Goal: Task Accomplishment & Management: Manage account settings

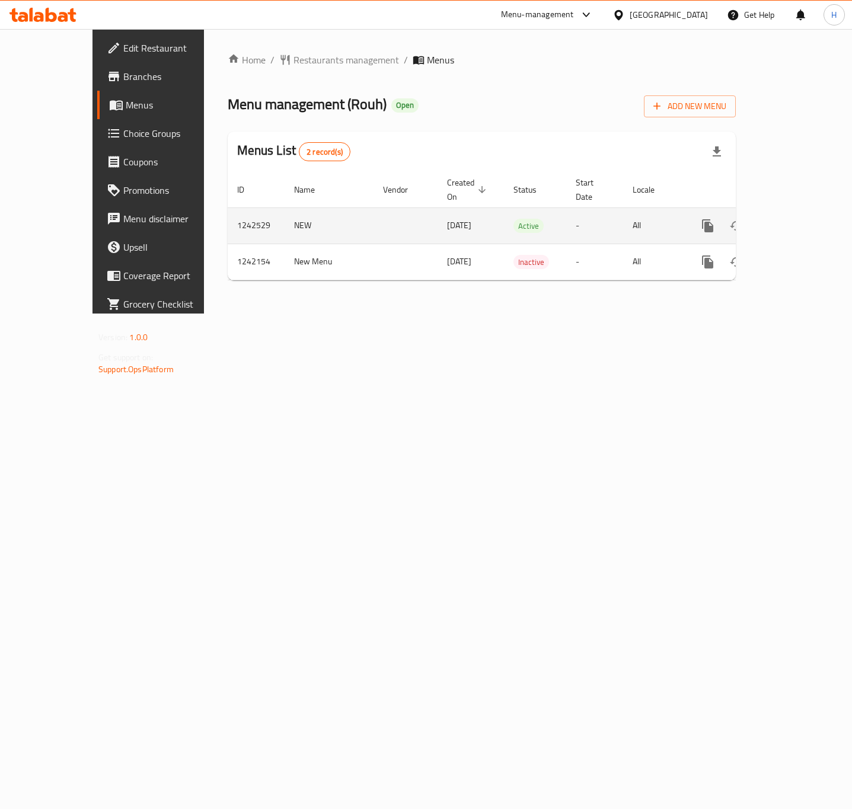
click at [800, 219] on icon "enhanced table" at bounding box center [793, 226] width 14 height 14
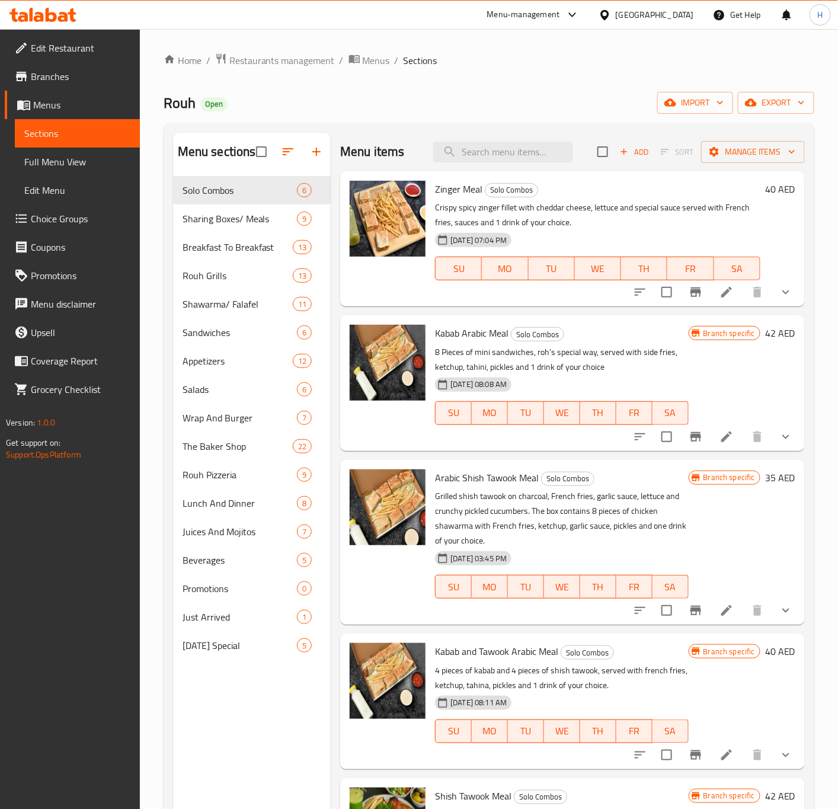
click at [251, 700] on div "Menu sections Solo Combos 6 Sharing Boxes/ Meals 9 Breakfast To Breakfast 13 Ro…" at bounding box center [252, 537] width 158 height 809
click at [219, 614] on span "Just Arrived" at bounding box center [223, 617] width 81 height 14
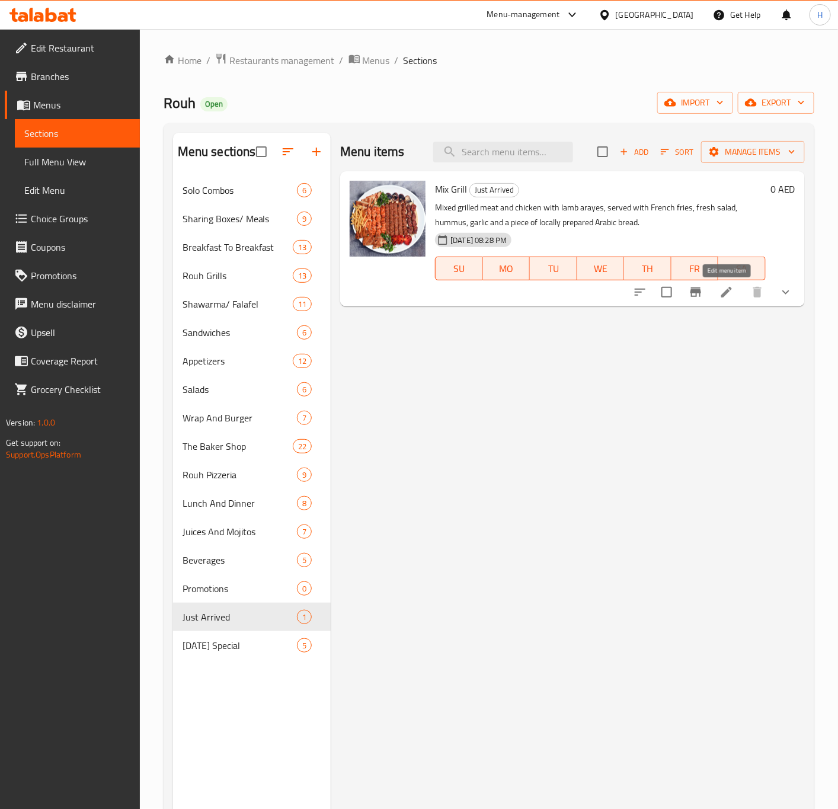
click at [725, 295] on icon at bounding box center [726, 292] width 11 height 11
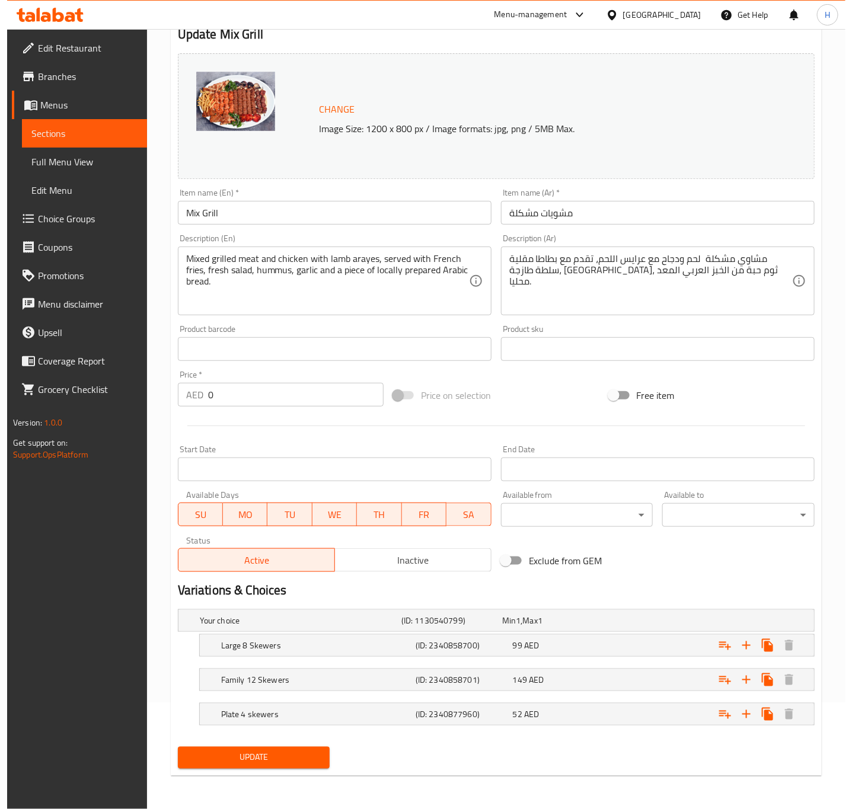
scroll to position [108, 0]
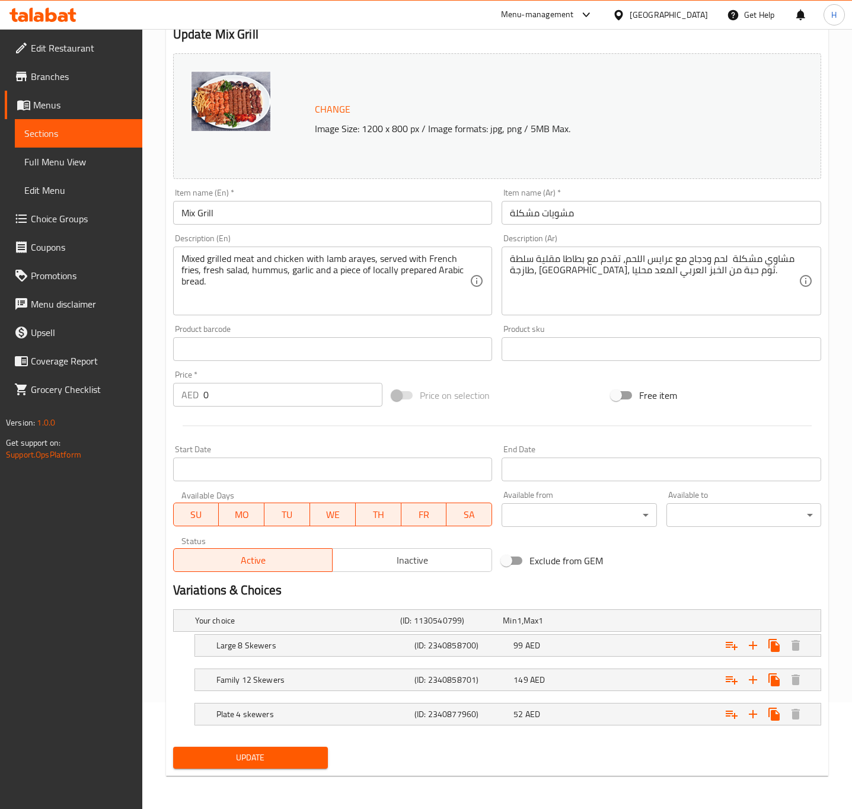
click at [610, 511] on body "​ Menu-management United Arab Emirates Get Help H Edit Restaurant Branches Menu…" at bounding box center [426, 312] width 852 height 780
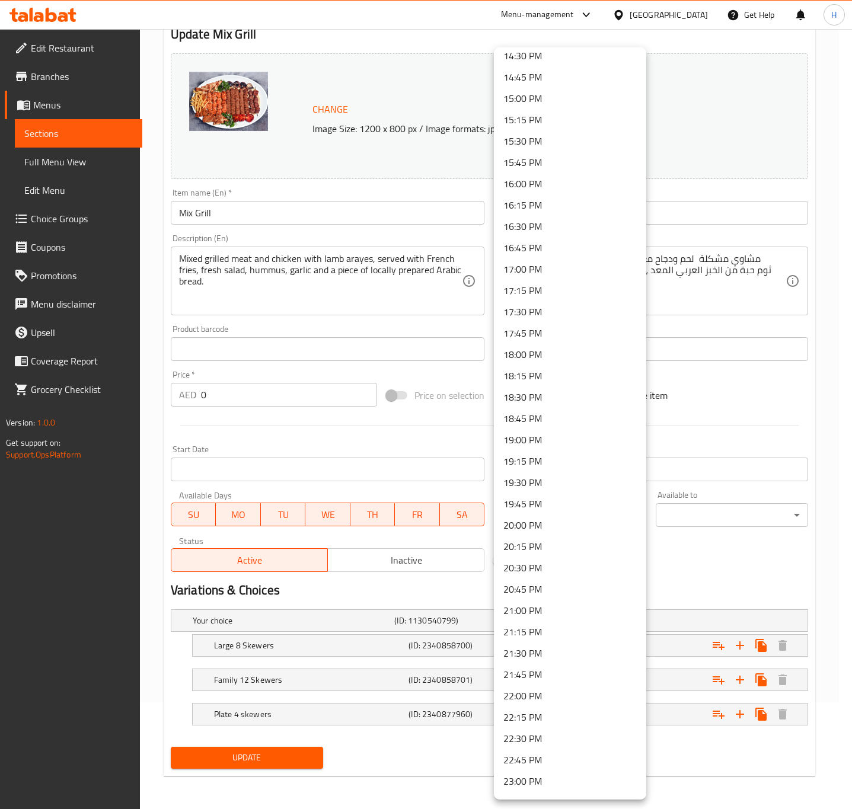
scroll to position [1327, 0]
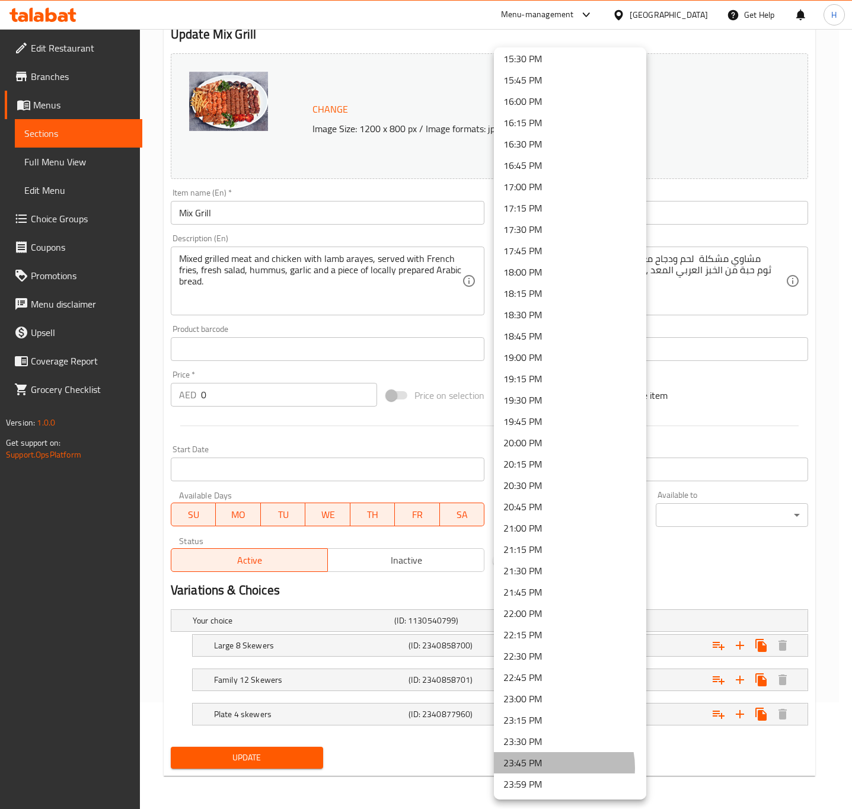
click at [550, 767] on li "23:45 PM" at bounding box center [570, 762] width 152 height 21
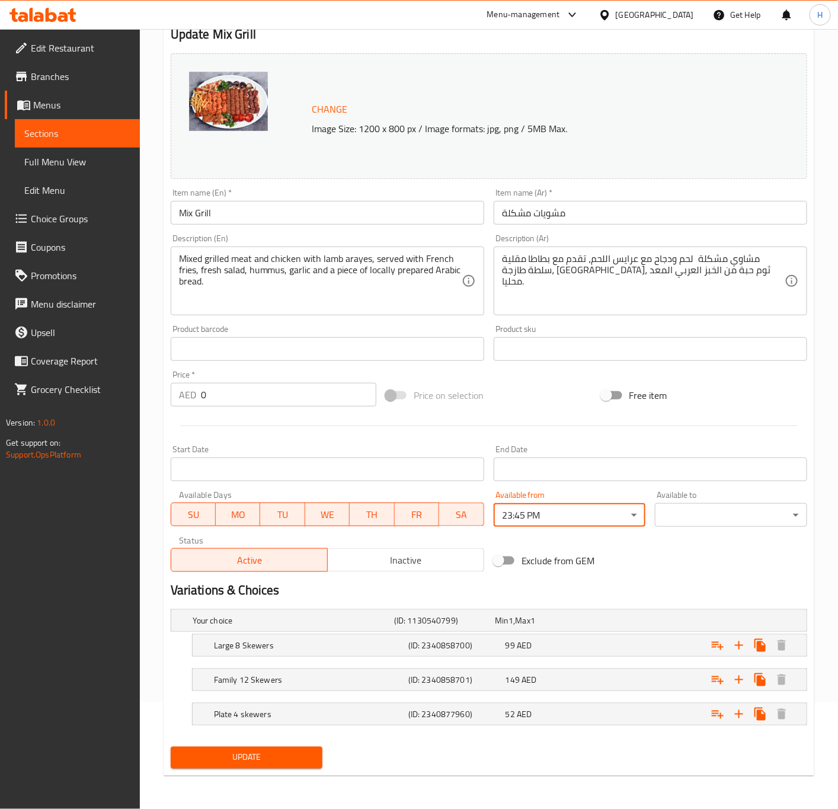
click at [757, 508] on body "​ Menu-management United Arab Emirates Get Help H Edit Restaurant Branches Menu…" at bounding box center [419, 312] width 838 height 780
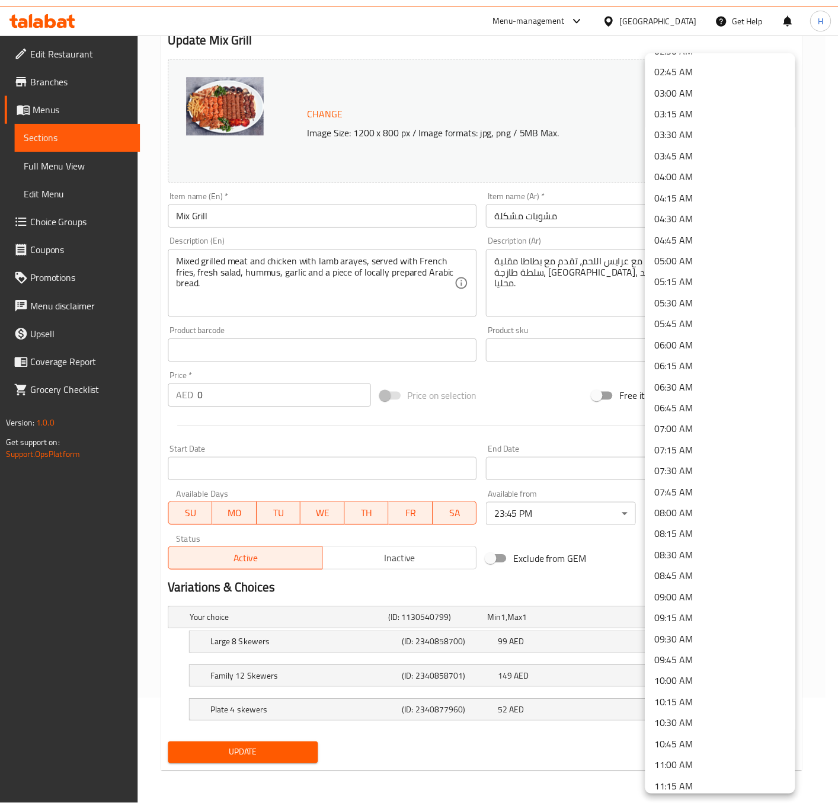
scroll to position [0, 0]
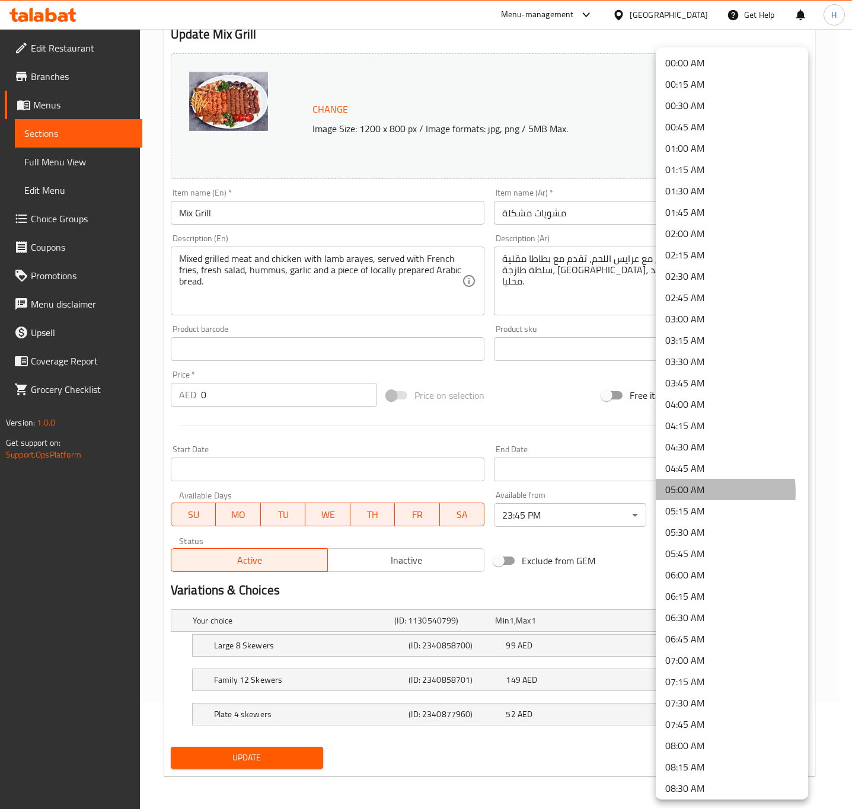
click at [694, 491] on li "05:00 AM" at bounding box center [731, 489] width 152 height 21
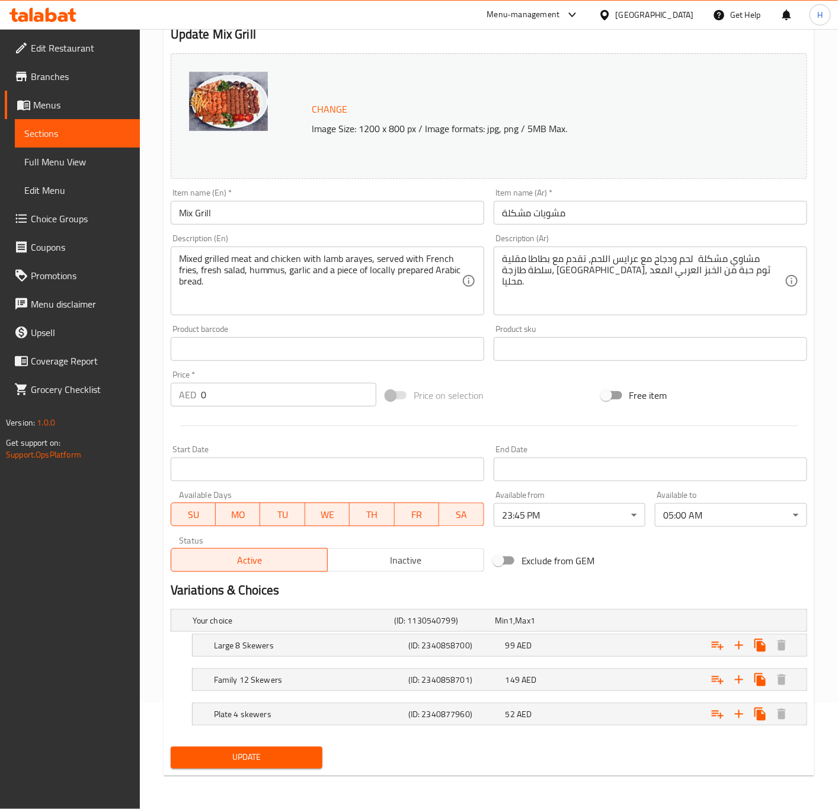
click at [674, 532] on div "Change Image Size: 1200 x 800 px / Image formats: jpg, png / 5MB Max. Item name…" at bounding box center [489, 313] width 646 height 528
click at [292, 756] on span "Update" at bounding box center [246, 757] width 133 height 15
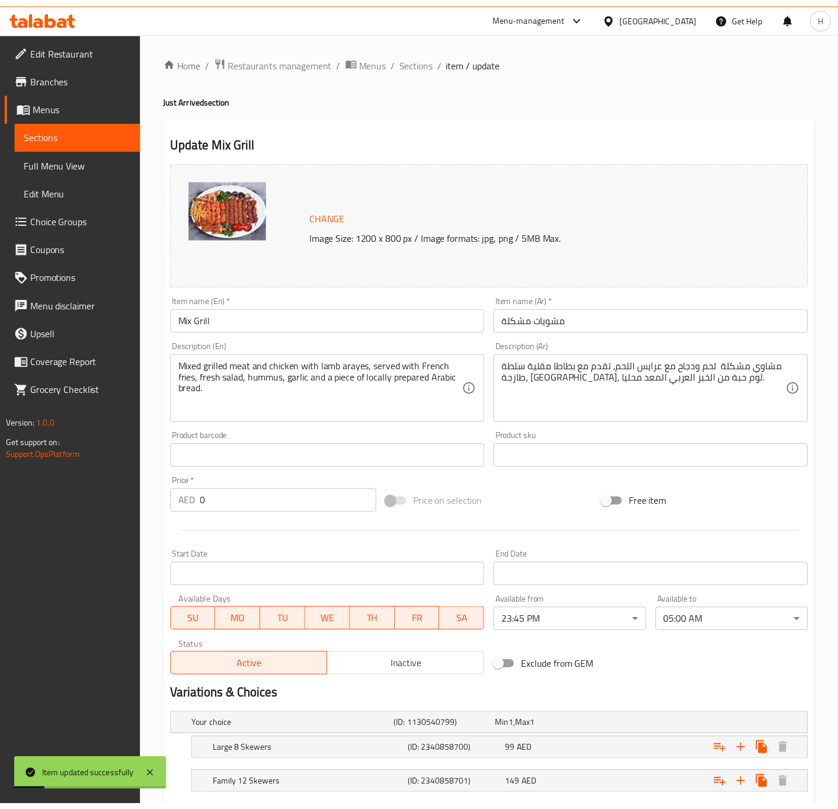
scroll to position [108, 0]
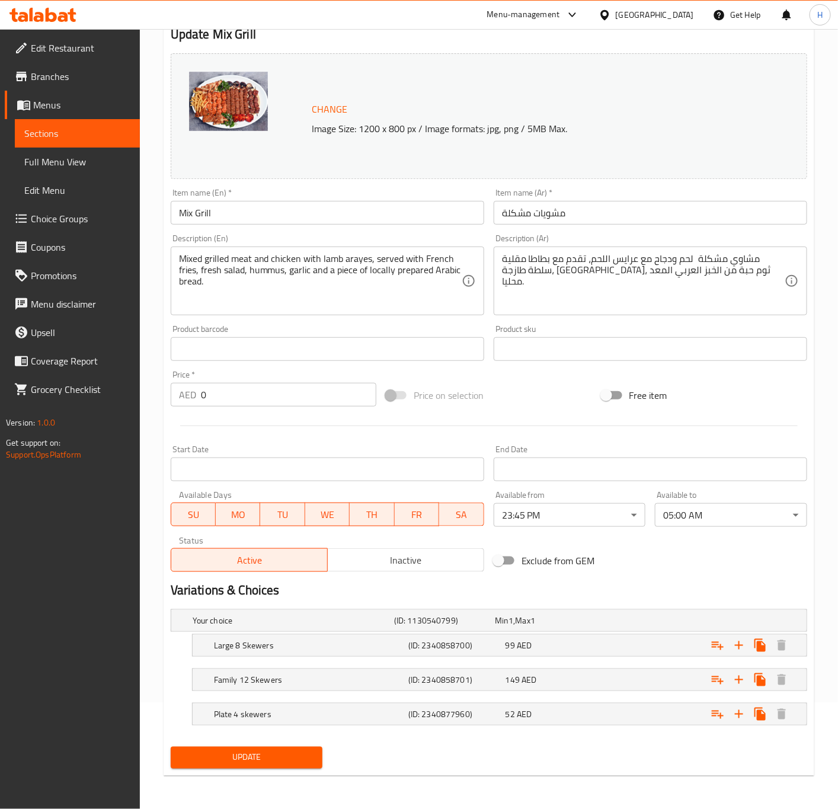
click at [148, 269] on div "Home / Restaurants management / Menus / Sections / item / update Just Arrived s…" at bounding box center [489, 365] width 698 height 886
click at [645, 20] on div "United Arab Emirates" at bounding box center [655, 14] width 78 height 13
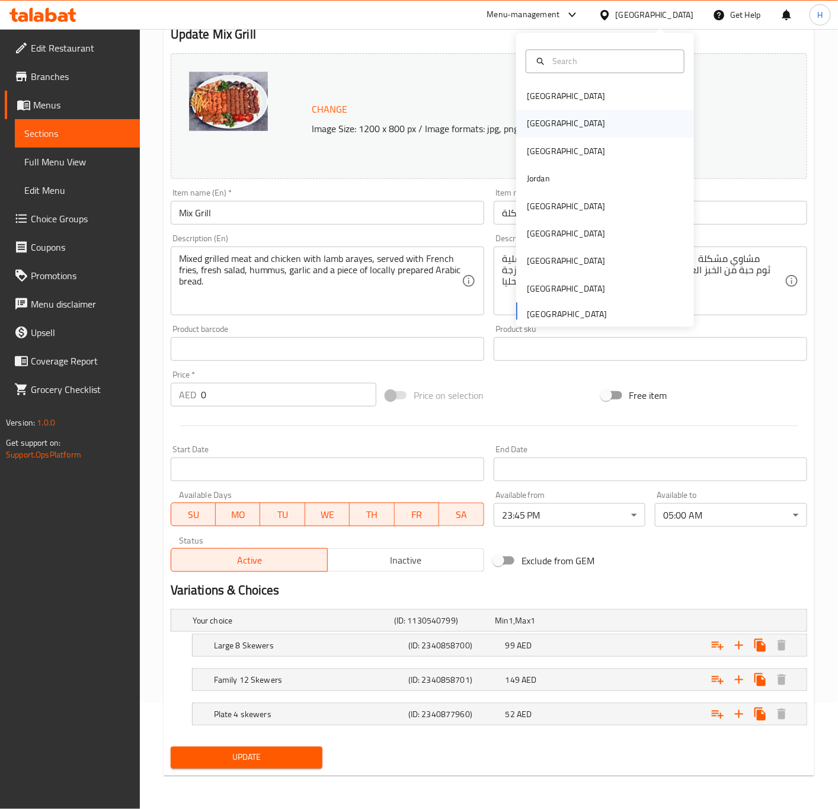
click at [530, 121] on div "[GEOGRAPHIC_DATA]" at bounding box center [566, 123] width 78 height 13
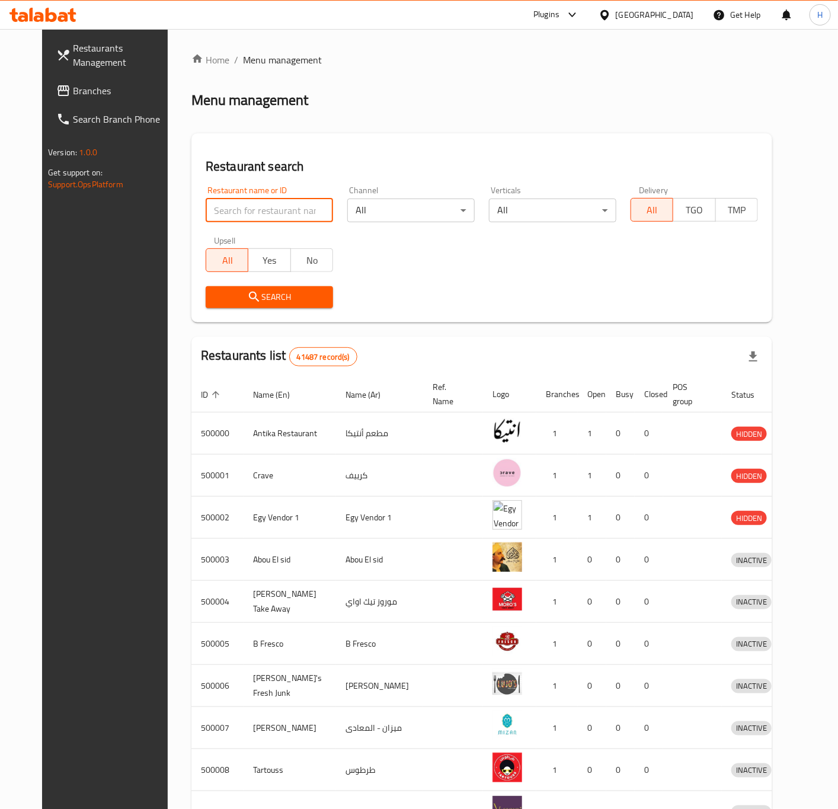
click at [281, 208] on input "search" at bounding box center [269, 211] width 127 height 24
paste input "689620"
type input "689620"
click button "Search" at bounding box center [269, 297] width 127 height 22
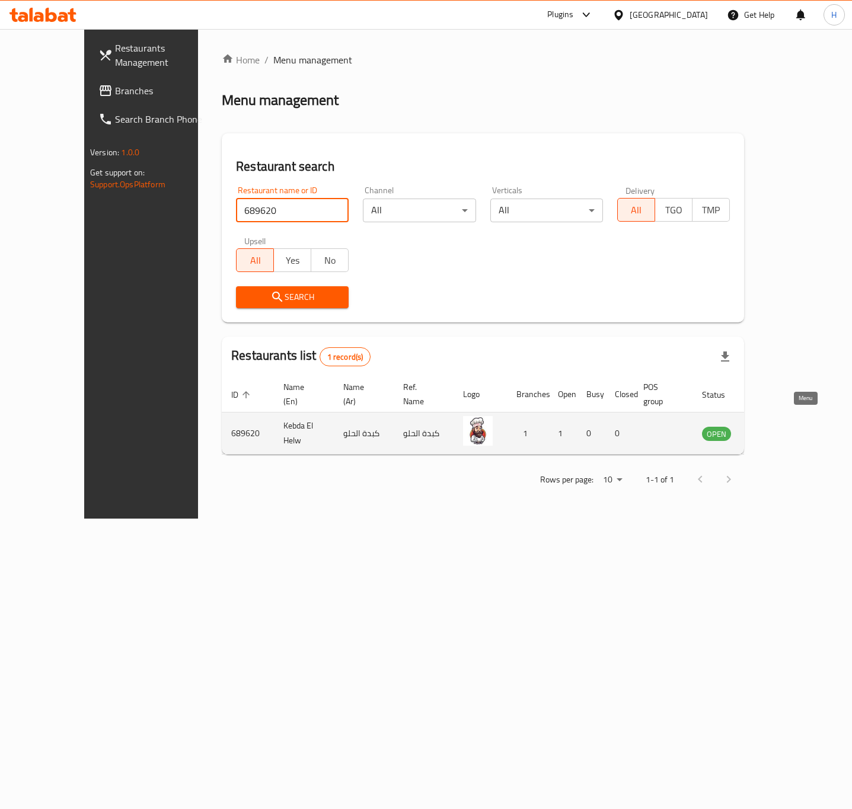
click at [777, 429] on icon "enhanced table" at bounding box center [770, 434] width 13 height 10
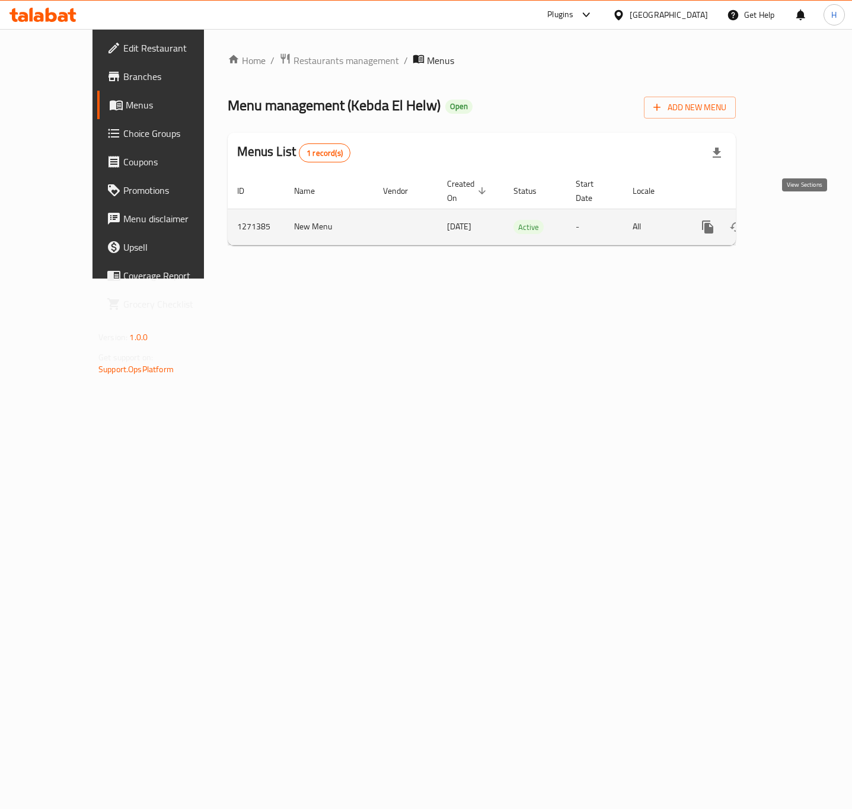
click at [795, 213] on link "enhanced table" at bounding box center [793, 227] width 28 height 28
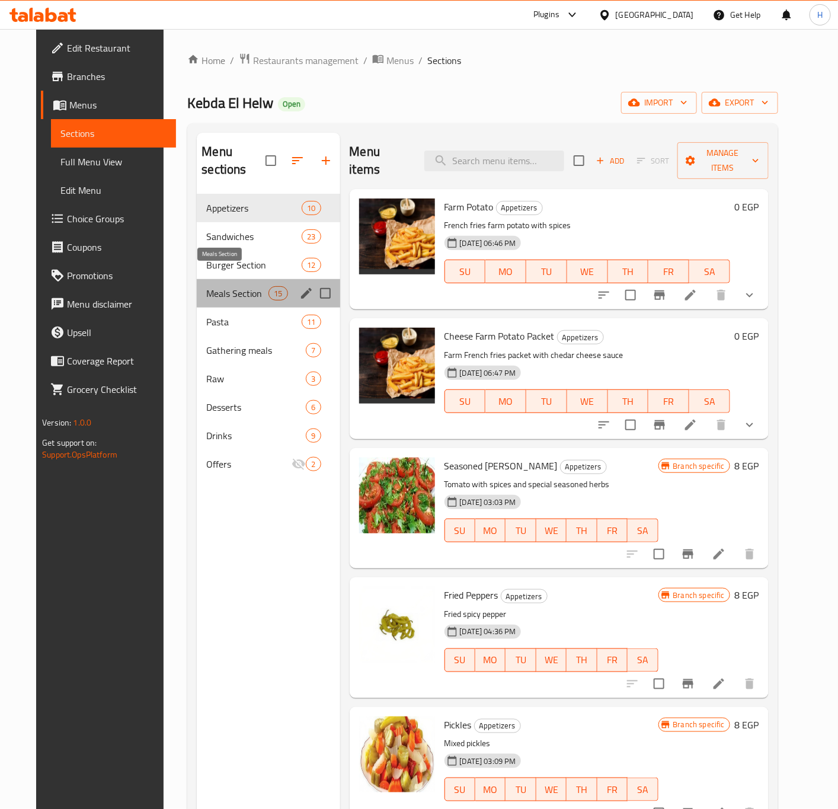
click at [231, 286] on span "Meals Section" at bounding box center [237, 293] width 62 height 14
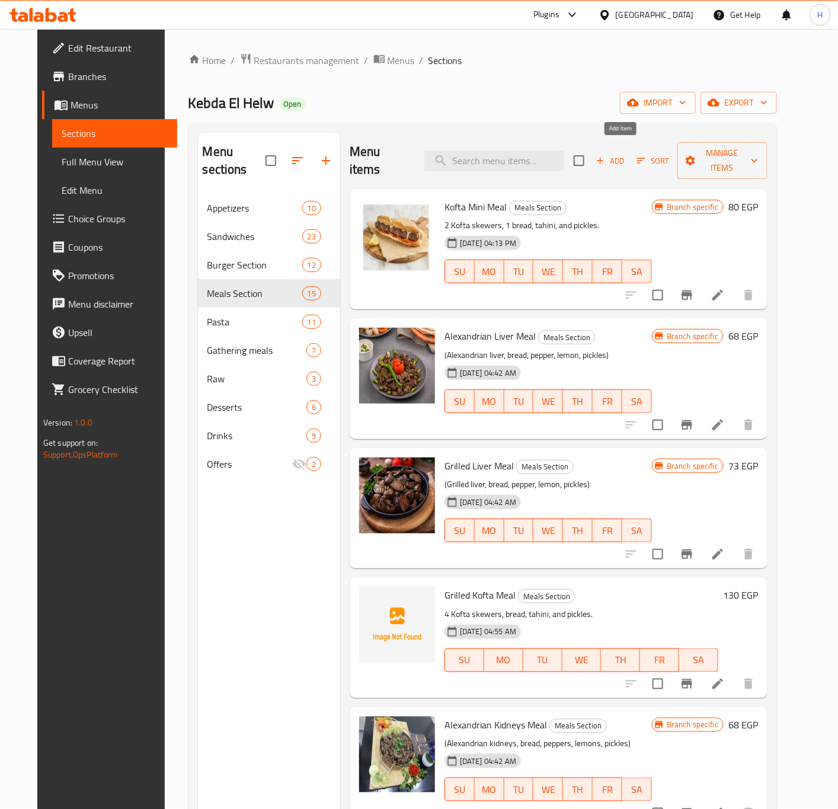
click at [622, 154] on span "Add" at bounding box center [610, 161] width 32 height 14
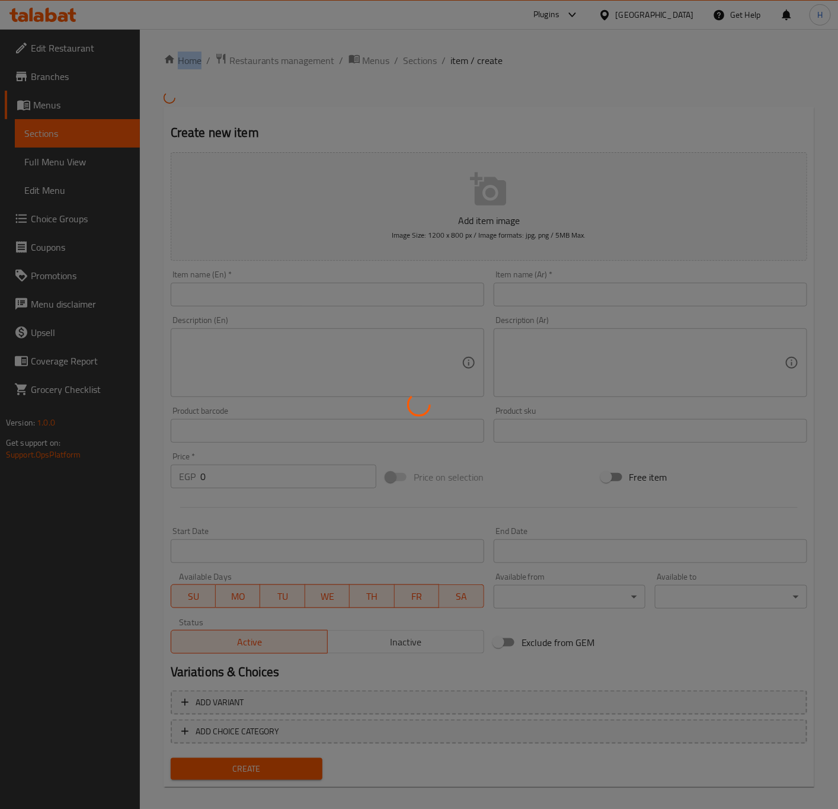
click at [622, 150] on div at bounding box center [419, 404] width 838 height 809
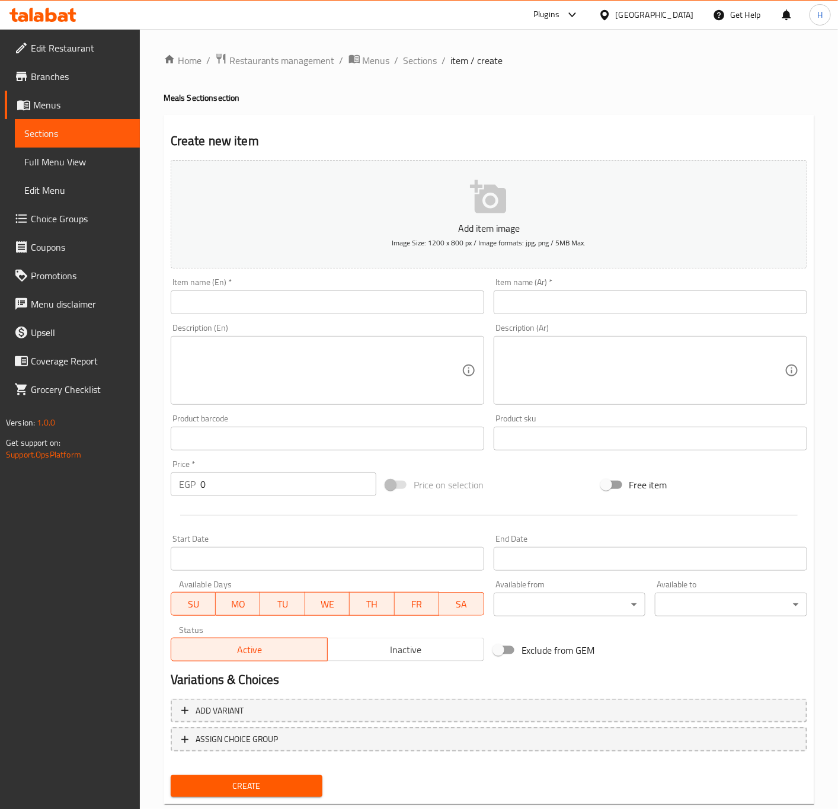
click at [251, 301] on input "text" at bounding box center [327, 302] width 313 height 24
type input "Mini Meal"
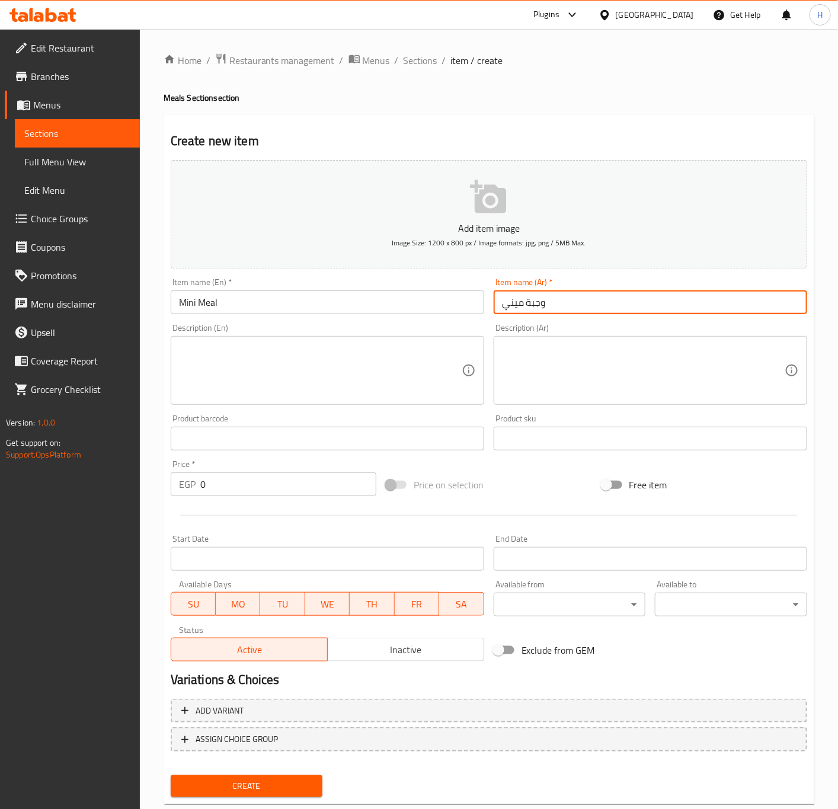
type input "وجبة ميني"
click at [527, 370] on textarea at bounding box center [643, 370] width 283 height 56
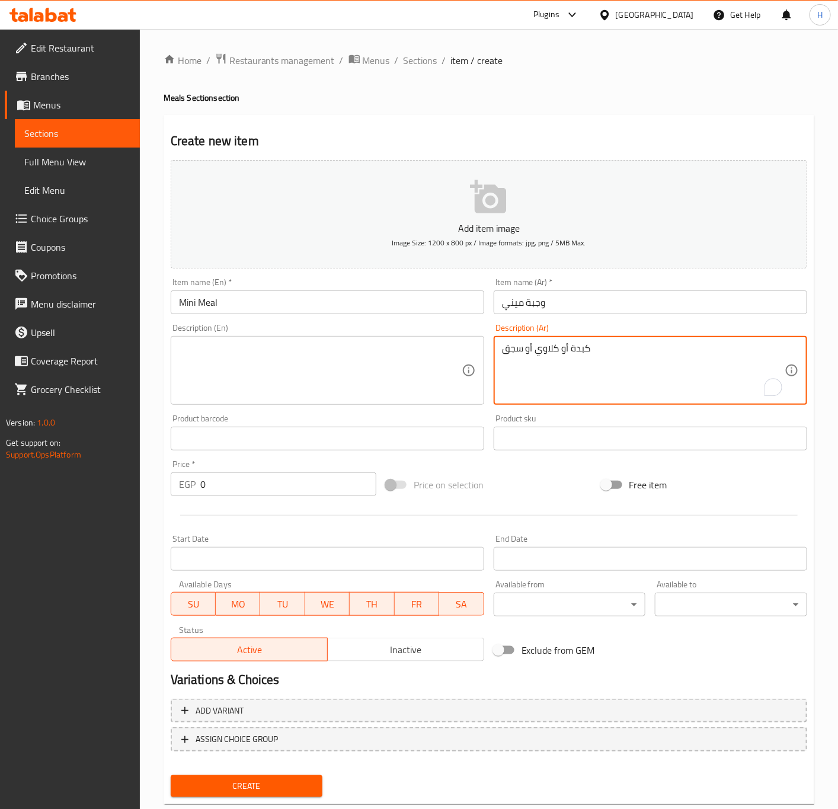
type textarea "كبدة أو كلاوي أو سجق"
click at [248, 389] on textarea at bounding box center [320, 370] width 283 height 56
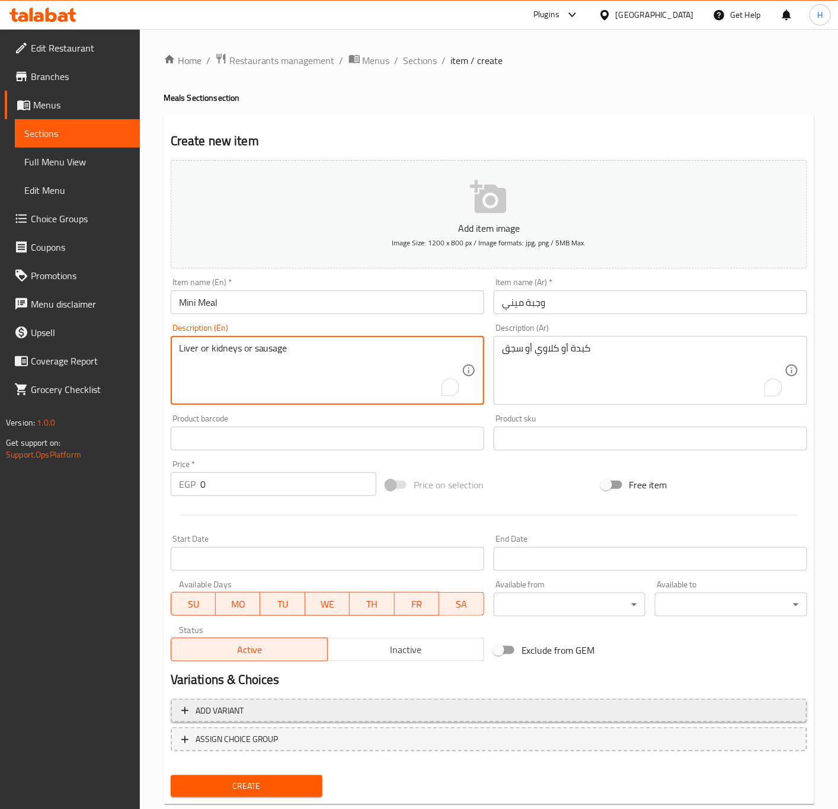
type textarea "Liver or kidneys or sausage"
click at [361, 715] on span "Add variant" at bounding box center [488, 710] width 615 height 15
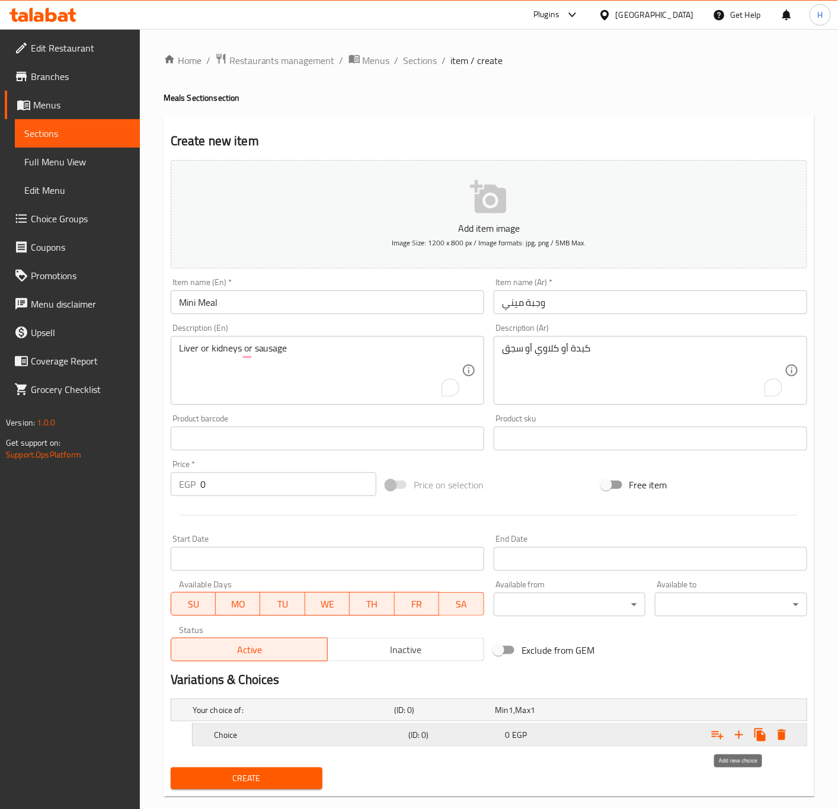
click at [744, 734] on icon "Expand" at bounding box center [739, 735] width 14 height 14
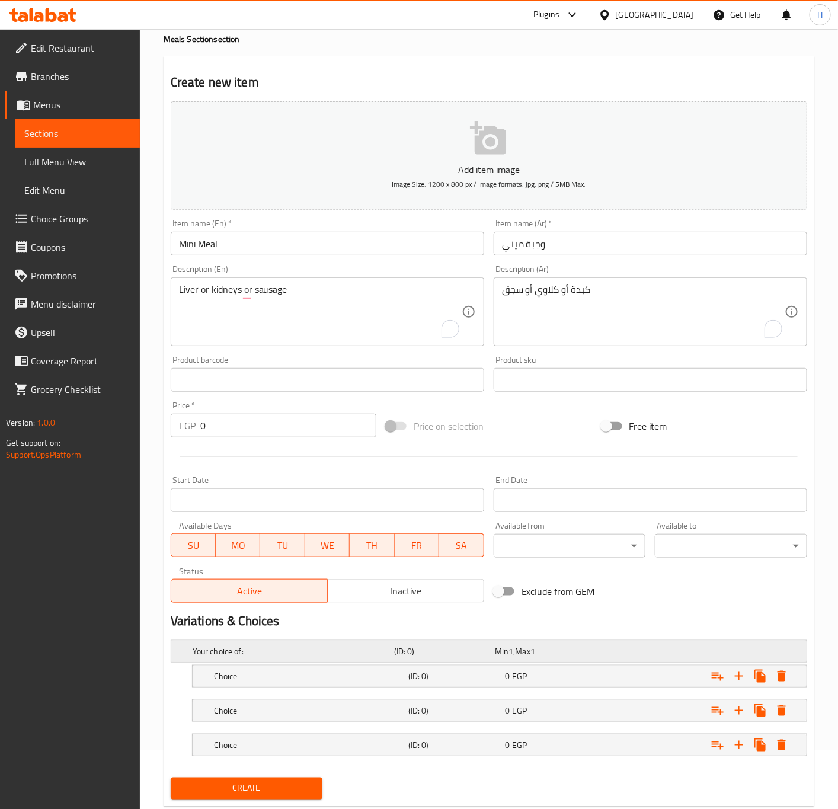
scroll to position [91, 0]
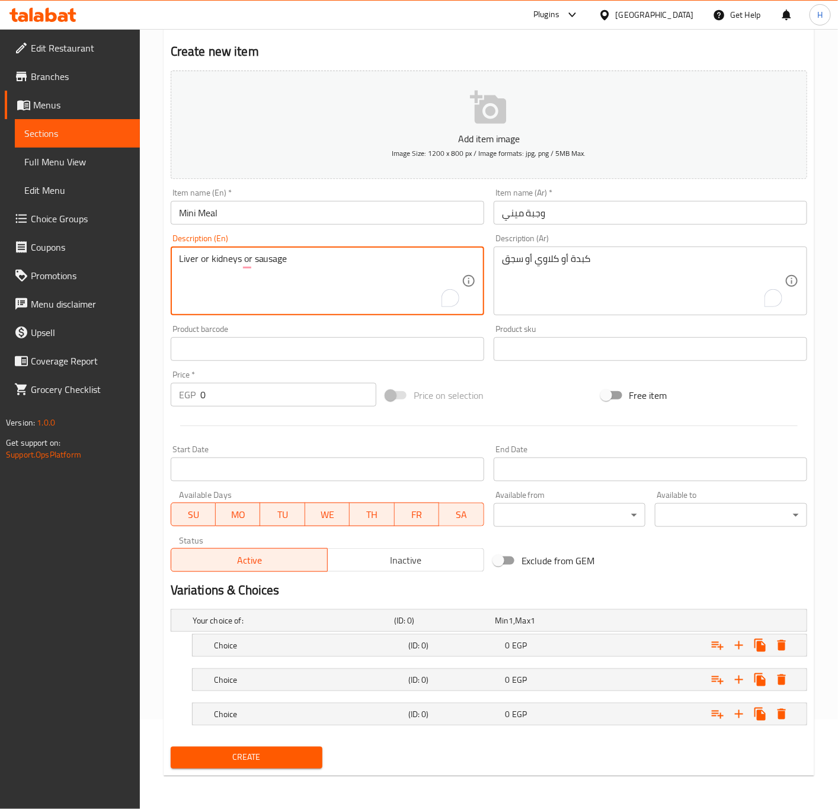
click at [184, 258] on textarea "Liver or kidneys or sausage" at bounding box center [320, 281] width 283 height 56
click at [244, 648] on h5 "Choice" at bounding box center [309, 645] width 190 height 12
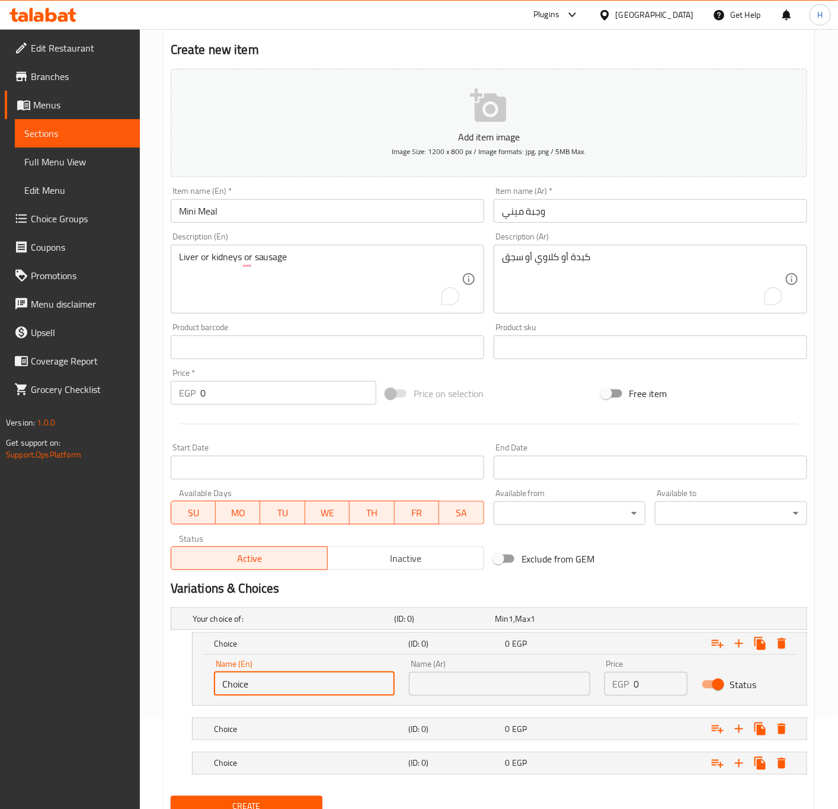
click at [276, 688] on input "Choice" at bounding box center [304, 684] width 181 height 24
paste input "Liver"
type input "Liver"
click at [578, 255] on textarea "كبدة أو كلاوي أو سجق" at bounding box center [643, 279] width 283 height 56
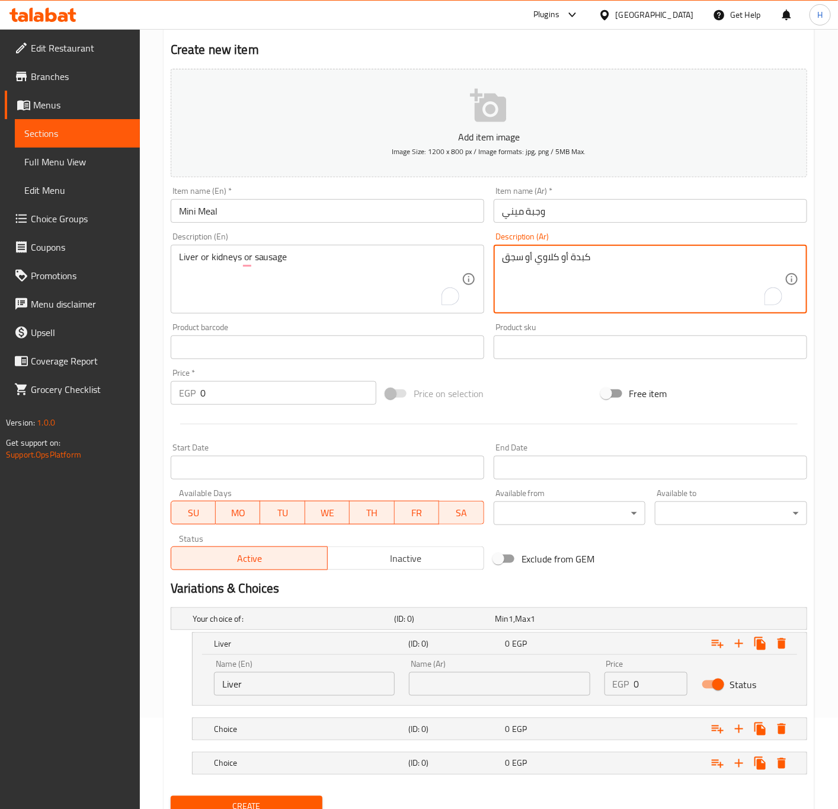
click at [578, 255] on textarea "كبدة أو كلاوي أو سجق" at bounding box center [643, 279] width 283 height 56
click at [578, 257] on textarea "كبدة أو كلاوي أو سجق" at bounding box center [643, 279] width 283 height 56
click at [507, 683] on input "text" at bounding box center [499, 684] width 181 height 24
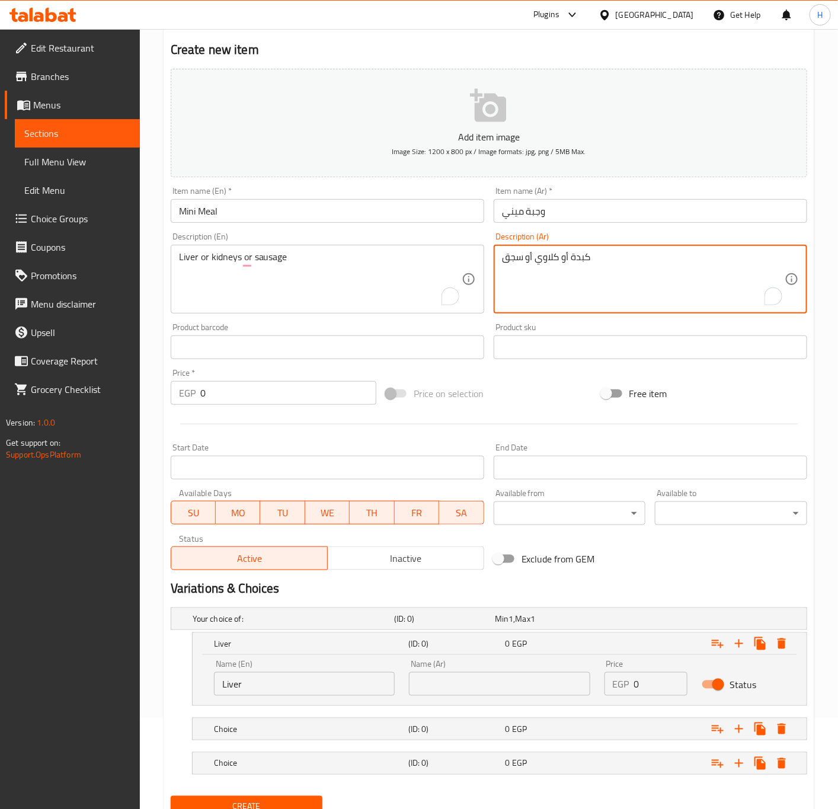
paste input "كبدة"
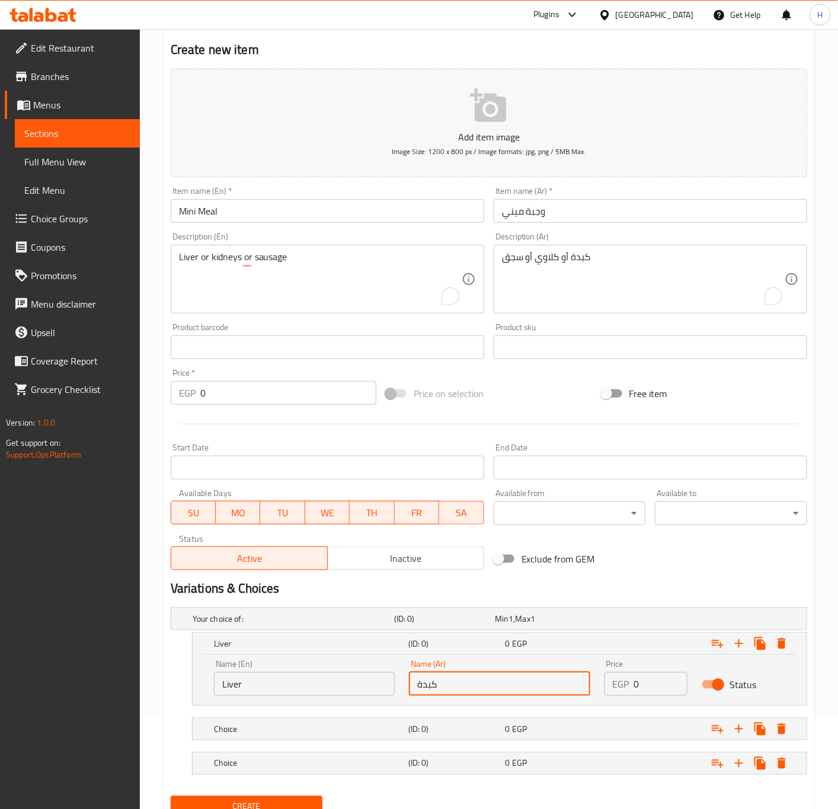
type input "كبدة"
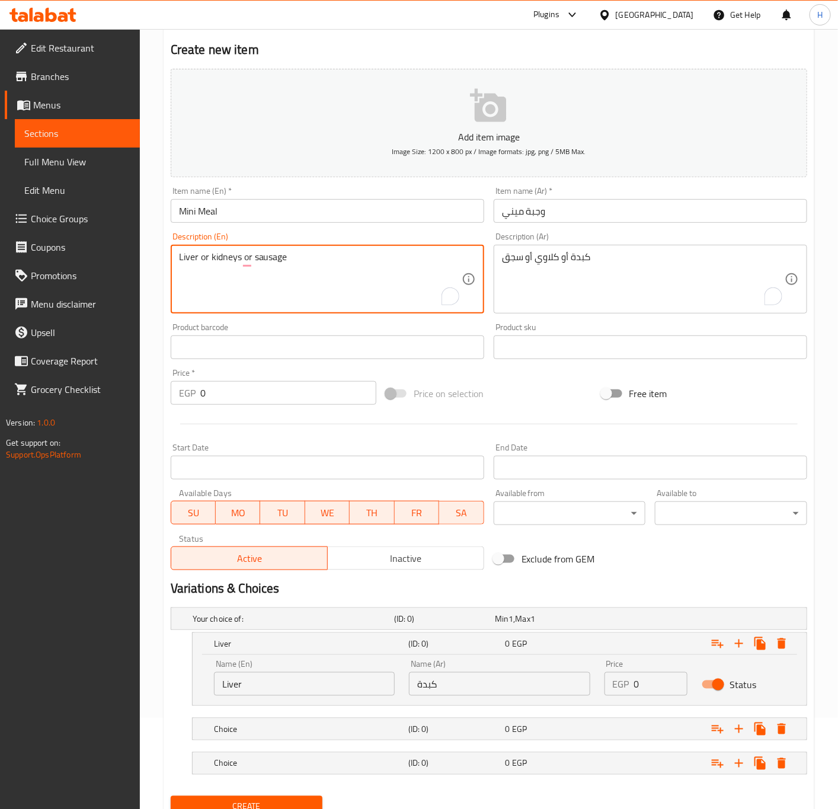
click at [221, 261] on textarea "Liver or kidneys or sausage" at bounding box center [320, 279] width 283 height 56
click at [263, 728] on h5 "Choice" at bounding box center [309, 729] width 190 height 12
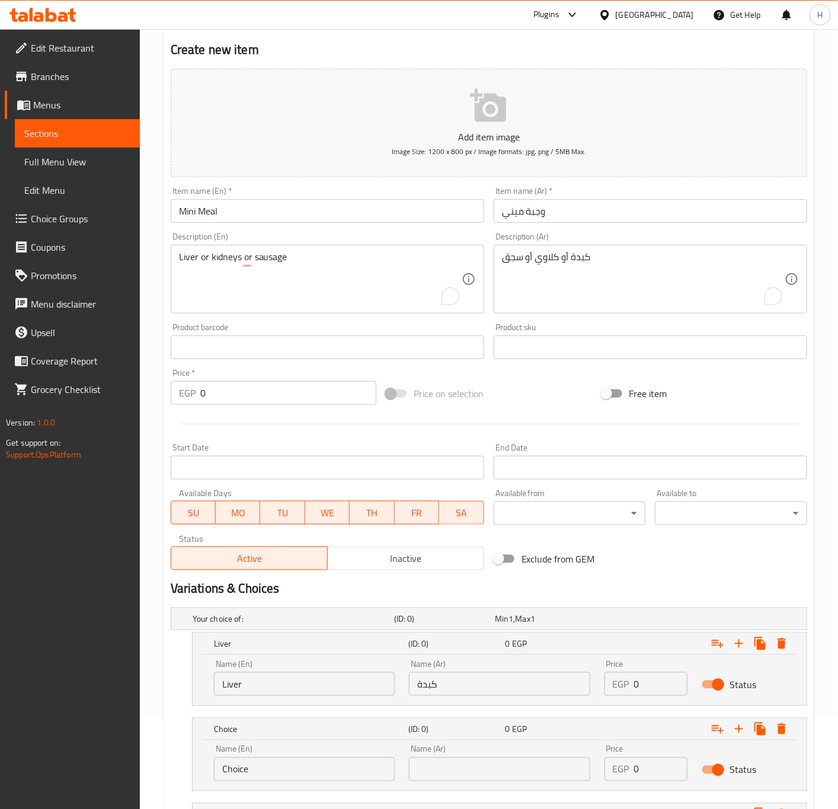
click at [257, 770] on input "Choice" at bounding box center [304, 769] width 181 height 24
paste input "kidneys"
click at [257, 770] on input "kidneys" at bounding box center [304, 769] width 181 height 24
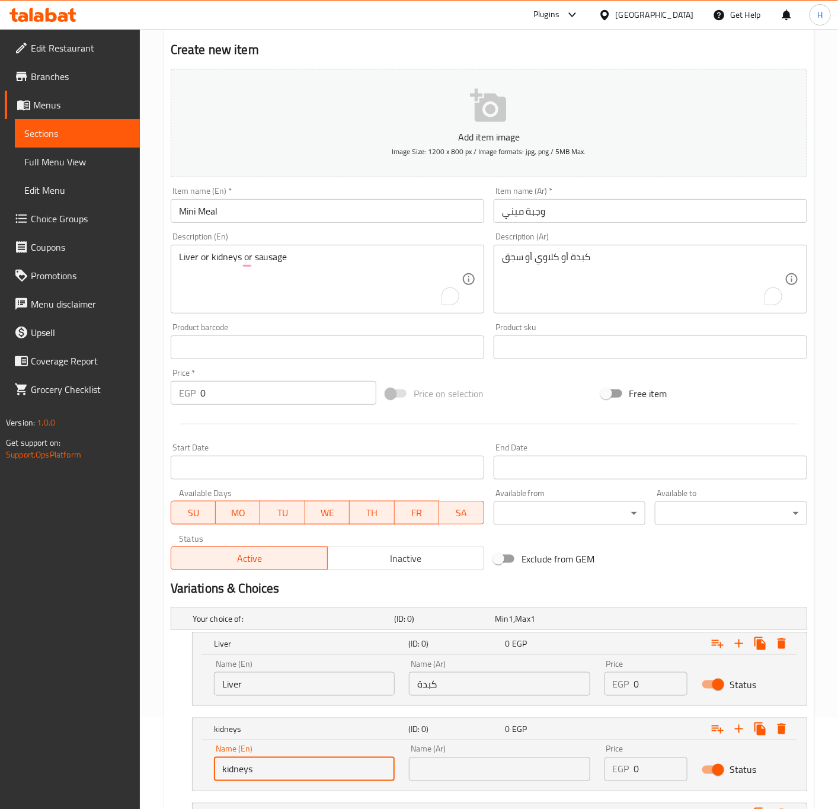
click at [257, 770] on input "kidneys" at bounding box center [304, 769] width 181 height 24
type input "Kidneys"
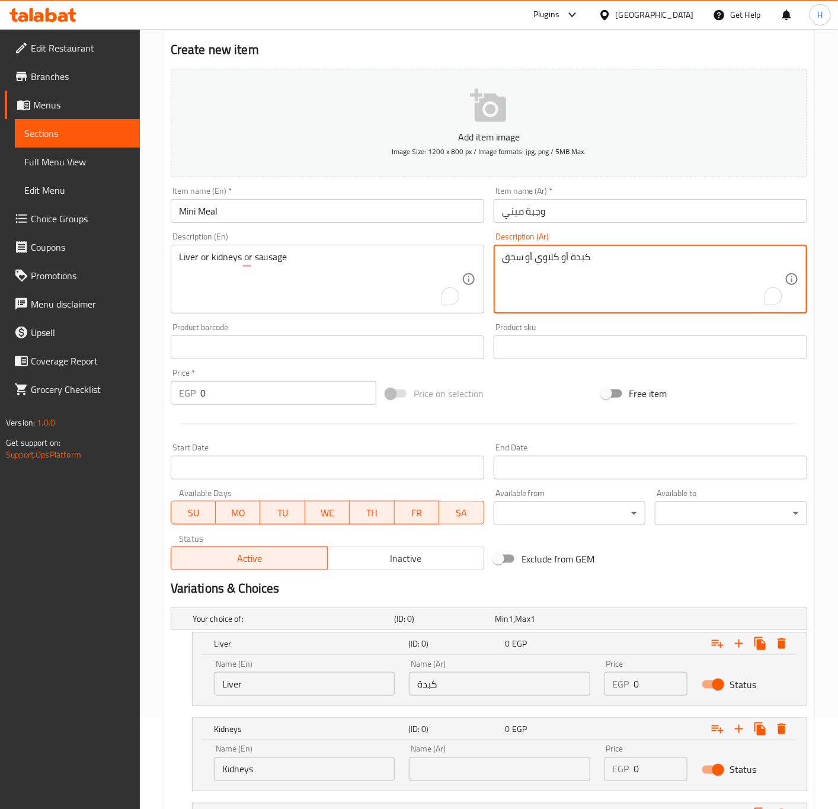
click at [551, 258] on textarea "كبدة أو كلاوي أو سجق" at bounding box center [643, 279] width 283 height 56
click at [487, 786] on div "Name (Ar) Name (Ar)" at bounding box center [499, 763] width 195 height 50
click at [487, 777] on input "text" at bounding box center [499, 769] width 181 height 24
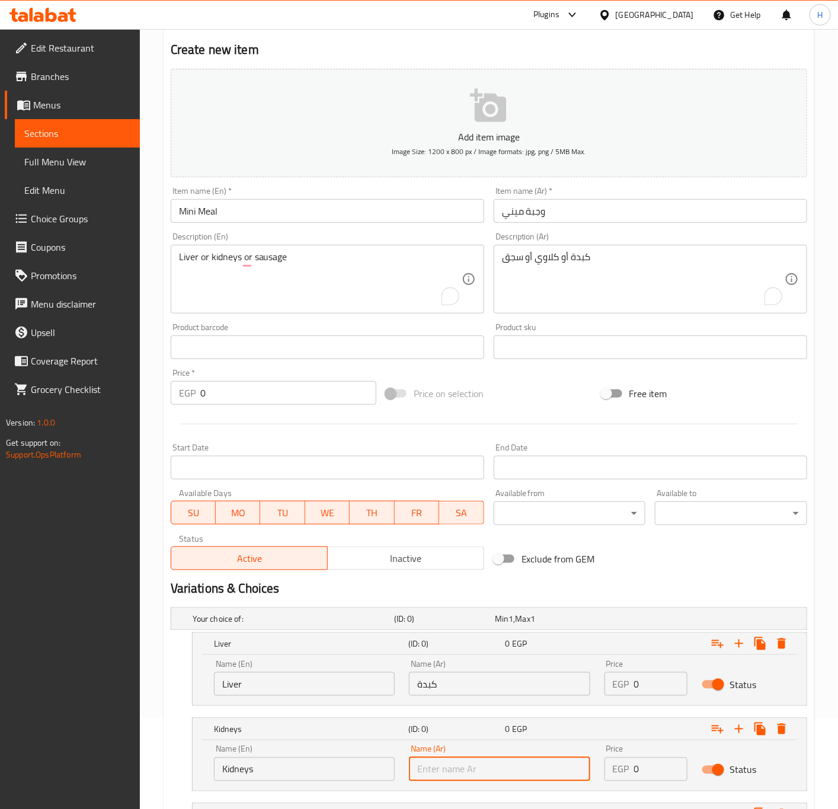
paste input "كلاوي"
type input "كلاوي"
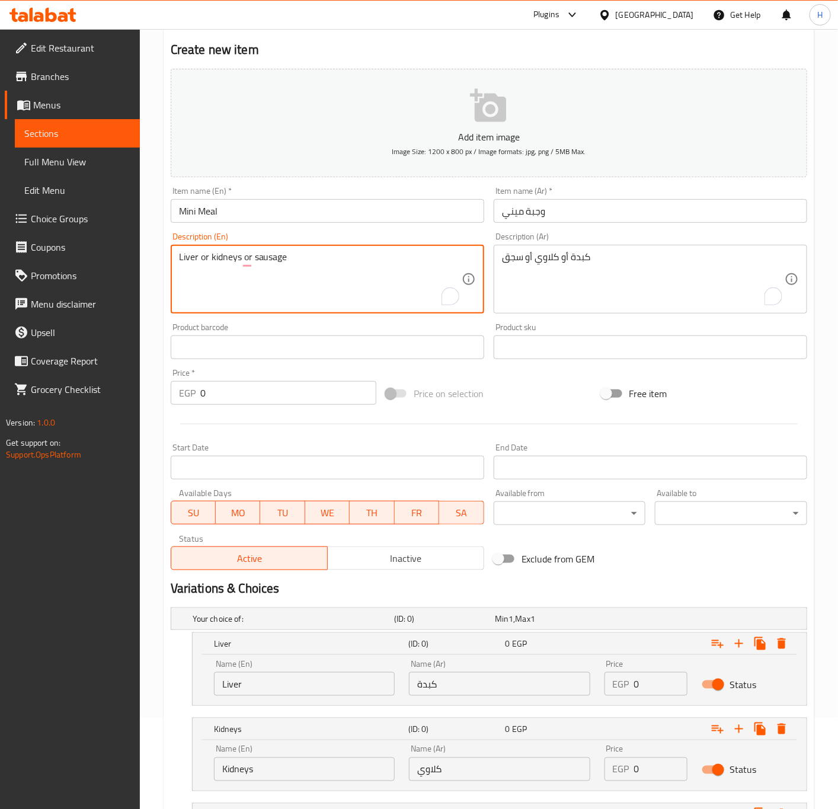
click at [267, 258] on textarea "Liver or kidneys or sausage" at bounding box center [320, 279] width 283 height 56
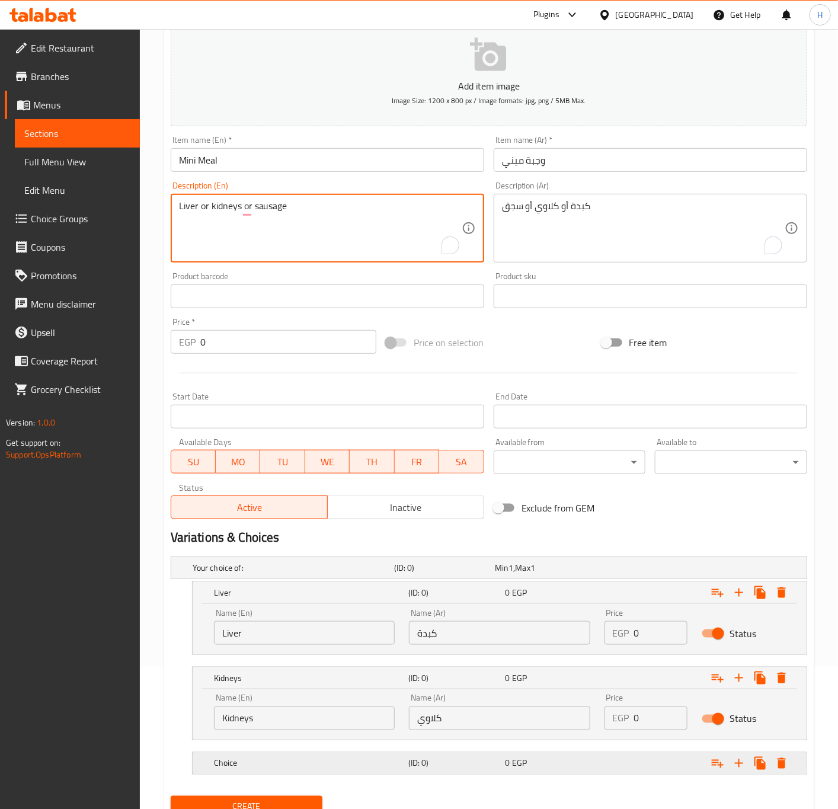
scroll to position [194, 0]
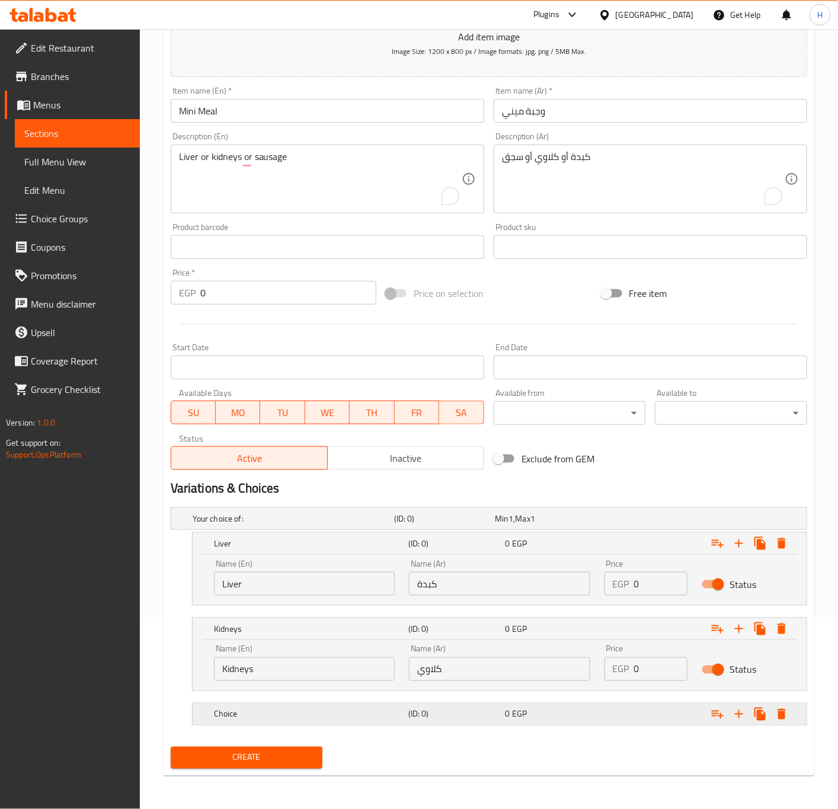
click at [252, 709] on h5 "Choice" at bounding box center [309, 714] width 190 height 12
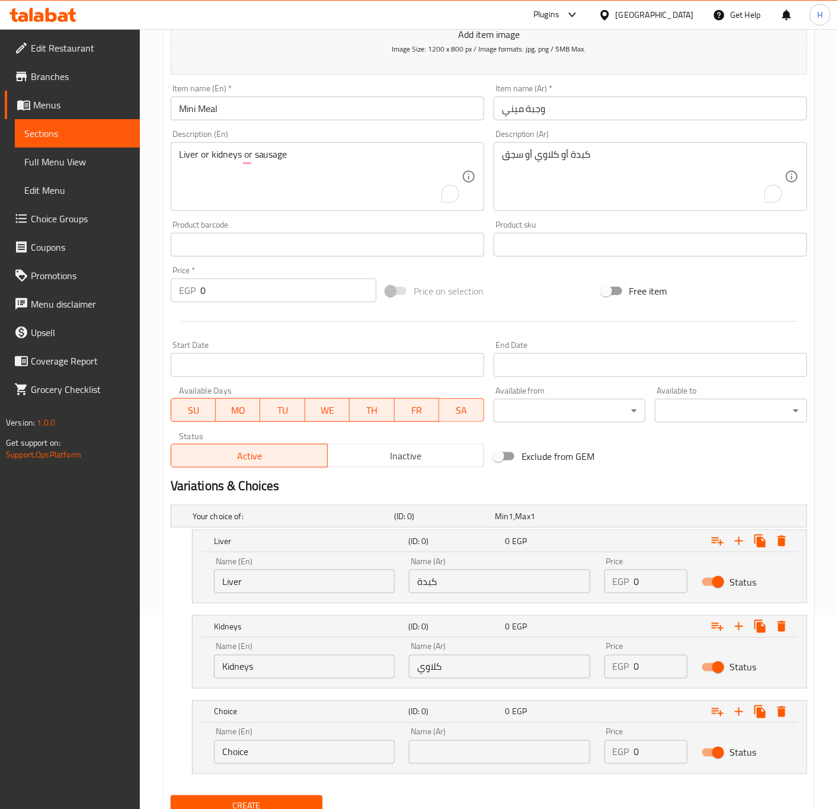
click at [255, 747] on input "Choice" at bounding box center [304, 752] width 181 height 24
paste input "sausag"
type input "sausage"
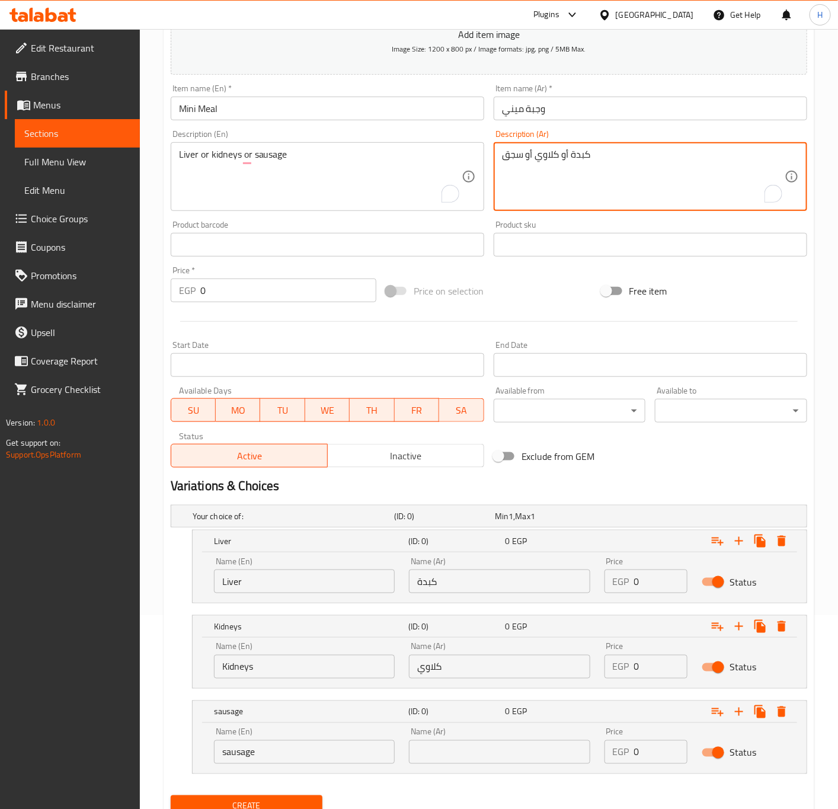
click at [508, 158] on textarea "كبدة أو كلاوي أو سجق" at bounding box center [643, 177] width 283 height 56
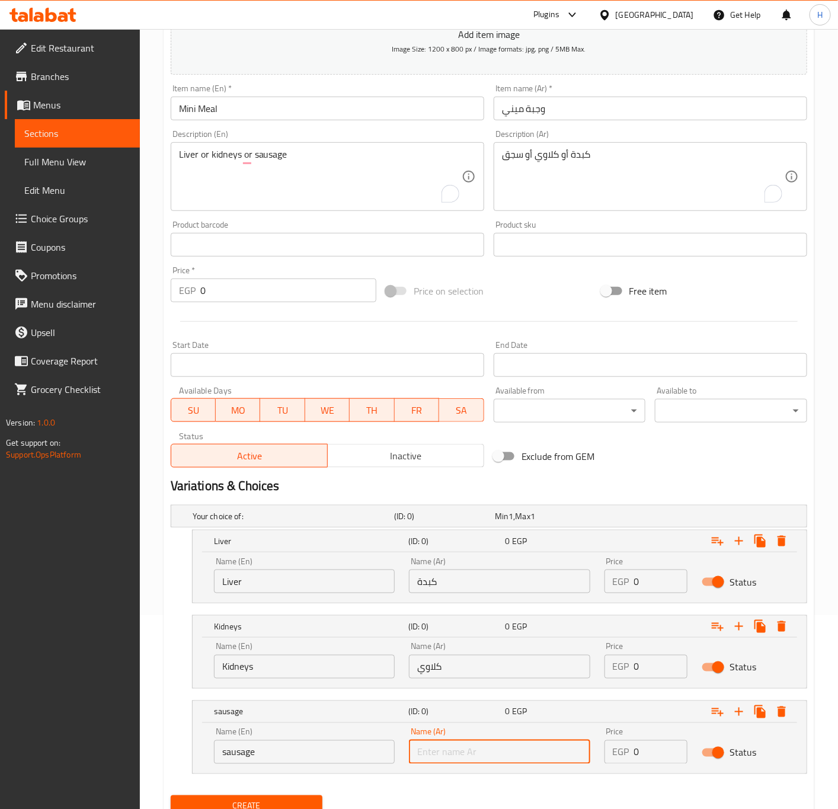
click at [441, 748] on input "text" at bounding box center [499, 752] width 181 height 24
paste input "سجق"
type input "سجق"
click at [644, 573] on input "0" at bounding box center [661, 581] width 54 height 24
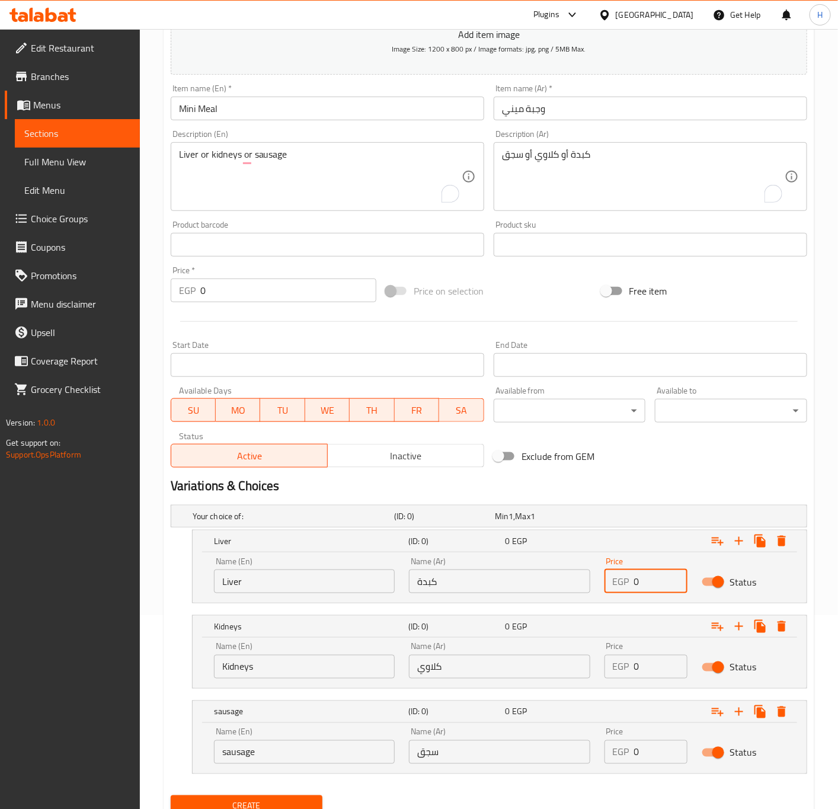
click at [644, 573] on input "0" at bounding box center [661, 581] width 54 height 24
type input "70"
click at [639, 669] on input "0" at bounding box center [661, 667] width 54 height 24
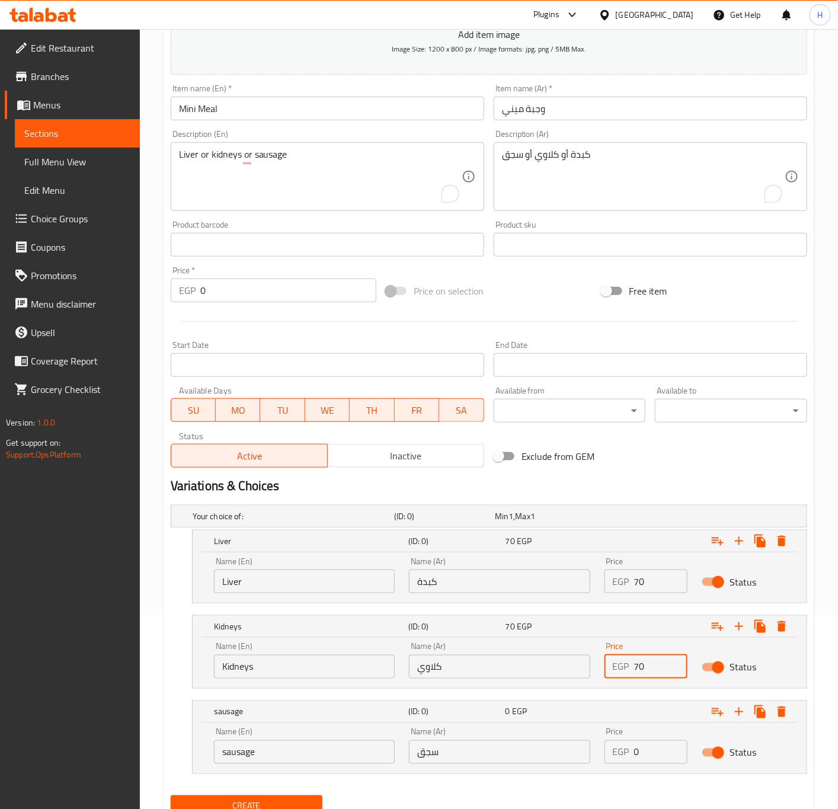
type input "70"
click at [656, 760] on input "0" at bounding box center [661, 752] width 54 height 24
type input "70"
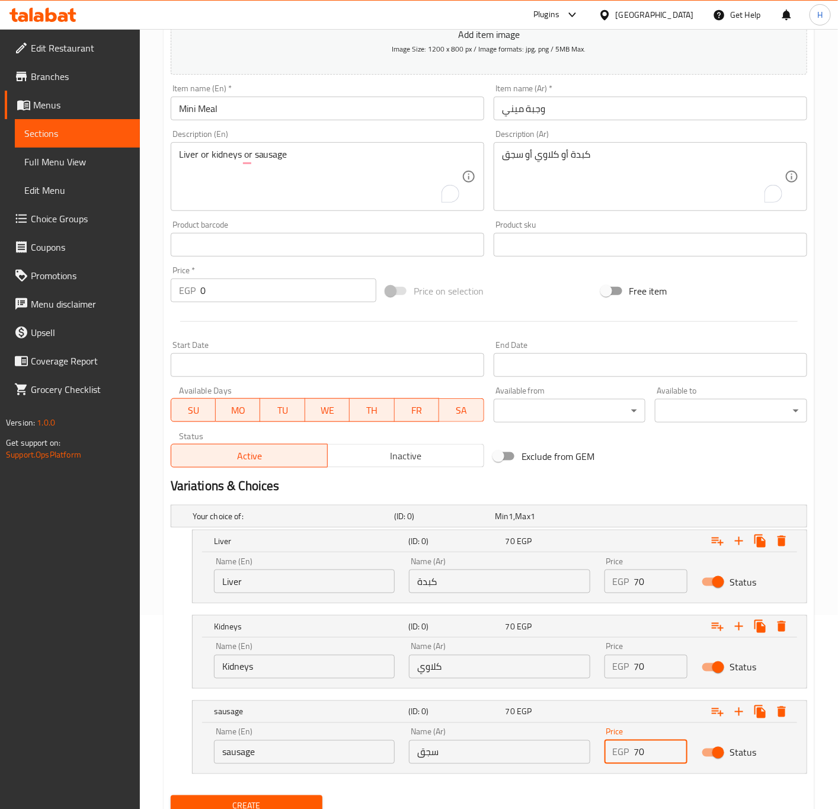
click at [171, 795] on button "Create" at bounding box center [247, 806] width 152 height 22
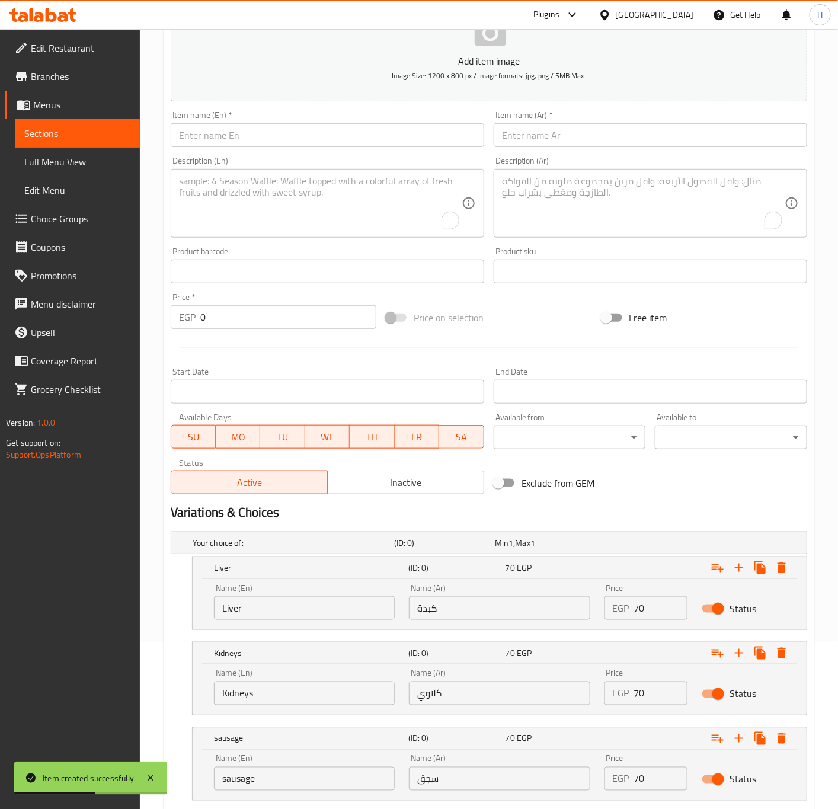
scroll to position [0, 0]
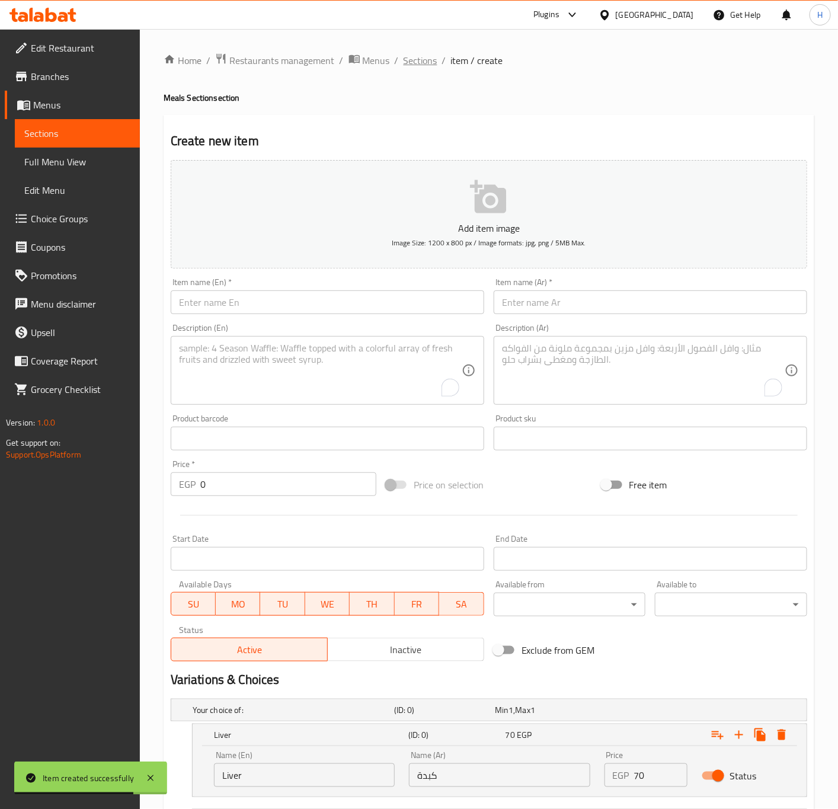
click at [433, 62] on span "Sections" at bounding box center [421, 60] width 34 height 14
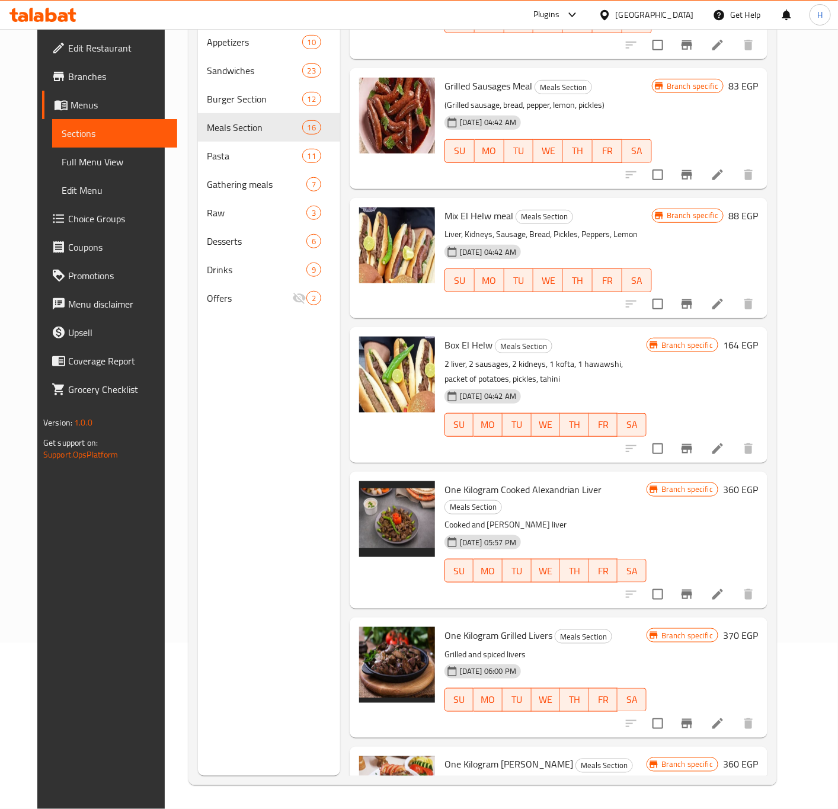
scroll to position [772, 0]
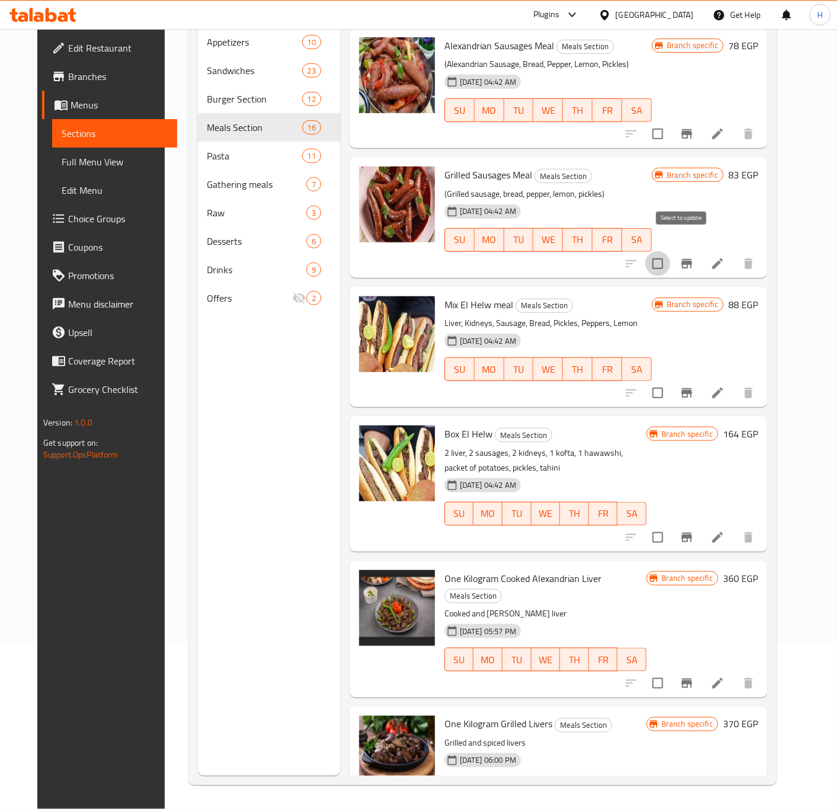
click at [670, 251] on input "checkbox" at bounding box center [657, 263] width 25 height 25
checkbox input "true"
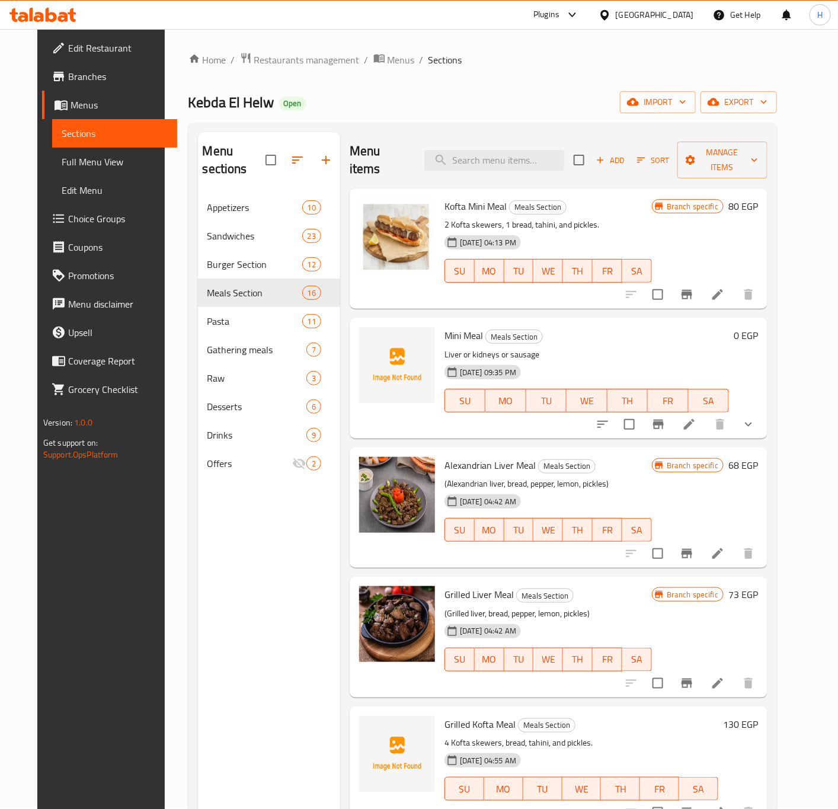
scroll to position [0, 0]
click at [498, 162] on input "search" at bounding box center [494, 161] width 140 height 21
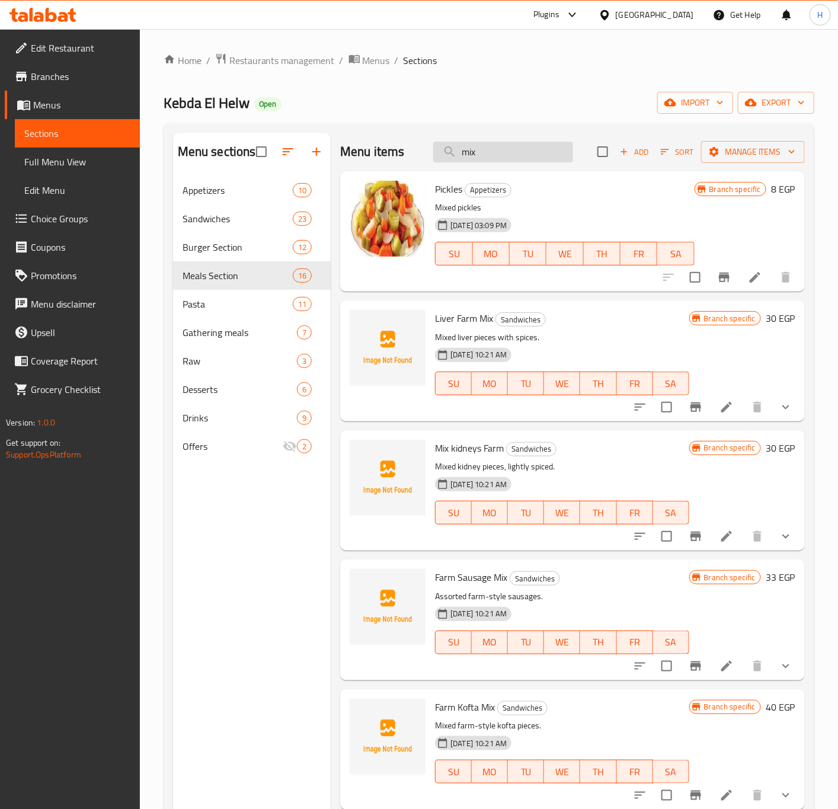
click at [473, 155] on input "mix" at bounding box center [503, 152] width 140 height 21
type input "box"
checkbox input "true"
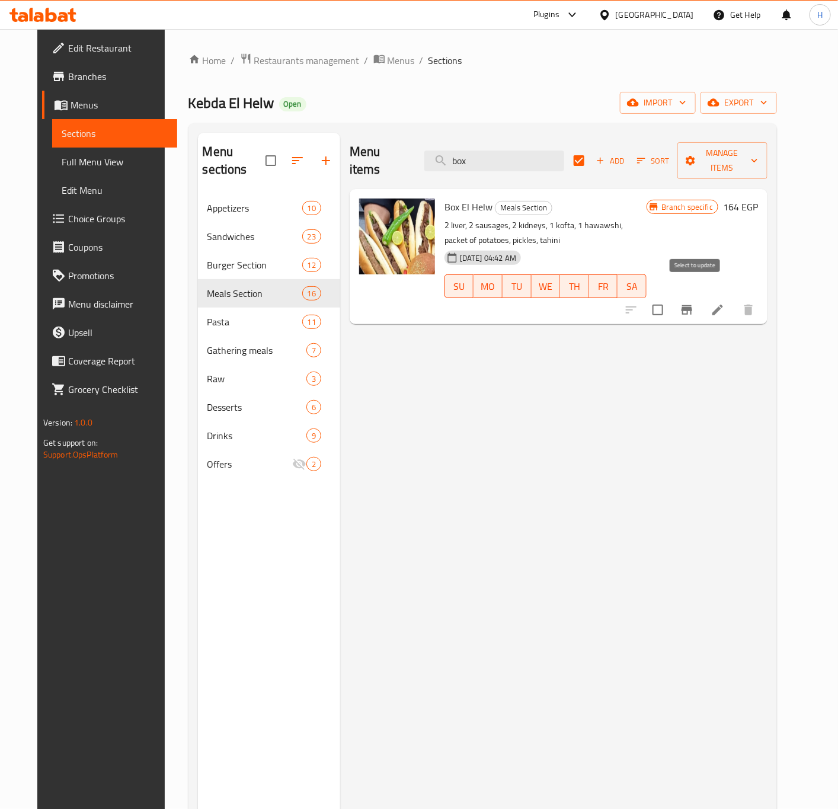
type input "box"
click at [670, 297] on input "checkbox" at bounding box center [657, 309] width 25 height 25
checkbox input "true"
checkbox input "false"
click at [758, 159] on span "Manage items" at bounding box center [723, 161] width 72 height 30
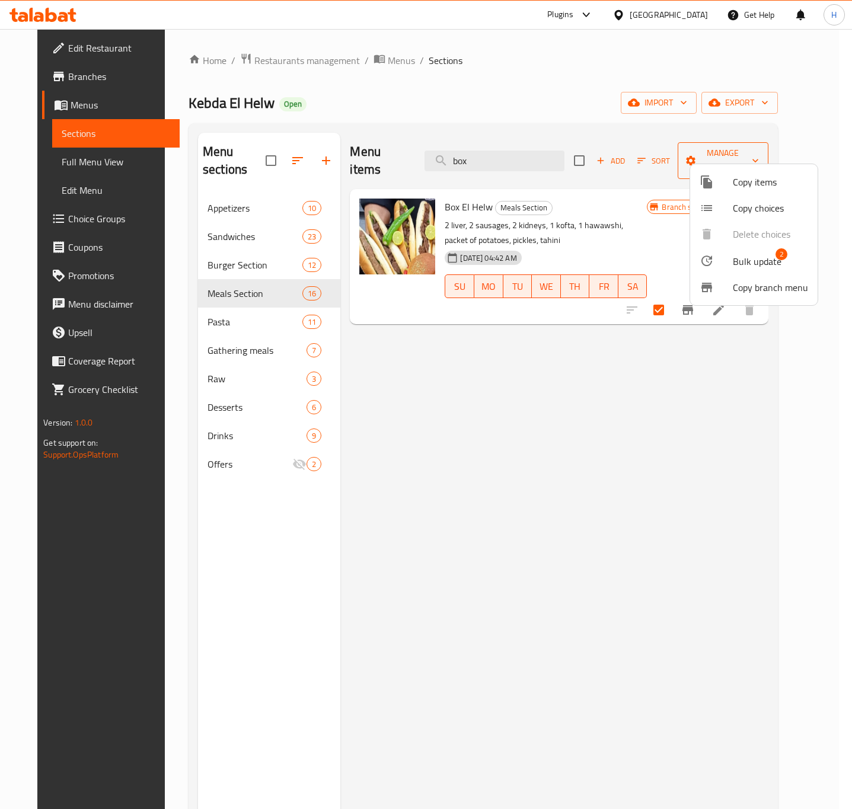
click at [768, 159] on div at bounding box center [426, 404] width 852 height 809
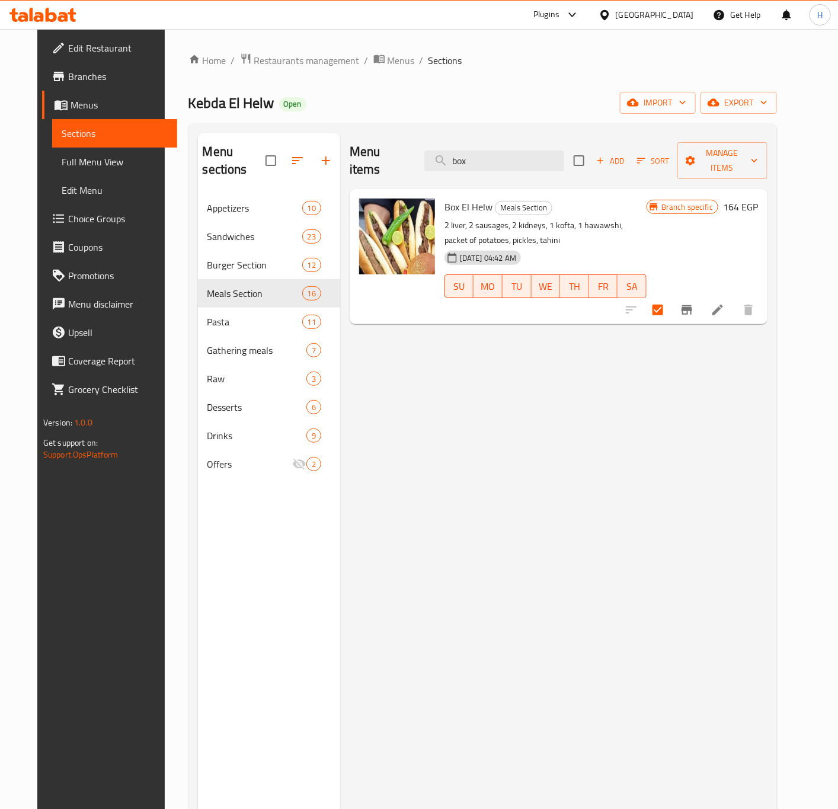
click at [507, 199] on h6 "Box El Helw Meals Section" at bounding box center [545, 207] width 202 height 17
click at [497, 151] on input "box" at bounding box center [494, 161] width 140 height 21
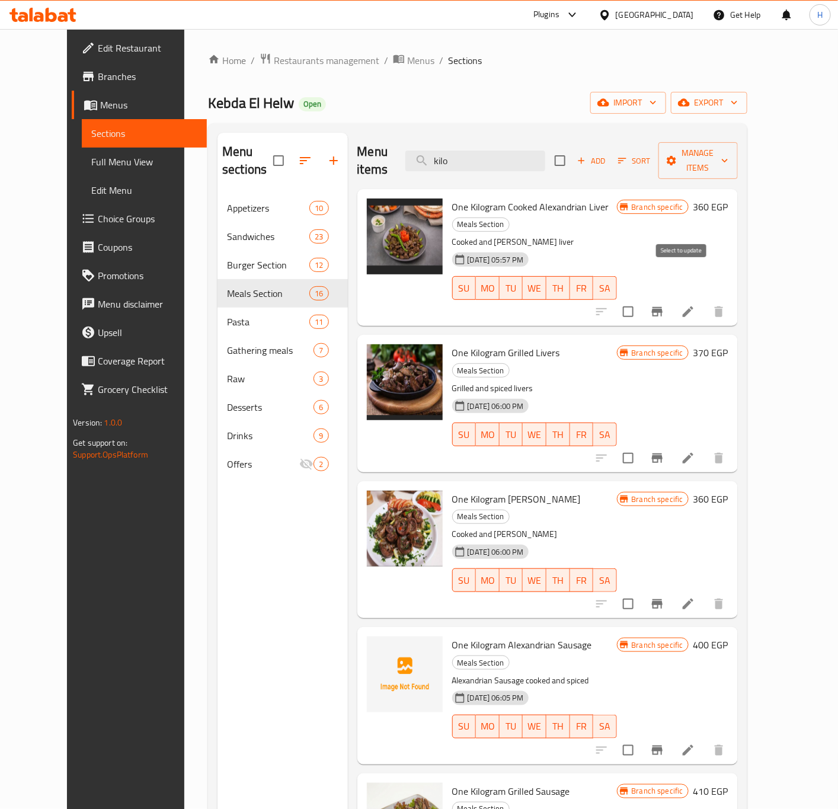
type input "kilo"
click at [641, 299] on input "checkbox" at bounding box center [628, 311] width 25 height 25
checkbox input "true"
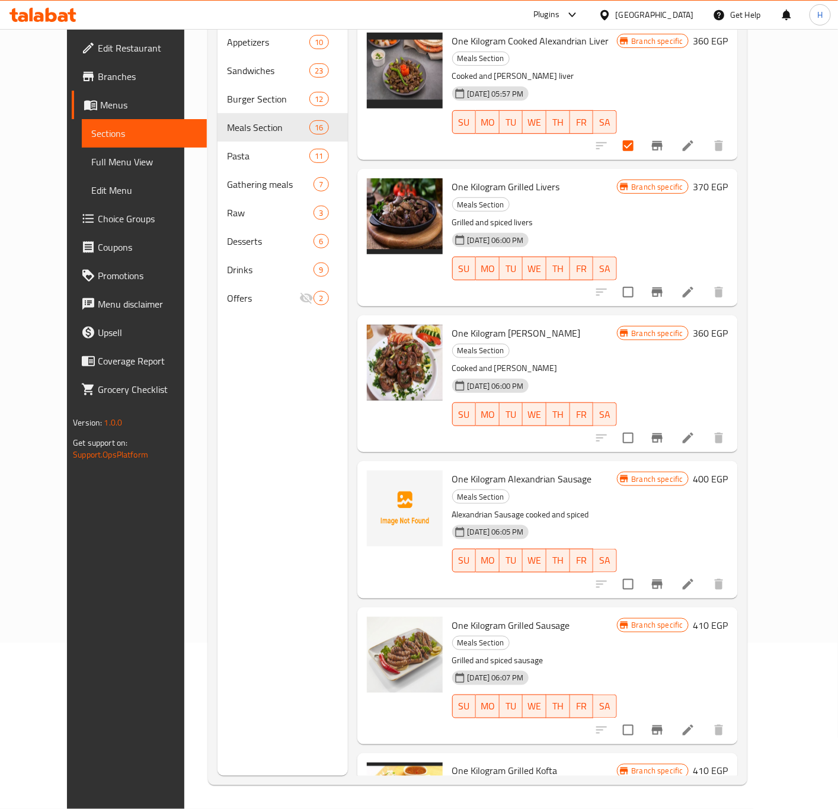
scroll to position [77, 0]
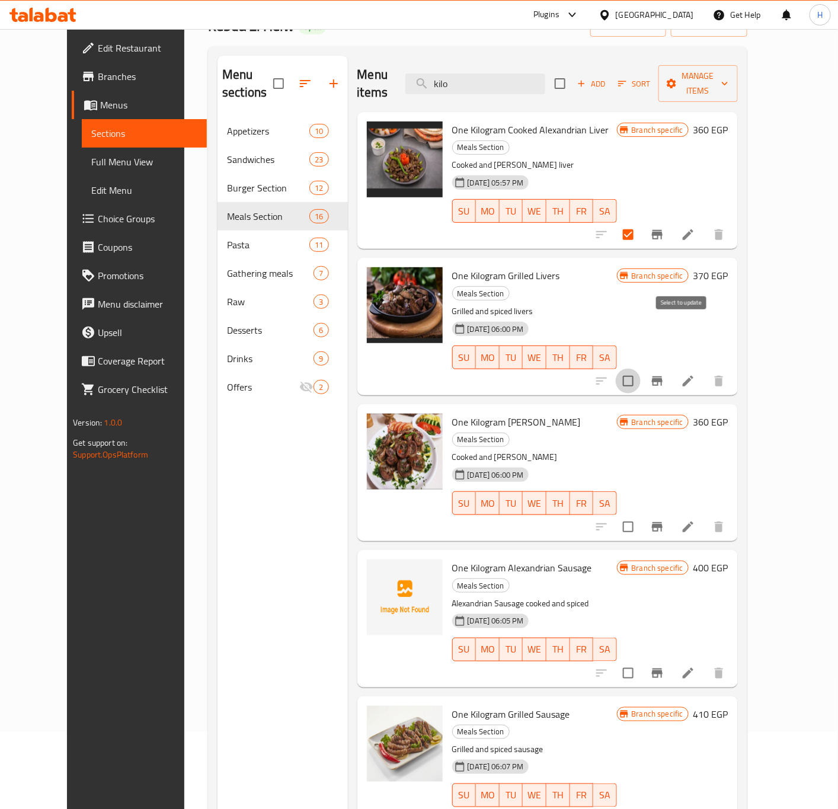
click at [641, 369] on input "checkbox" at bounding box center [628, 381] width 25 height 25
checkbox input "true"
click at [641, 806] on input "checkbox" at bounding box center [628, 818] width 25 height 25
checkbox input "true"
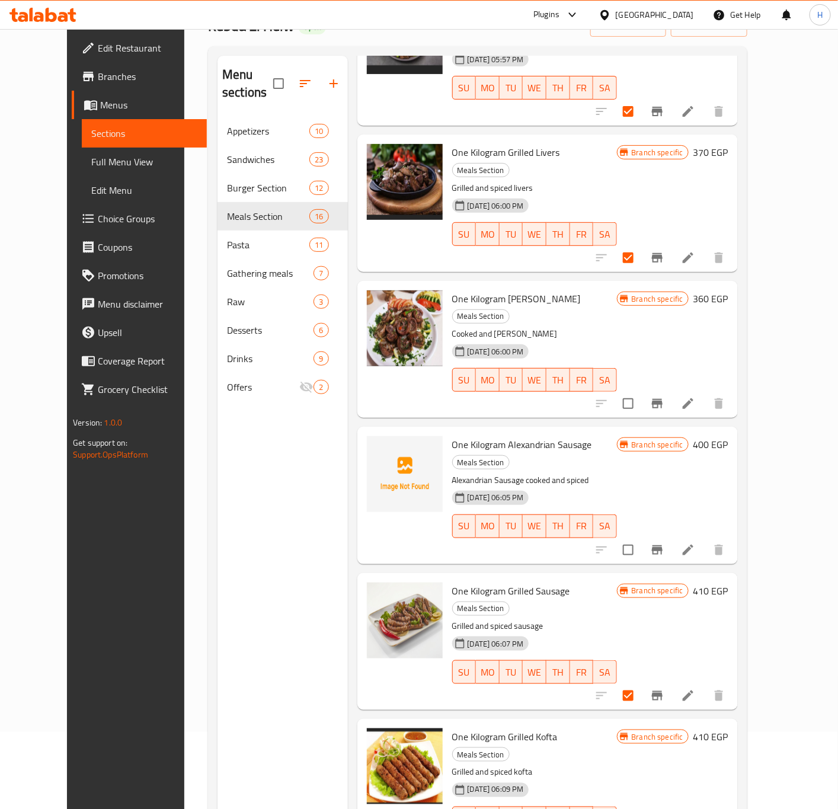
scroll to position [178, 0]
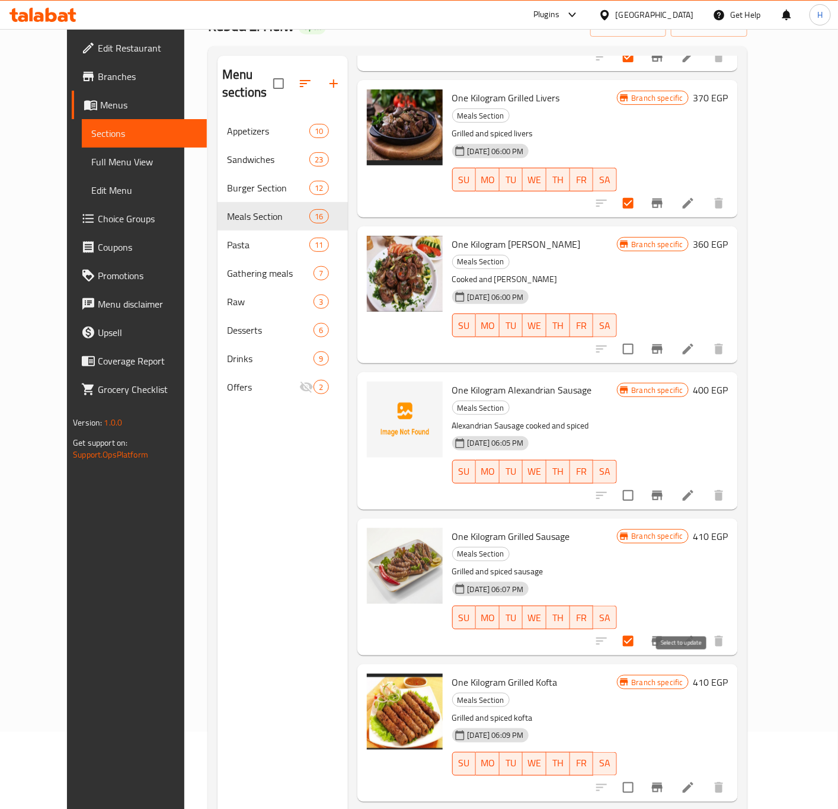
click at [641, 775] on input "checkbox" at bounding box center [628, 787] width 25 height 25
checkbox input "true"
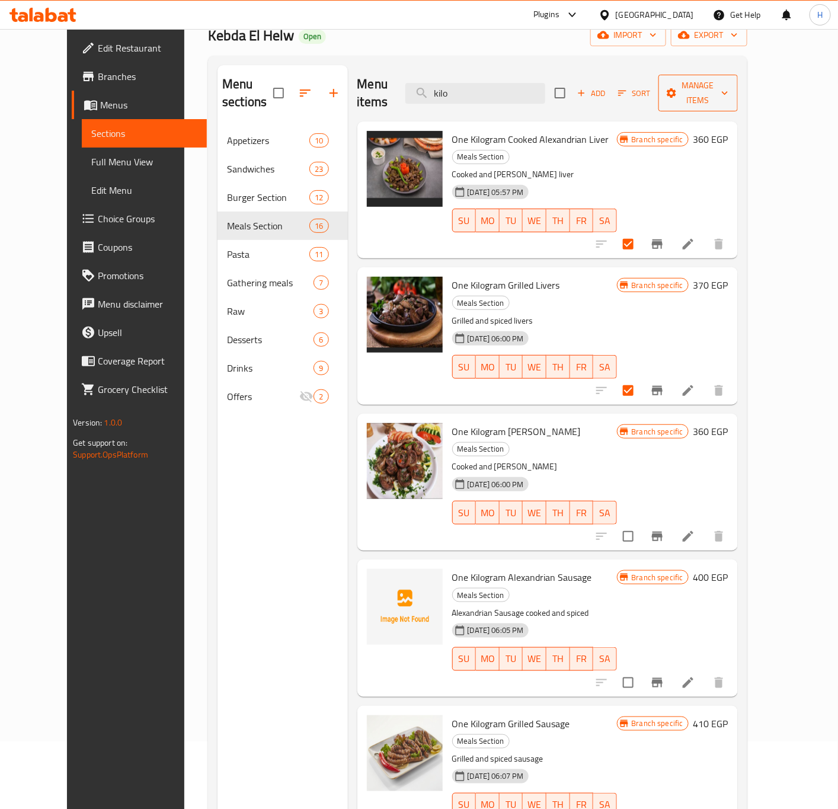
scroll to position [0, 0]
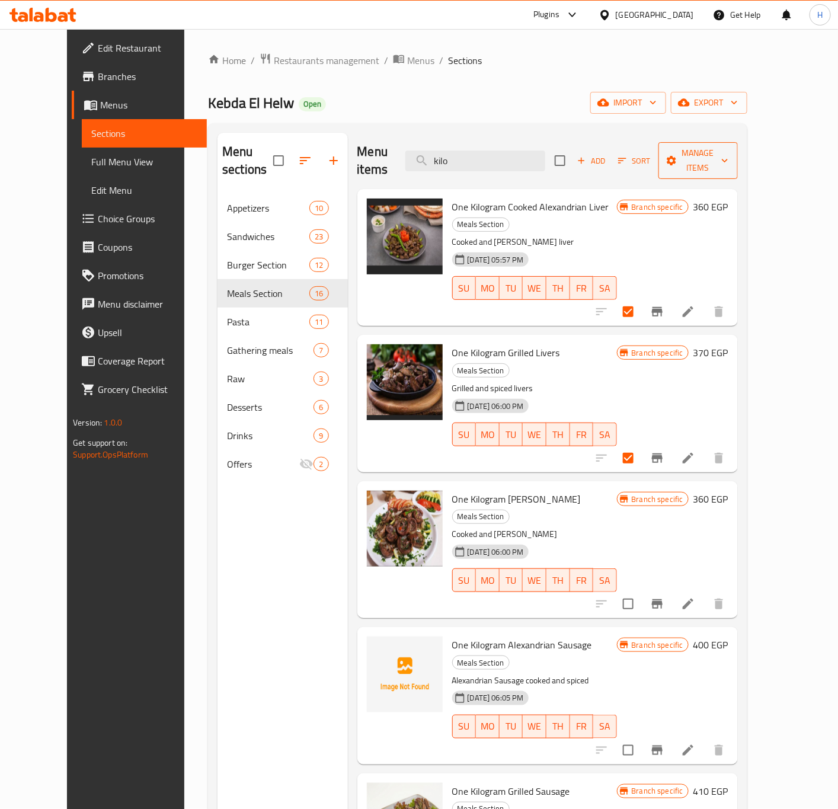
click at [728, 146] on span "Manage items" at bounding box center [698, 161] width 60 height 30
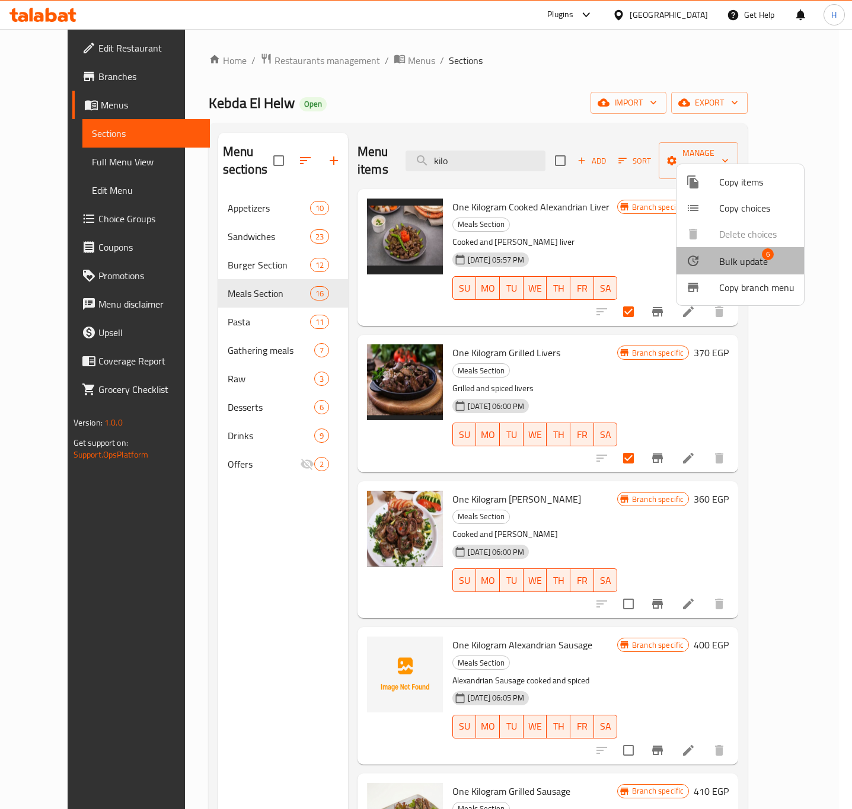
click at [749, 267] on span "Bulk update" at bounding box center [743, 261] width 49 height 14
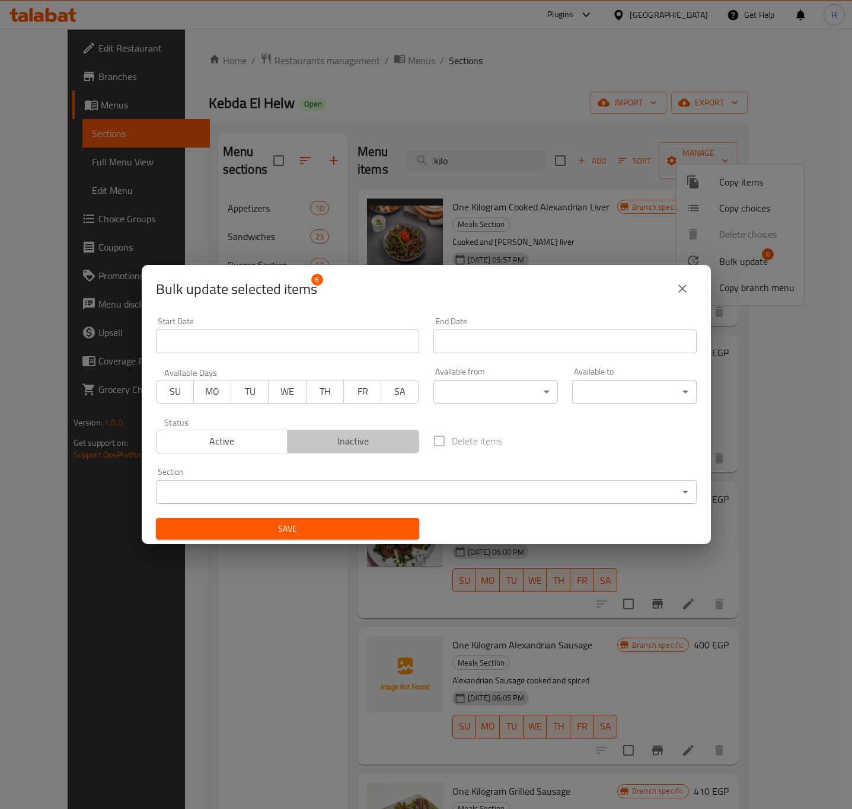
click at [358, 441] on span "Inactive" at bounding box center [353, 441] width 122 height 17
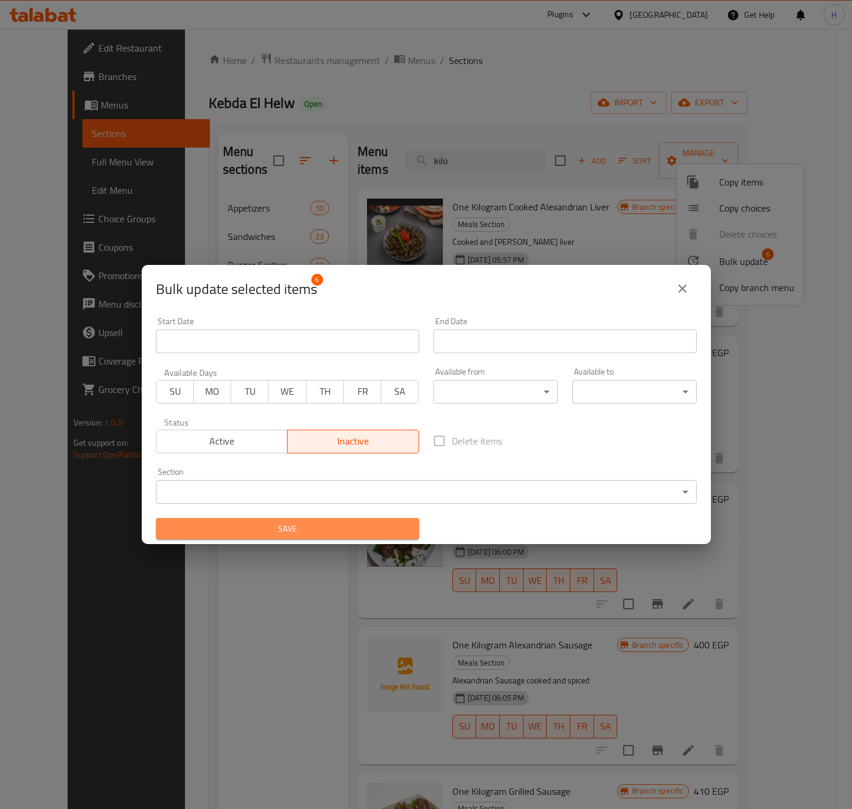
click at [319, 528] on span "Save" at bounding box center [287, 528] width 244 height 15
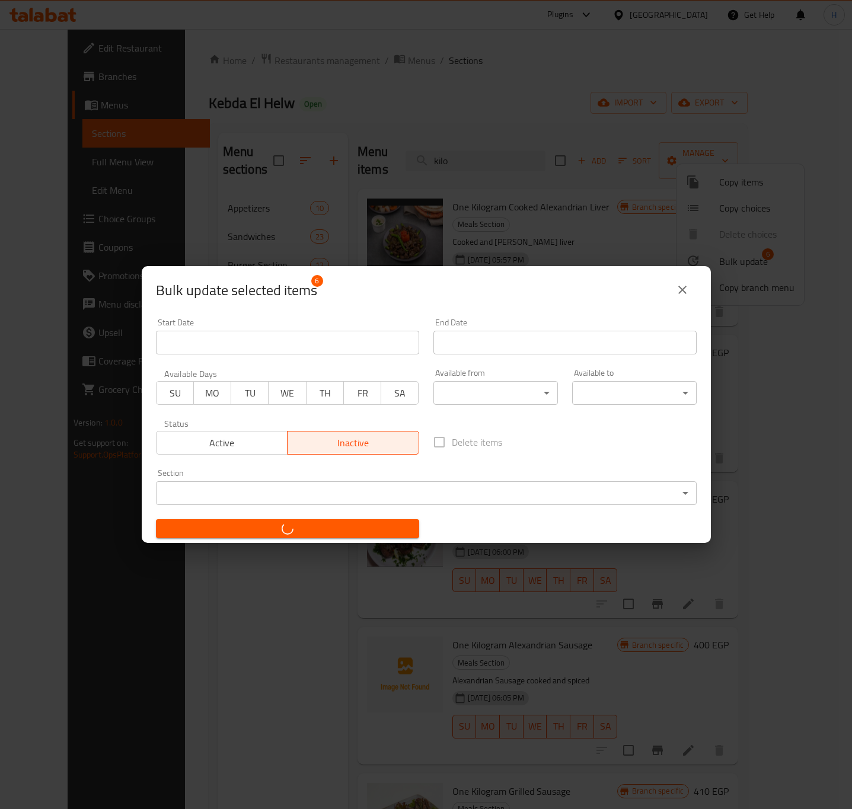
checkbox input "false"
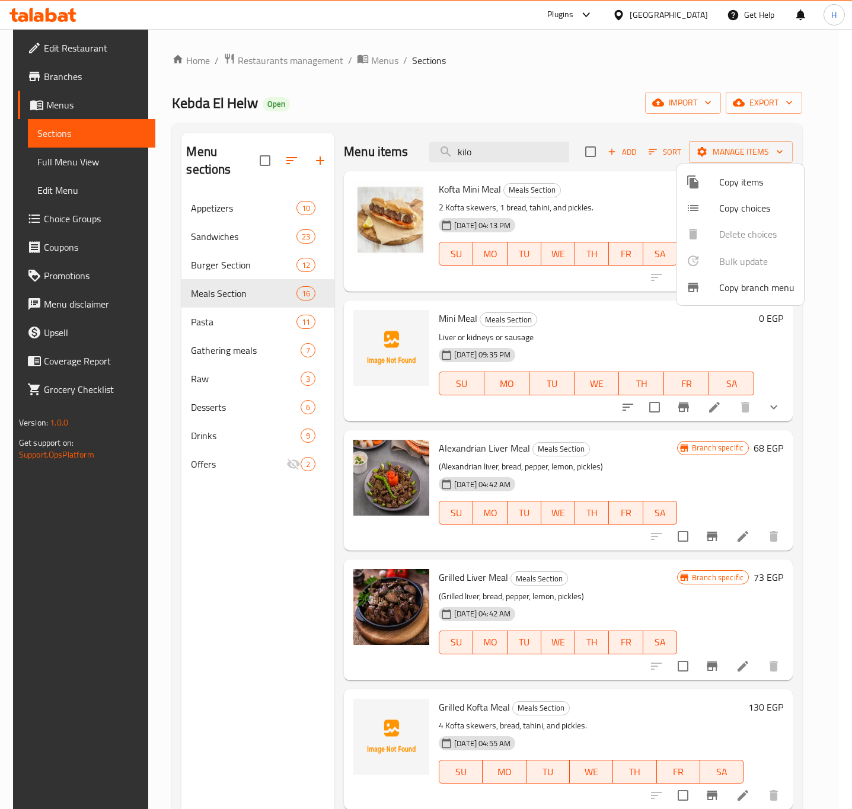
click at [498, 149] on div at bounding box center [426, 404] width 852 height 809
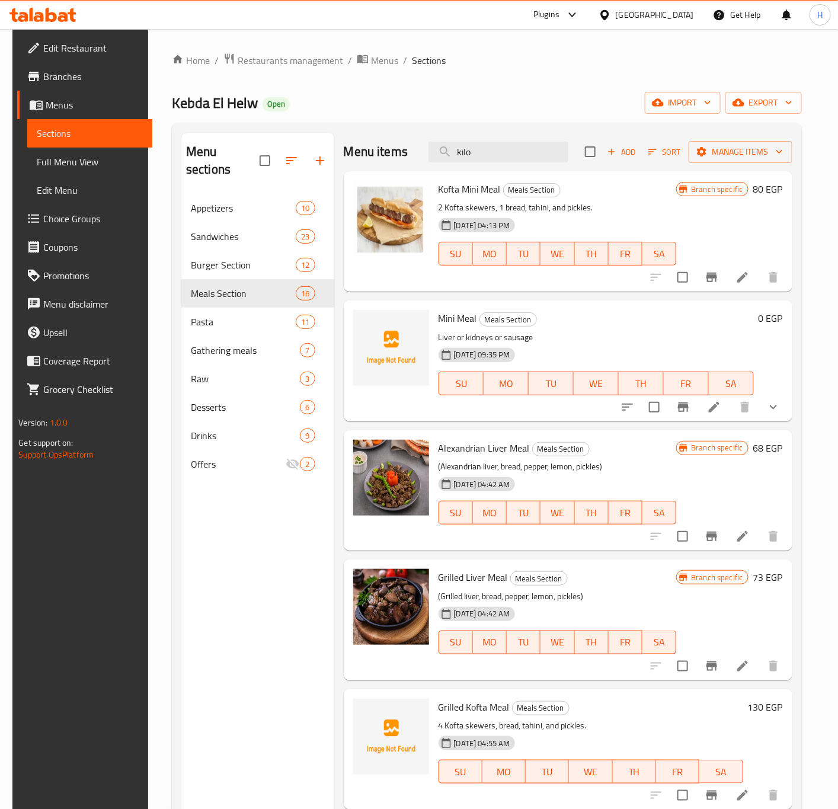
click at [498, 149] on input "kilo" at bounding box center [498, 152] width 140 height 21
paste input "farm fries"
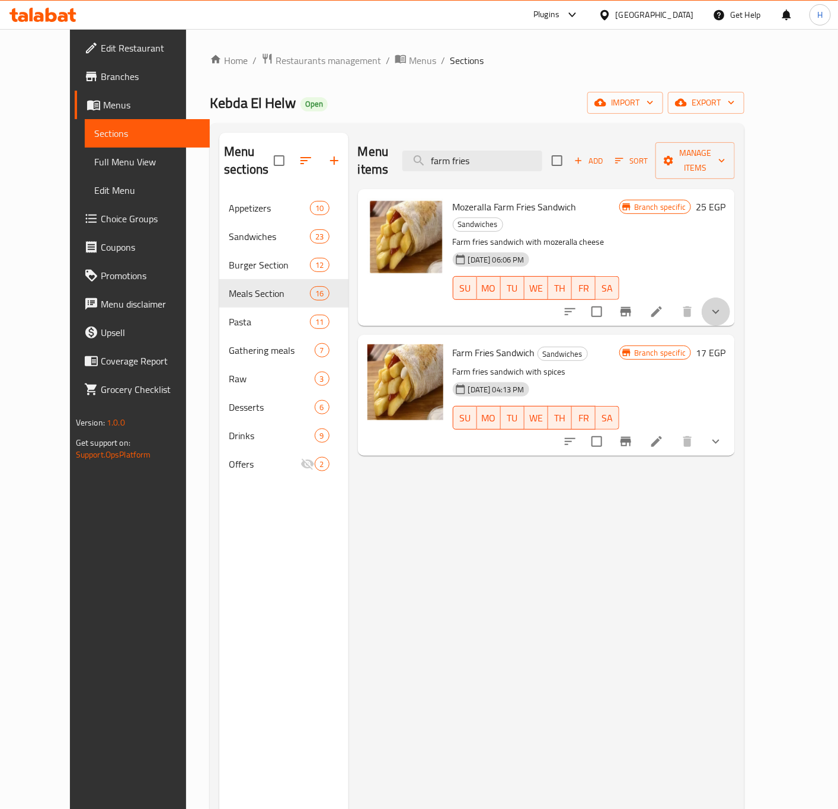
click at [730, 297] on button "show more" at bounding box center [716, 311] width 28 height 28
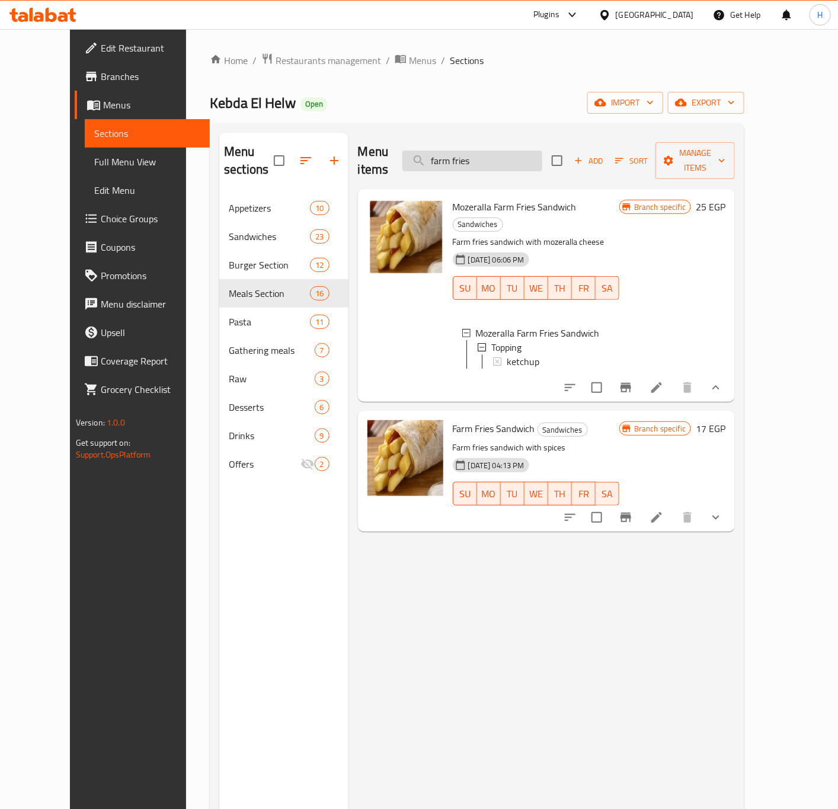
click at [475, 153] on input "farm fries" at bounding box center [472, 161] width 140 height 21
paste input "Cheese Farm Potato Sandwich"
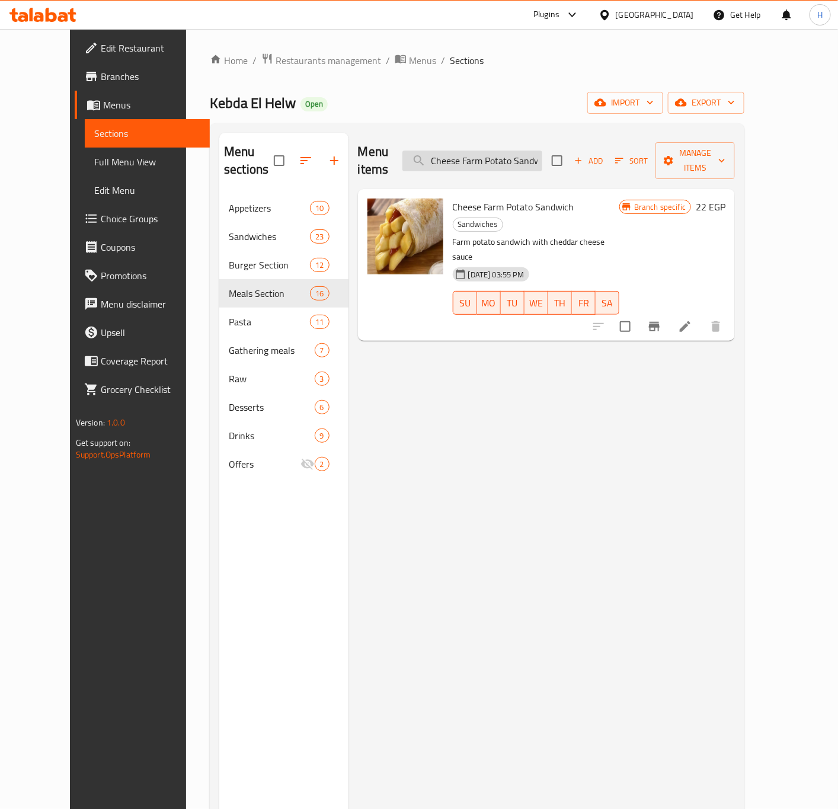
click at [507, 162] on input "Cheese Farm Potato Sandwich" at bounding box center [472, 161] width 140 height 21
click at [505, 156] on input "Cheese Farm Potato Sandwich" at bounding box center [472, 161] width 140 height 21
paste input "Mozeralla Farm Fries"
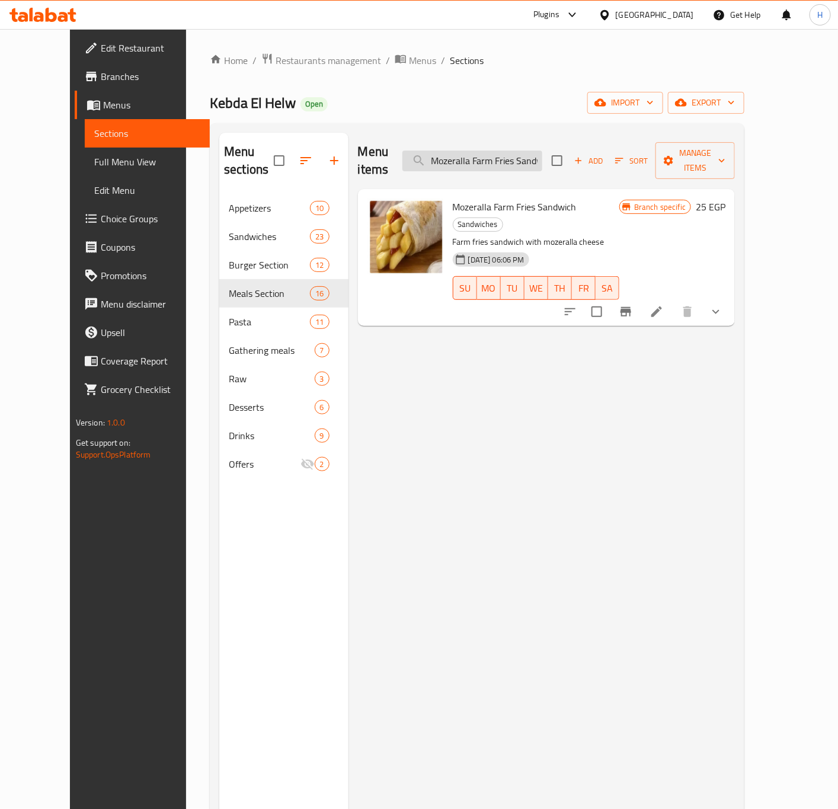
click at [476, 153] on input "Mozeralla Farm Fries Sandwich" at bounding box center [472, 161] width 140 height 21
paste input "Plain Small Burg"
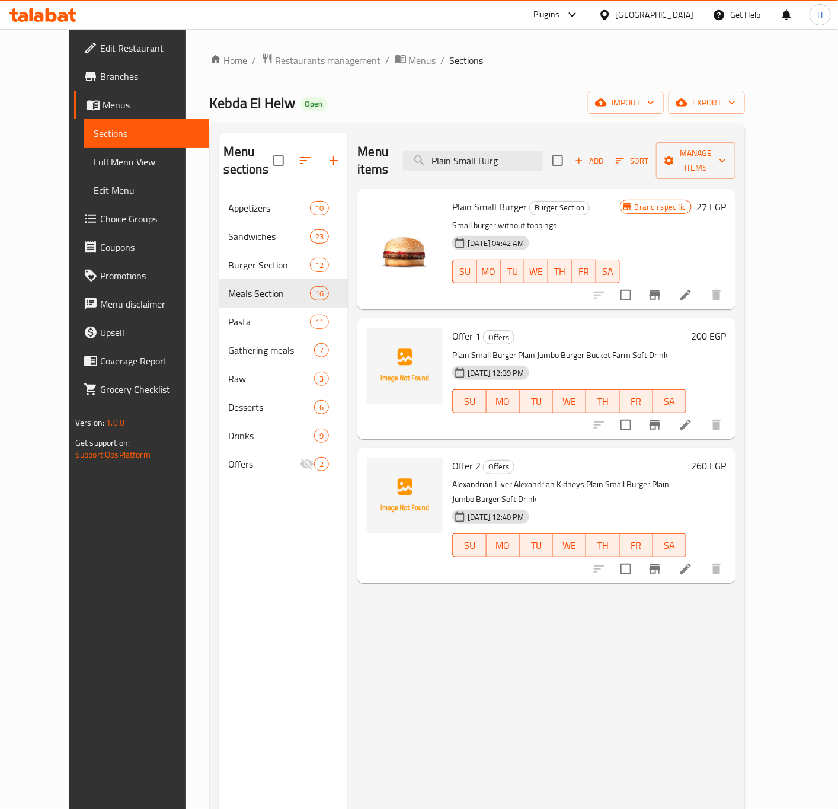
type input "Plain Small Burg"
click at [691, 290] on icon at bounding box center [685, 295] width 11 height 11
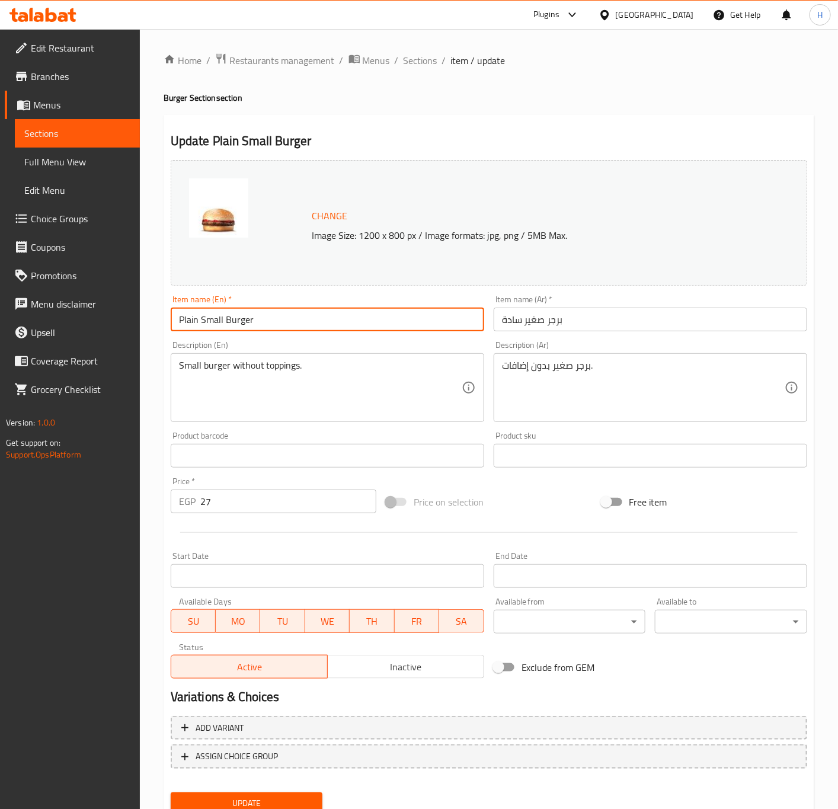
click at [217, 324] on input "Plain Small Burger" at bounding box center [327, 320] width 313 height 24
type input "Plain Beef Burger"
click at [528, 320] on input "برجر صغير سادة" at bounding box center [650, 320] width 313 height 24
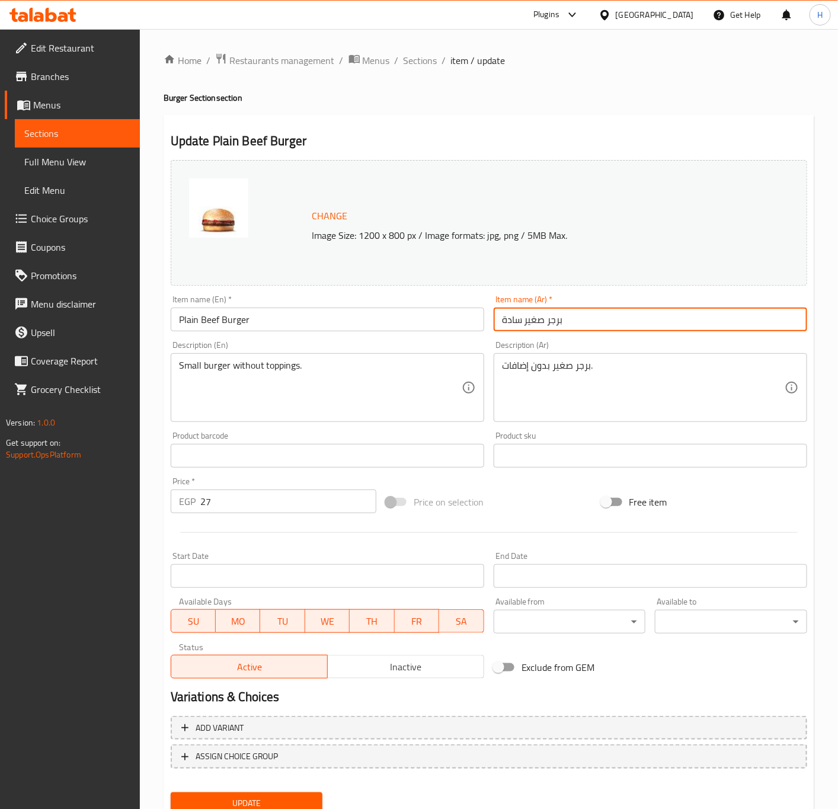
click at [528, 320] on input "برجر صغير سادة" at bounding box center [650, 320] width 313 height 24
type input "برجر لحم بقري سادة"
click at [244, 513] on input "27" at bounding box center [288, 501] width 176 height 24
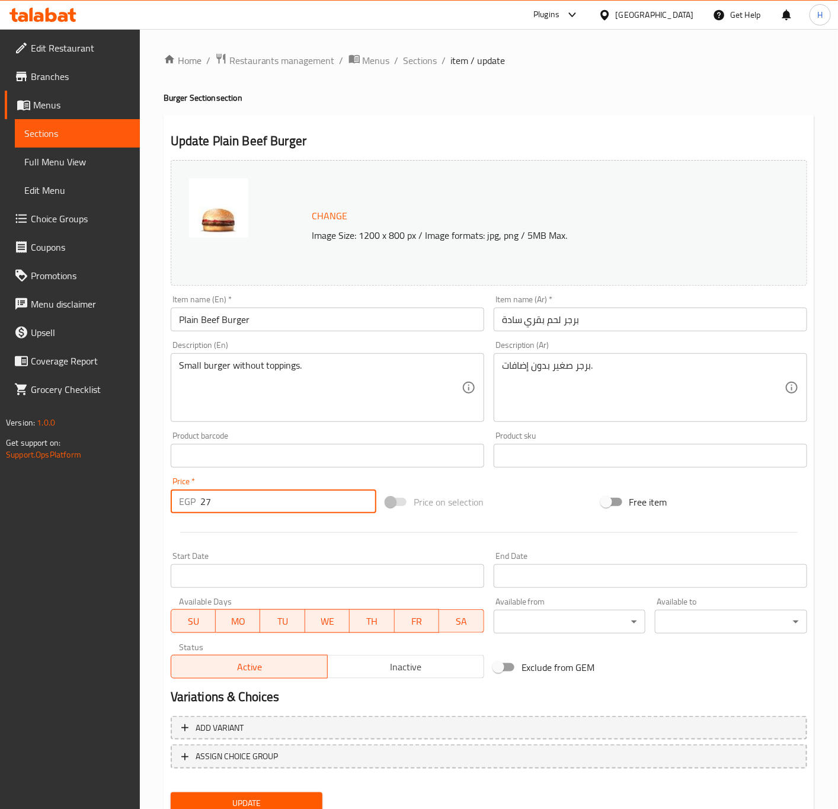
click at [244, 513] on input "27" at bounding box center [288, 501] width 176 height 24
type input "60"
click at [171, 792] on button "Update" at bounding box center [247, 803] width 152 height 22
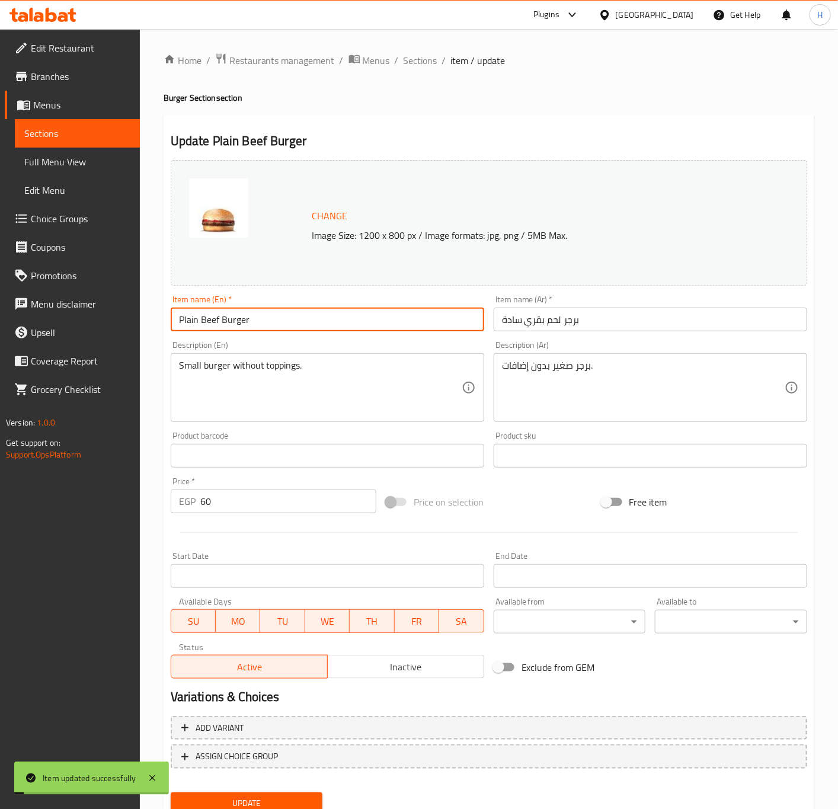
click at [273, 316] on input "Plain Beef Burger" at bounding box center [327, 320] width 313 height 24
click at [431, 64] on span "Sections" at bounding box center [421, 60] width 34 height 14
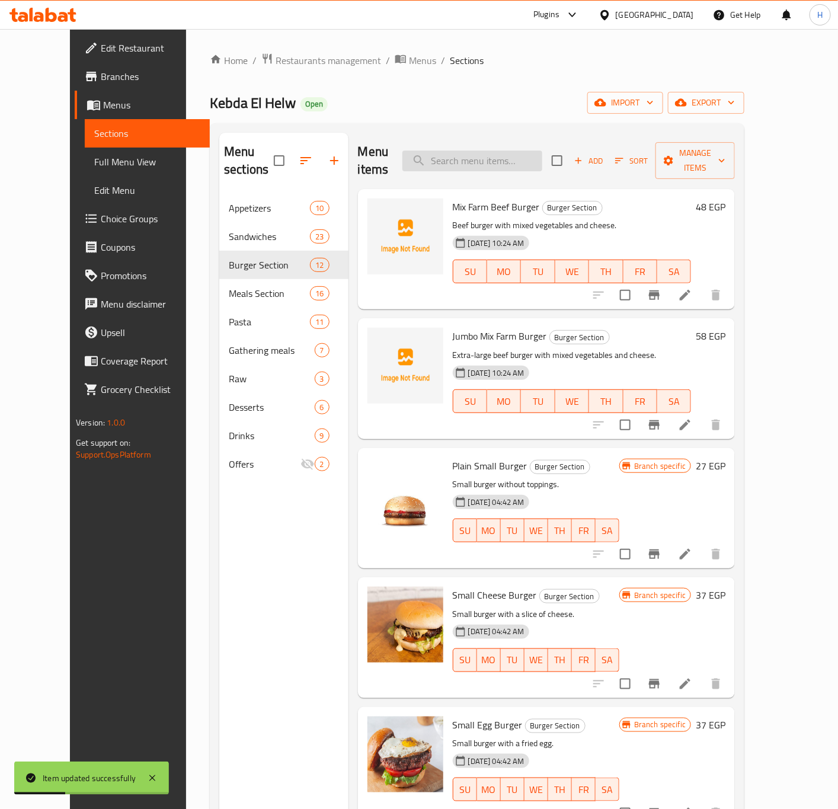
click at [491, 151] on input "search" at bounding box center [472, 161] width 140 height 21
paste input "Plain Beef Burger"
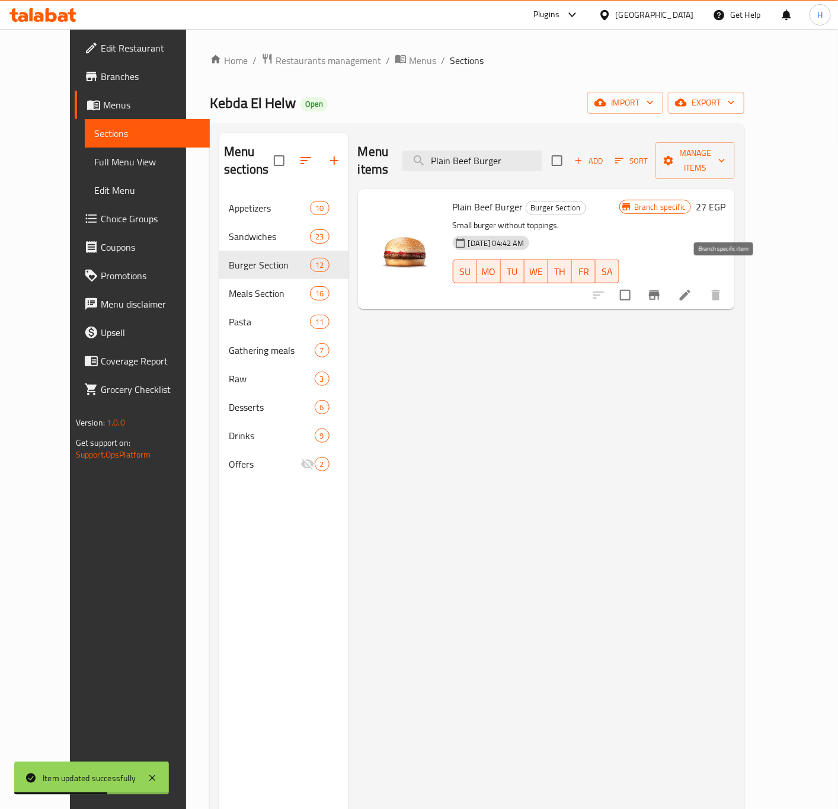
type input "Plain Beef Burger"
click at [668, 281] on button "Branch-specific-item" at bounding box center [654, 295] width 28 height 28
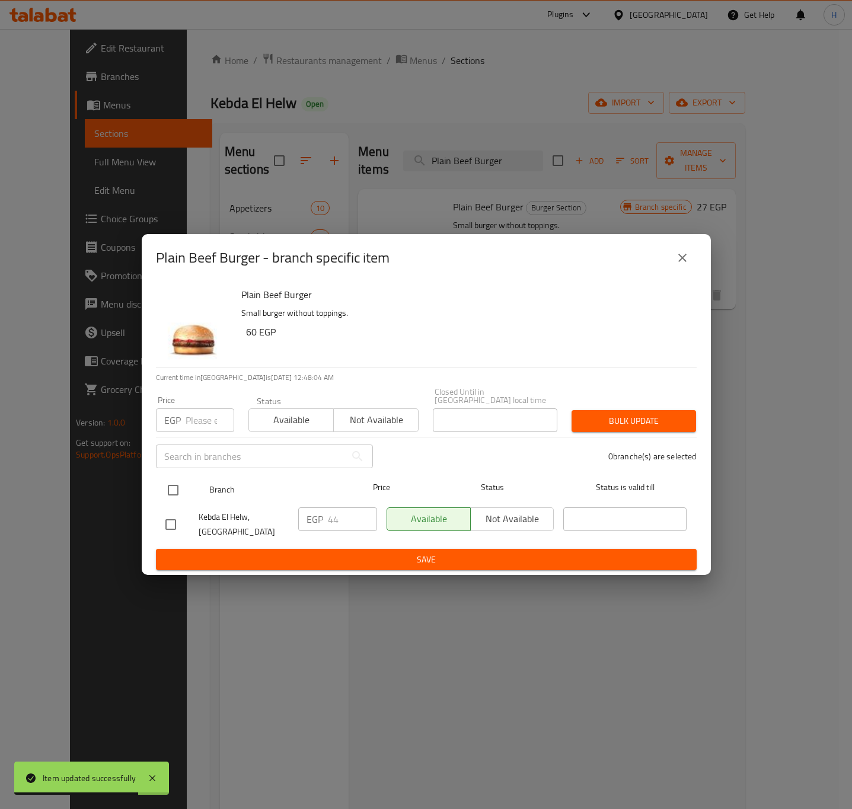
click at [176, 489] on input "checkbox" at bounding box center [173, 490] width 25 height 25
checkbox input "true"
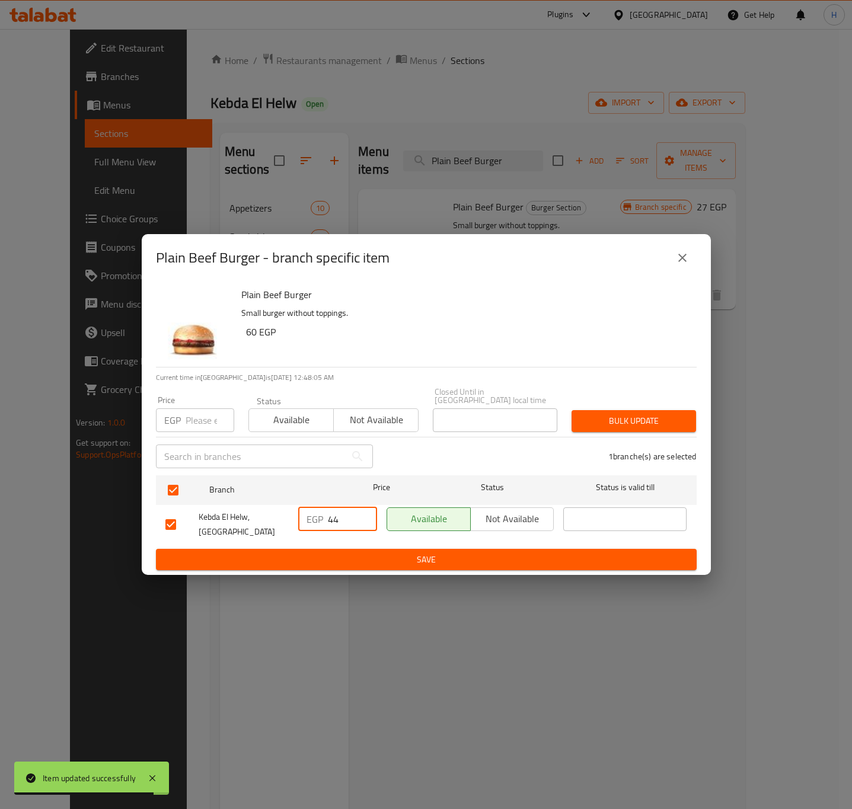
click at [338, 507] on input "44" at bounding box center [352, 519] width 49 height 24
type input "60"
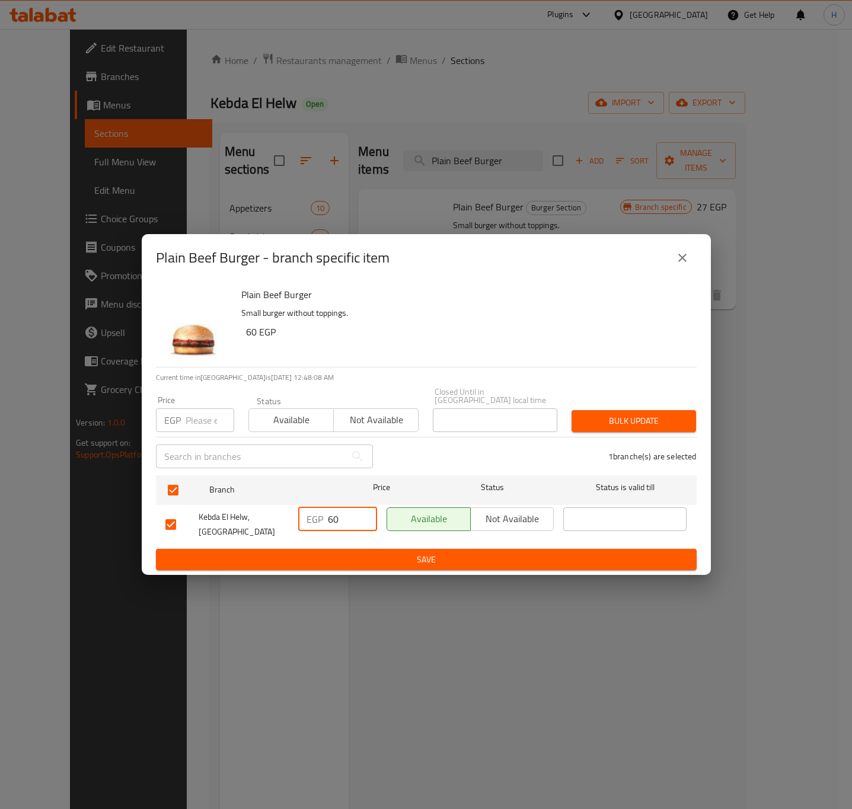
click at [340, 562] on button "Save" at bounding box center [426, 560] width 540 height 22
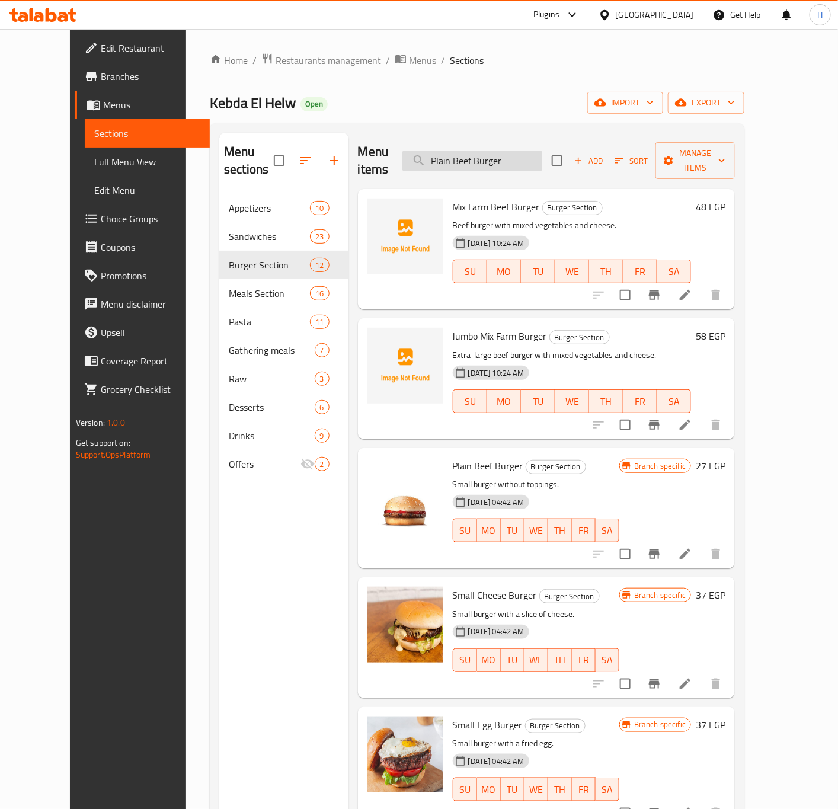
click at [477, 151] on input "Plain Beef Burger" at bounding box center [472, 161] width 140 height 21
paste input "Small Cheese"
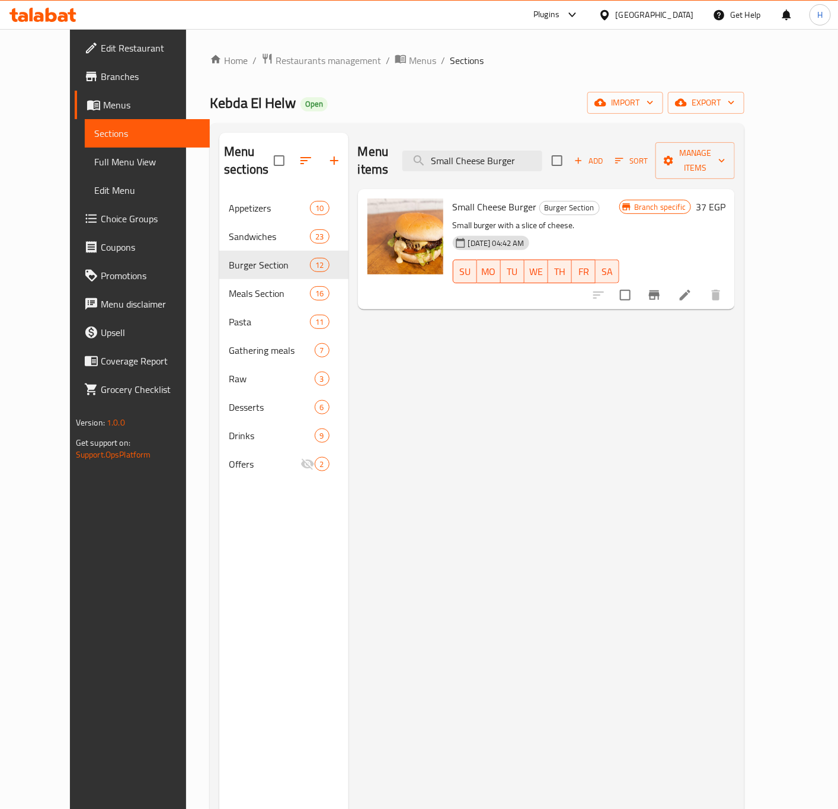
type input "Small Cheese Burger"
click at [692, 288] on icon at bounding box center [685, 295] width 14 height 14
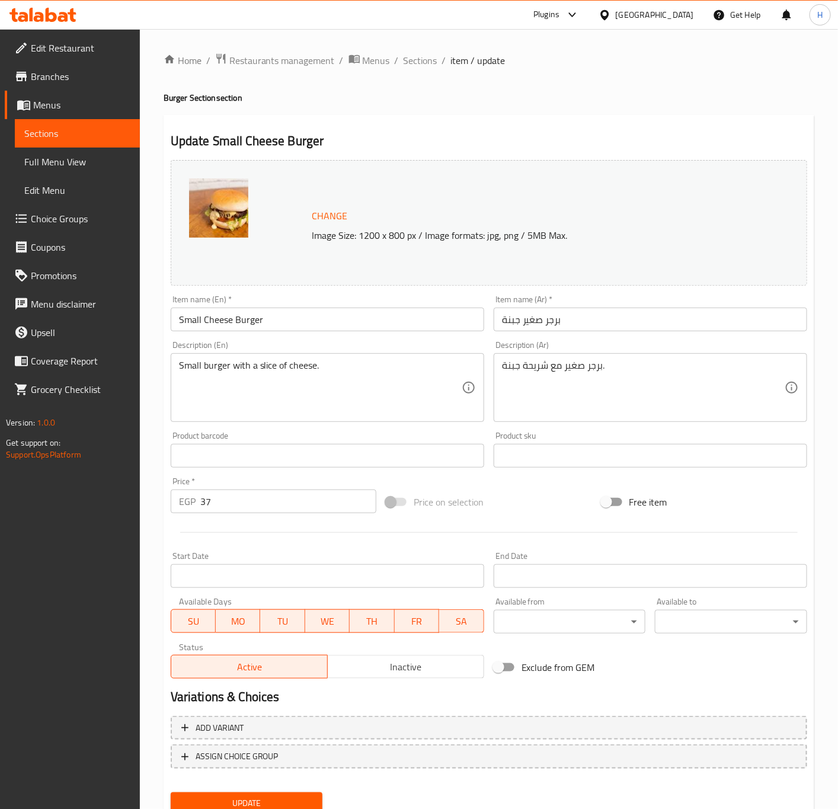
click at [188, 324] on input "Small Cheese Burger" at bounding box center [327, 320] width 313 height 24
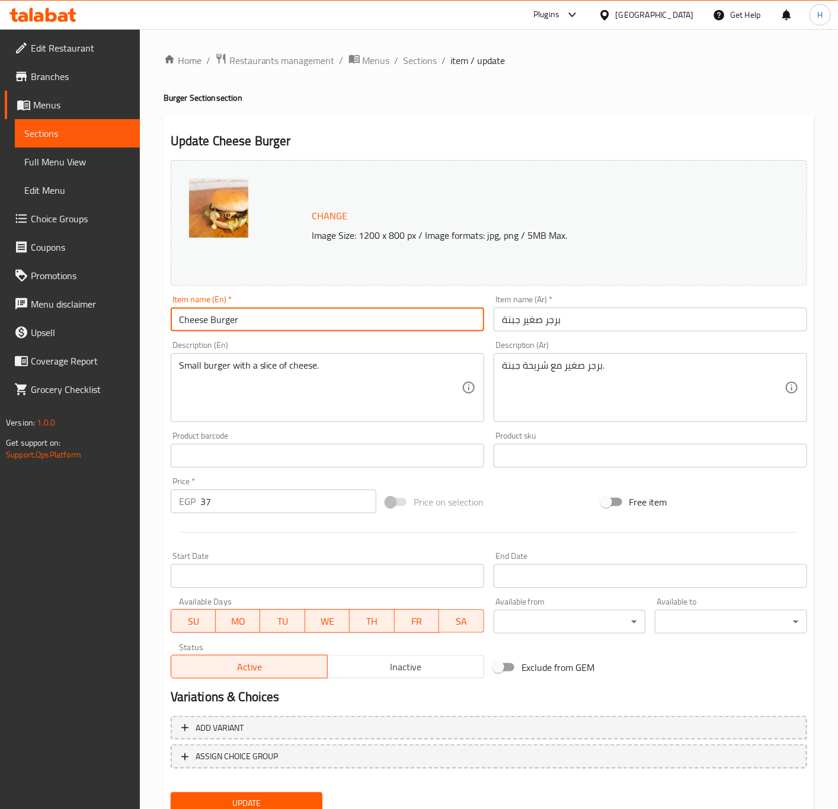
type input "Cheese Burger"
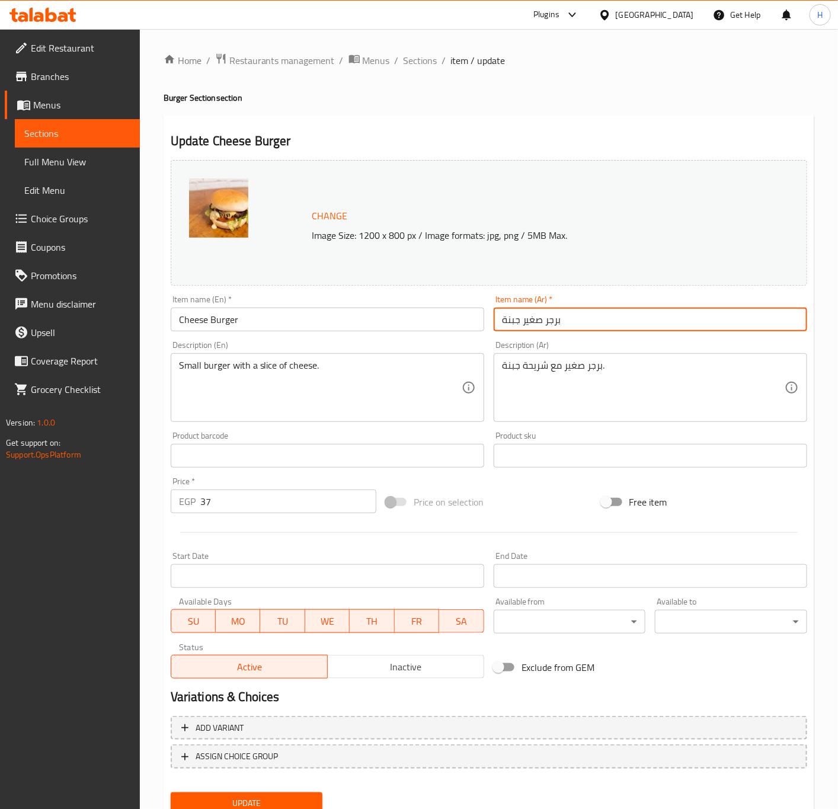
click at [530, 324] on input "برجر صغير جبنة" at bounding box center [650, 320] width 313 height 24
type input "برجر بالجبنة"
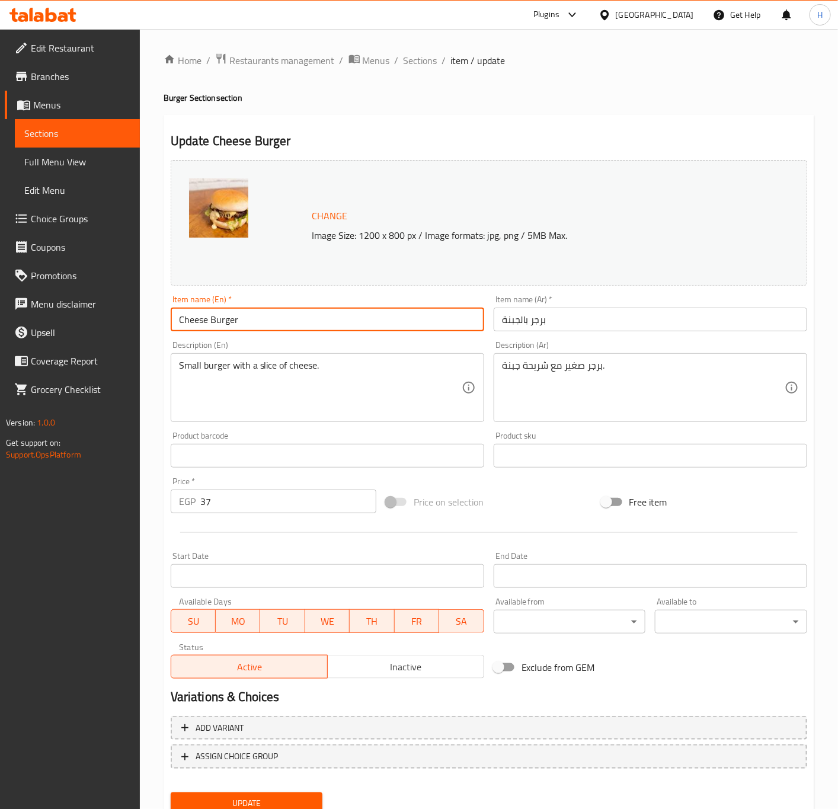
click at [209, 319] on input "Cheese Burger" at bounding box center [327, 320] width 313 height 24
type input "Cheese Beef Burger"
click at [527, 317] on input "برجر بالجبنة" at bounding box center [650, 320] width 313 height 24
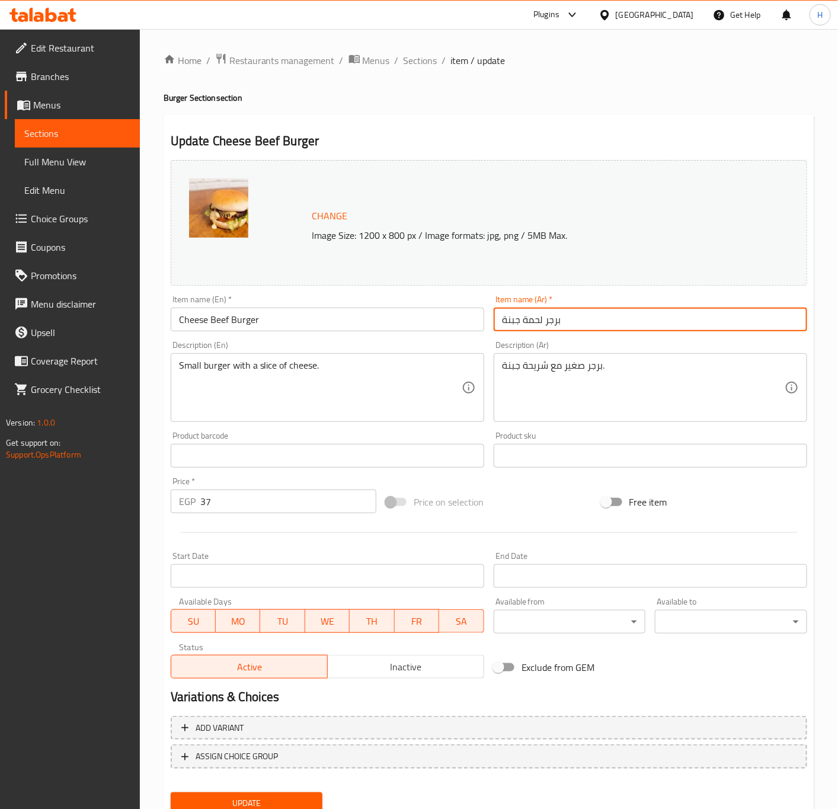
type input "برجر لحمة جبنة"
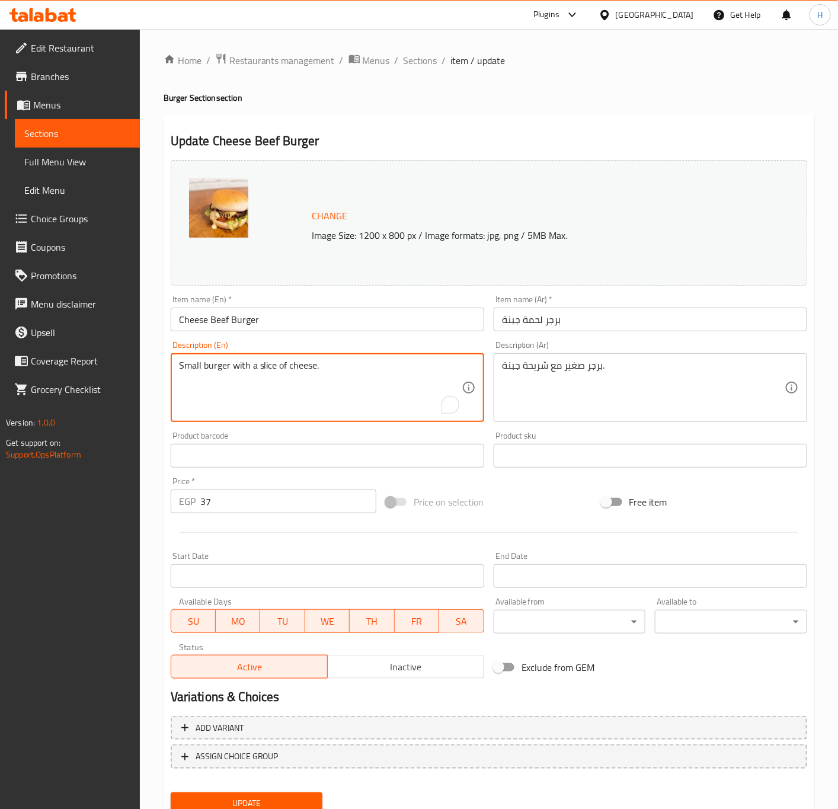
click at [184, 367] on textarea "Small burger with a slice of cheese." at bounding box center [320, 388] width 283 height 56
type textarea "Burger with a slice of cheese."
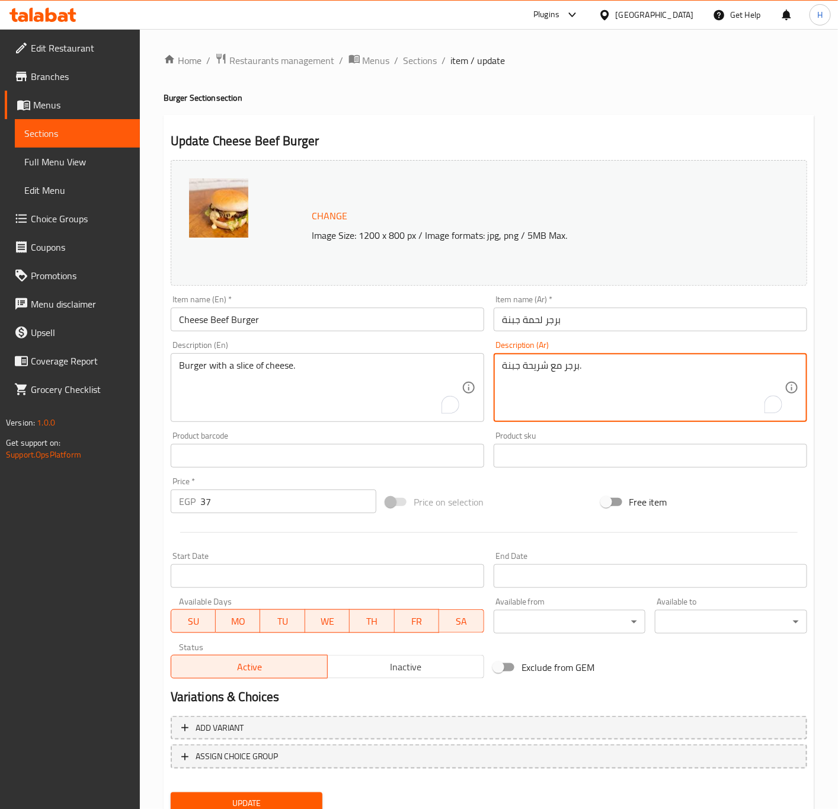
type textarea "برجر مع شريحة جبنة."
click at [242, 513] on input "37" at bounding box center [288, 501] width 176 height 24
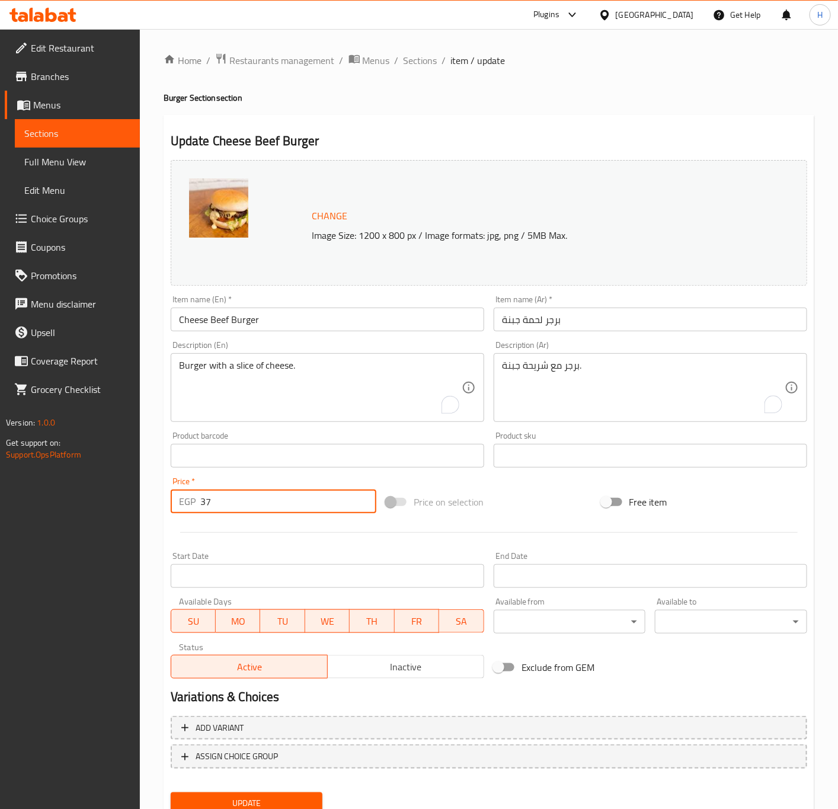
click at [242, 513] on input "37" at bounding box center [288, 501] width 176 height 24
type input "65"
click at [171, 792] on button "Update" at bounding box center [247, 803] width 152 height 22
click at [404, 61] on span "Sections" at bounding box center [421, 60] width 34 height 14
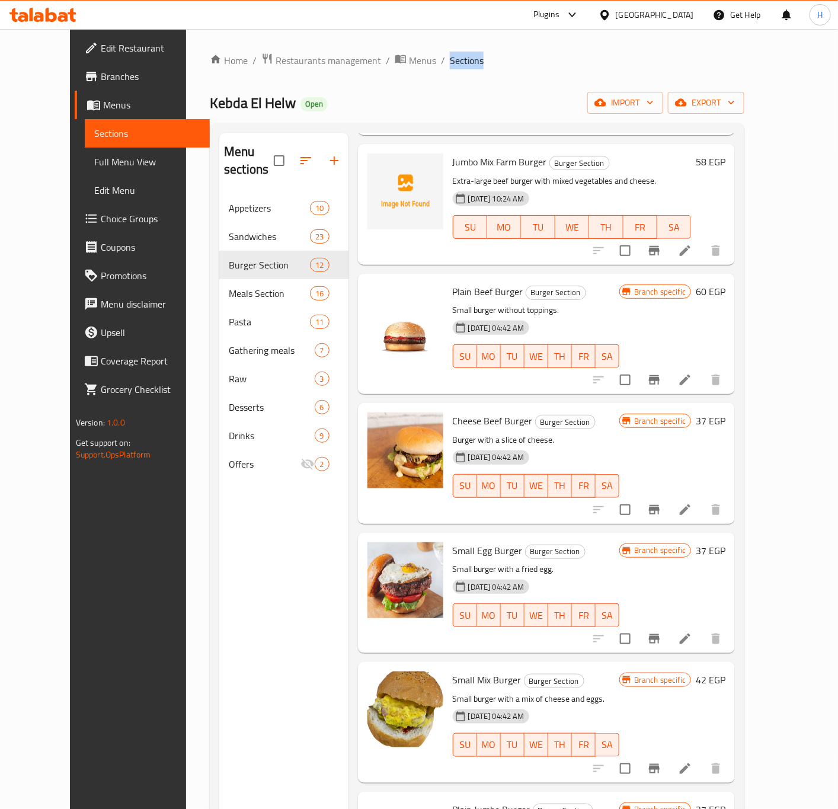
scroll to position [178, 0]
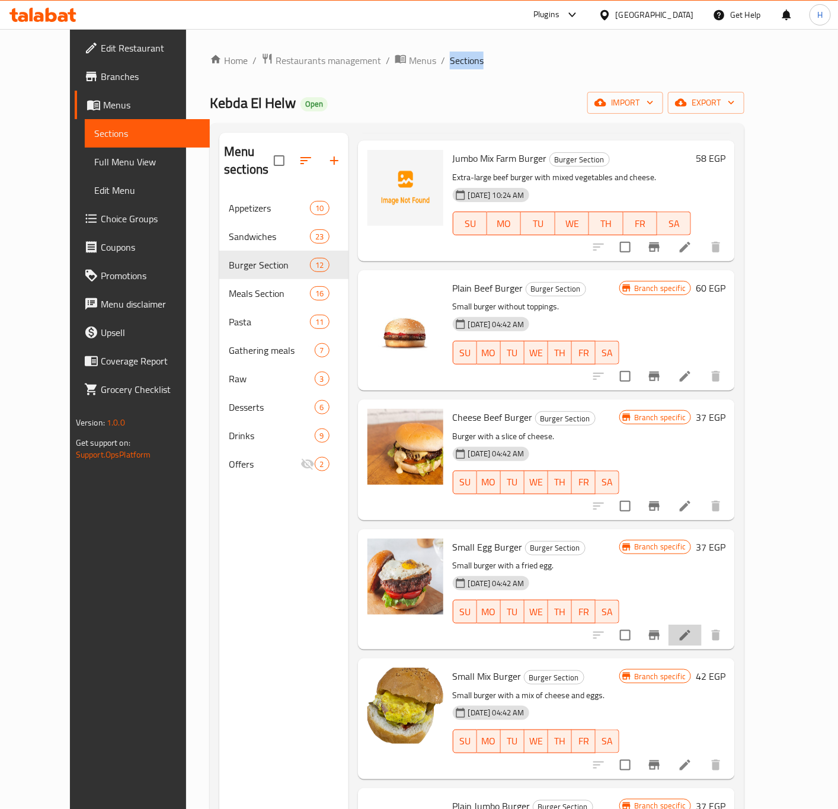
click at [702, 625] on li at bounding box center [684, 635] width 33 height 21
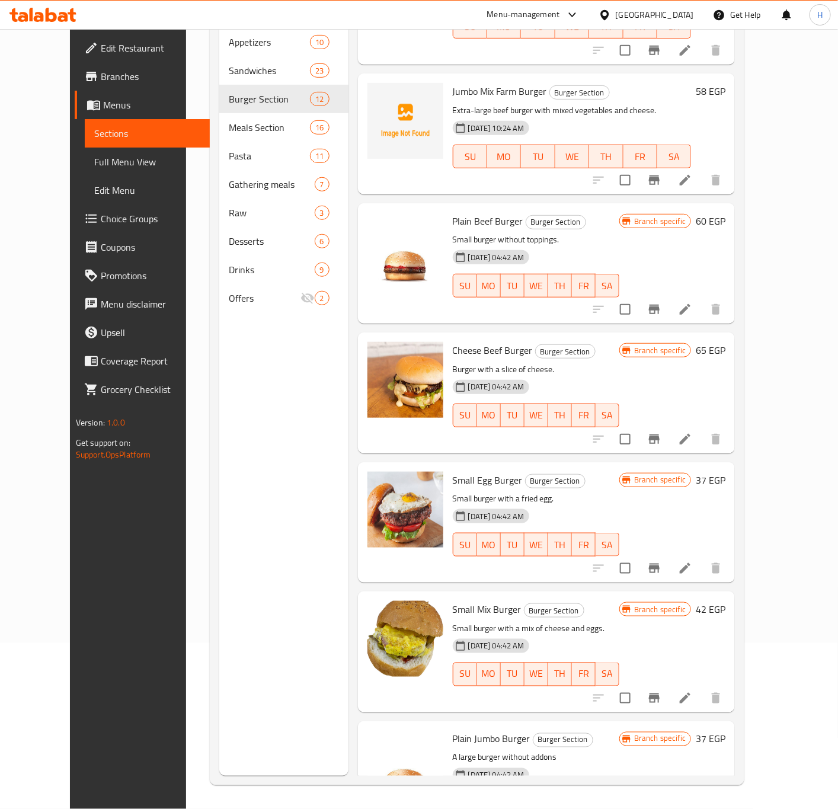
scroll to position [62, 0]
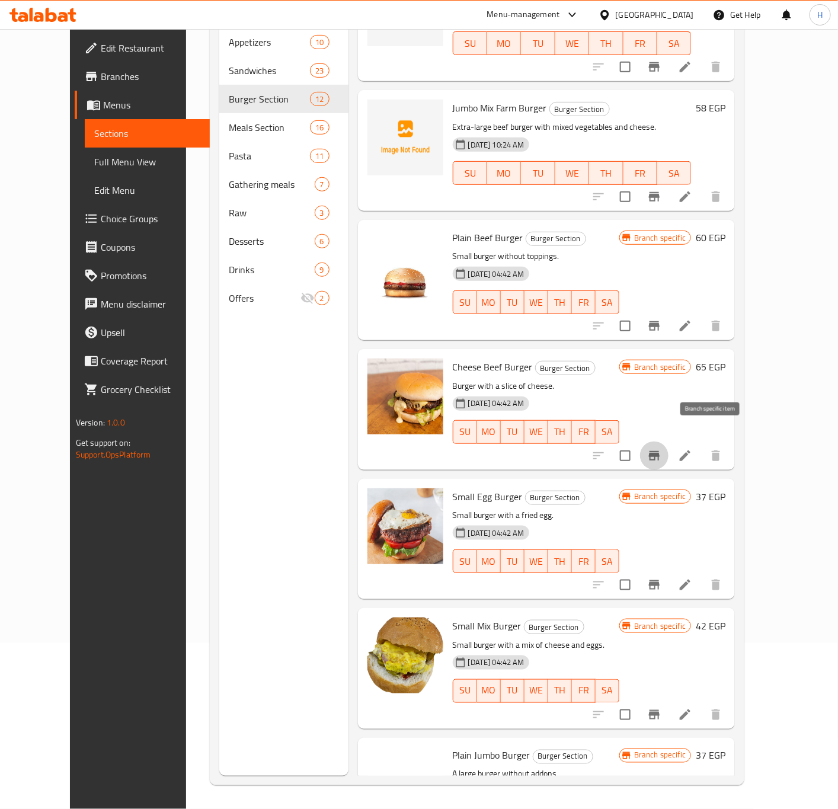
click at [661, 449] on icon "Branch-specific-item" at bounding box center [654, 456] width 14 height 14
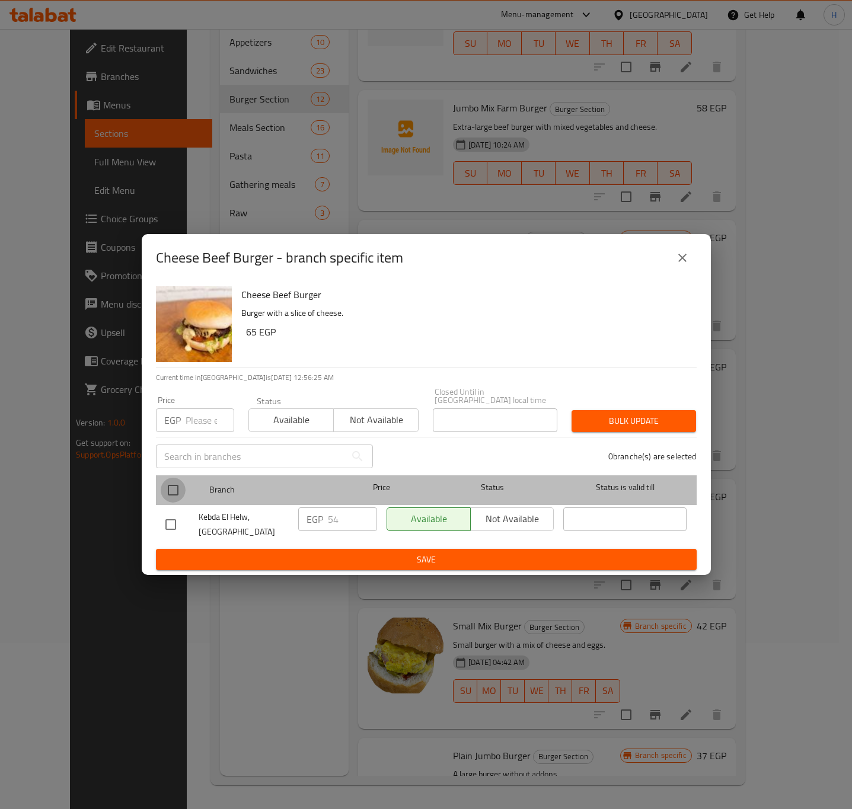
click at [167, 480] on input "checkbox" at bounding box center [173, 490] width 25 height 25
checkbox input "true"
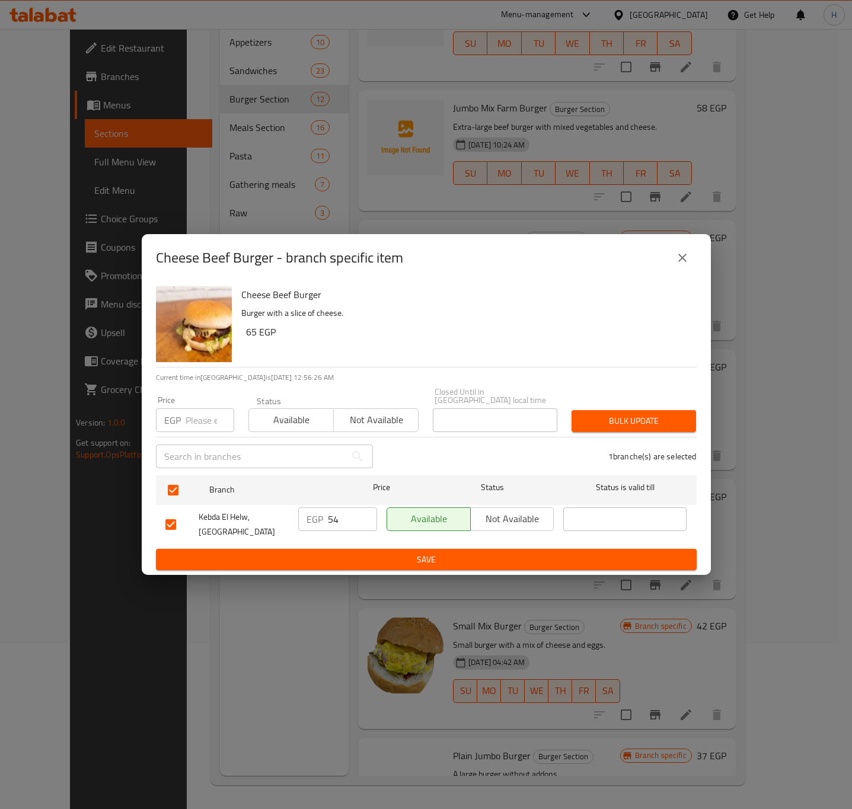
click at [347, 519] on input "54" at bounding box center [352, 519] width 49 height 24
type input "65"
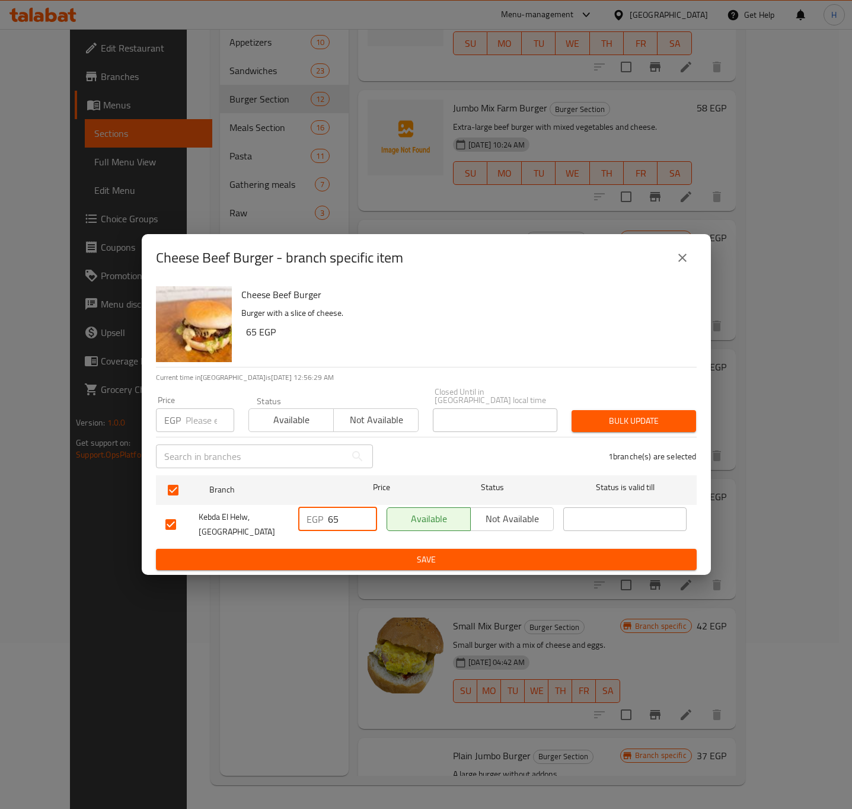
click at [380, 552] on span "Save" at bounding box center [425, 559] width 521 height 15
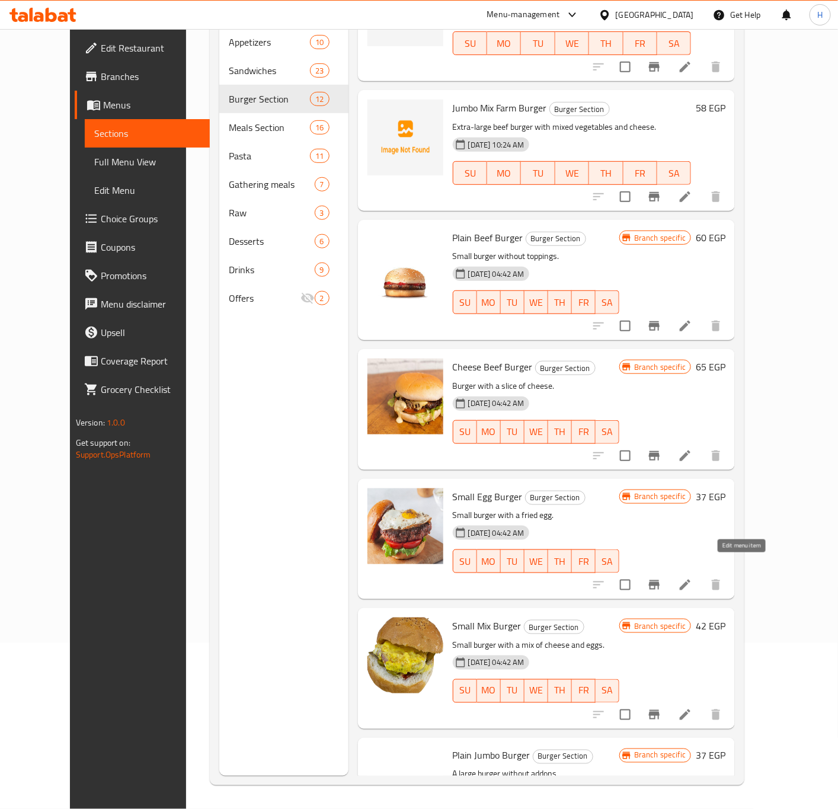
click at [692, 578] on icon at bounding box center [685, 585] width 14 height 14
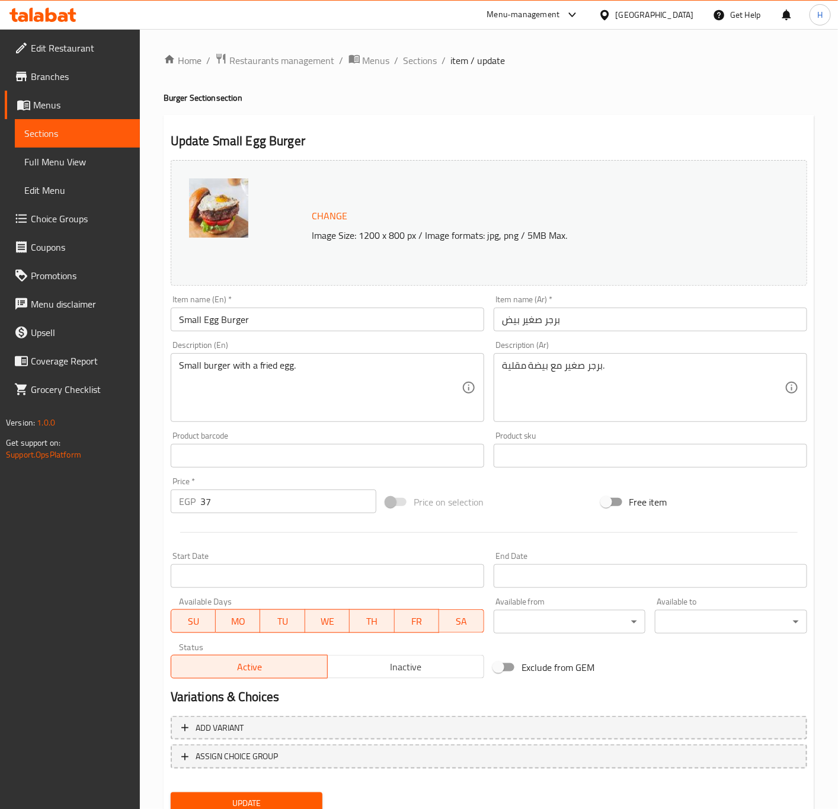
click at [188, 322] on input "Small Egg Burger" at bounding box center [327, 320] width 313 height 24
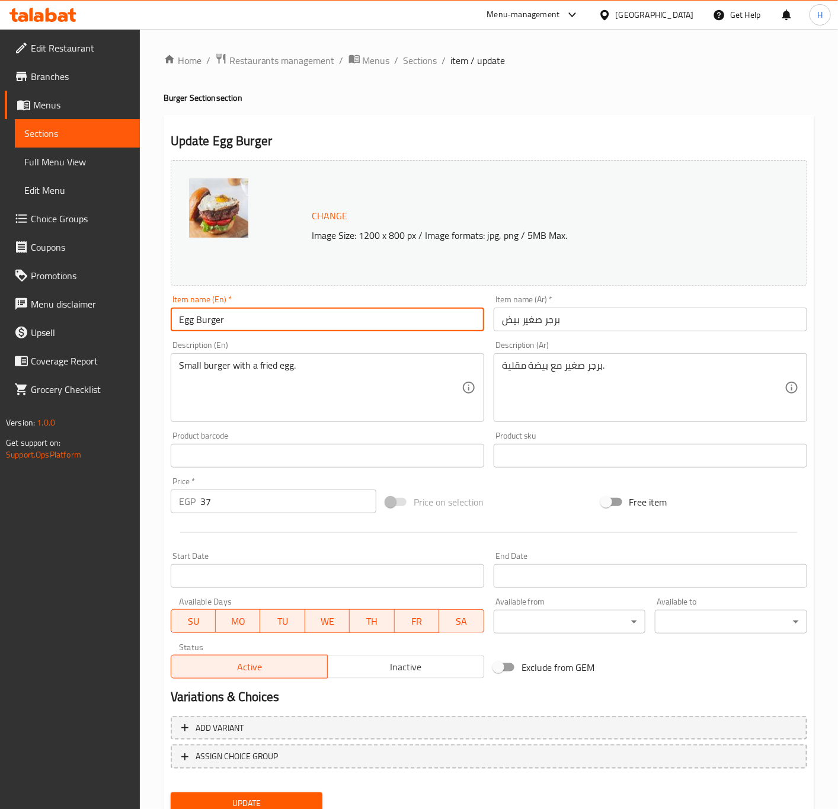
type input "Egg Burger"
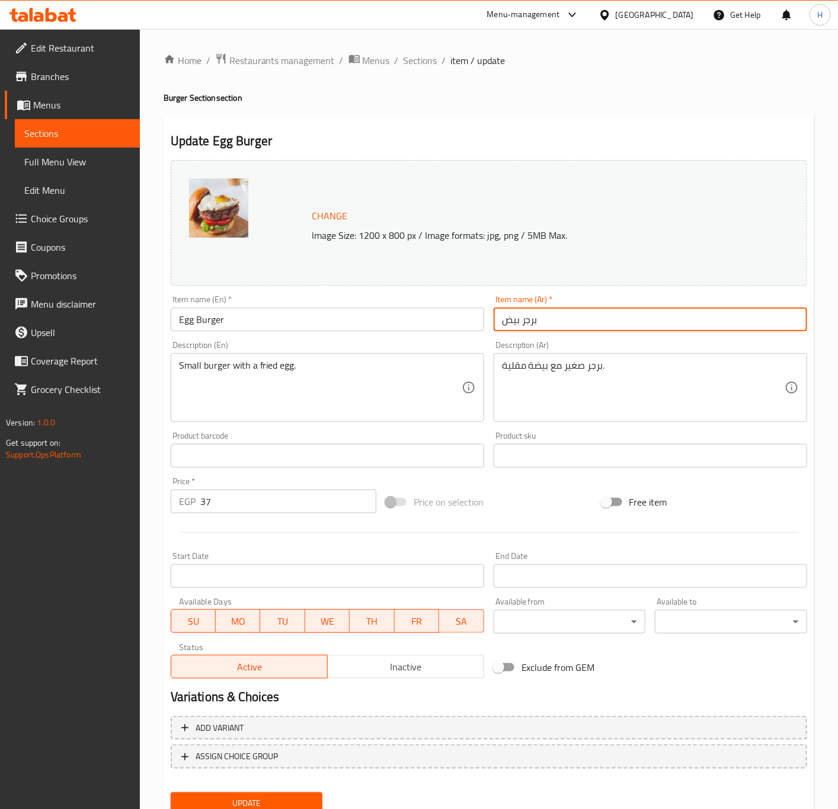
type input "برجر بيض"
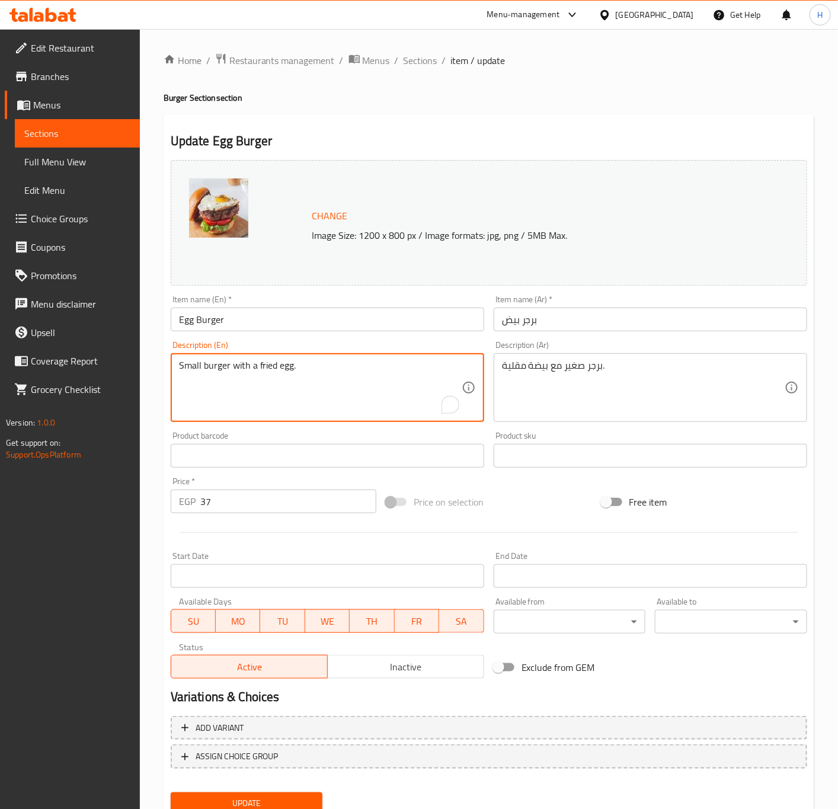
click at [180, 366] on textarea "Small burger with a fried egg." at bounding box center [320, 388] width 283 height 56
type textarea "burger with a fried egg."
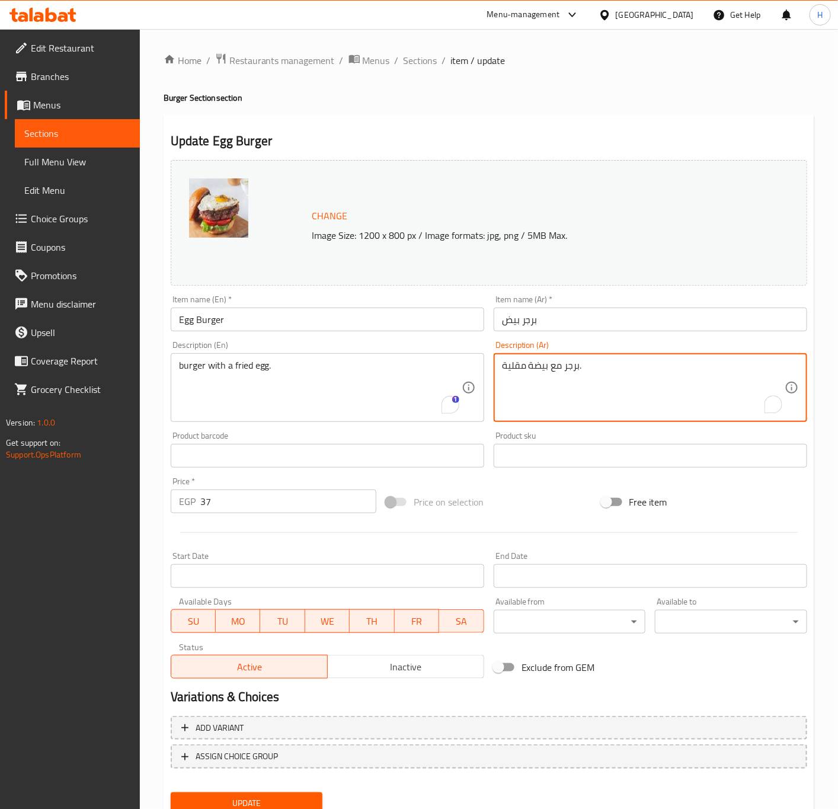
type textarea "برجر مع بيضة مقلية."
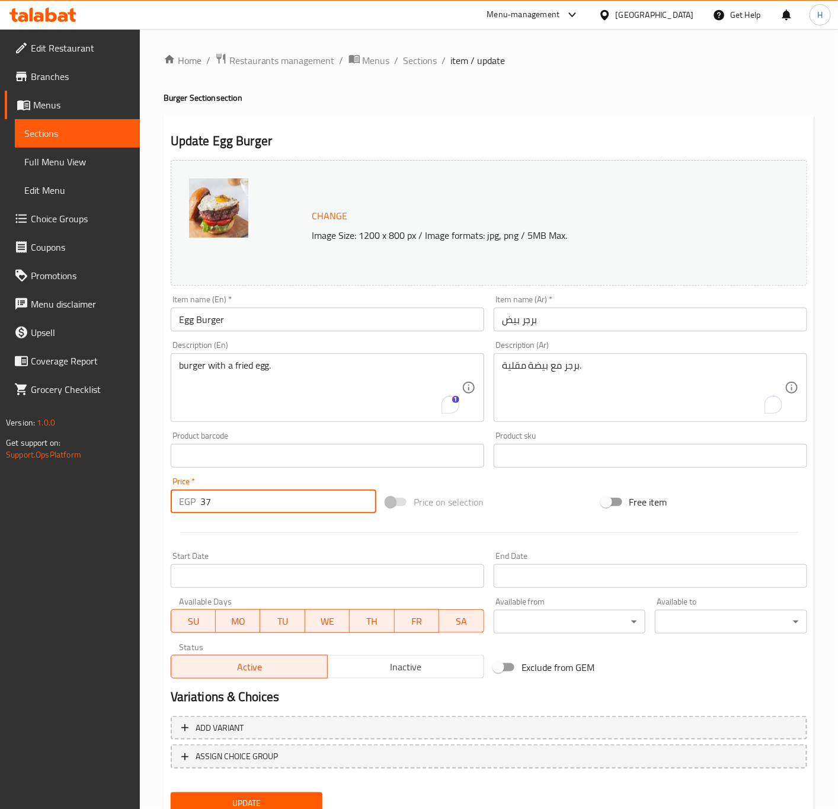
click at [233, 496] on input "37" at bounding box center [288, 501] width 176 height 24
type input "65"
click at [196, 318] on input "Egg Burger" at bounding box center [327, 320] width 313 height 24
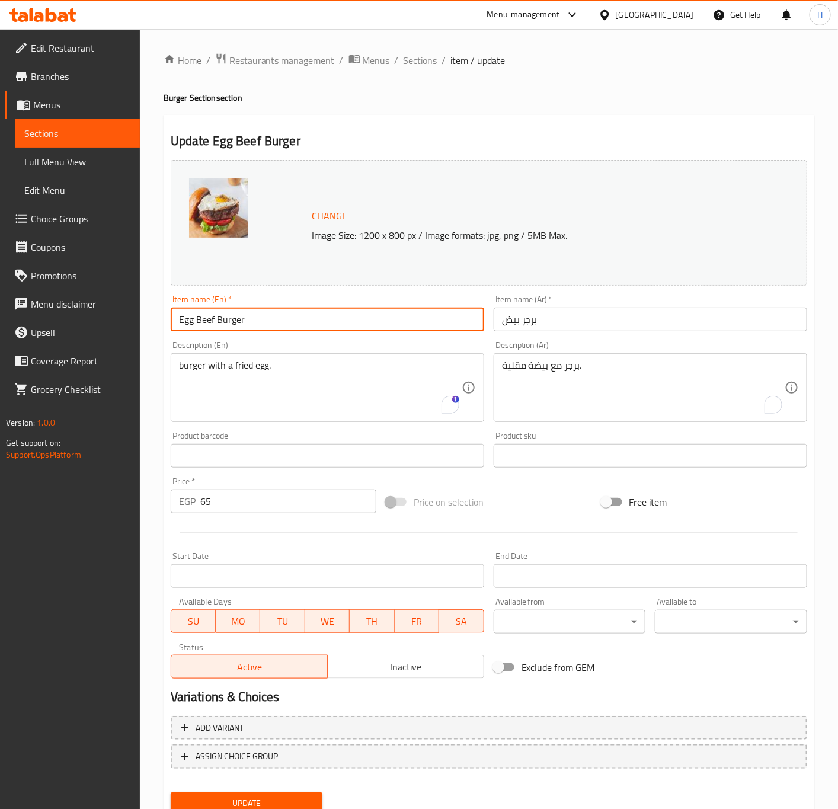
type input "Egg Beef Burger"
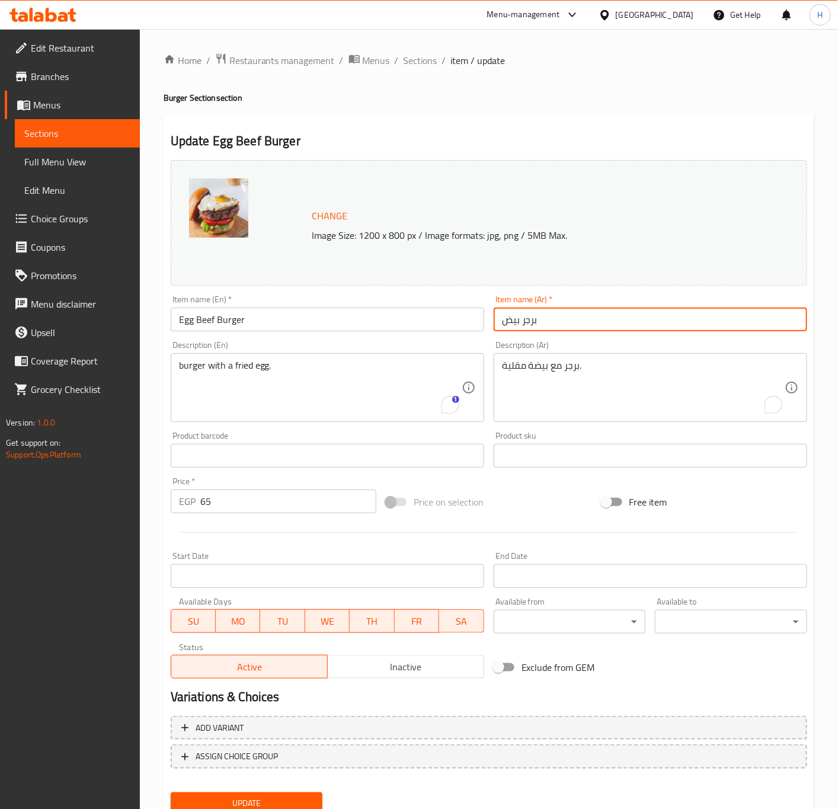
click at [521, 321] on input "برجر بيض" at bounding box center [650, 320] width 313 height 24
type input "برجرلحمة بيض"
click at [171, 792] on button "Update" at bounding box center [247, 803] width 152 height 22
click at [424, 57] on span "Sections" at bounding box center [421, 60] width 34 height 14
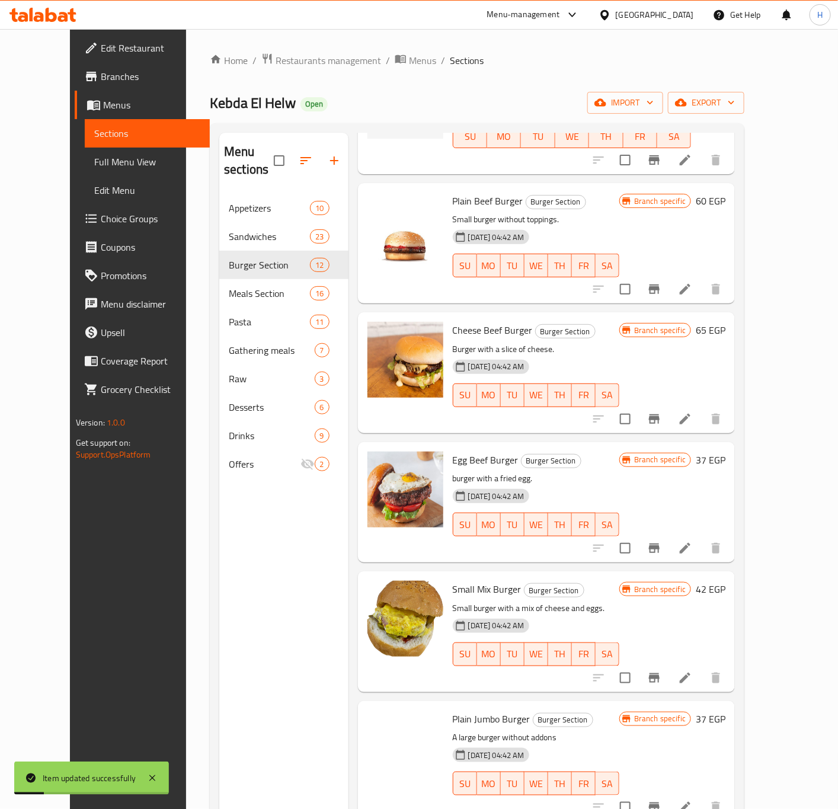
scroll to position [267, 0]
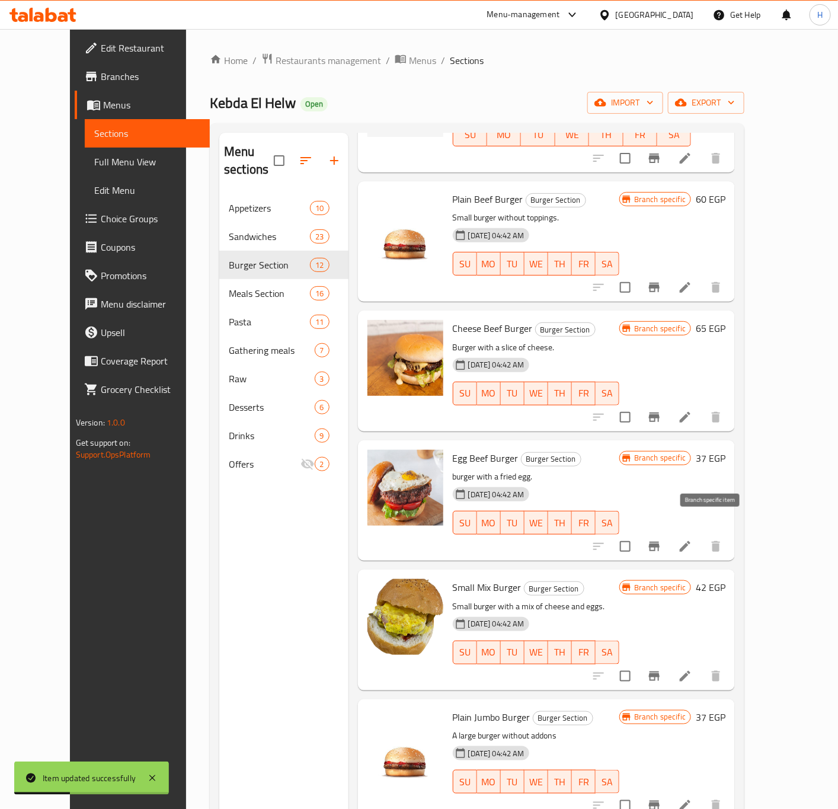
click at [660, 542] on icon "Branch-specific-item" at bounding box center [654, 546] width 11 height 9
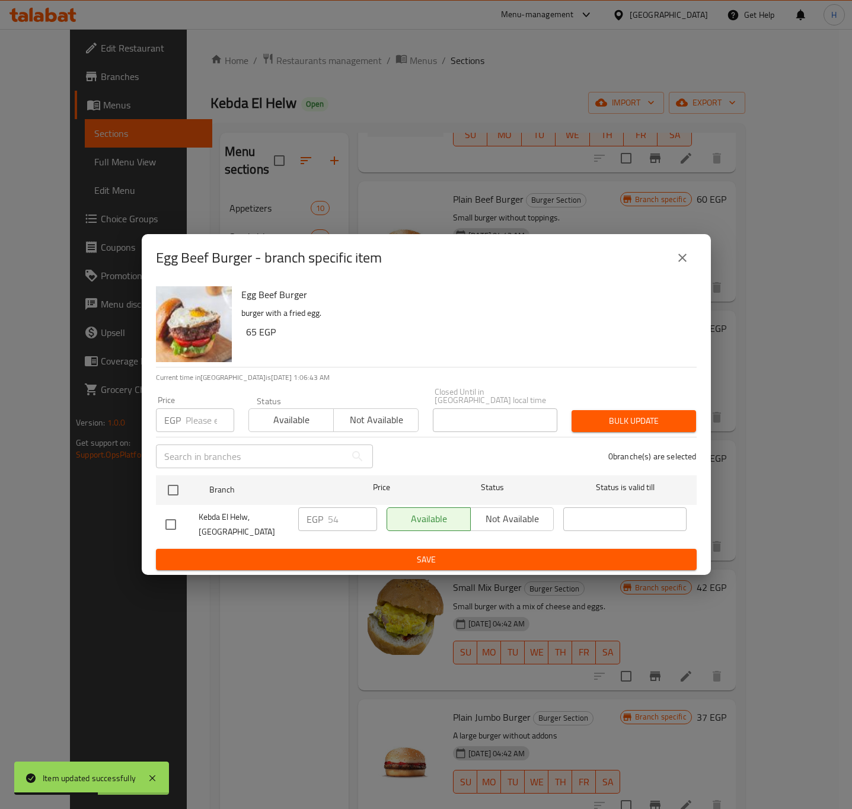
click at [254, 340] on h6 "65 EGP" at bounding box center [466, 332] width 441 height 17
click at [251, 337] on h6 "65 EGP" at bounding box center [466, 332] width 441 height 17
copy h6 "65"
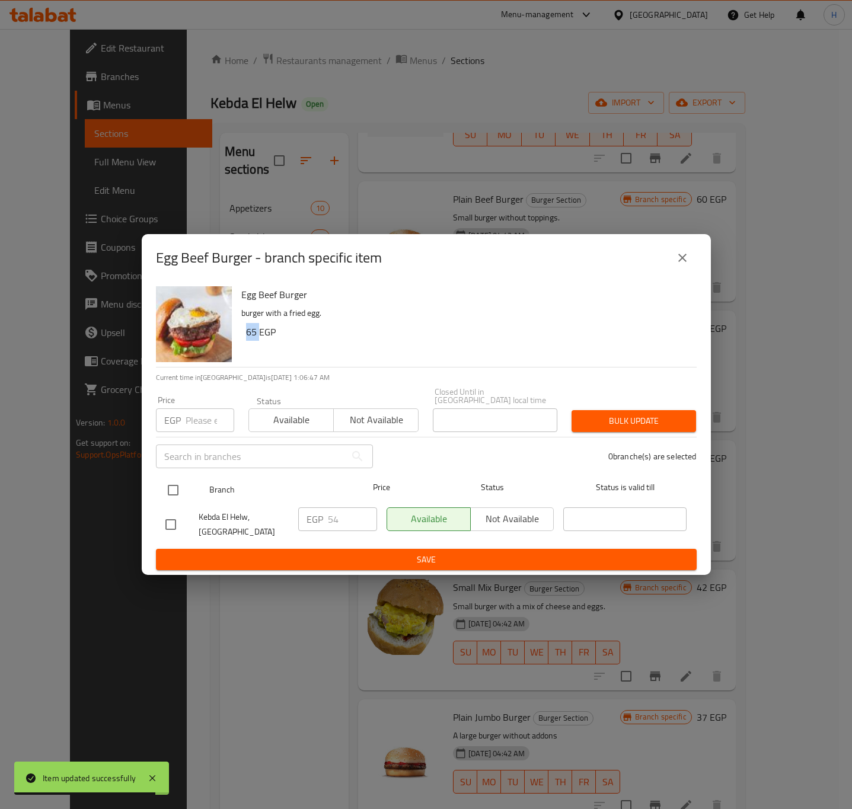
click at [171, 482] on input "checkbox" at bounding box center [173, 490] width 25 height 25
checkbox input "true"
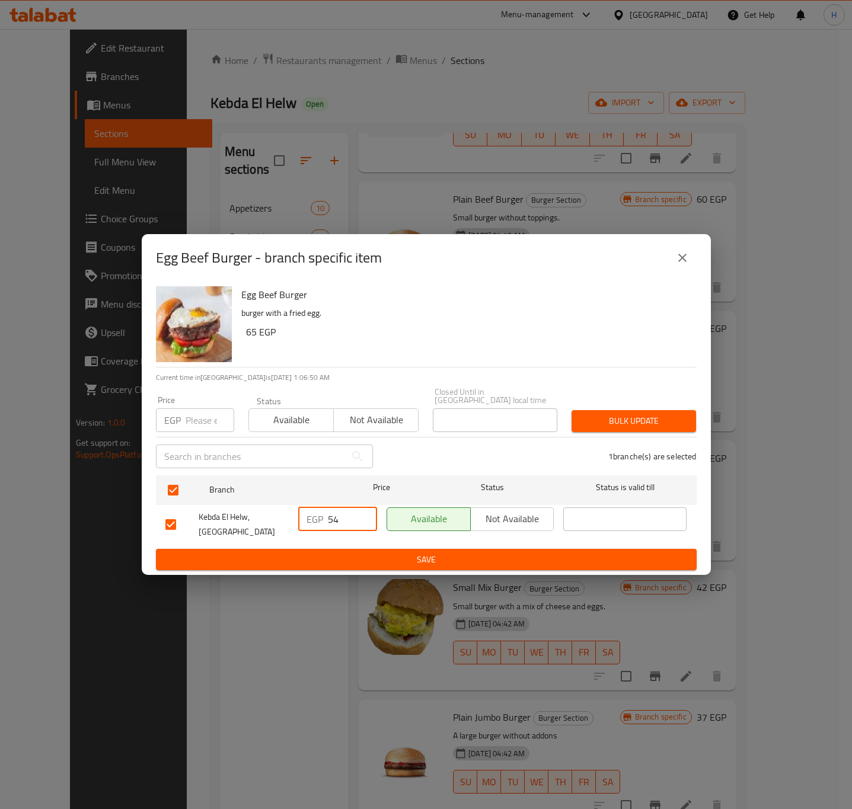
click at [334, 507] on input "54" at bounding box center [352, 519] width 49 height 24
paste input "65"
type input "65"
click at [345, 557] on span "Save" at bounding box center [425, 559] width 521 height 15
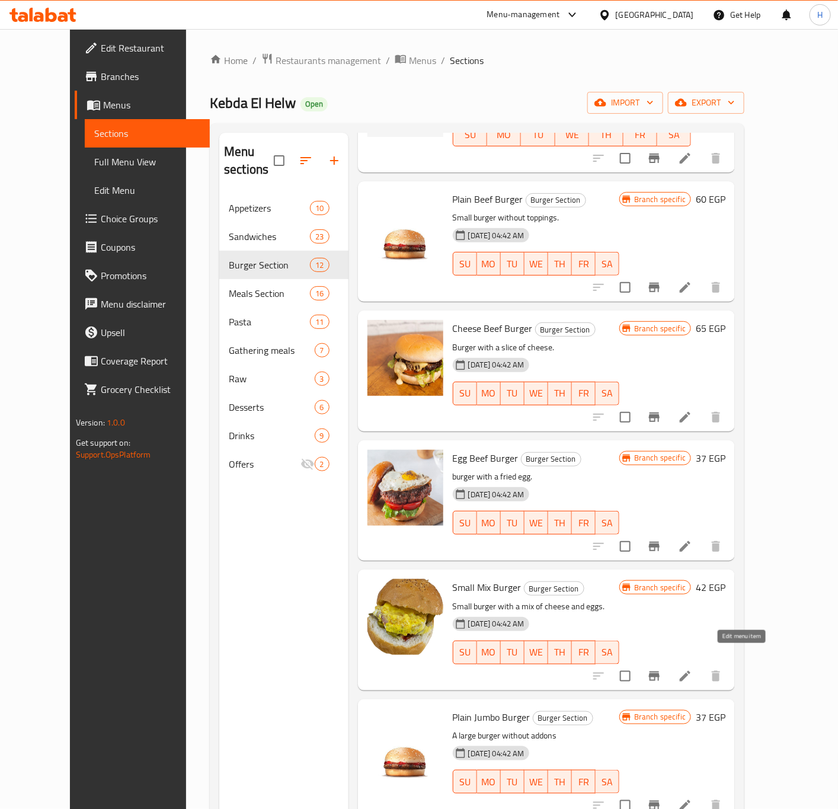
click at [692, 669] on icon at bounding box center [685, 676] width 14 height 14
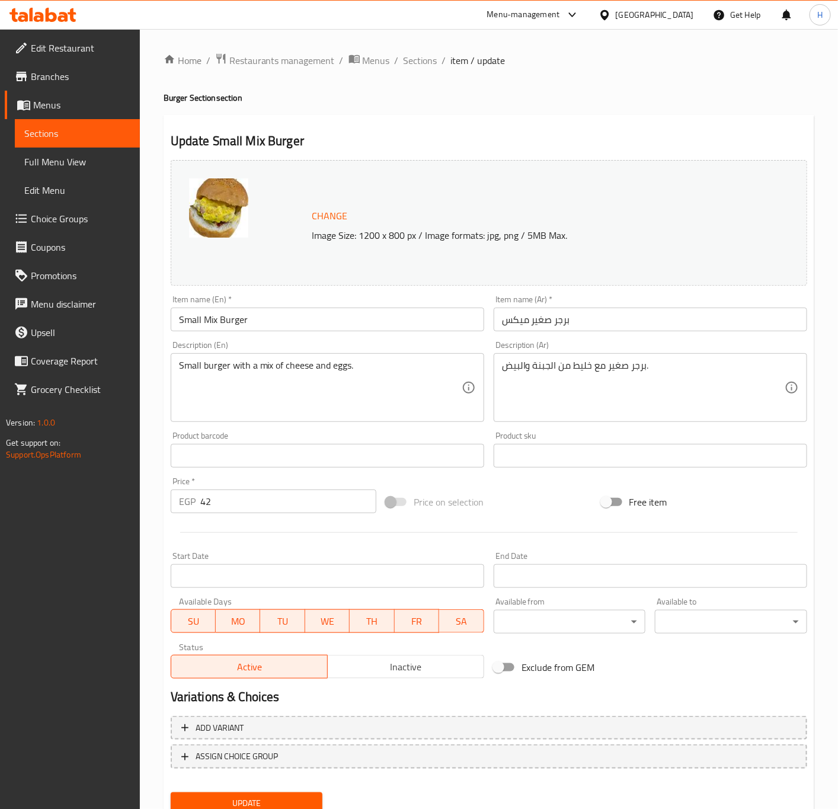
click at [194, 319] on input "Small Mix Burger" at bounding box center [327, 320] width 313 height 24
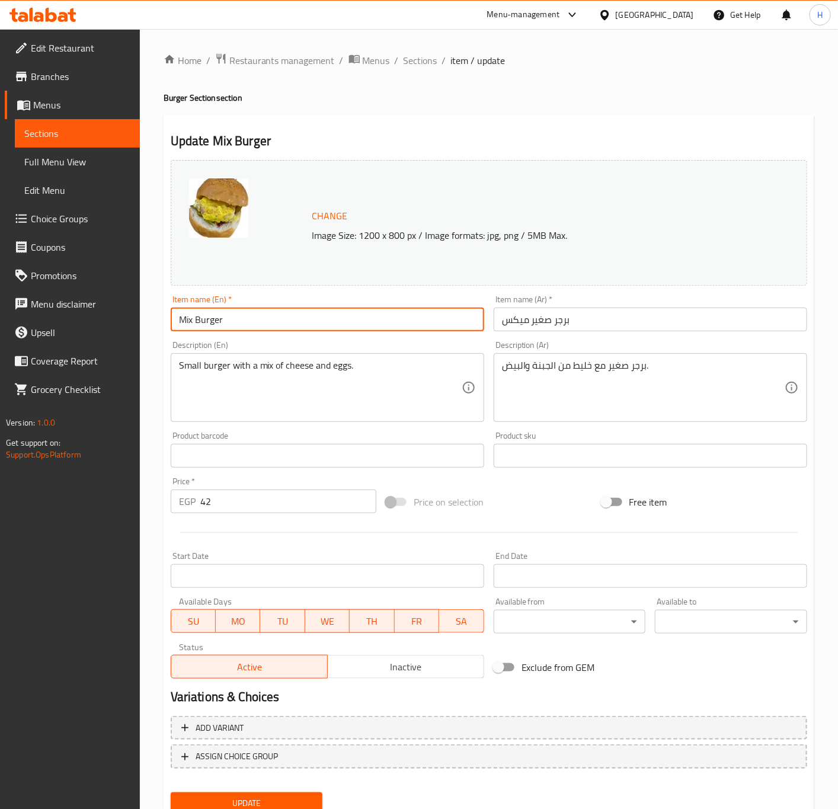
type input "Mix Burger"
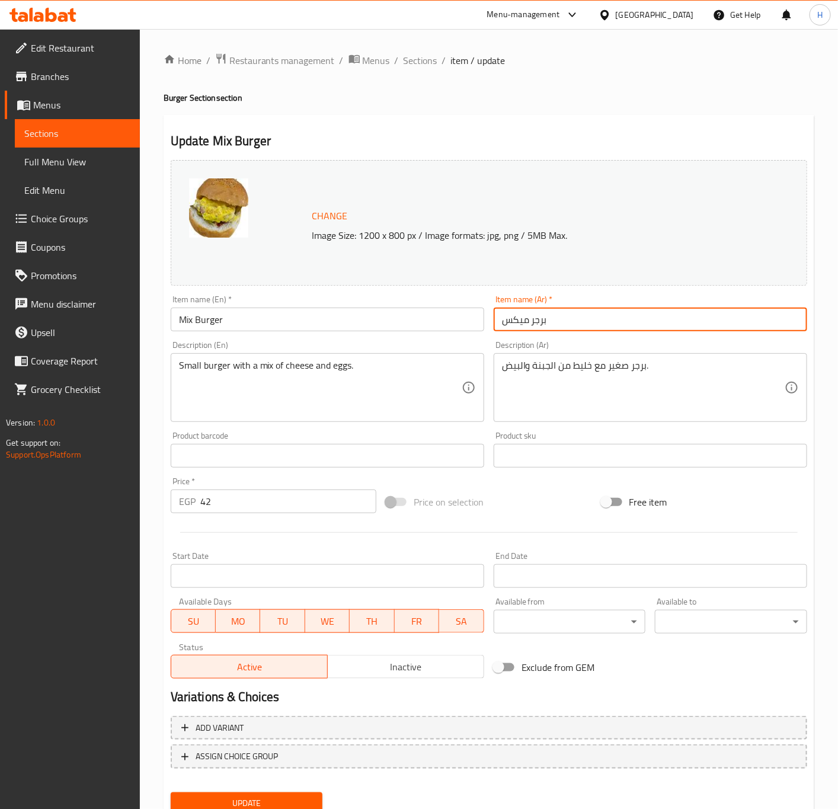
type input "برجر ميكس"
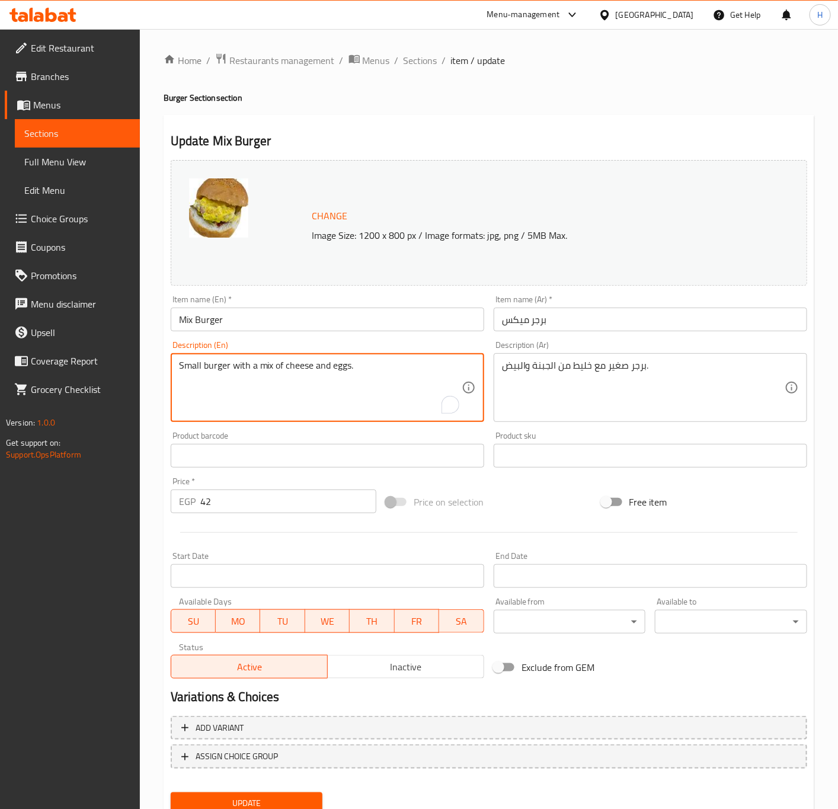
click at [190, 364] on textarea "Small burger with a mix of cheese and eggs." at bounding box center [320, 388] width 283 height 56
type textarea "burger with a mix of cheese and eggs."
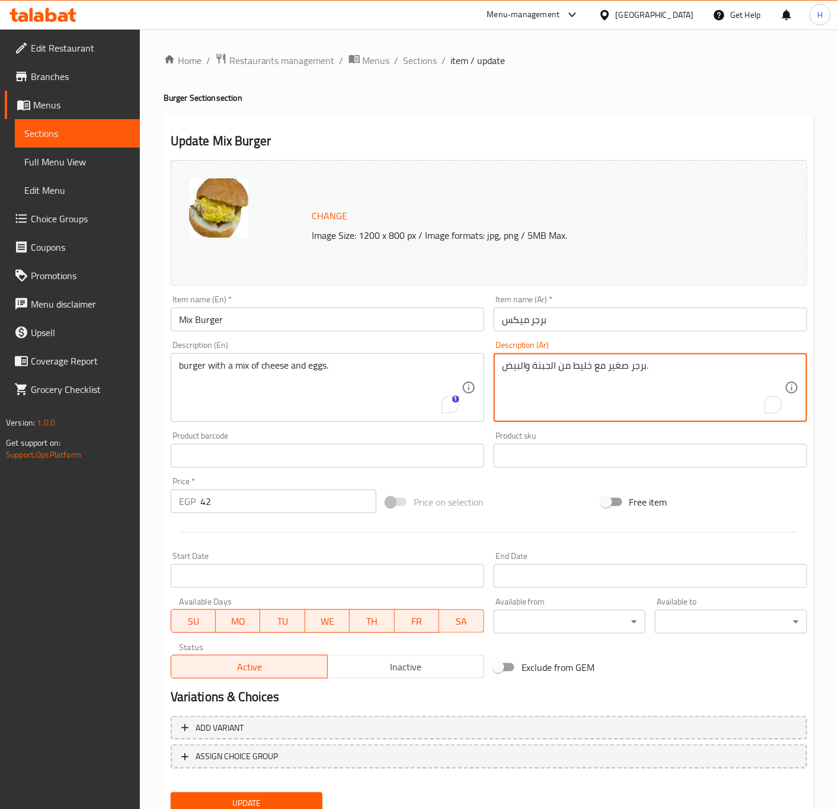
click at [612, 364] on textarea "برجر صغير مع خليط من الجبنة والبيض." at bounding box center [643, 388] width 283 height 56
type textarea "برجر مع خليط من الجبنة والبيض."
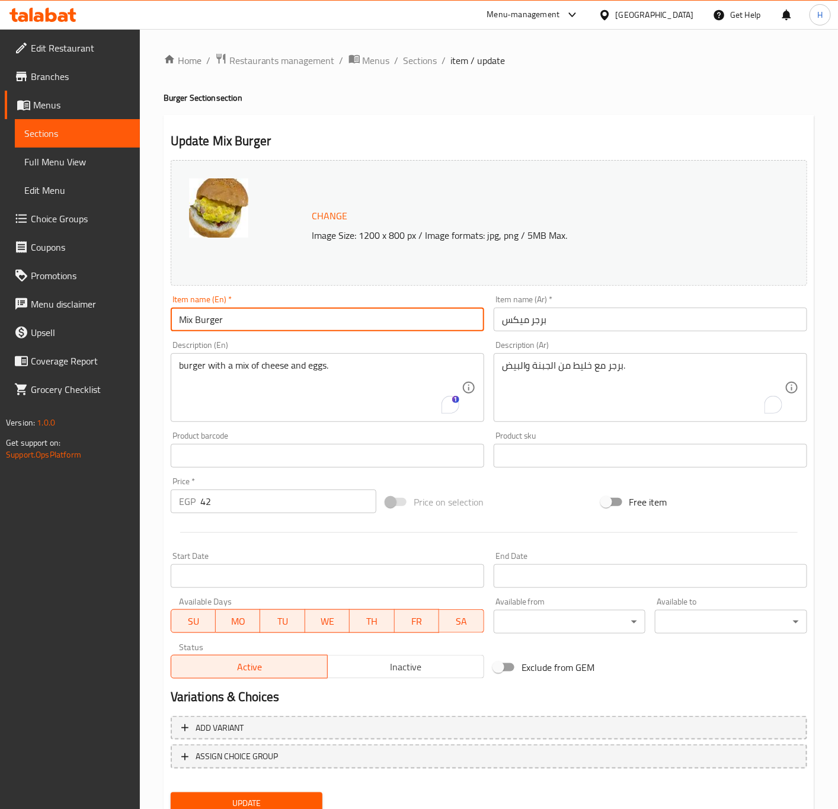
click at [196, 322] on input "Mix Burger" at bounding box center [327, 320] width 313 height 24
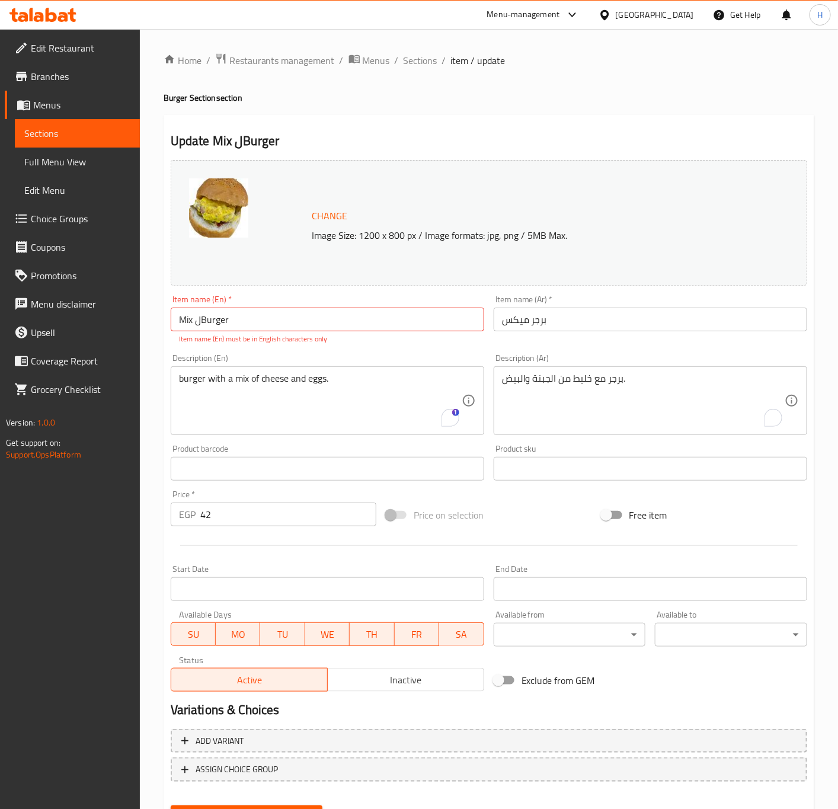
click at [193, 315] on input "Mix لBurger" at bounding box center [327, 320] width 313 height 24
type input "Mix Beef Burger"
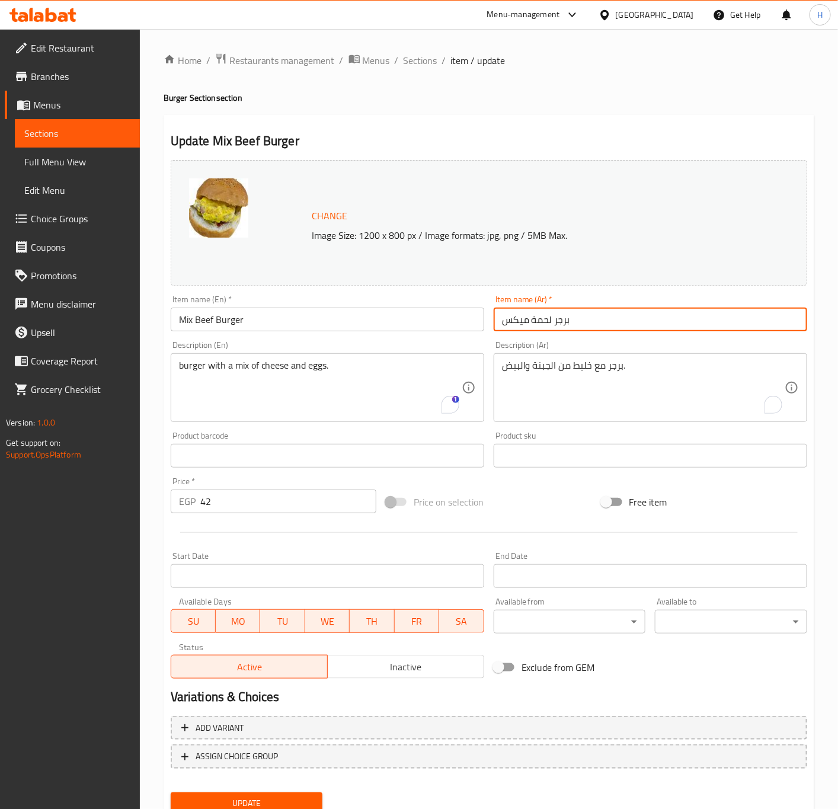
type input "برجر لحمة ميكس"
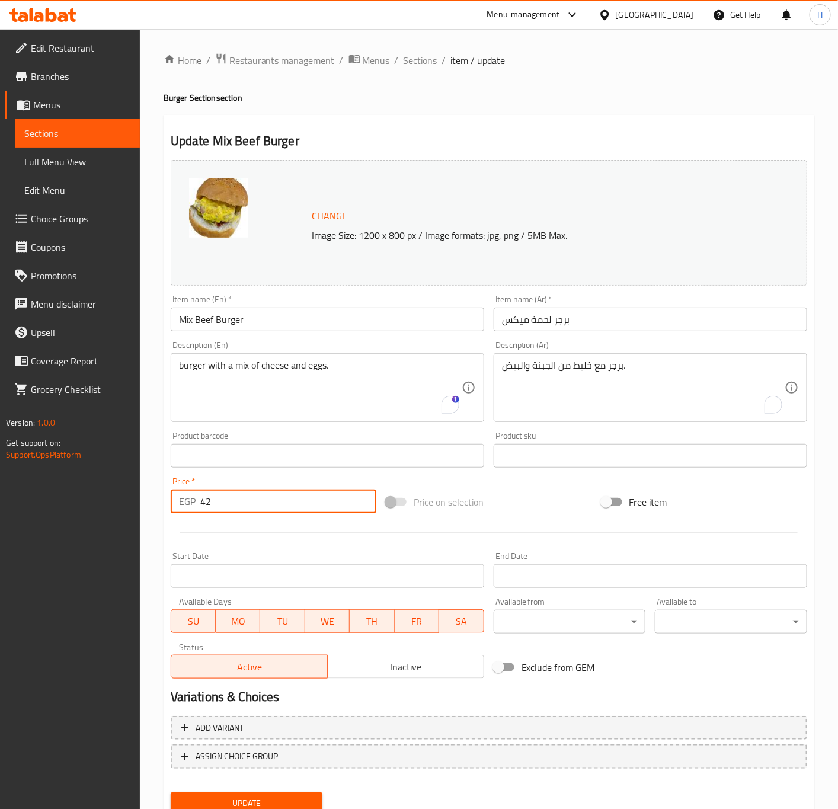
click at [274, 494] on input "42" at bounding box center [288, 501] width 176 height 24
paste input "7"
type input "72"
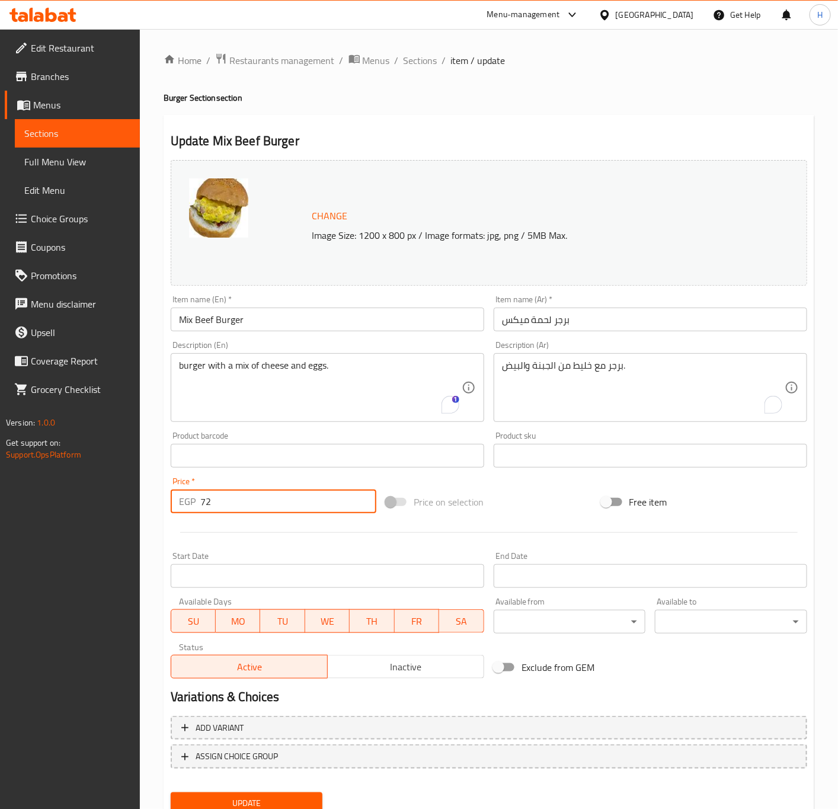
click at [171, 792] on button "Update" at bounding box center [247, 803] width 152 height 22
click at [423, 66] on span "Sections" at bounding box center [421, 60] width 34 height 14
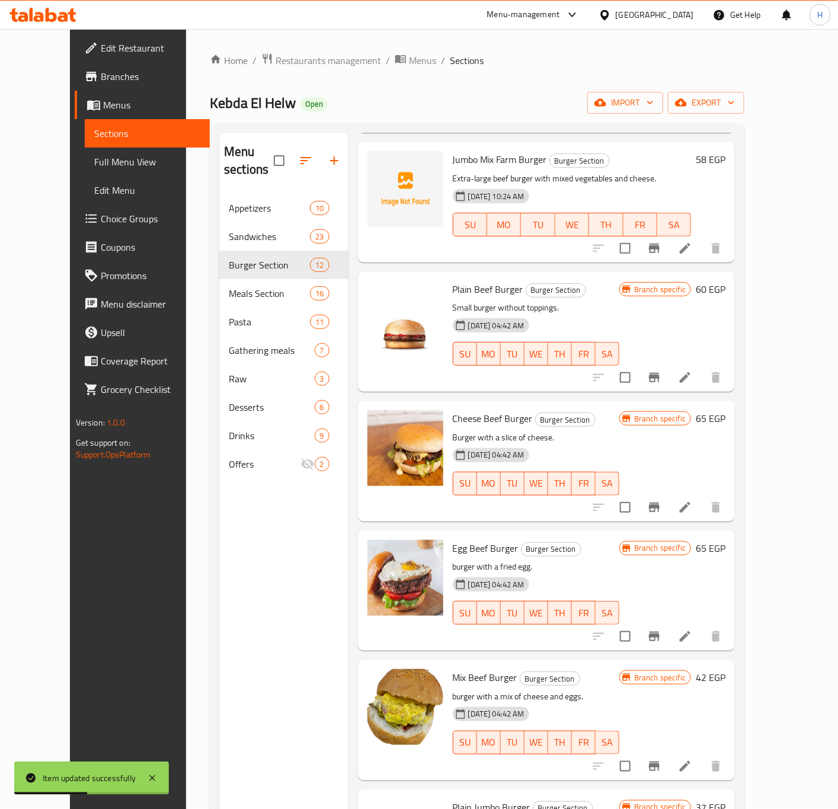
scroll to position [356, 0]
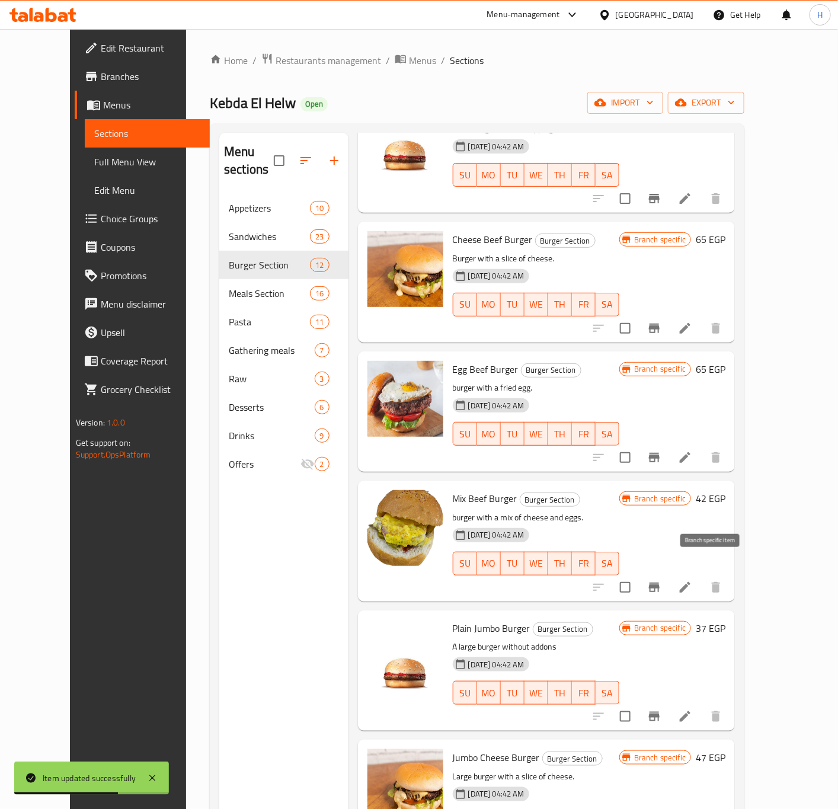
click at [661, 580] on icon "Branch-specific-item" at bounding box center [654, 587] width 14 height 14
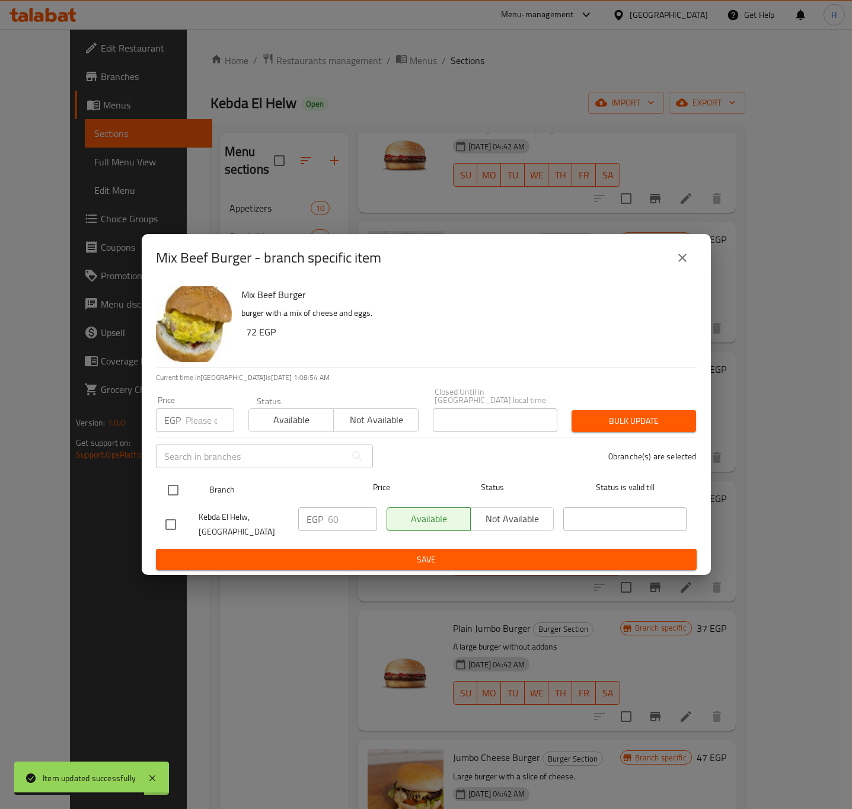
click at [176, 485] on input "checkbox" at bounding box center [173, 490] width 25 height 25
checkbox input "true"
click at [334, 518] on input "60" at bounding box center [352, 519] width 49 height 24
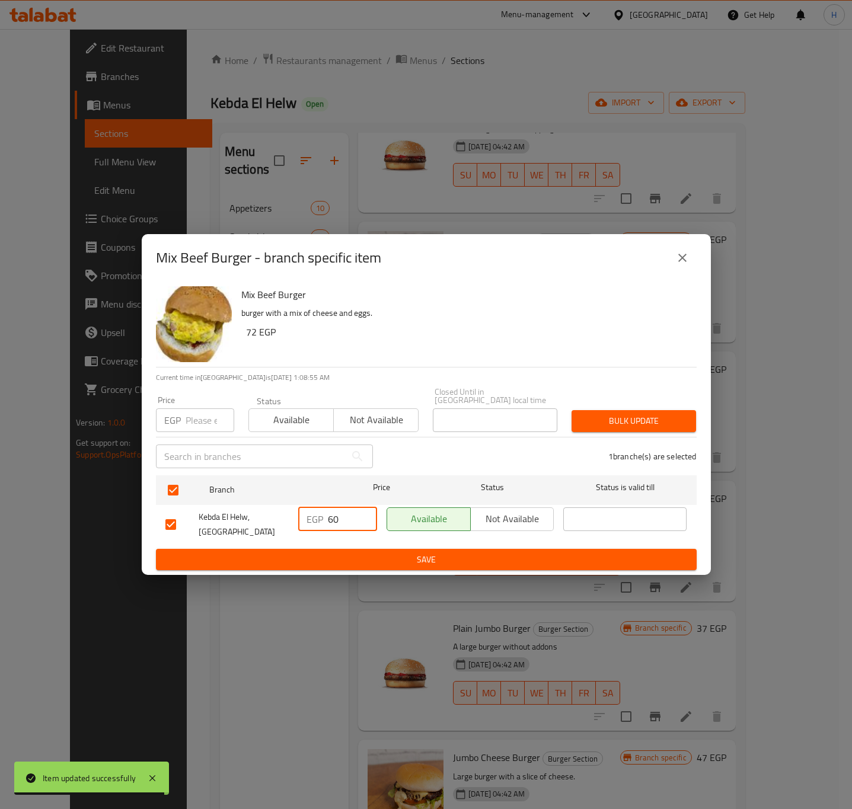
click at [334, 518] on input "60" at bounding box center [352, 519] width 49 height 24
paste input "72"
type input "72"
click at [344, 552] on span "Save" at bounding box center [425, 559] width 521 height 15
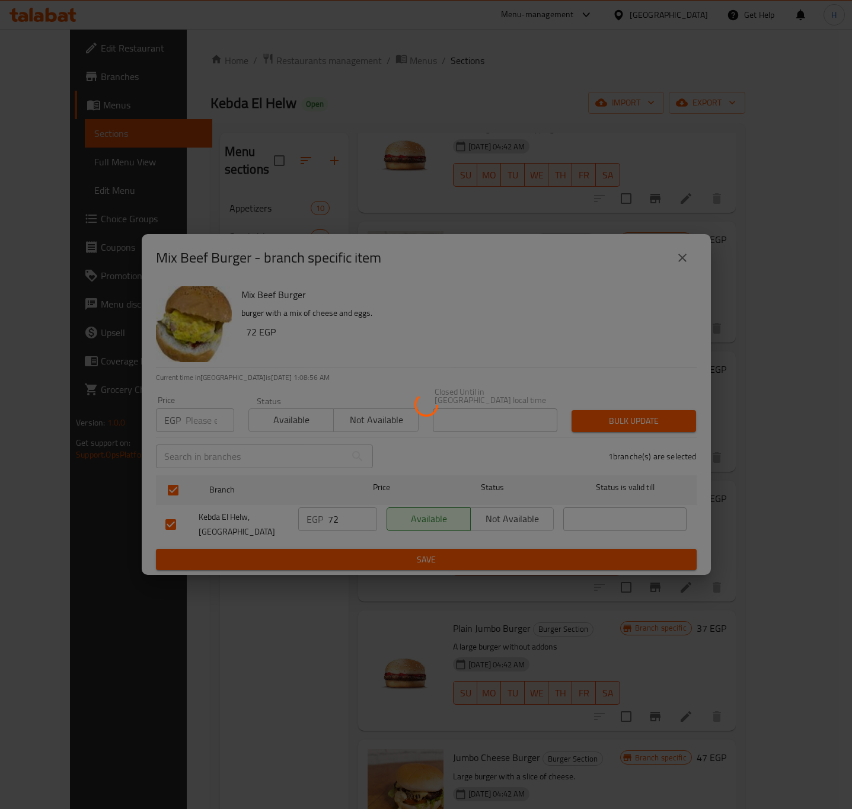
click at [344, 549] on div at bounding box center [426, 404] width 852 height 809
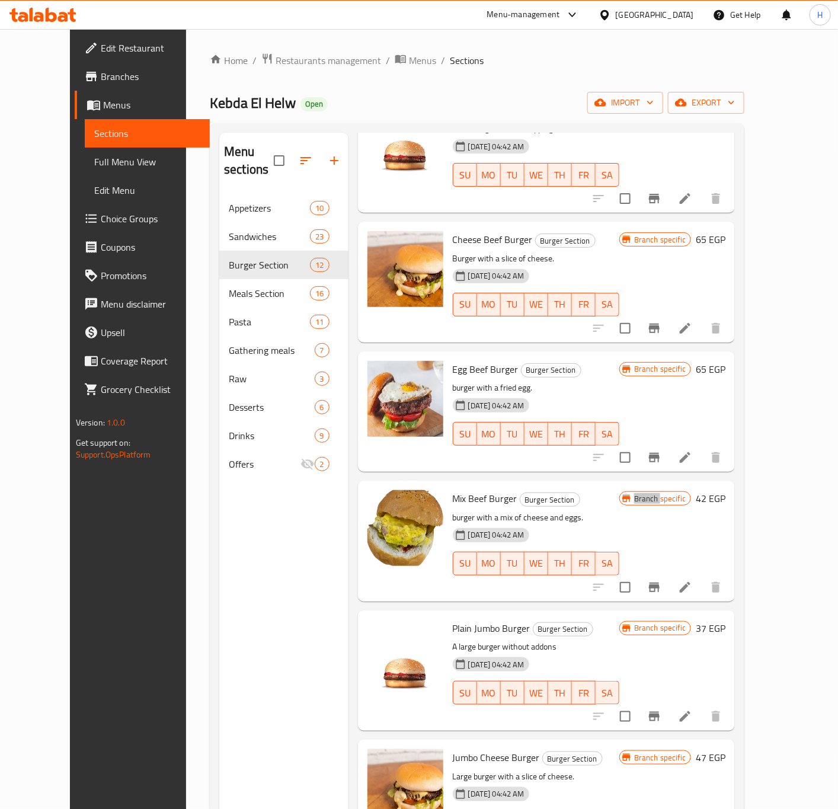
scroll to position [0, 0]
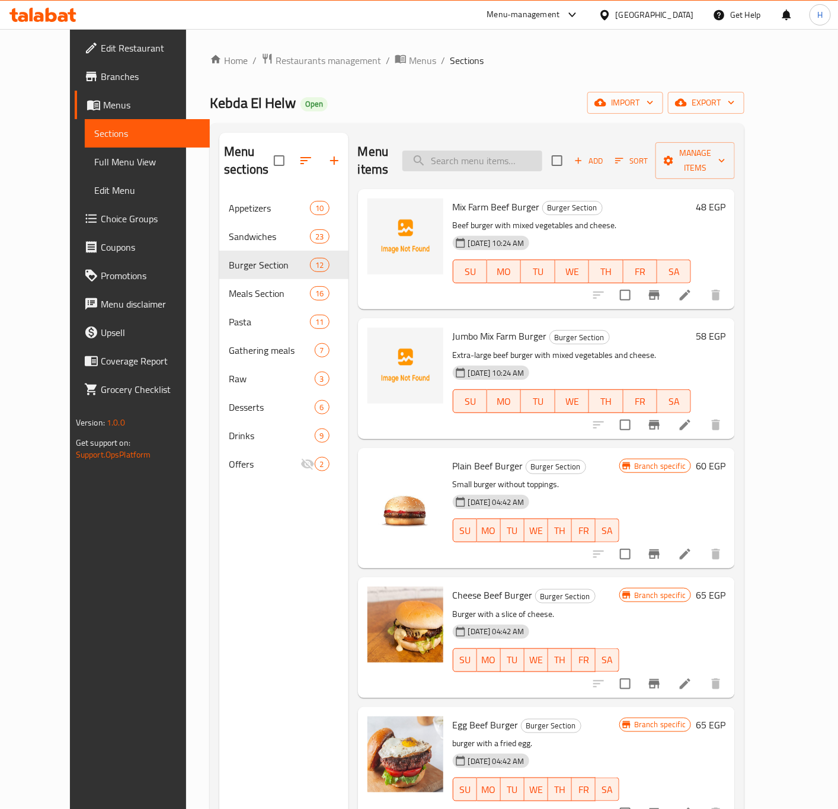
click at [486, 158] on input "search" at bounding box center [472, 161] width 140 height 21
paste input "burger Double jumbo"
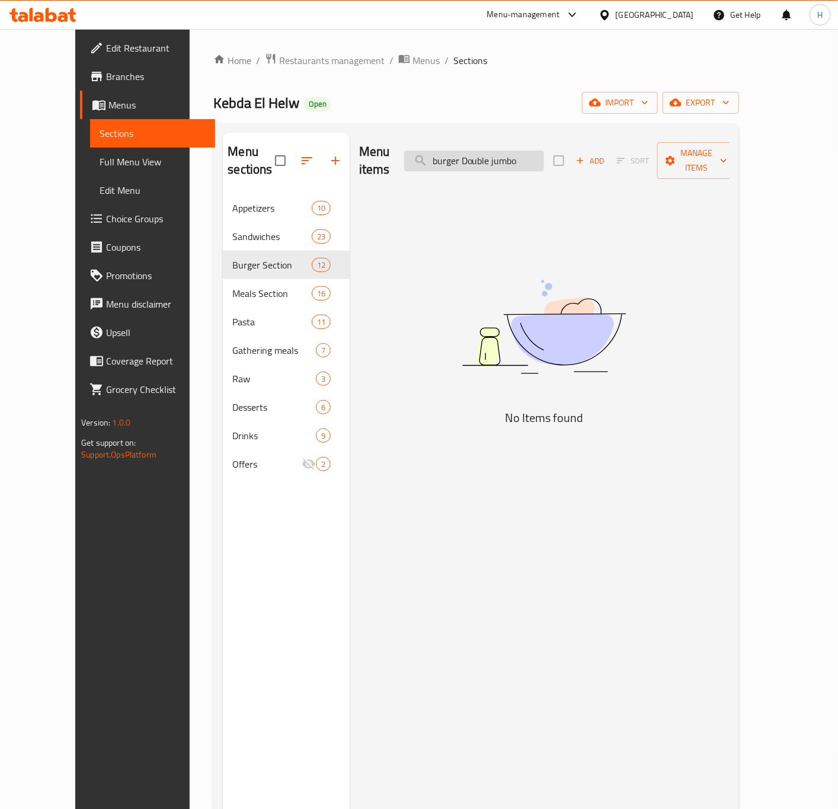
click at [494, 153] on input "burger Double jumbo" at bounding box center [474, 161] width 140 height 21
click at [494, 153] on input "burger jumbo" at bounding box center [474, 161] width 140 height 21
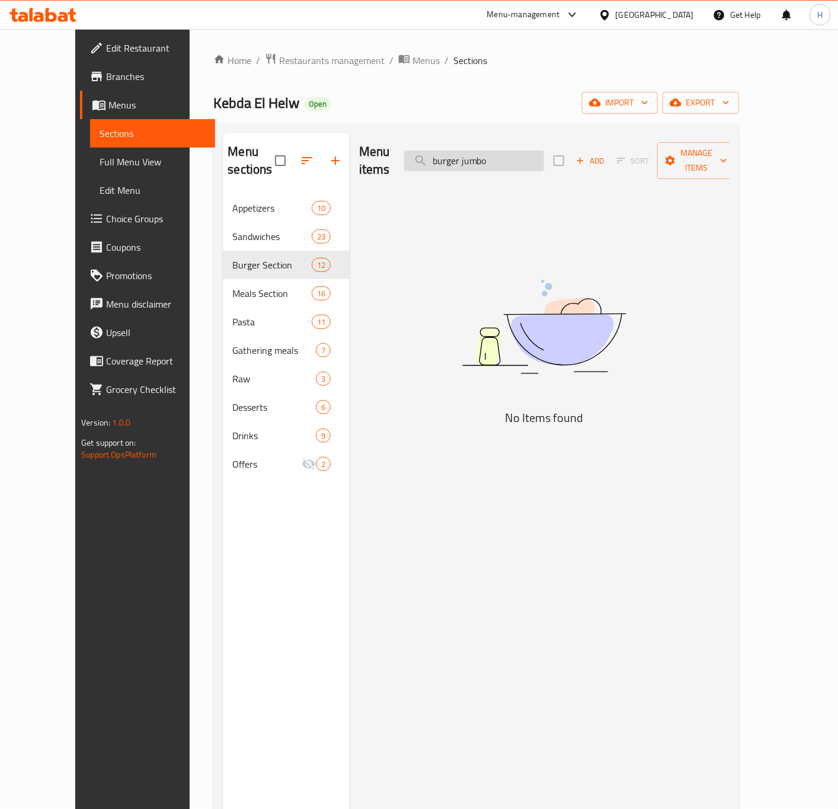
paste input "Double"
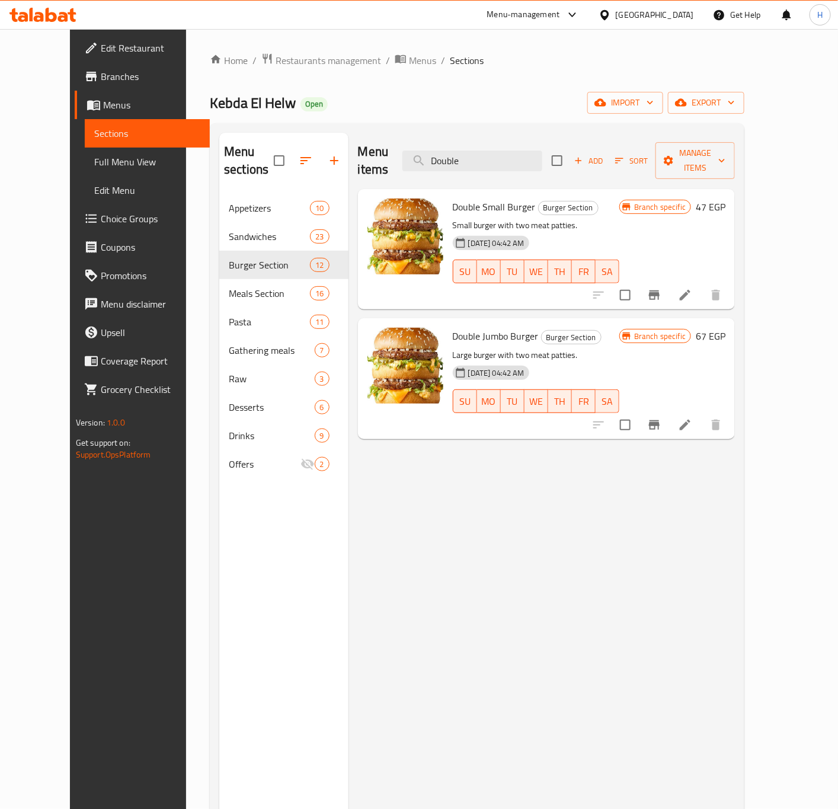
type input "Double"
click at [725, 199] on h6 "47 EGP" at bounding box center [711, 207] width 30 height 17
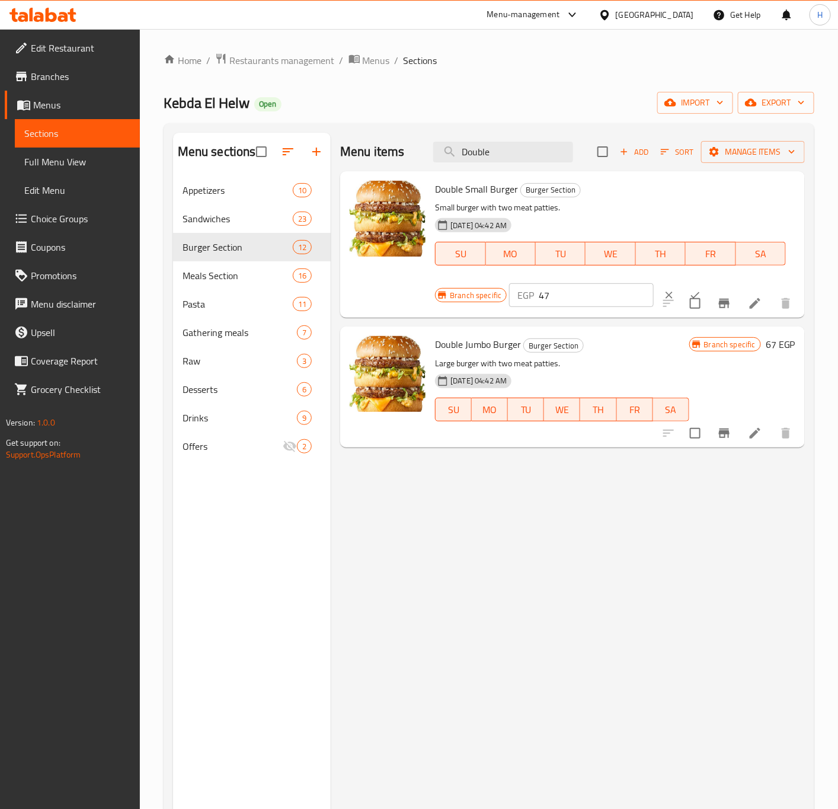
click at [553, 302] on input "47" at bounding box center [596, 295] width 114 height 24
type input "100"
click at [689, 290] on icon "ok" at bounding box center [695, 295] width 12 height 12
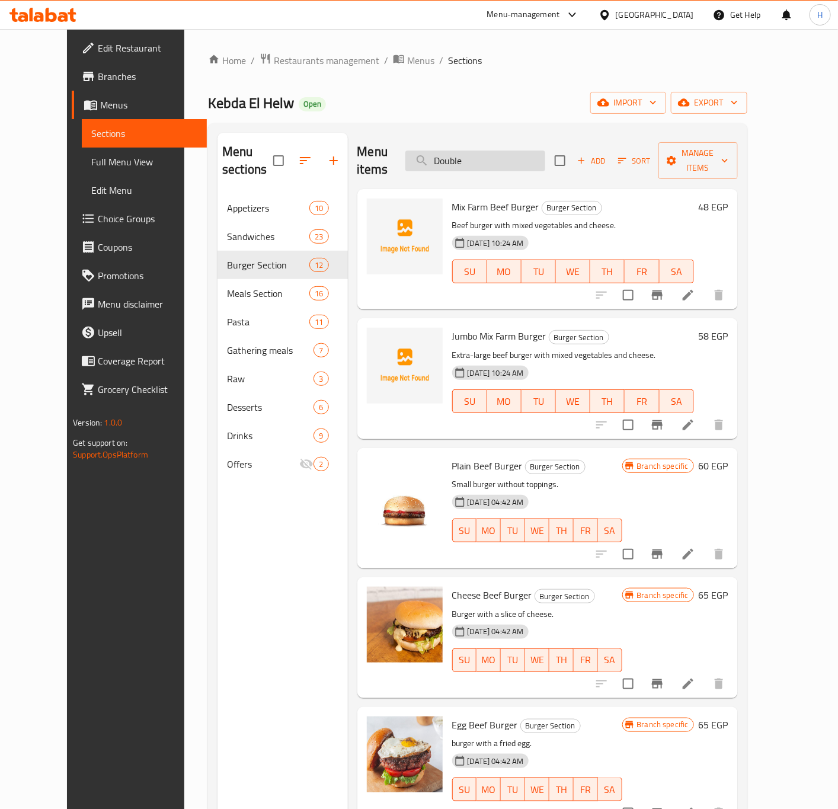
click at [496, 155] on input "Double" at bounding box center [475, 161] width 140 height 21
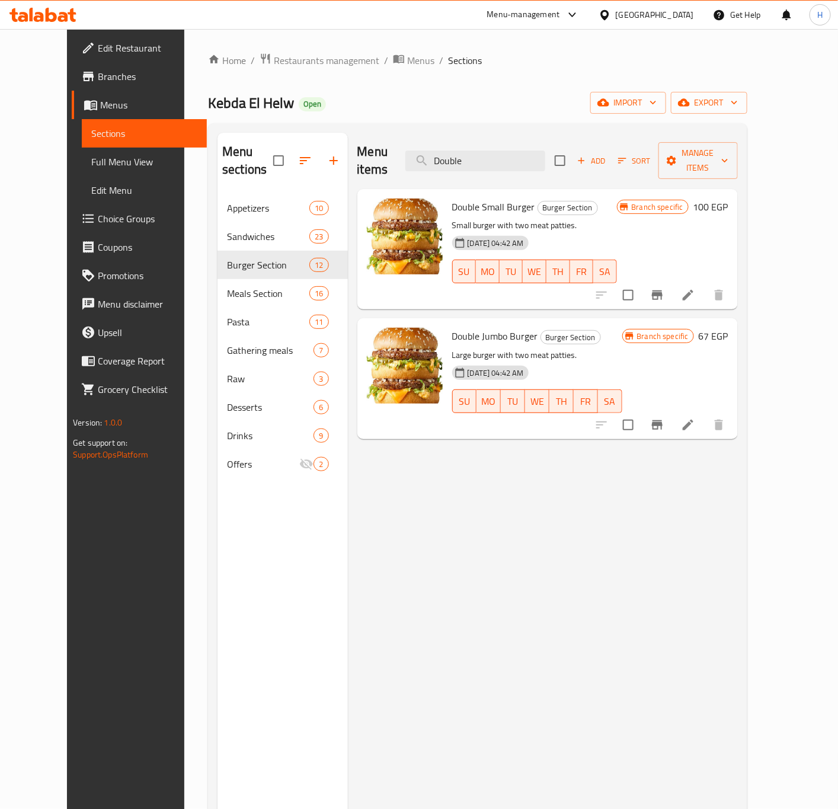
type input "Double"
click at [728, 199] on h6 "100 EGP" at bounding box center [710, 207] width 35 height 17
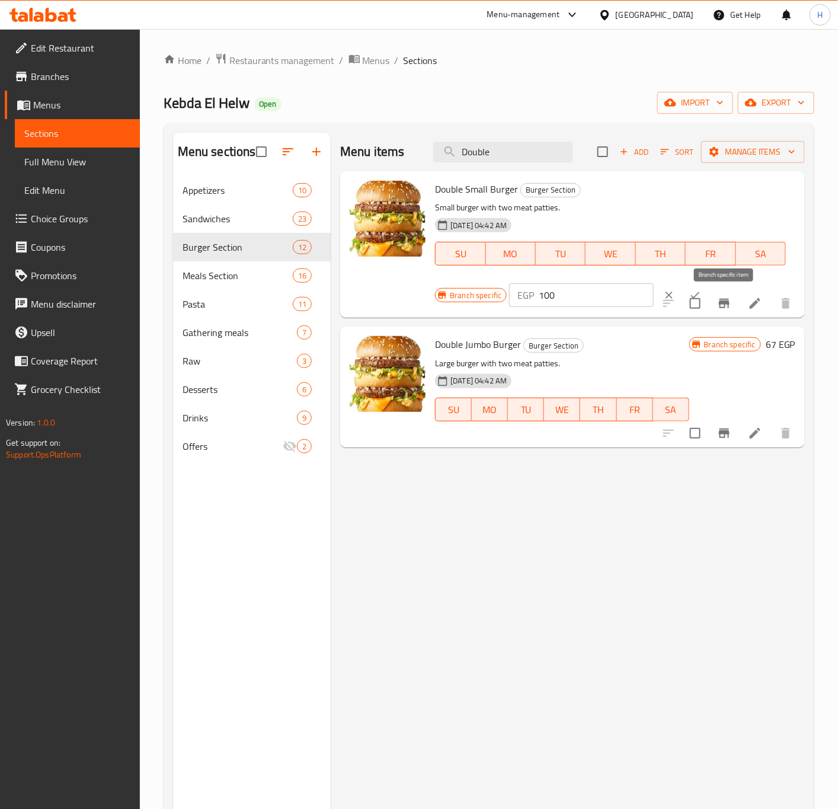
click at [727, 299] on icon "Branch-specific-item" at bounding box center [724, 303] width 14 height 14
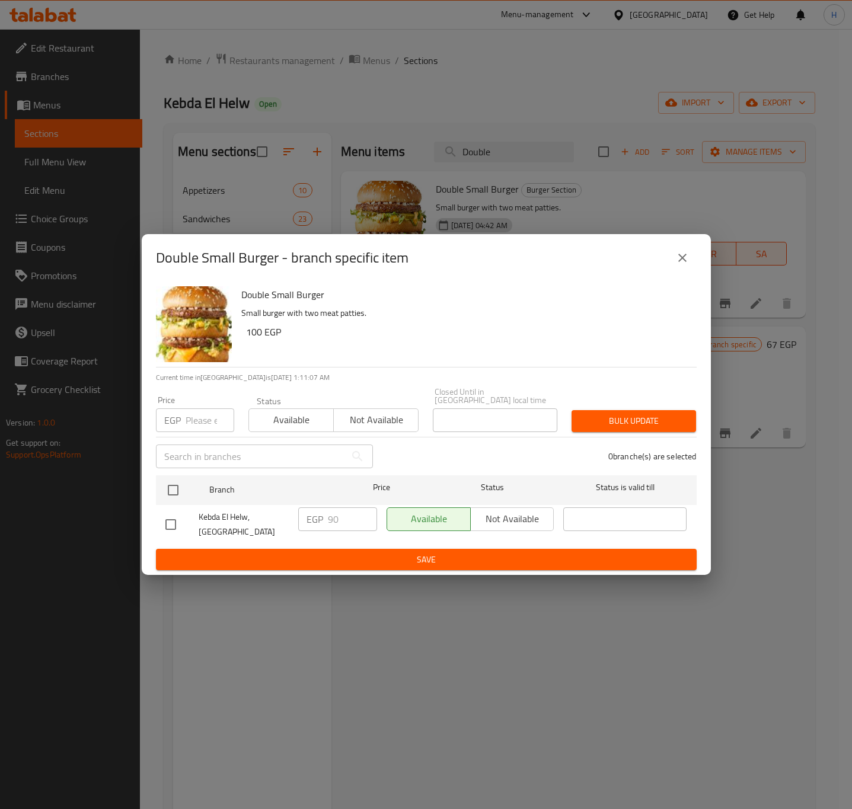
click at [680, 261] on icon "close" at bounding box center [682, 258] width 14 height 14
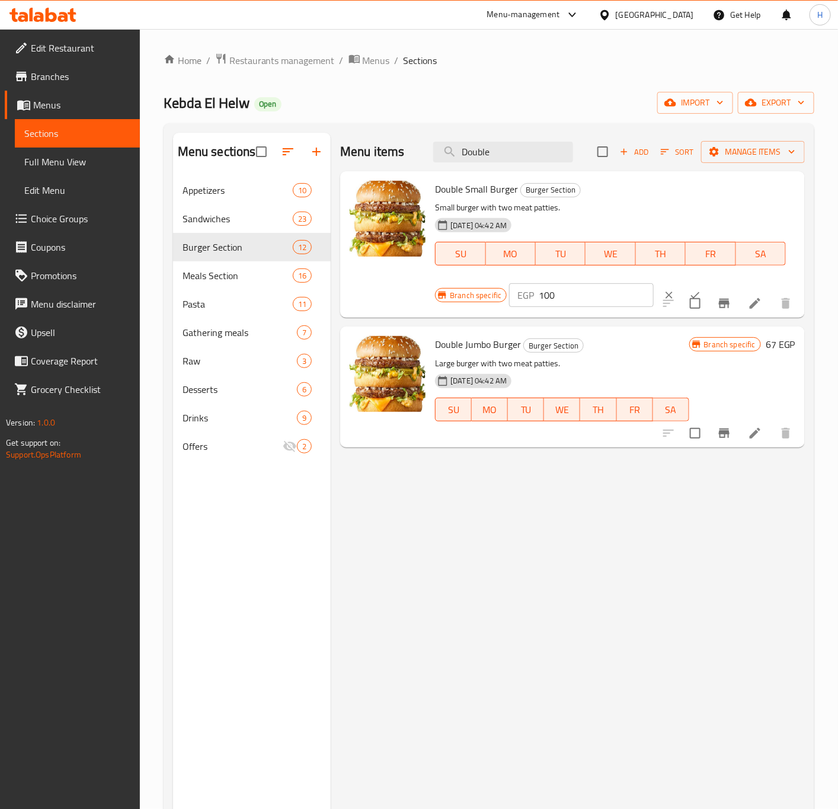
click at [572, 302] on input "100" at bounding box center [596, 295] width 114 height 24
type input "90"
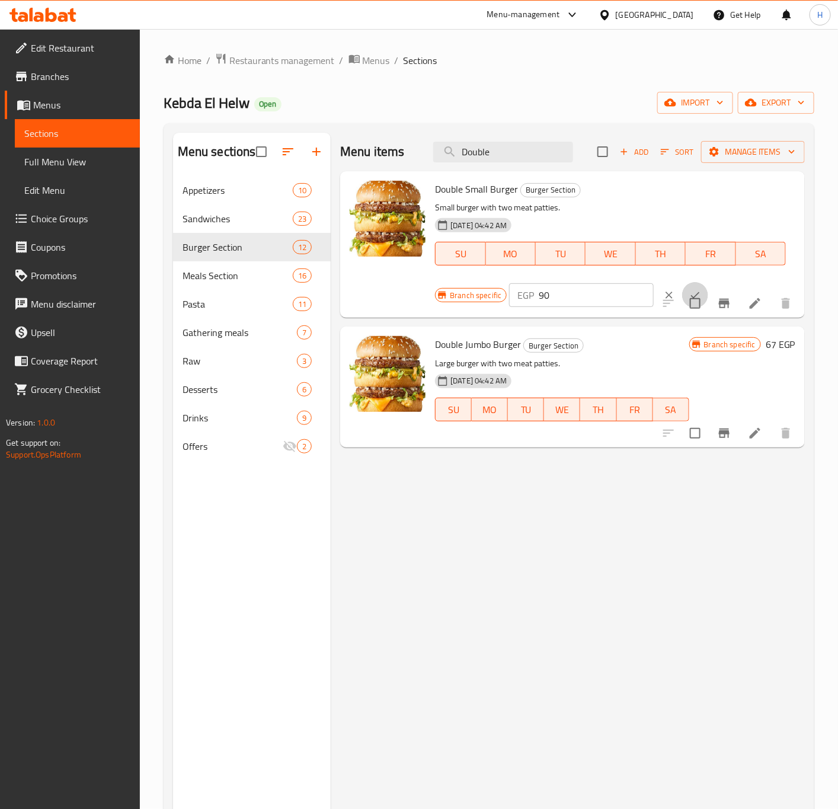
click at [683, 285] on button "ok" at bounding box center [695, 295] width 26 height 26
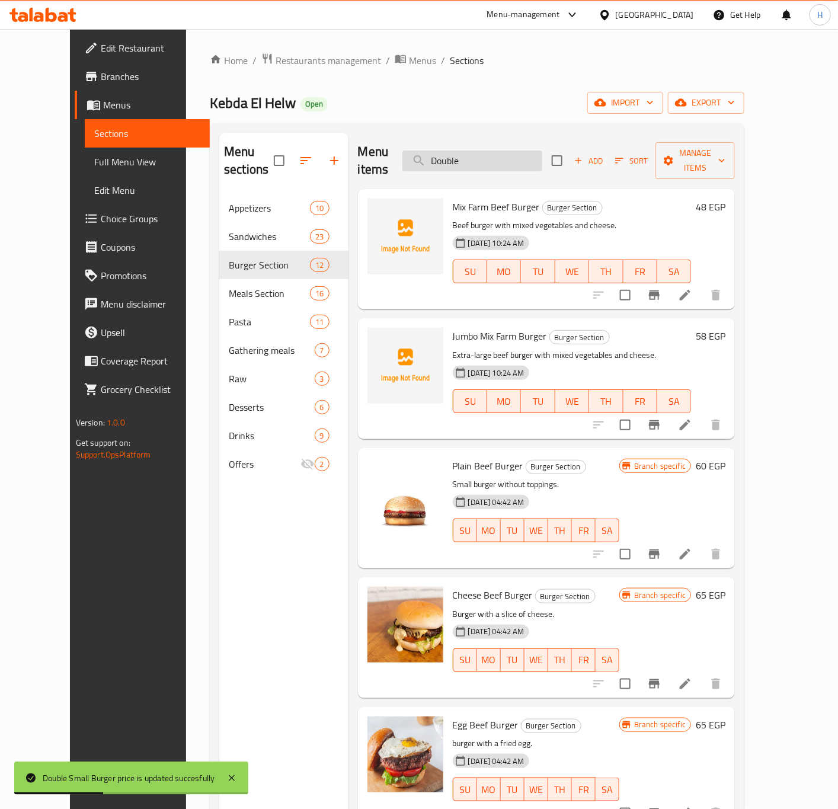
click at [530, 155] on input "Double" at bounding box center [472, 161] width 140 height 21
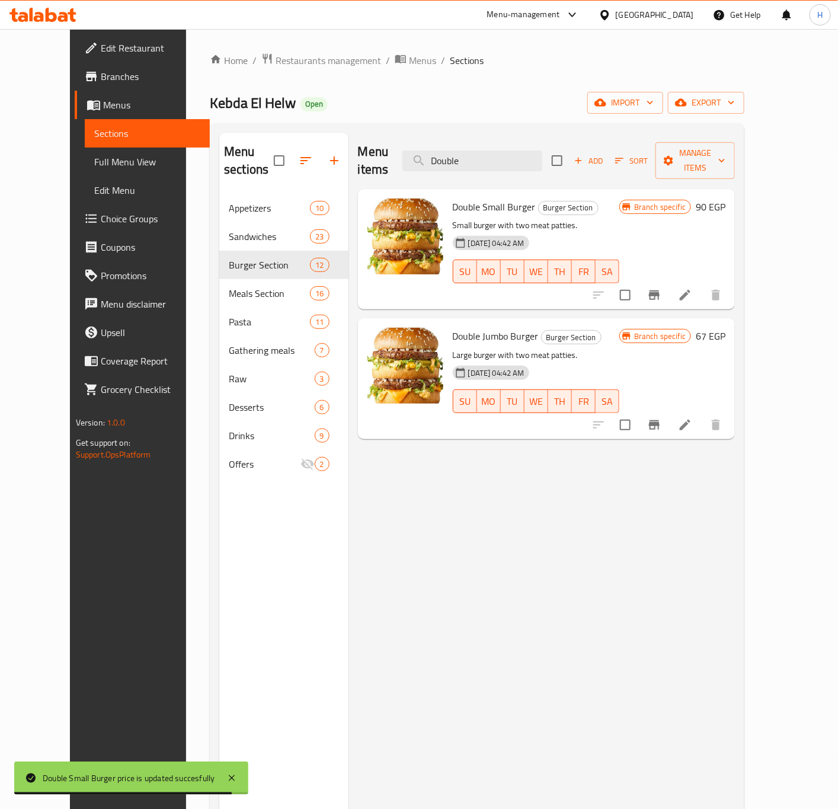
type input "Double"
click at [725, 328] on h6 "67 EGP" at bounding box center [711, 336] width 30 height 17
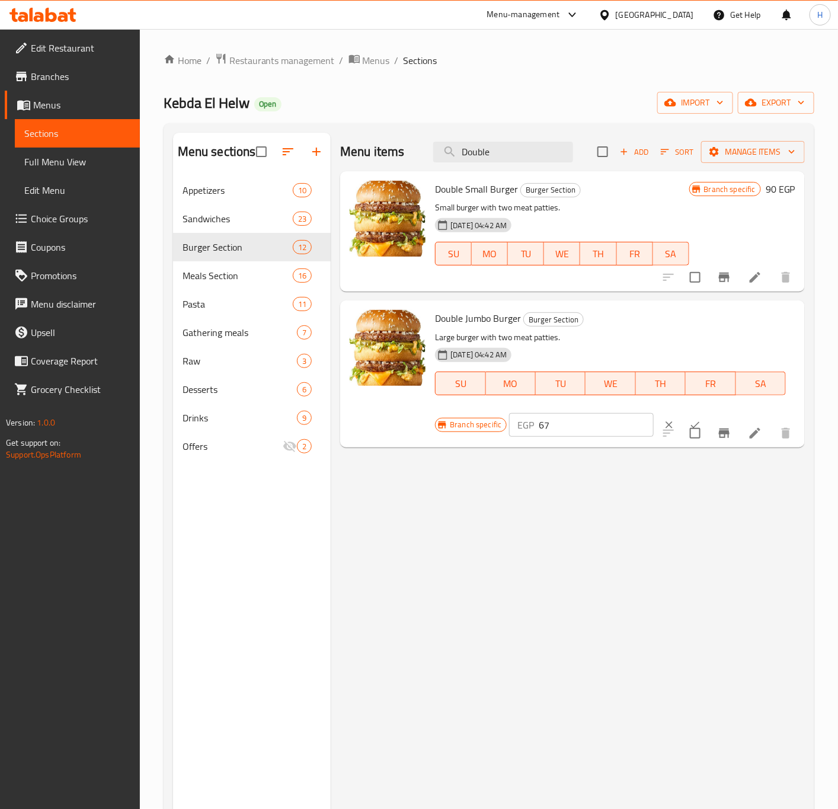
click at [555, 428] on input "67" at bounding box center [596, 425] width 114 height 24
type input "0"
type input "100"
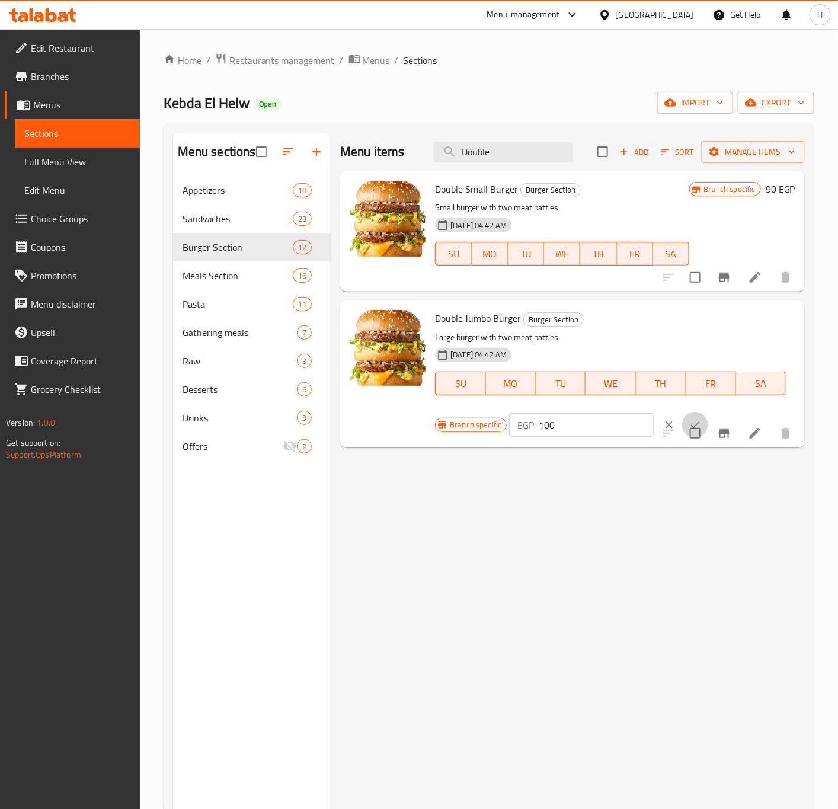
click at [689, 422] on icon "ok" at bounding box center [695, 425] width 12 height 12
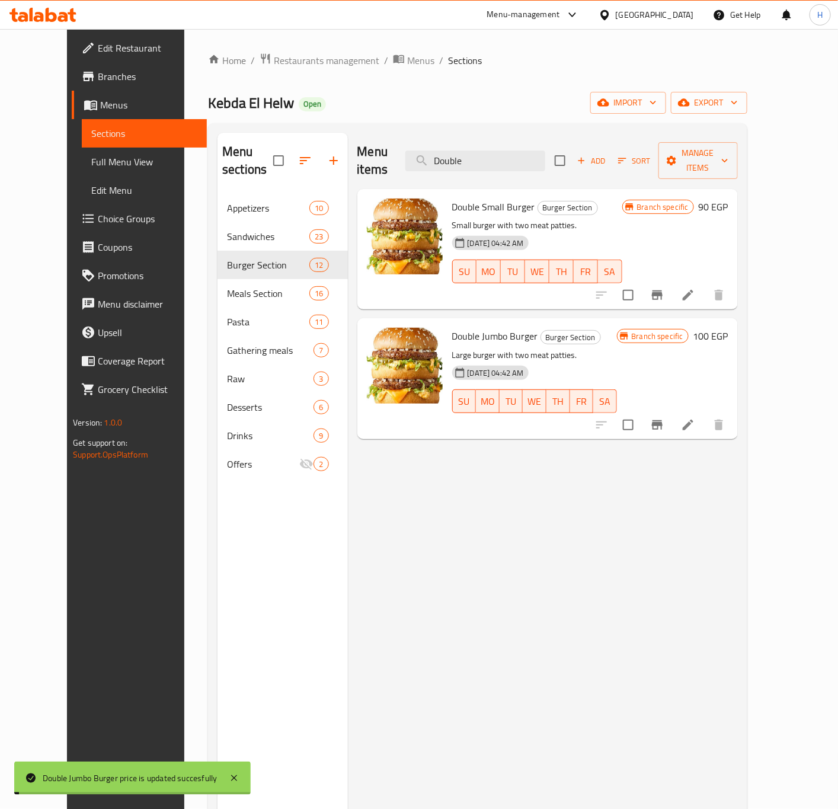
click at [717, 432] on div "Menu items Double Add Sort Manage items Double Small Burger Burger Section Smal…" at bounding box center [543, 537] width 390 height 809
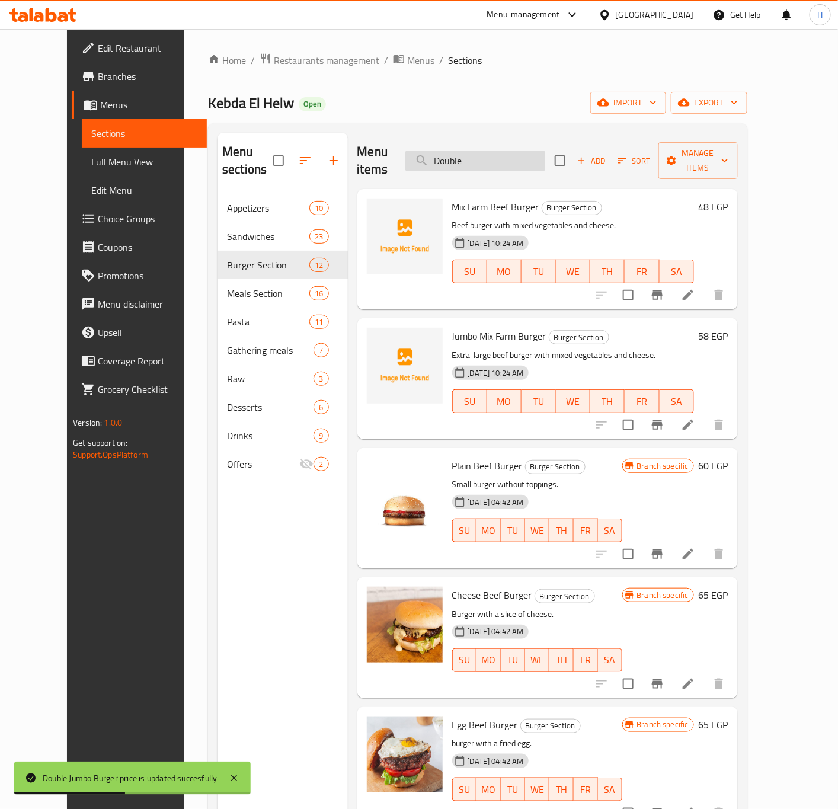
click at [540, 153] on input "Double" at bounding box center [475, 161] width 140 height 21
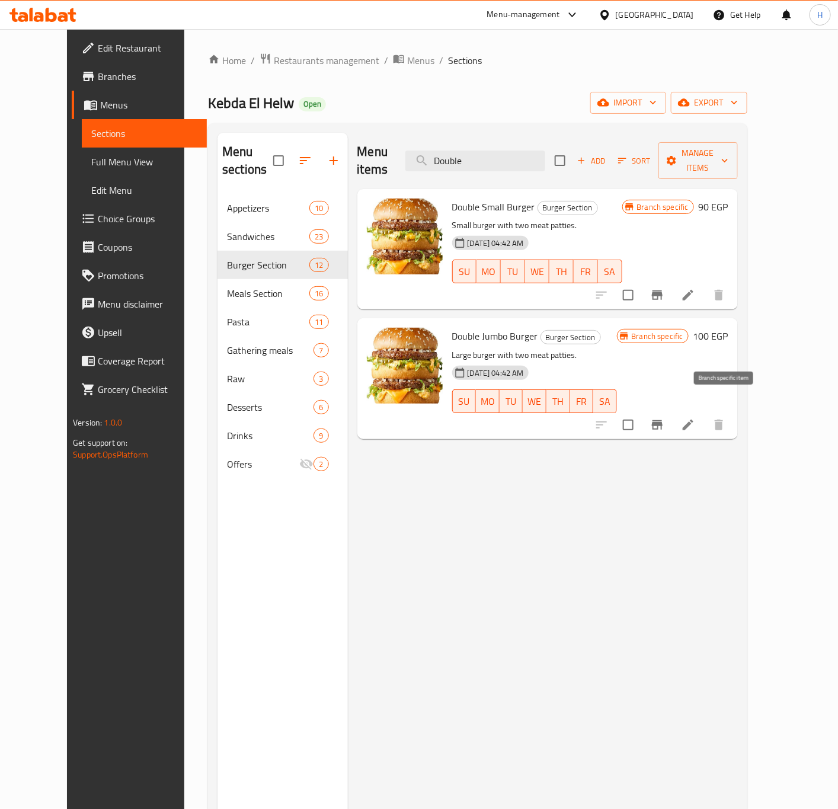
type input "Double"
click at [662, 420] on icon "Branch-specific-item" at bounding box center [657, 424] width 11 height 9
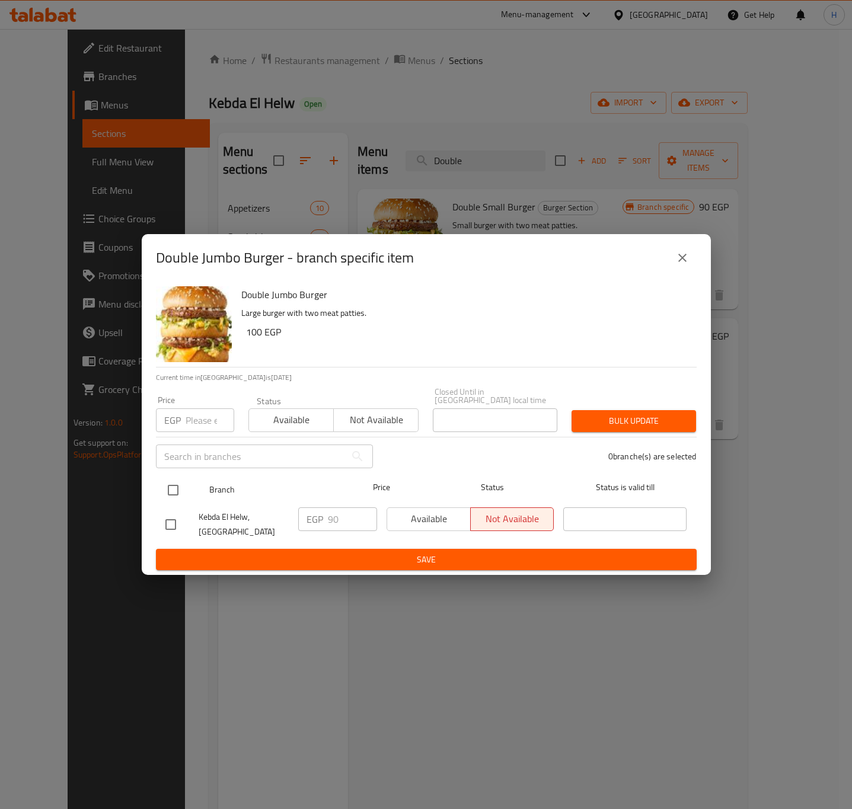
click at [172, 486] on input "checkbox" at bounding box center [173, 490] width 25 height 25
checkbox input "true"
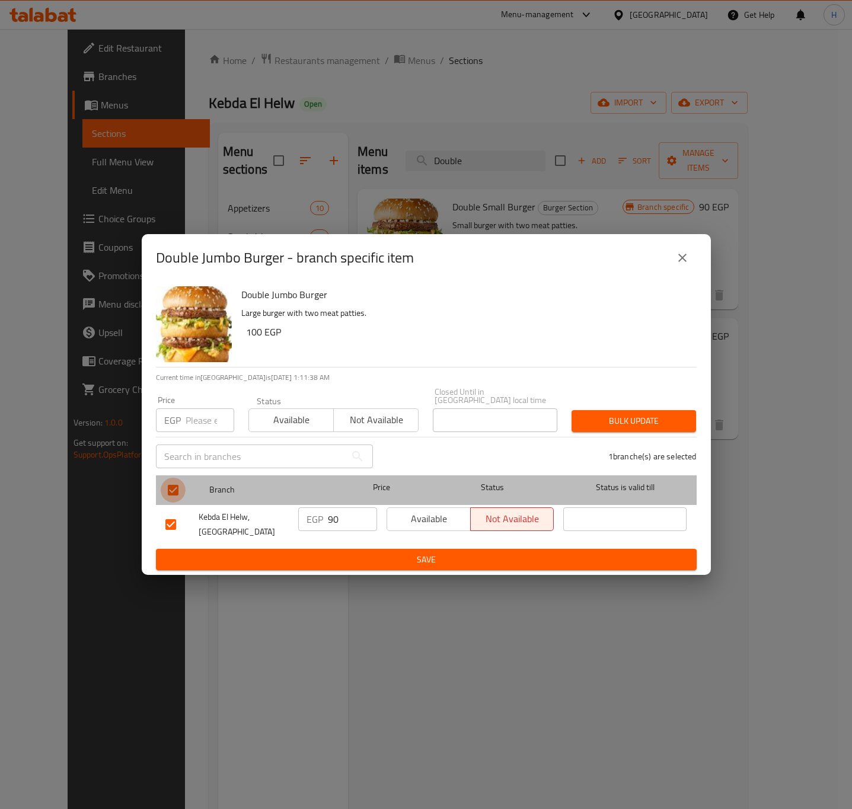
click at [172, 486] on input "checkbox" at bounding box center [173, 490] width 25 height 25
checkbox input "false"
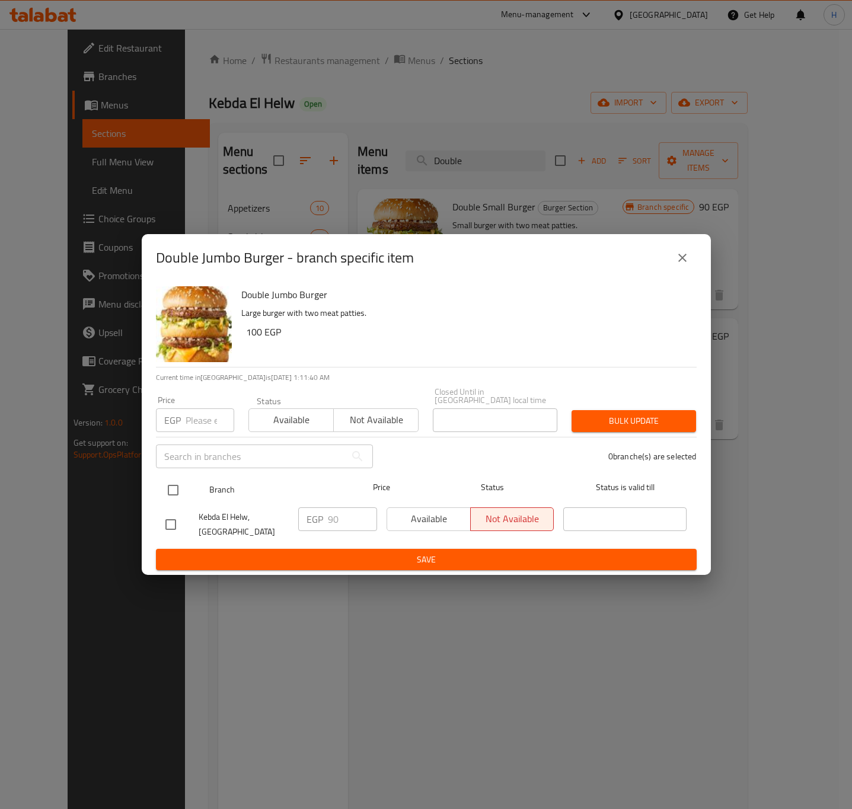
click at [171, 491] on input "checkbox" at bounding box center [173, 490] width 25 height 25
checkbox input "true"
click at [173, 491] on input "checkbox" at bounding box center [173, 490] width 25 height 25
checkbox input "false"
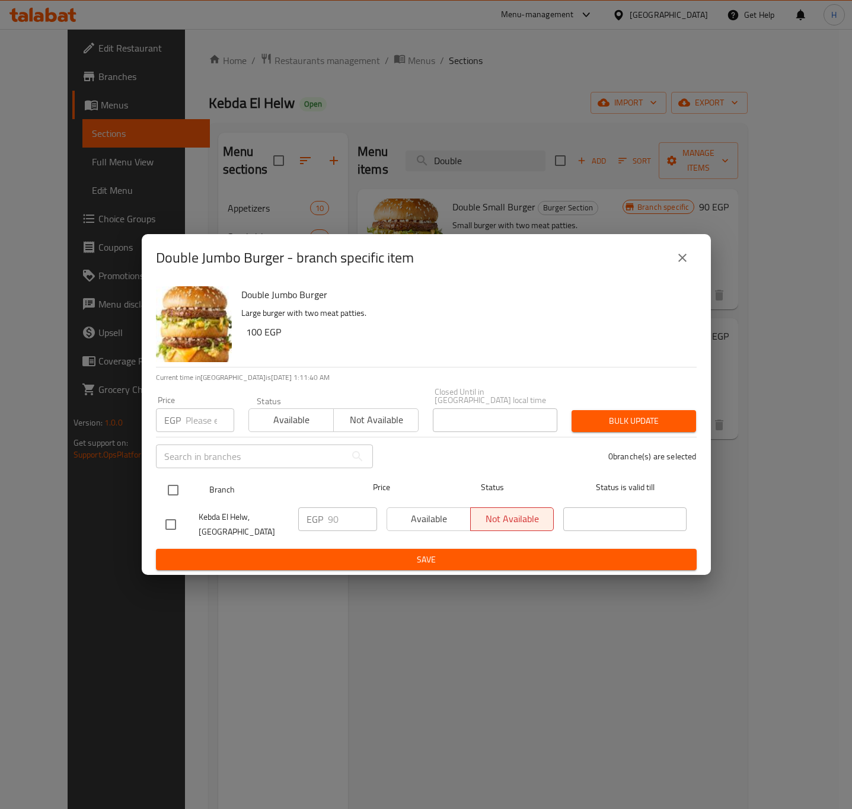
checkbox input "false"
click at [168, 482] on input "checkbox" at bounding box center [173, 490] width 25 height 25
checkbox input "true"
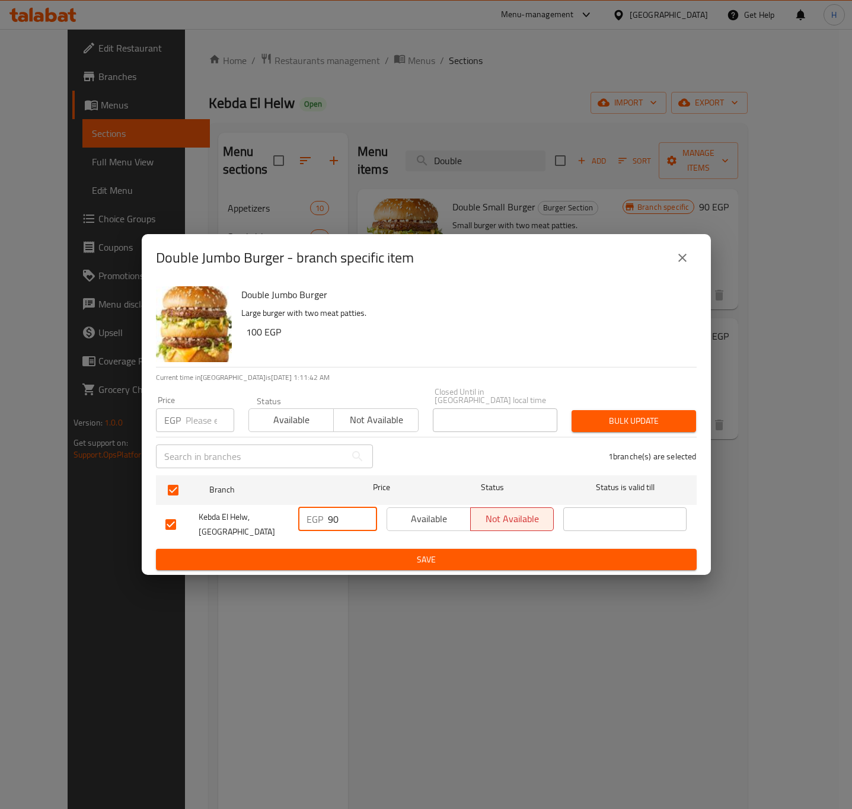
click at [340, 516] on input "90" at bounding box center [352, 519] width 49 height 24
type input "100"
click at [354, 564] on button "Save" at bounding box center [426, 560] width 540 height 22
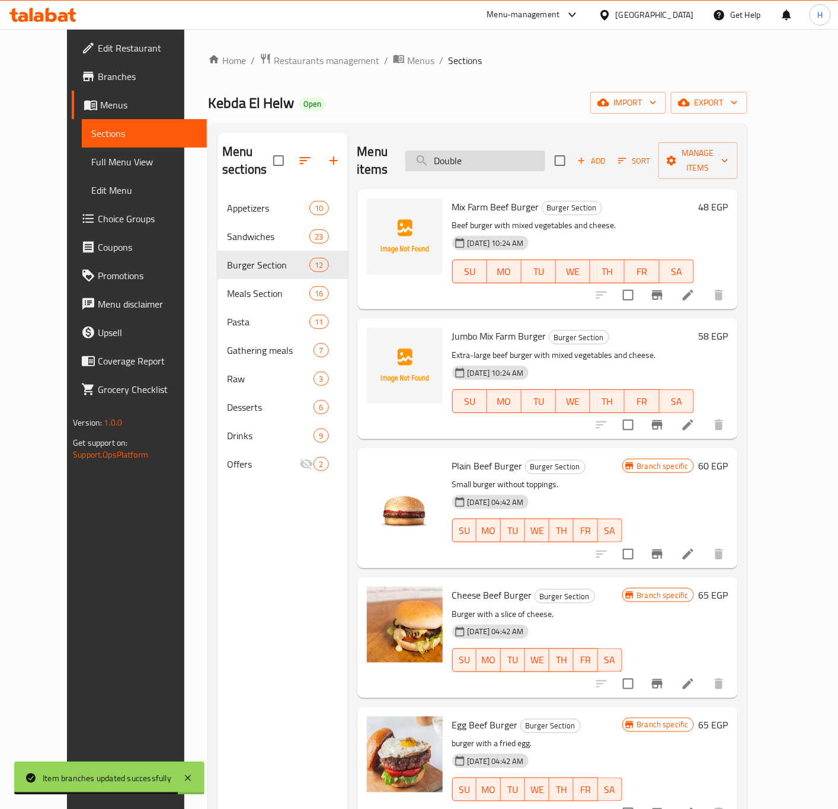
click at [491, 151] on input "Double" at bounding box center [475, 161] width 140 height 21
paste input "burger beef farm"
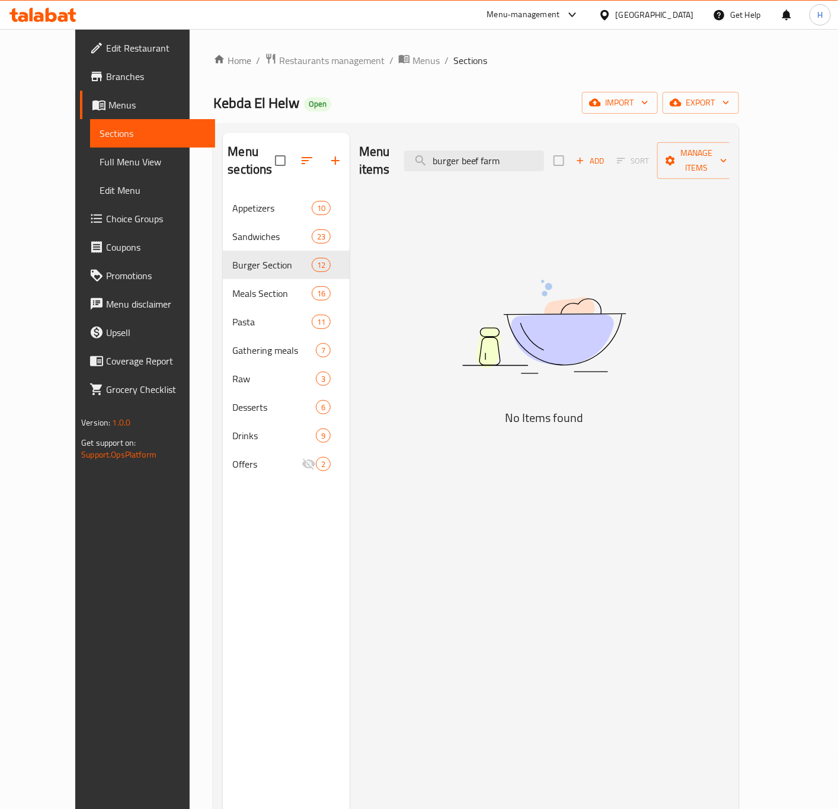
drag, startPoint x: 511, startPoint y: 152, endPoint x: 386, endPoint y: 159, distance: 125.2
click at [386, 159] on div "Menu items burger beef farm Add Sort Manage items" at bounding box center [544, 161] width 370 height 56
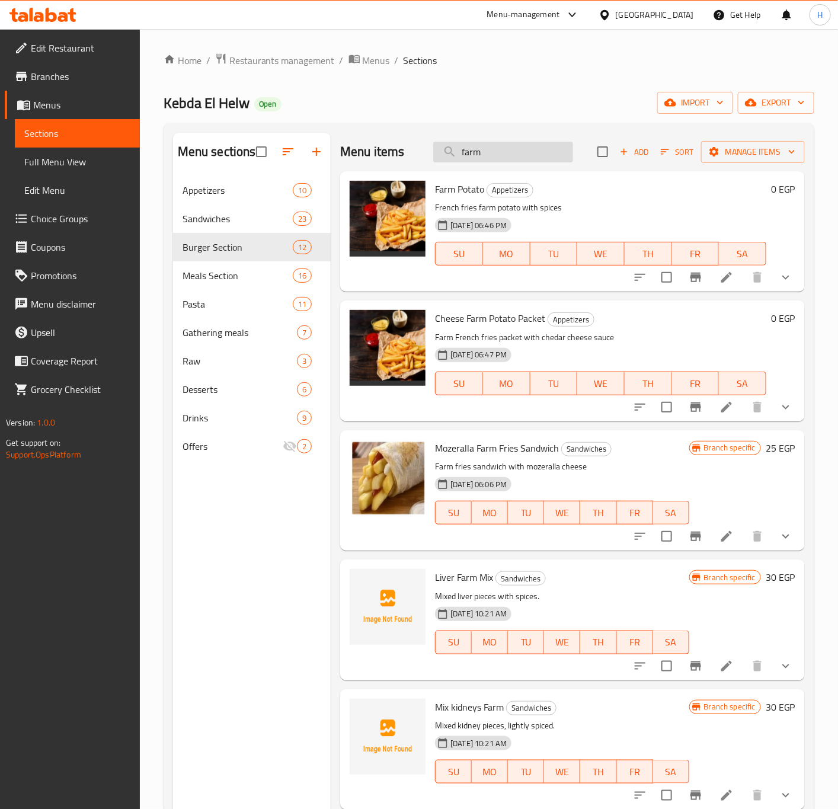
click at [501, 146] on input "farm" at bounding box center [503, 152] width 140 height 21
type input "farm"
click at [472, 151] on input "farm" at bounding box center [503, 152] width 140 height 21
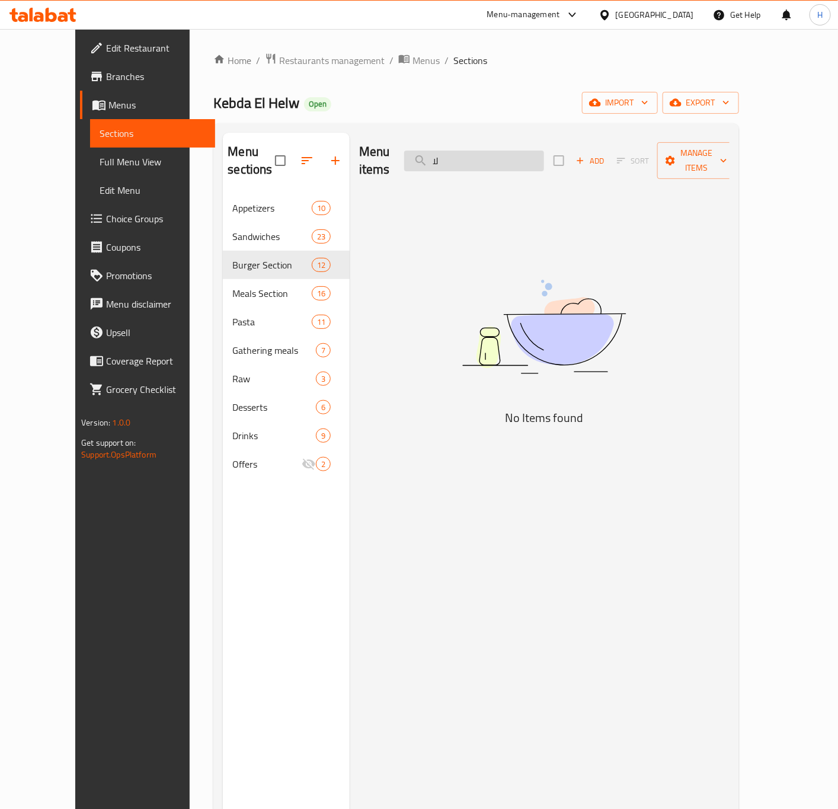
type input "ل"
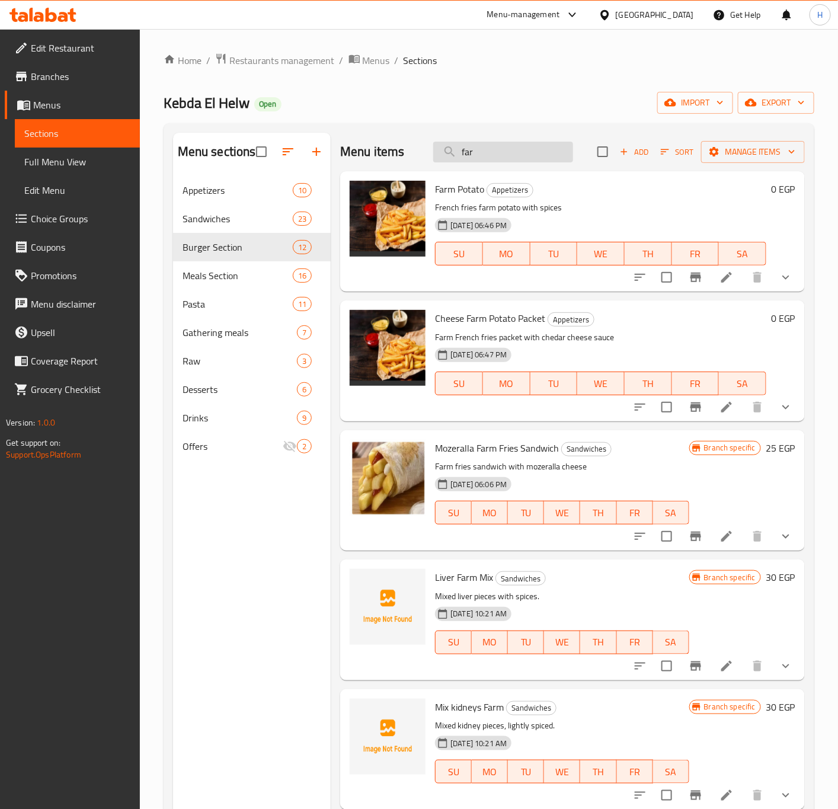
type input "farm"
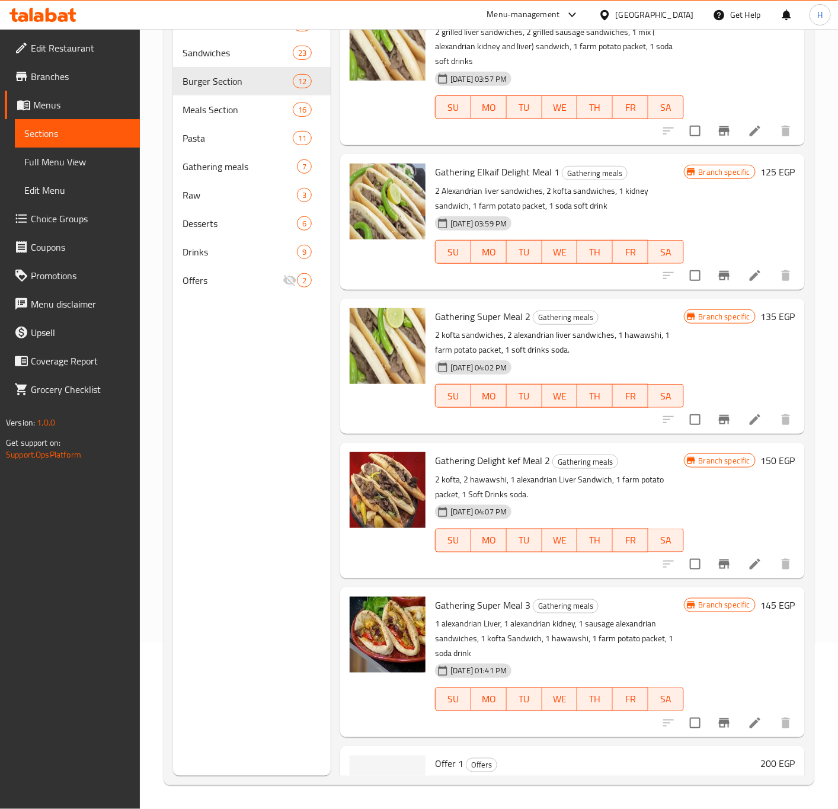
scroll to position [1561, 0]
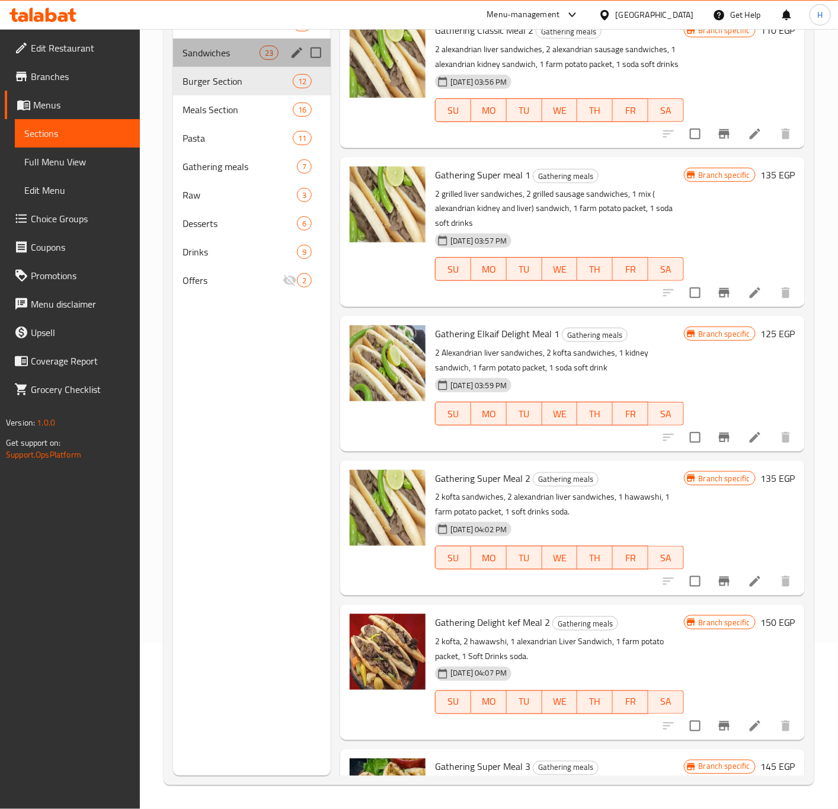
click at [212, 43] on div "Sandwiches 23" at bounding box center [252, 53] width 158 height 28
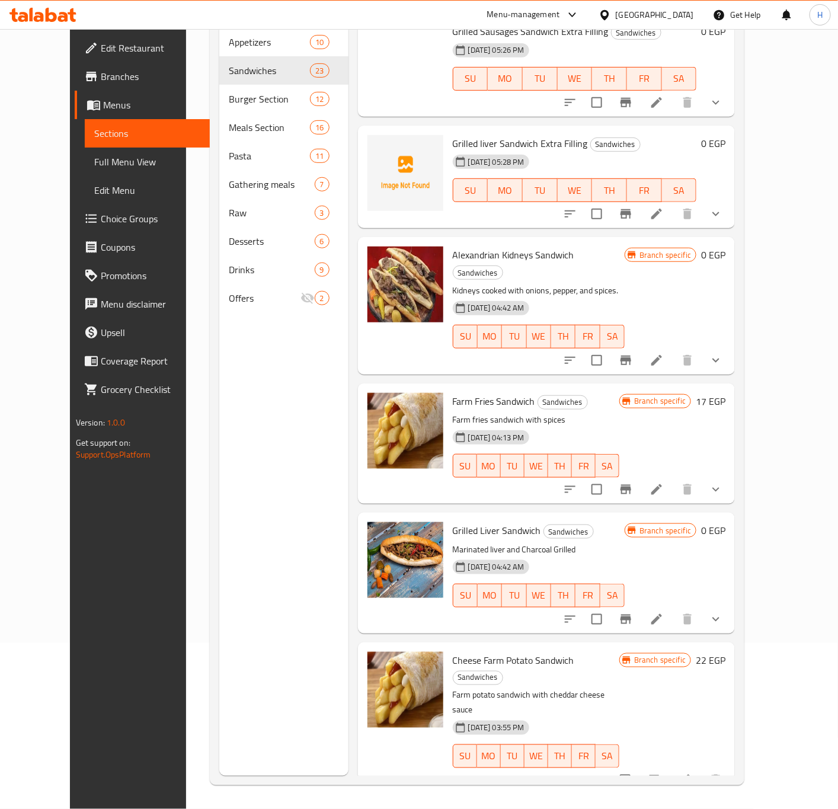
click at [358, 383] on div "Farm Fries Sandwich Sandwiches Farm fries sandwich with spices [DATE] 04:13 PM …" at bounding box center [546, 443] width 377 height 120
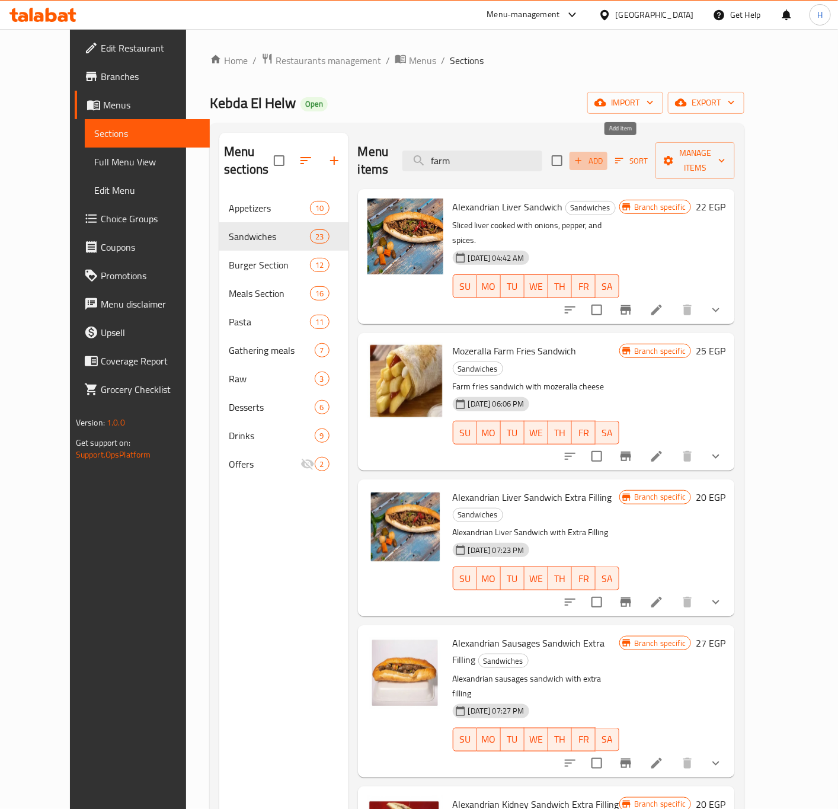
click at [584, 155] on icon "button" at bounding box center [578, 160] width 11 height 11
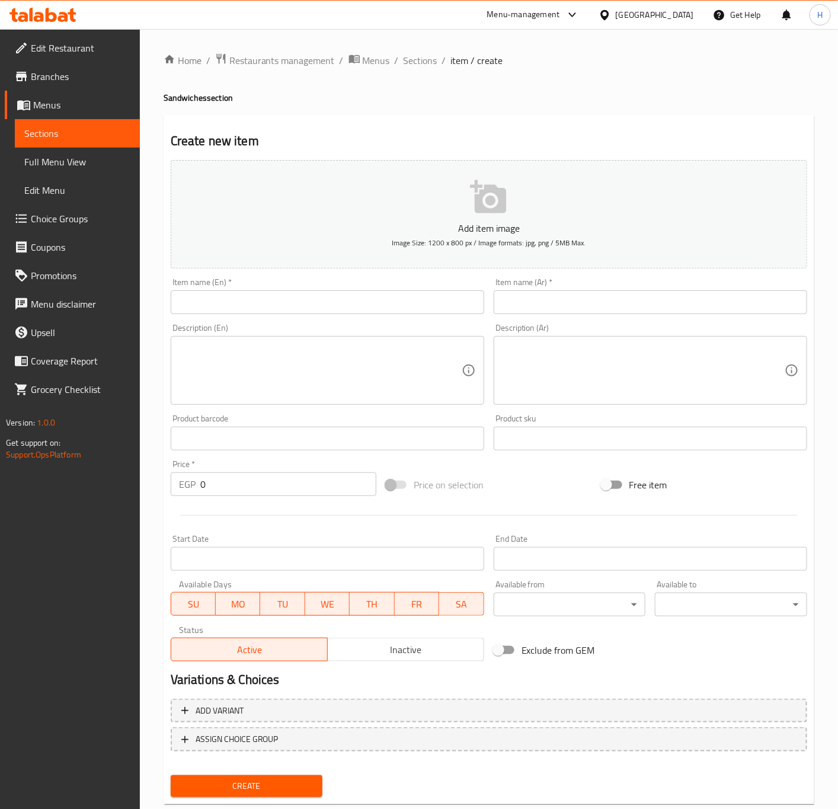
click at [244, 302] on input "text" at bounding box center [327, 302] width 313 height 24
type input "Beef Burger Farm"
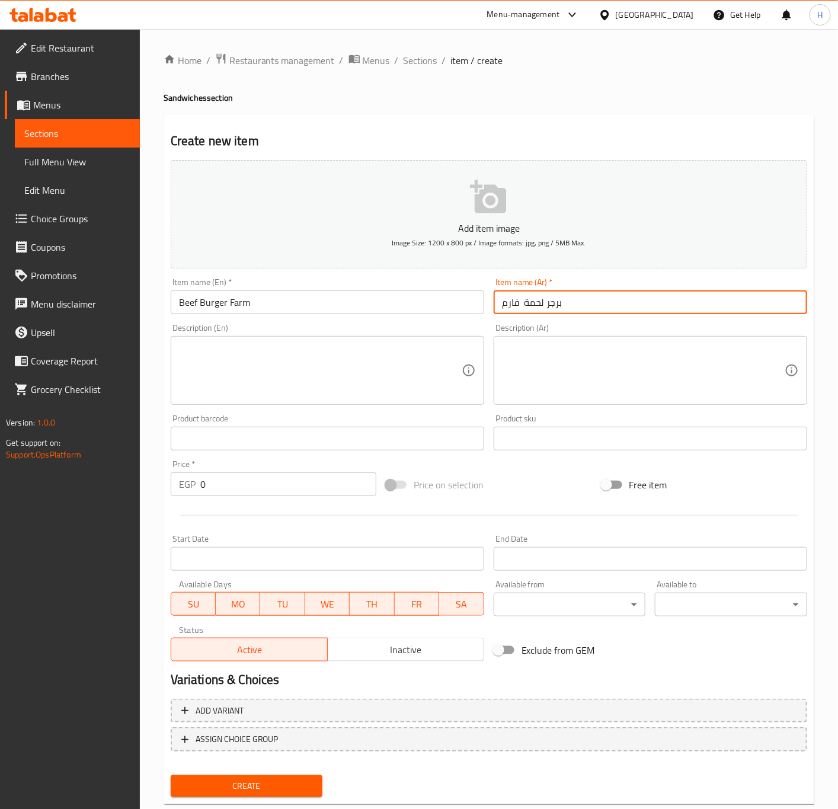
type input "برجر لحمة فارم"
click at [262, 498] on div "Price   * EGP 0 Price *" at bounding box center [273, 478] width 215 height 46
click at [258, 486] on input "0" at bounding box center [288, 484] width 176 height 24
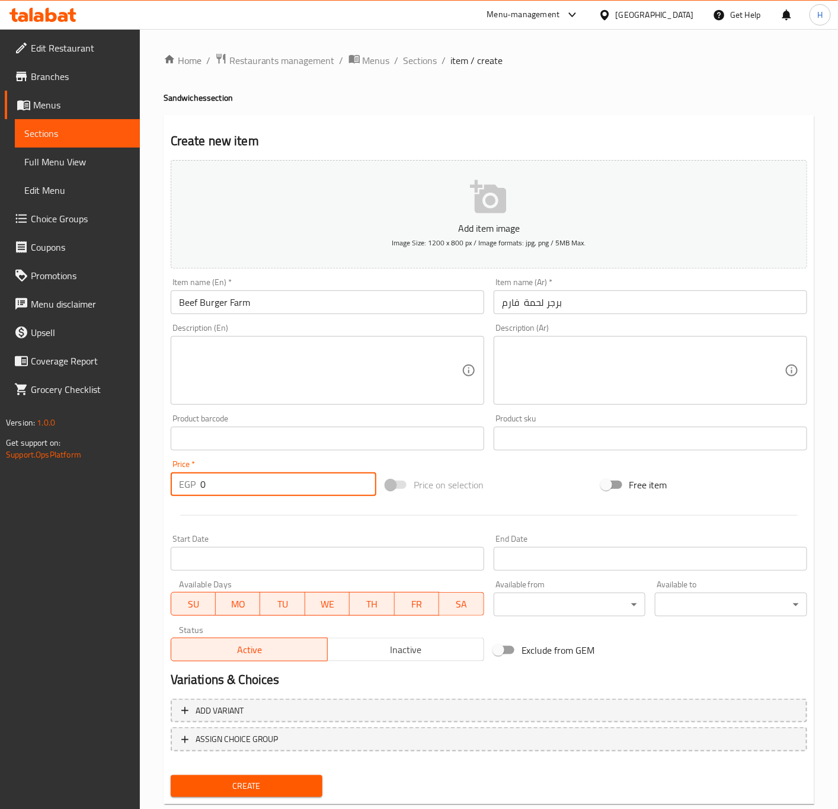
click at [258, 486] on input "0" at bounding box center [288, 484] width 176 height 24
type input "65"
click at [171, 775] on button "Create" at bounding box center [247, 786] width 152 height 22
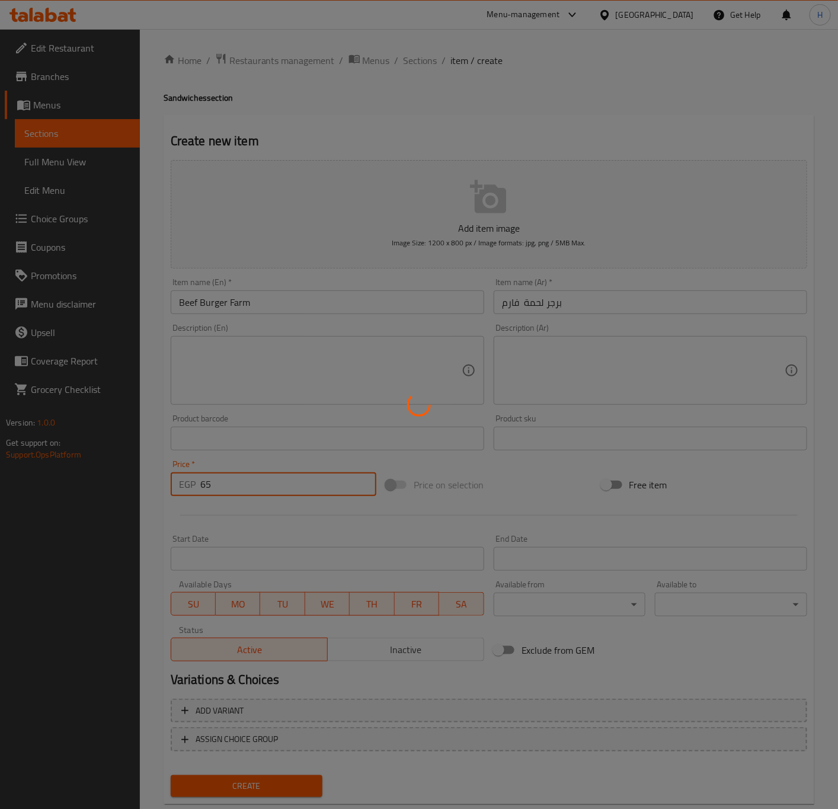
type input "0"
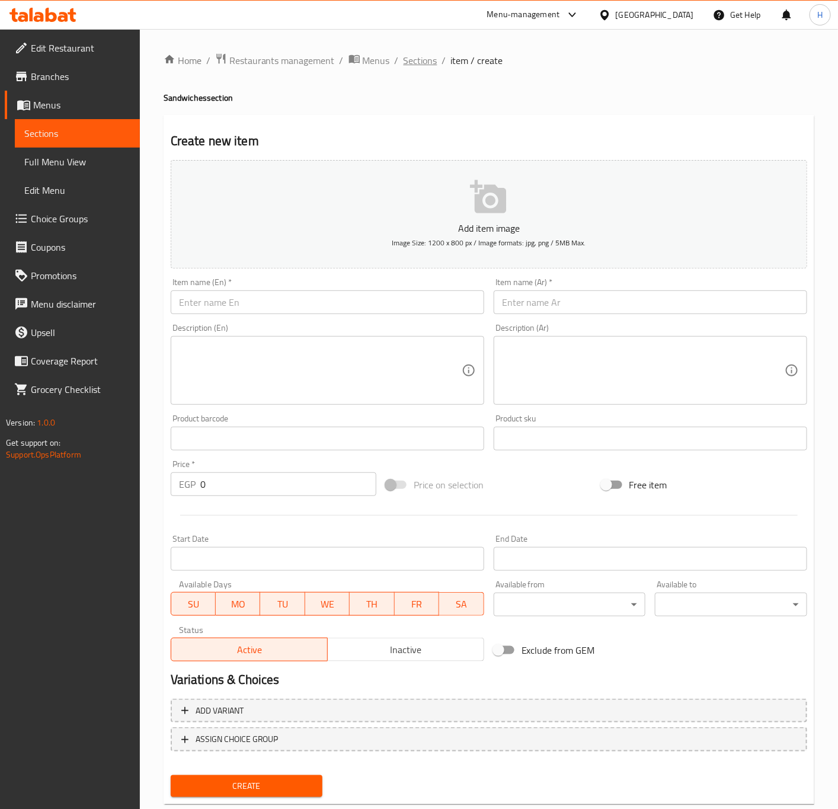
click at [414, 64] on span "Sections" at bounding box center [421, 60] width 34 height 14
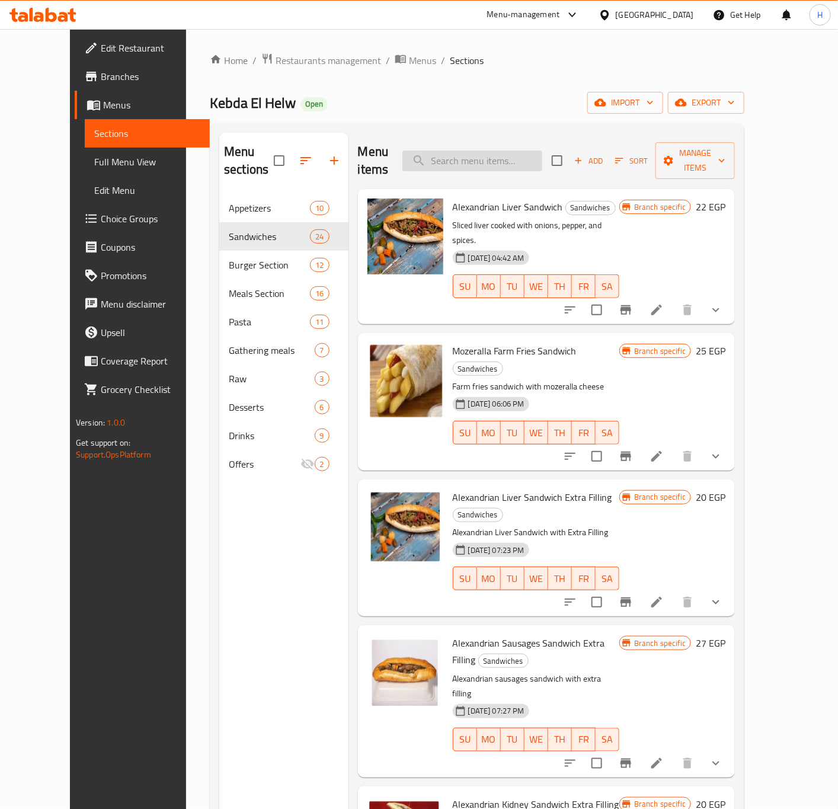
click at [455, 151] on input "search" at bounding box center [472, 161] width 140 height 21
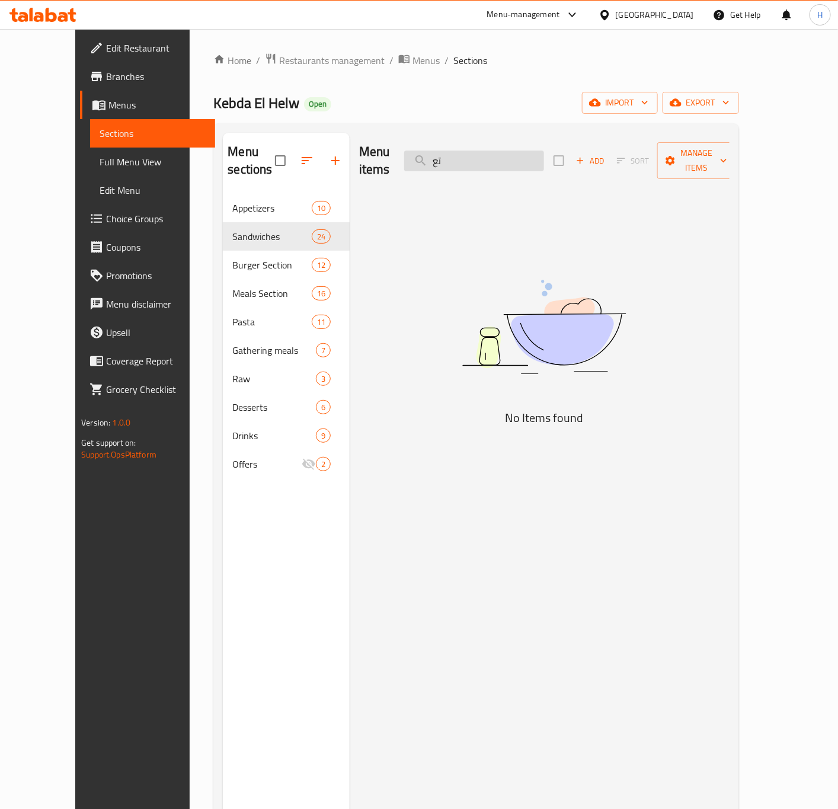
type input "ت"
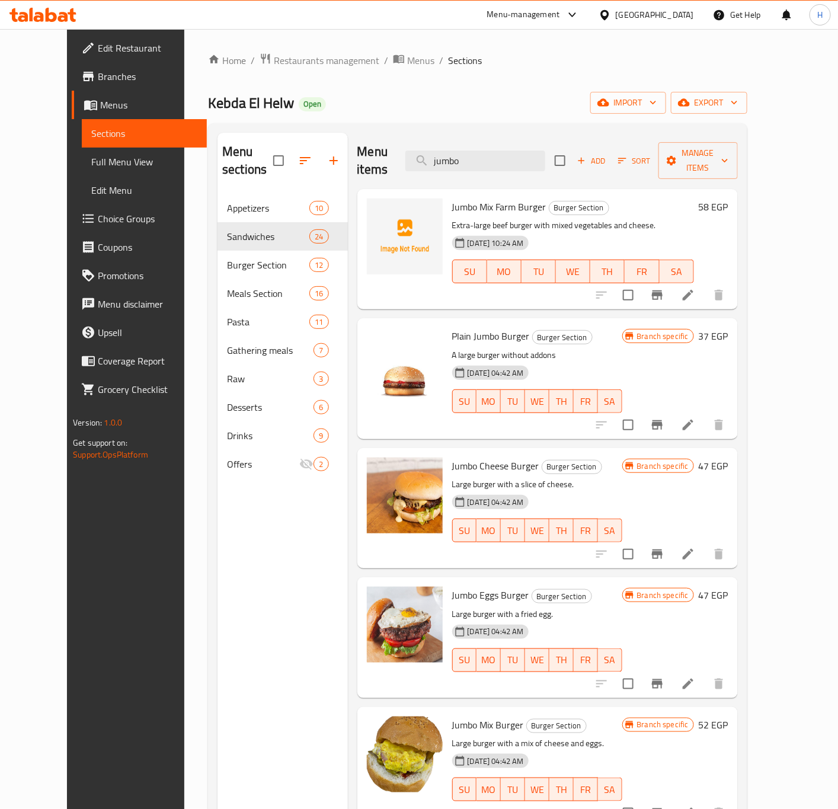
type input "jumbo"
click at [607, 155] on span "Add" at bounding box center [591, 161] width 32 height 14
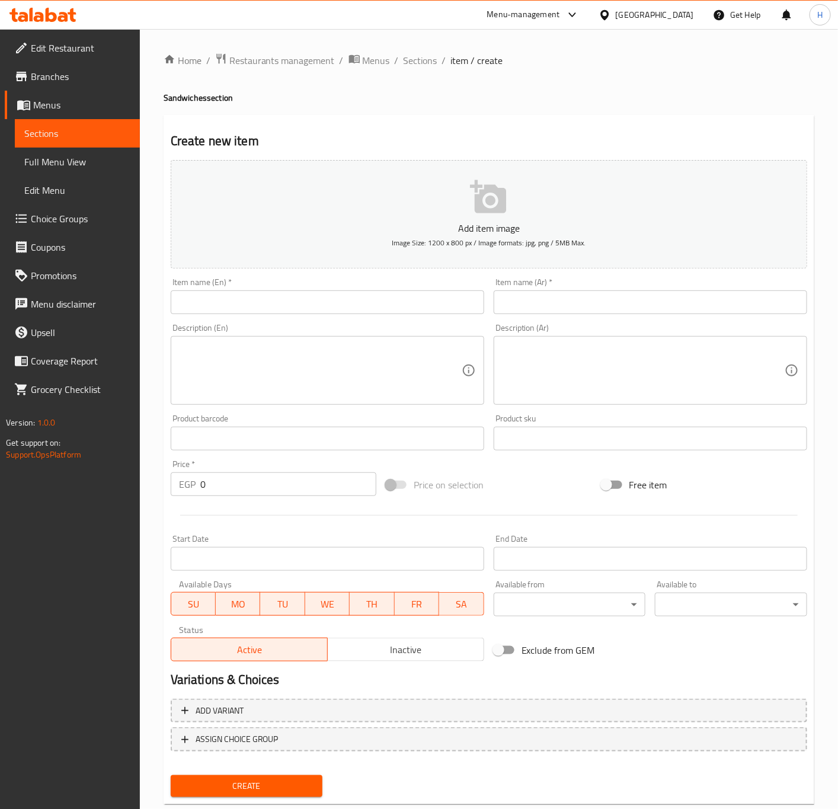
click at [285, 296] on input "text" at bounding box center [327, 302] width 313 height 24
paste input "Burger Jumbo Farm"
type input "Burger Jumbo Farm"
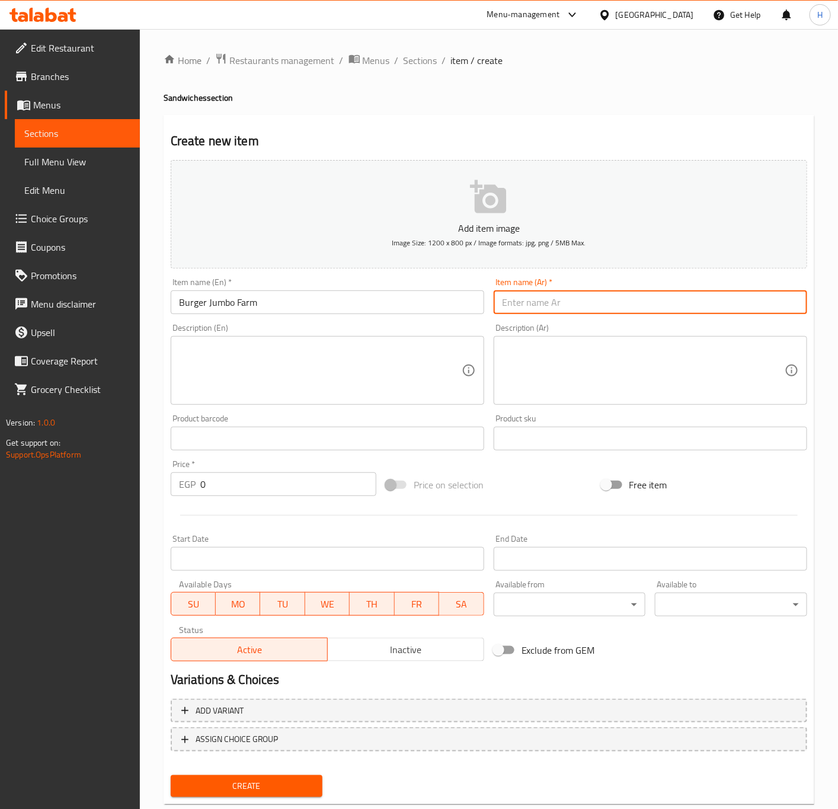
click at [594, 308] on input "text" at bounding box center [650, 302] width 313 height 24
click at [553, 310] on input "ب" at bounding box center [650, 302] width 313 height 24
type input "برجر جامبو فارم"
click at [299, 433] on input "text" at bounding box center [327, 439] width 313 height 24
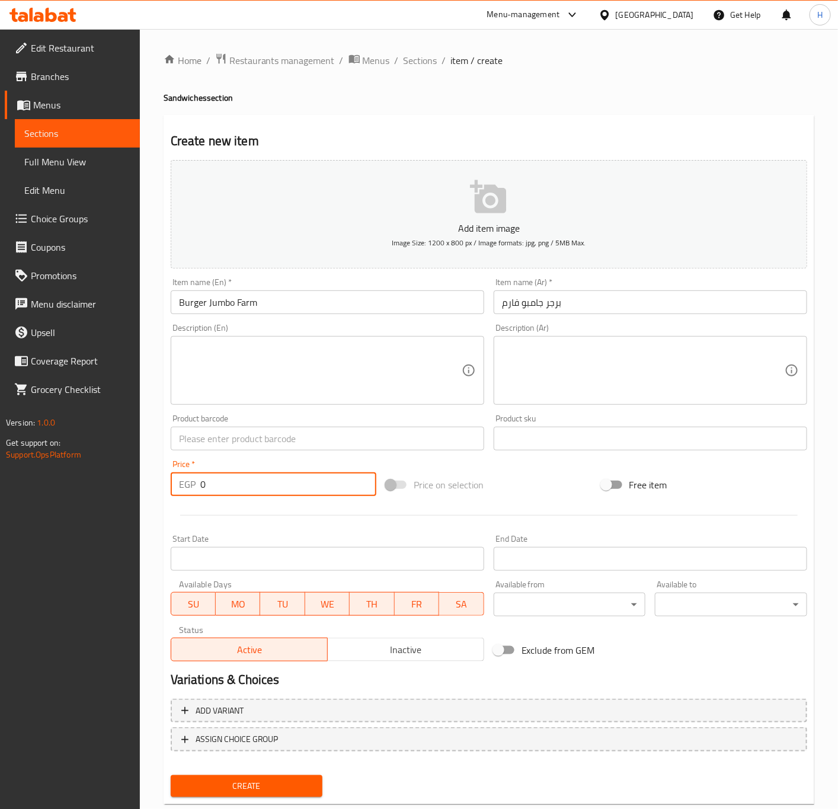
click at [238, 489] on input "0" at bounding box center [288, 484] width 176 height 24
type input "6"
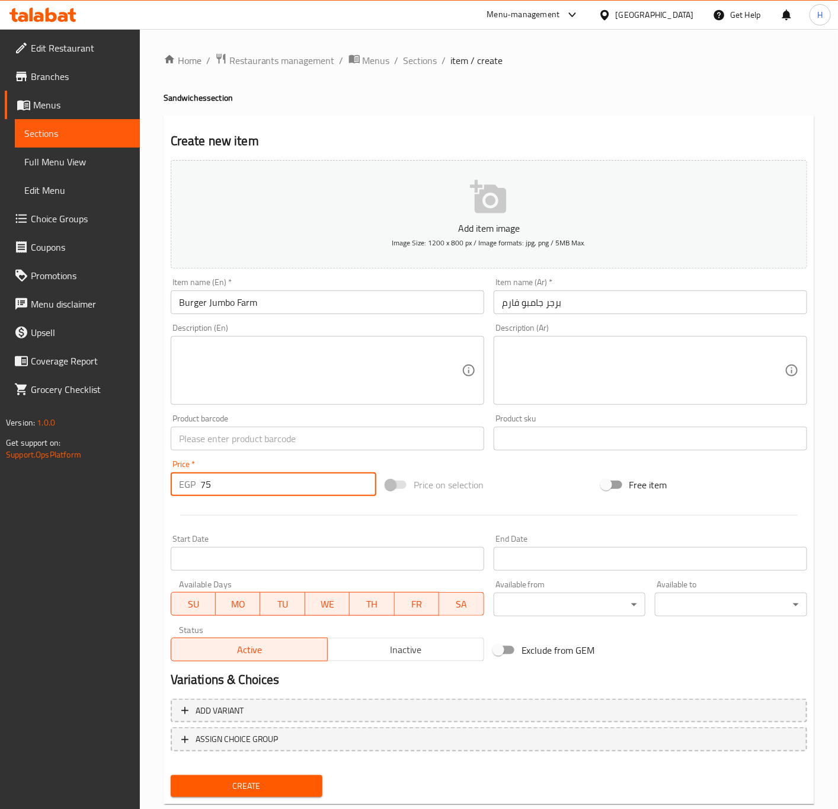
type input "75"
click at [171, 775] on button "Create" at bounding box center [247, 786] width 152 height 22
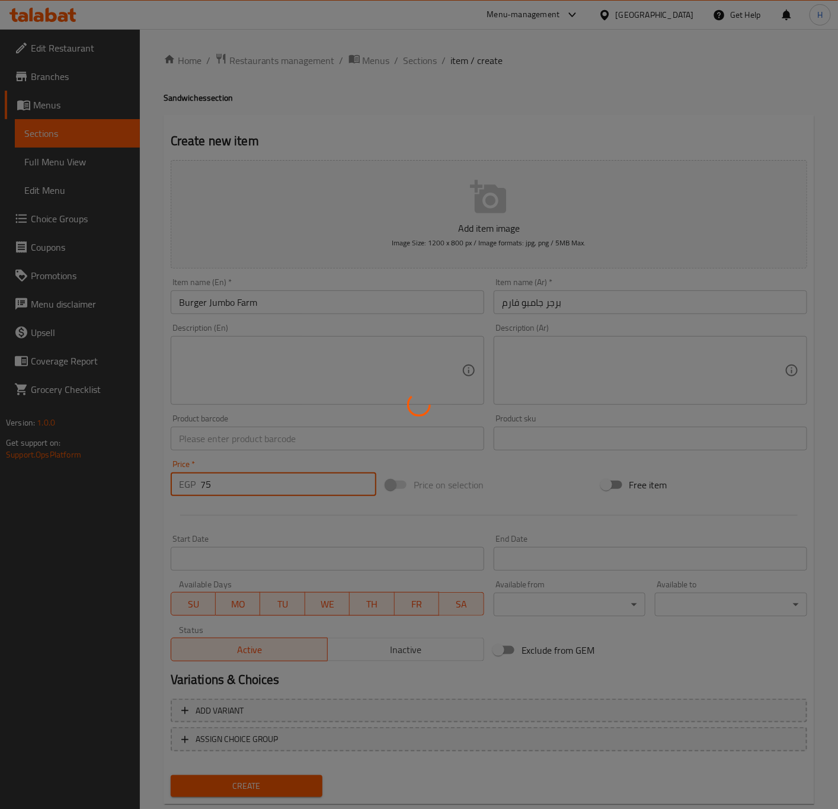
type input "0"
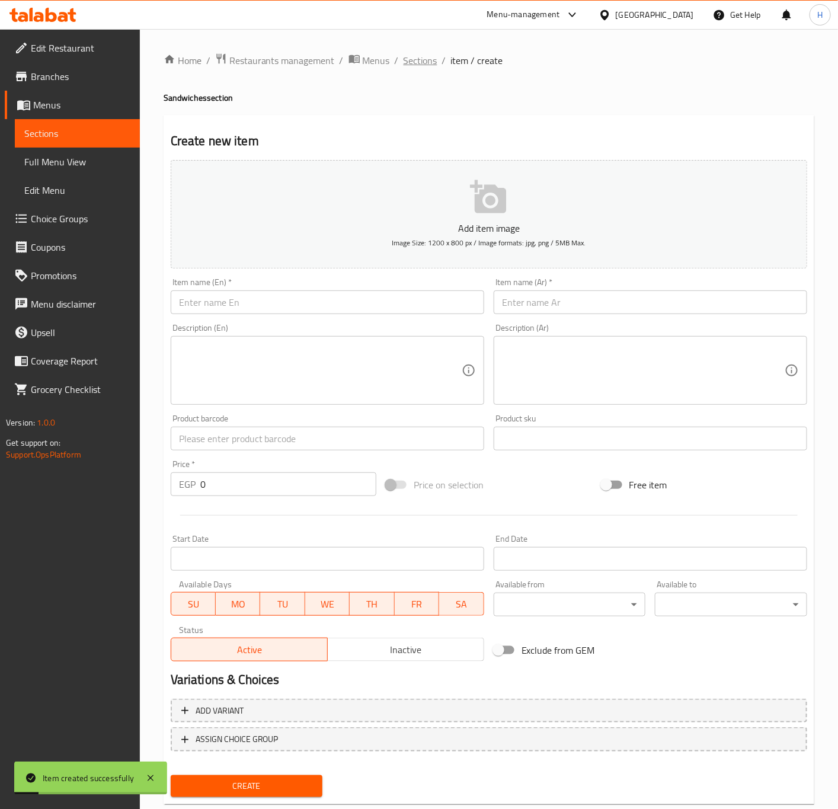
click at [409, 61] on span "Sections" at bounding box center [421, 60] width 34 height 14
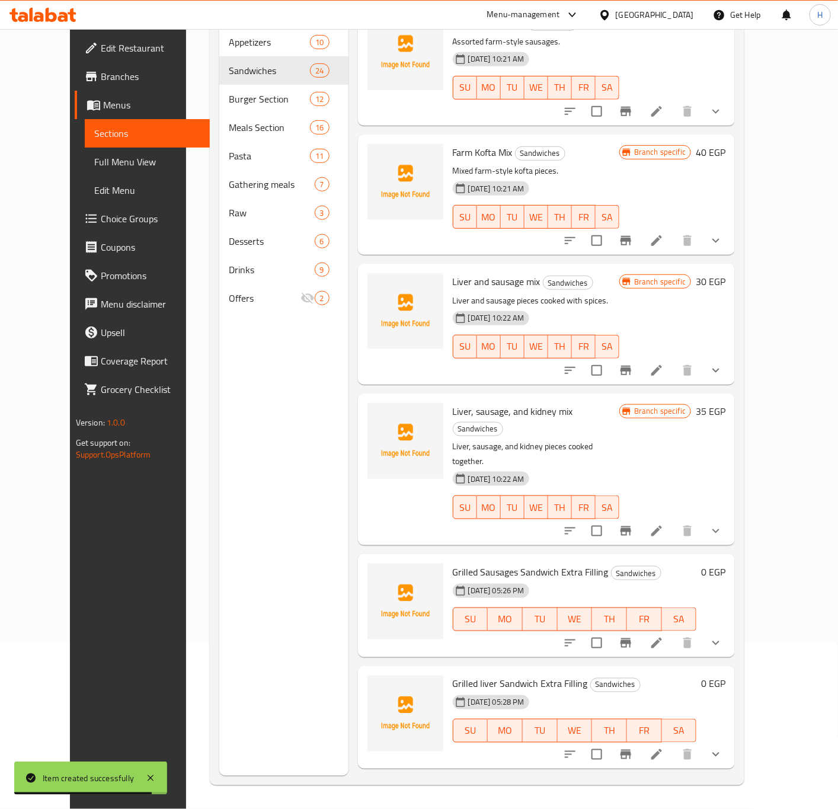
scroll to position [1067, 0]
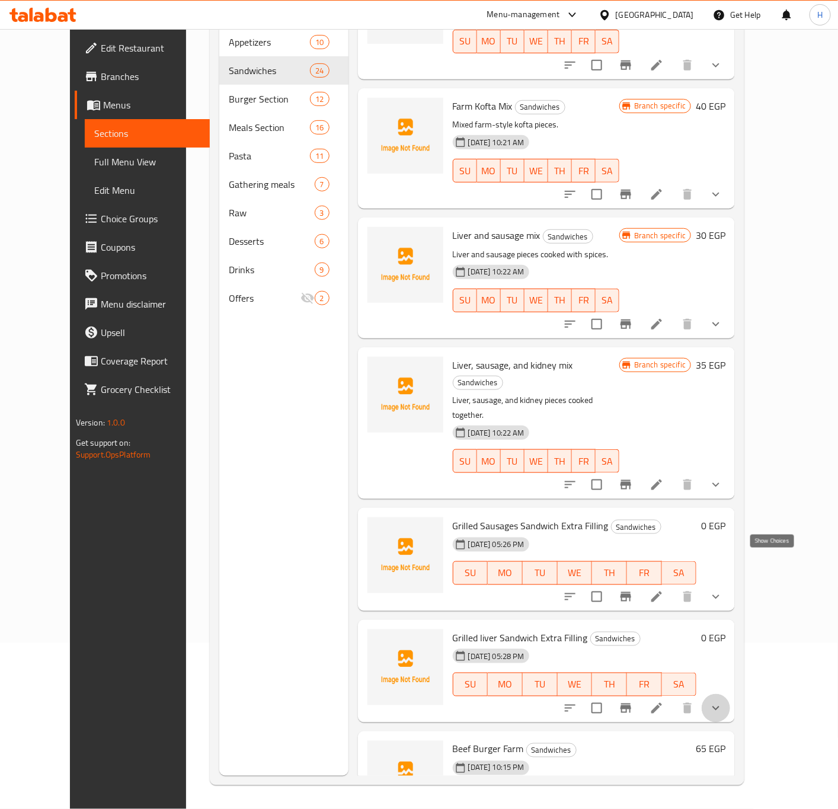
click at [723, 701] on icon "show more" at bounding box center [716, 708] width 14 height 14
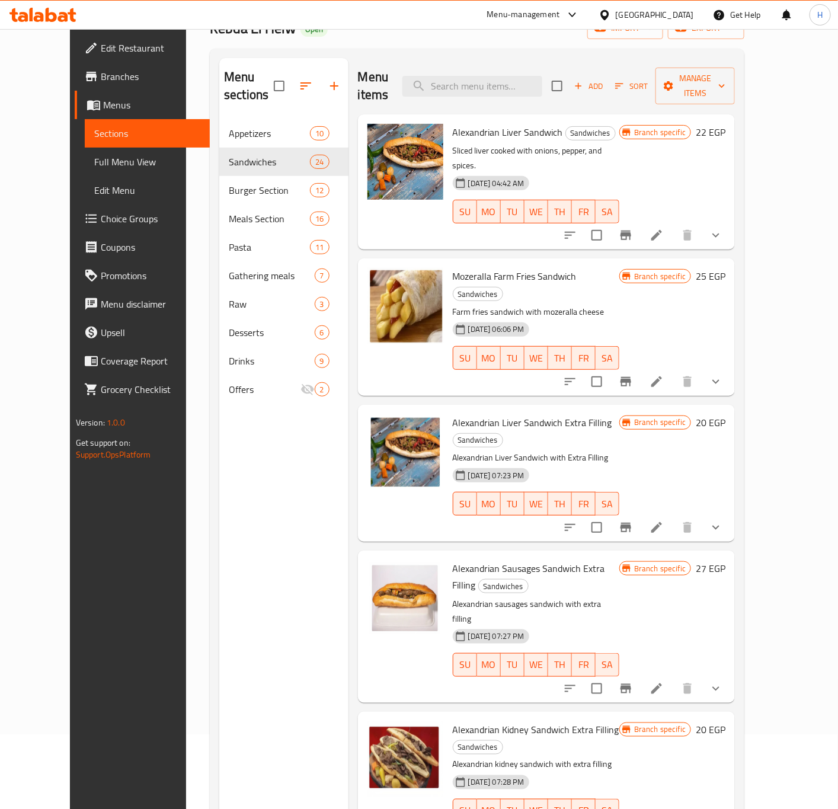
scroll to position [0, 0]
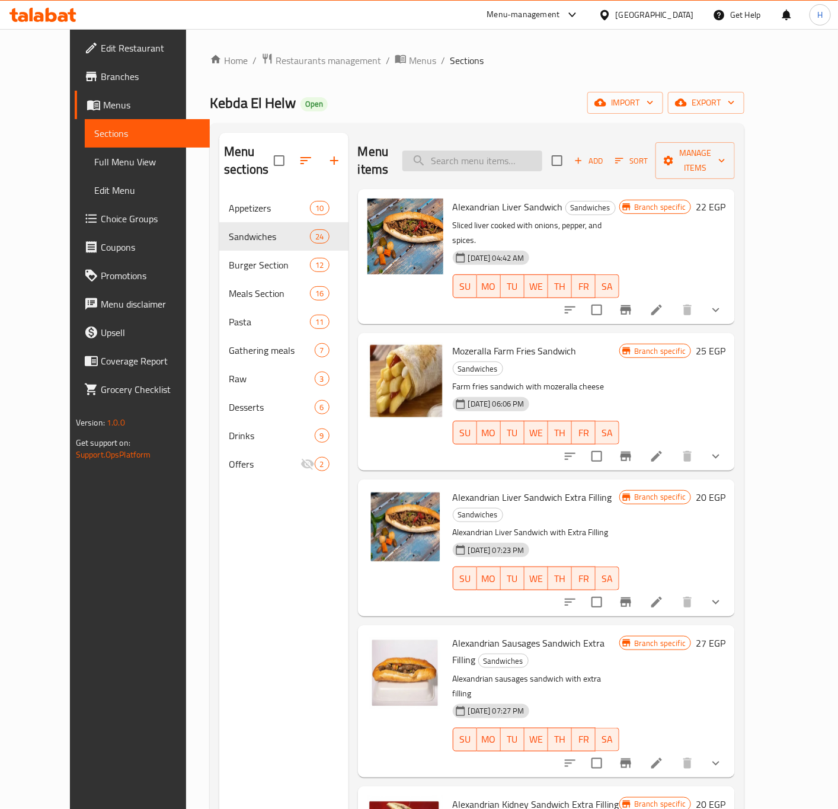
click at [504, 162] on input "search" at bounding box center [472, 161] width 140 height 21
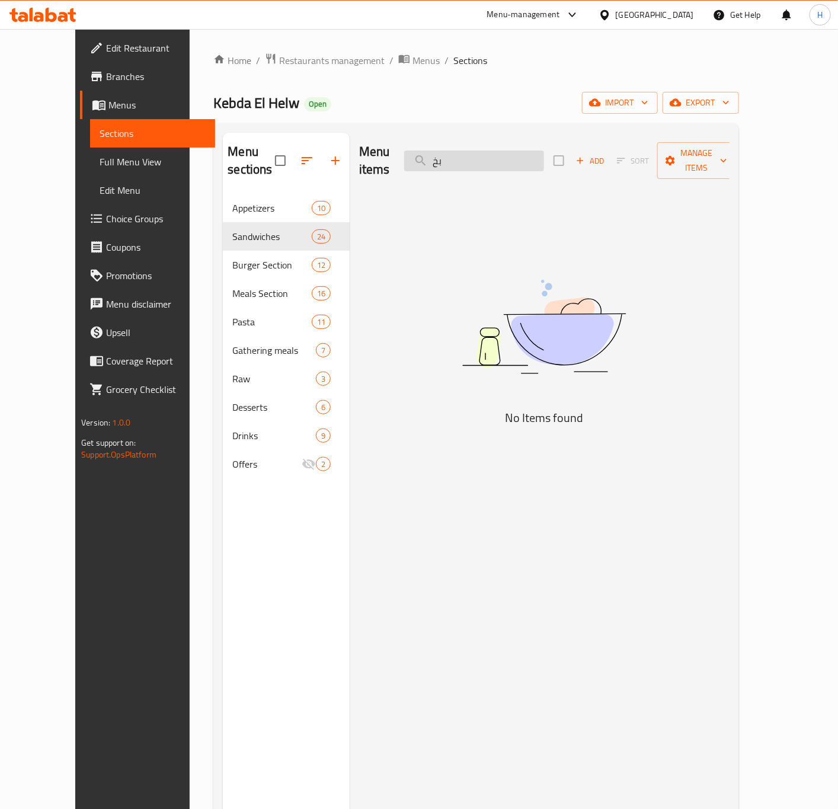
type input "ب"
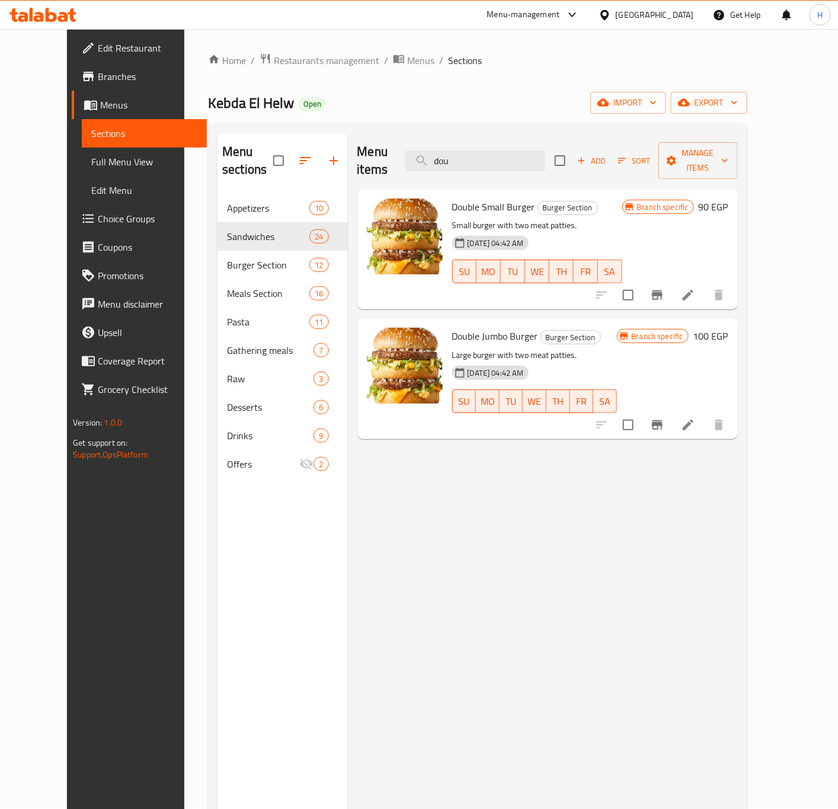
type input "dou"
click at [607, 154] on span "Add" at bounding box center [591, 161] width 32 height 14
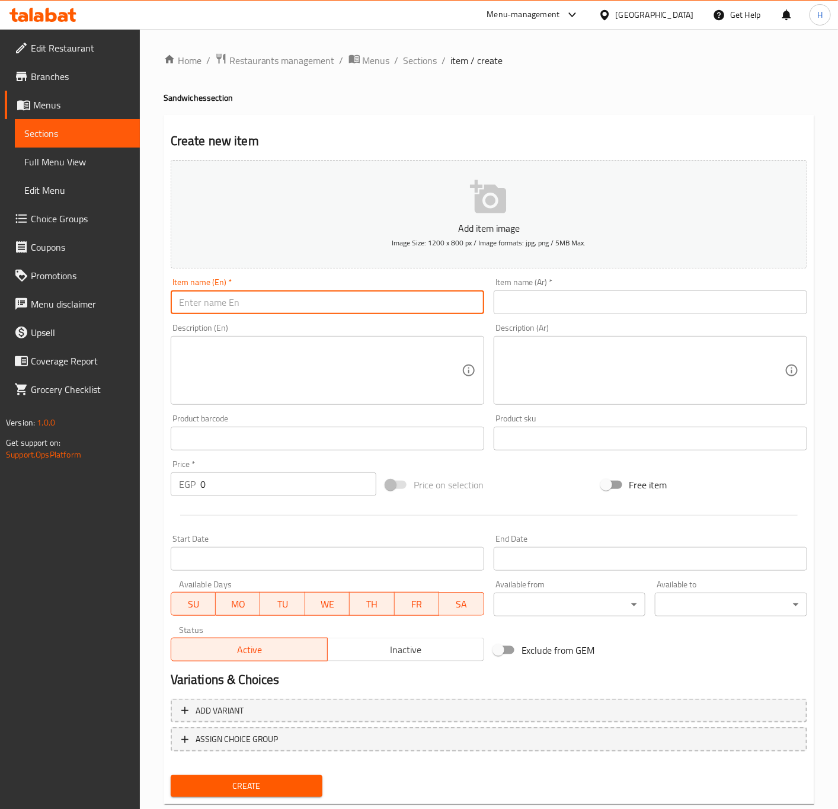
click at [269, 308] on input "text" at bounding box center [327, 302] width 313 height 24
paste input "burger double beef mix egg and cheddar"
click at [309, 299] on input "burger double beef mix egg and cheddar" at bounding box center [327, 302] width 313 height 24
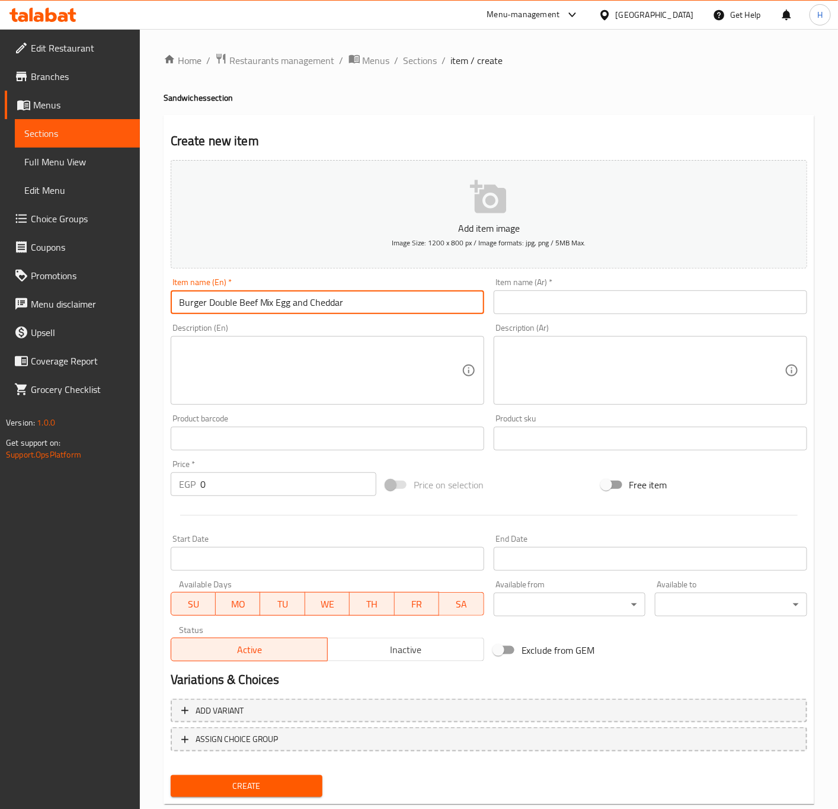
type input "Burger Double Beef Mix Egg and Cheddar"
click at [540, 294] on input "text" at bounding box center [650, 302] width 313 height 24
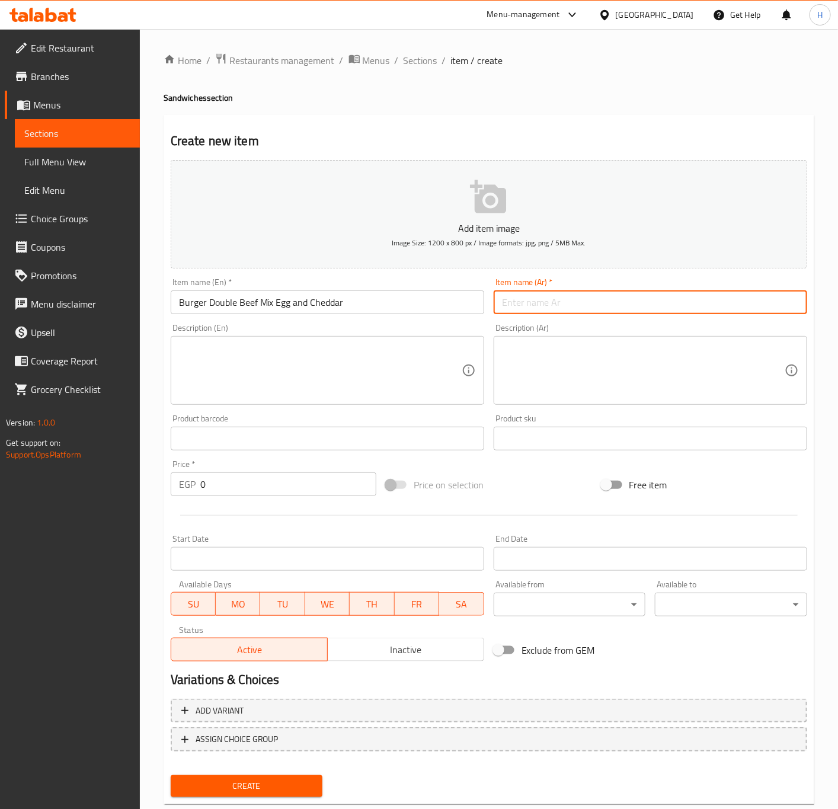
paste input "برجر لحم بقري مزدوج مع بيض وجبن شيدر"
click at [584, 300] on input "برجر لحم بقري مزدوج مع بيض وجبن شيدر" at bounding box center [650, 302] width 313 height 24
type input "برجر لحم بقري دوبل مع بيض وجبن شيدر"
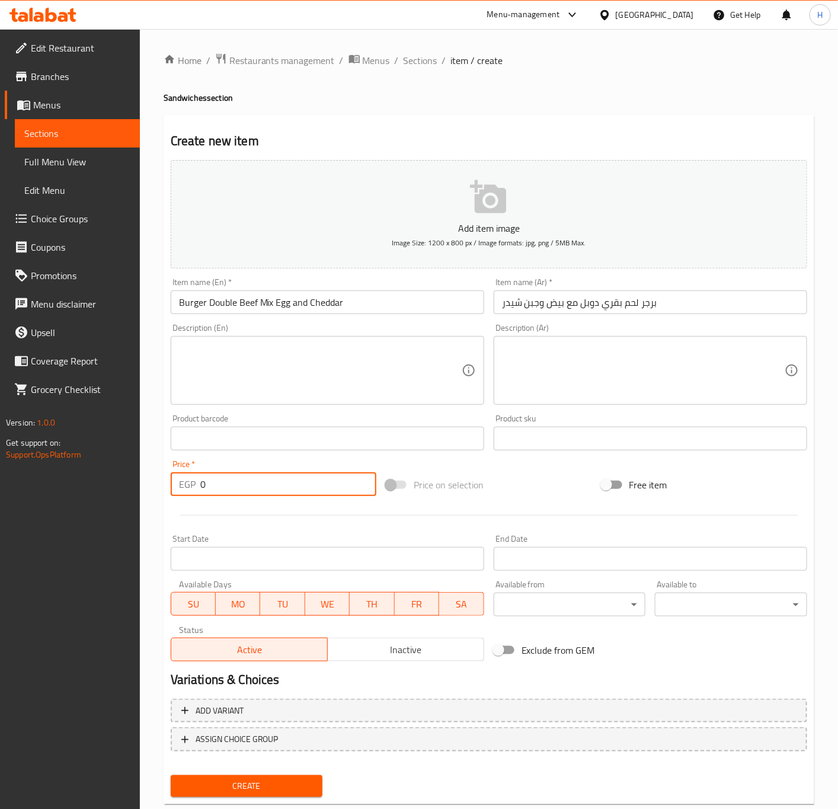
click at [244, 478] on input "0" at bounding box center [288, 484] width 176 height 24
type input "100"
click at [171, 775] on button "Create" at bounding box center [247, 786] width 152 height 22
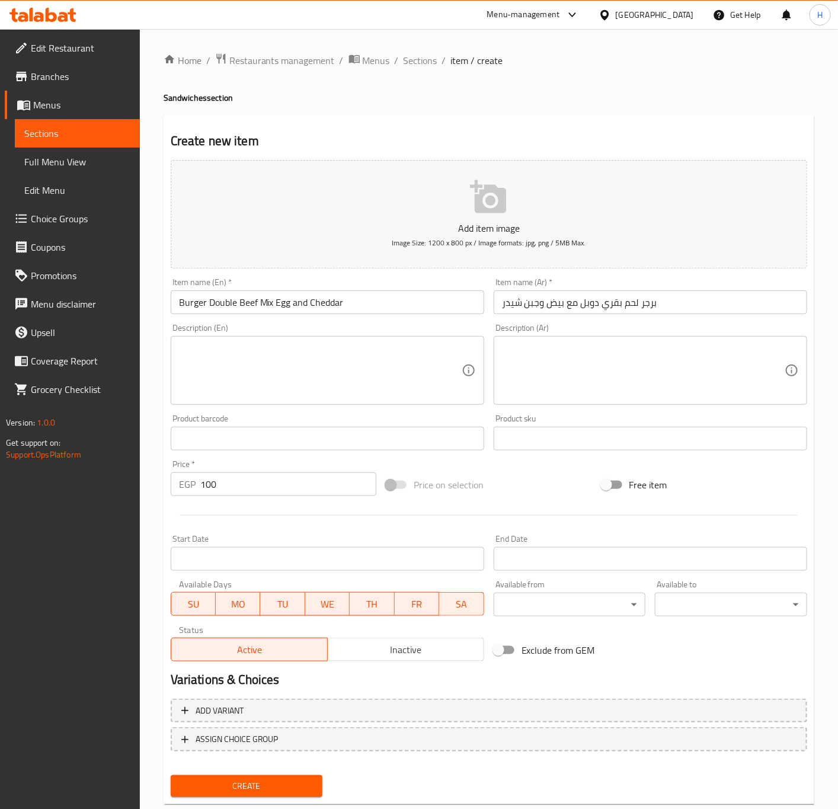
click at [276, 779] on span "Create" at bounding box center [246, 786] width 133 height 15
click at [281, 786] on span "Create" at bounding box center [246, 786] width 133 height 15
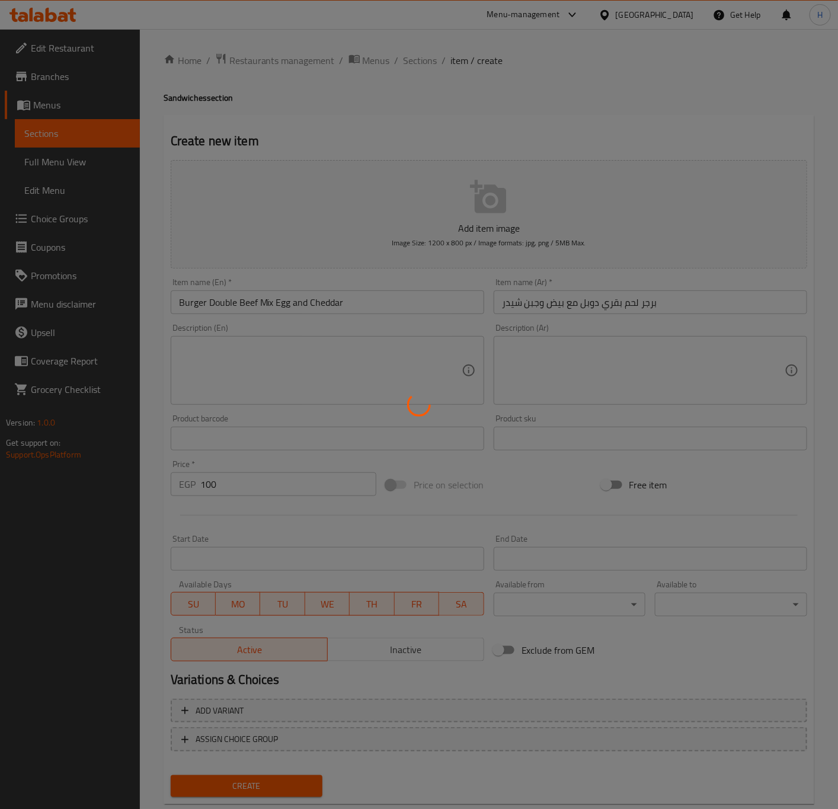
type input "0"
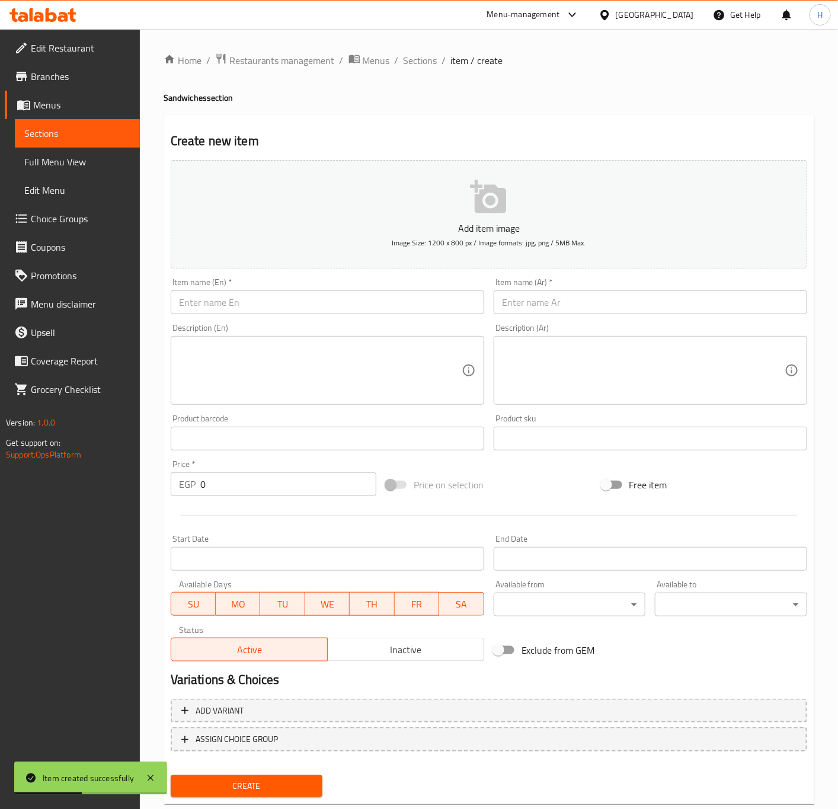
click at [302, 299] on input "text" at bounding box center [327, 302] width 313 height 24
paste input "burger double jumbo mix egg and cheese"
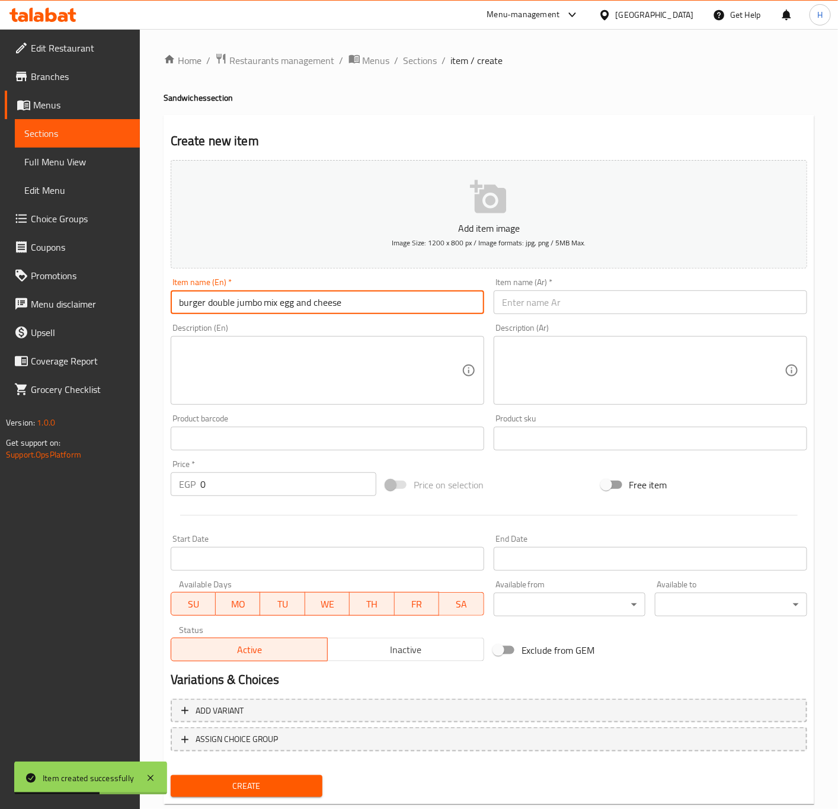
click at [284, 292] on input "burger double jumbo mix egg and cheese" at bounding box center [327, 302] width 313 height 24
click at [280, 300] on input "burger double jumbo mix egg and cheese" at bounding box center [327, 302] width 313 height 24
type input "Burger Double Jumbo Mix Egg and Cheese"
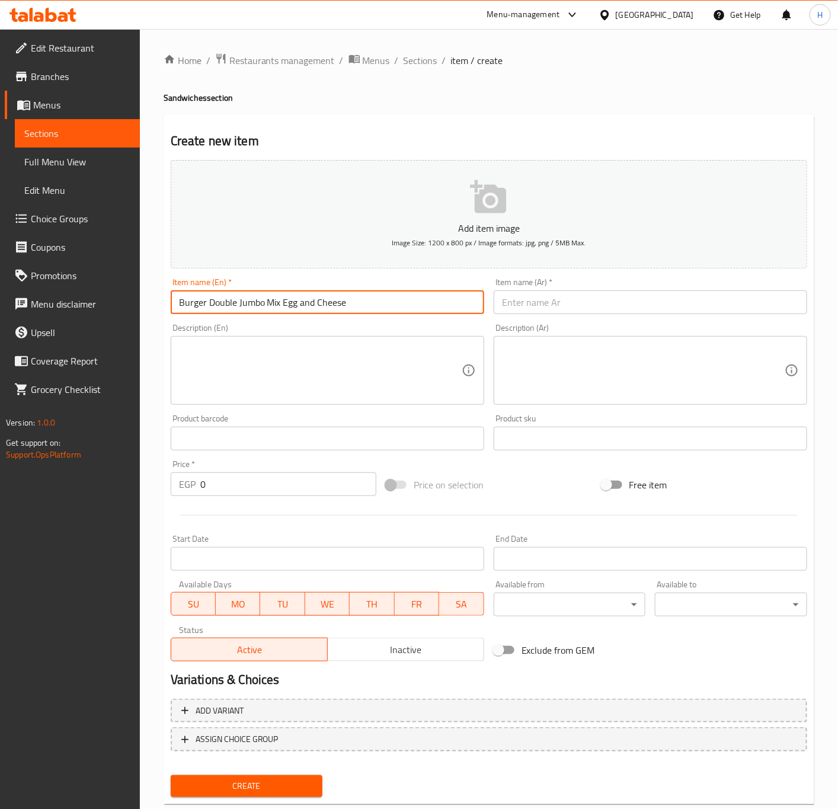
click at [608, 313] on input "text" at bounding box center [650, 302] width 313 height 24
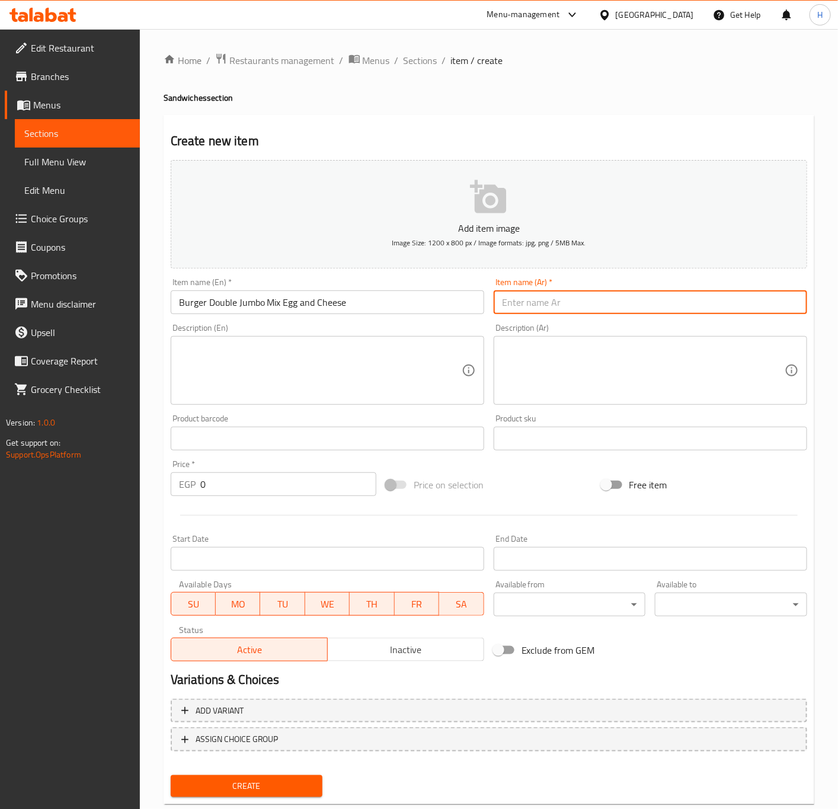
paste input "برجر مزدوج جامبو مزيج البيض والجبن"
click at [564, 304] on input "برجر مزدوج جامبو مزيج البيض والجبن" at bounding box center [650, 302] width 313 height 24
click at [530, 299] on input "برجر مزدوج جامبو مزيج البيض والجبن" at bounding box center [650, 302] width 313 height 24
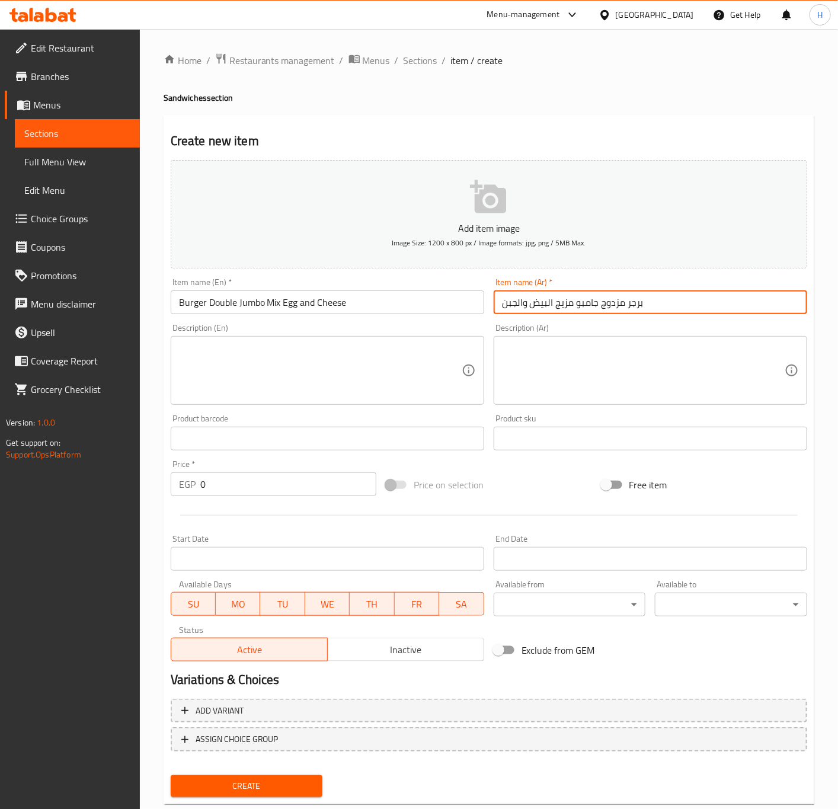
click at [530, 299] on input "برجر مزدوج جامبو مزيج البيض والجبن" at bounding box center [650, 302] width 313 height 24
type input "برجر دابل جامبو ميكس بيض جبنة"
click at [288, 477] on input "0" at bounding box center [288, 484] width 176 height 24
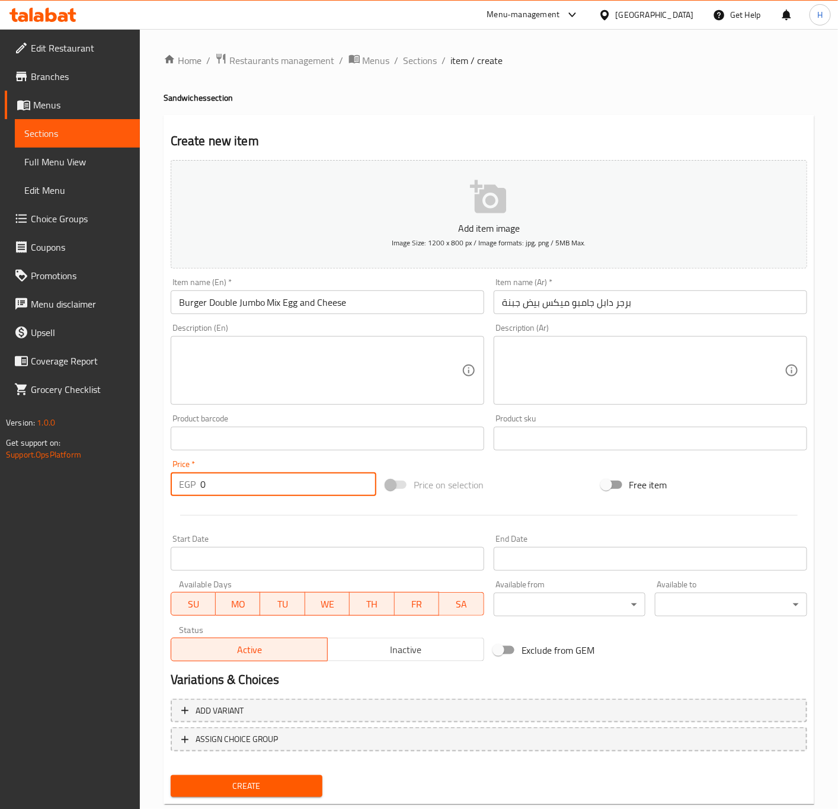
click at [288, 477] on input "0" at bounding box center [288, 484] width 176 height 24
type input "120"
click at [171, 775] on button "Create" at bounding box center [247, 786] width 152 height 22
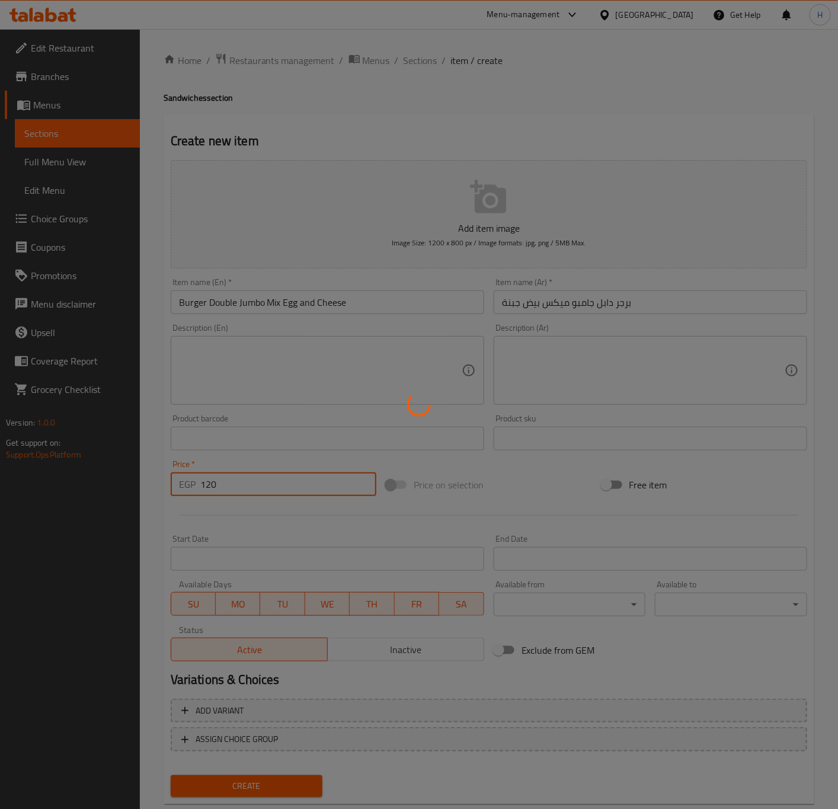
type input "0"
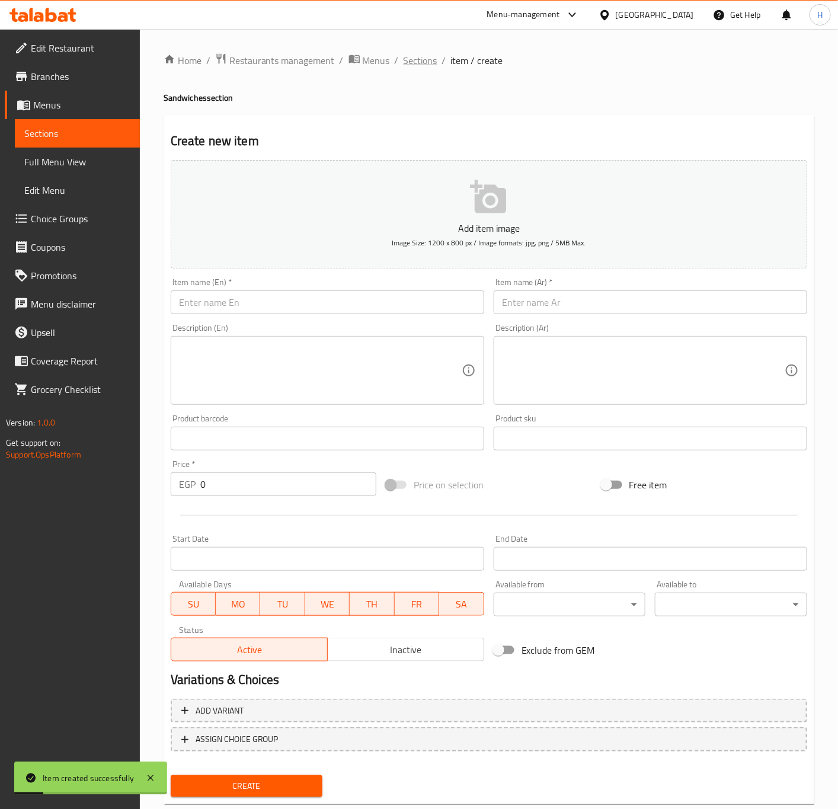
click at [418, 63] on span "Sections" at bounding box center [421, 60] width 34 height 14
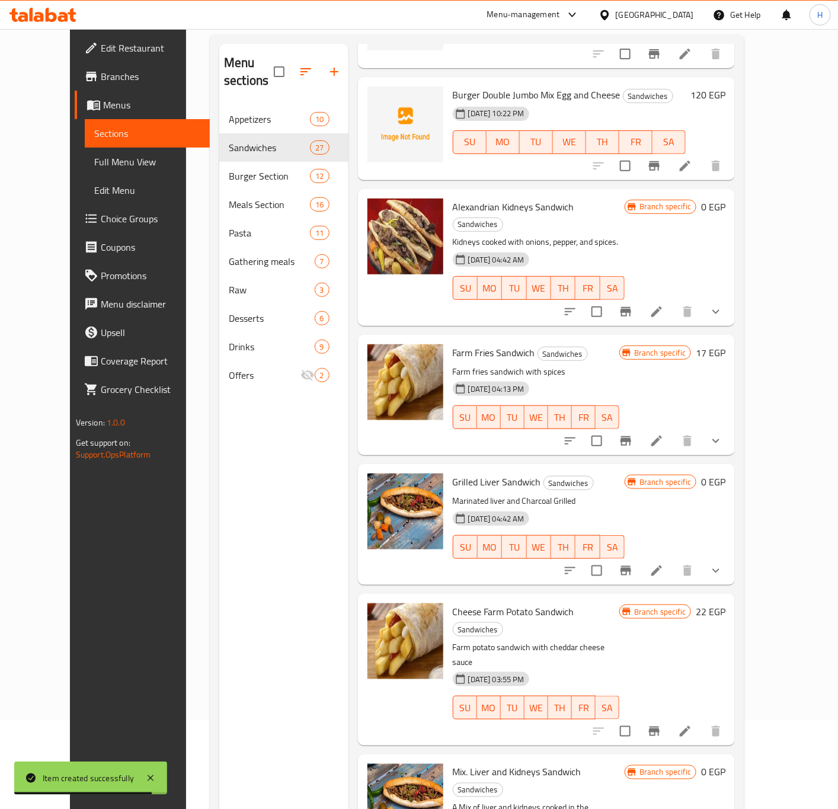
scroll to position [1778, 0]
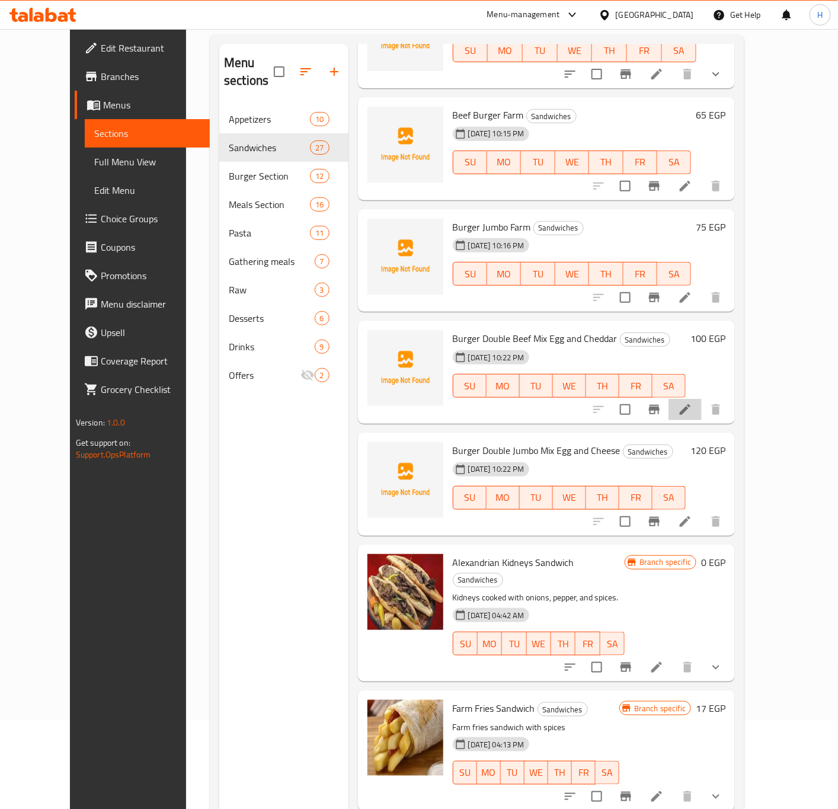
click at [702, 399] on li at bounding box center [684, 409] width 33 height 21
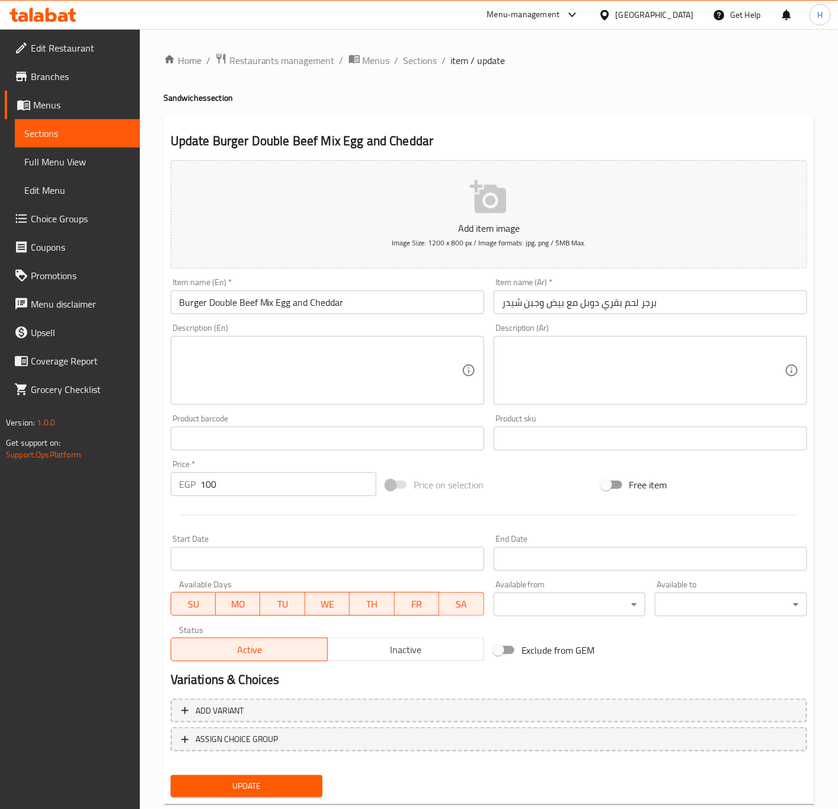
click at [630, 305] on input "برجر لحم بقري دوبل مع بيض وجبن شيدر" at bounding box center [650, 302] width 313 height 24
type input "برجر دابل لحمة ميكس بيض وشيدر"
click at [171, 775] on button "Update" at bounding box center [247, 786] width 152 height 22
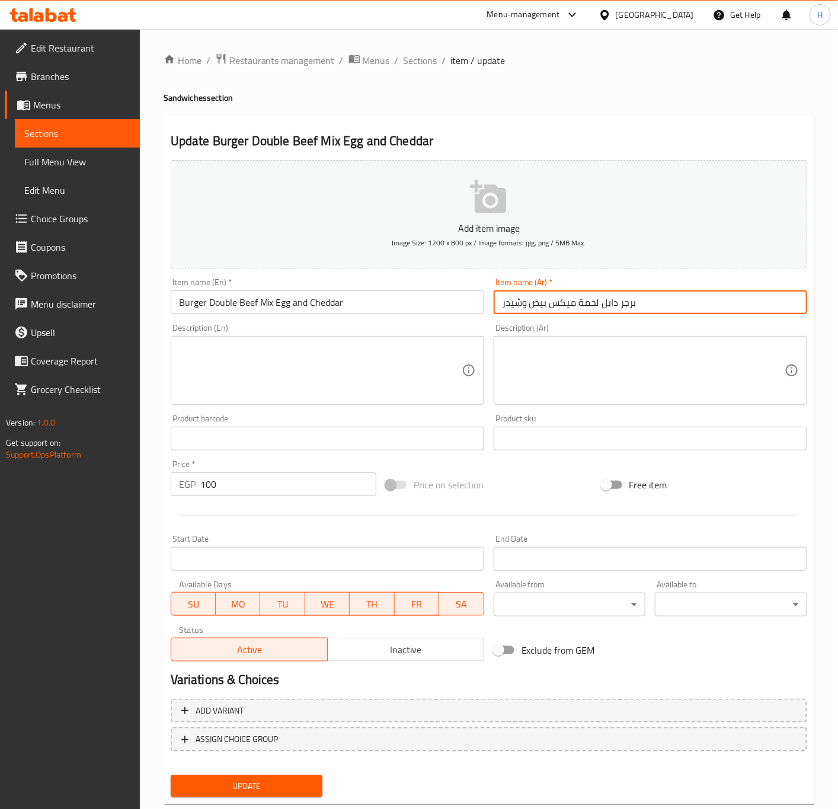
click at [171, 775] on button "Update" at bounding box center [247, 786] width 152 height 22
click at [409, 55] on span "Sections" at bounding box center [421, 60] width 34 height 14
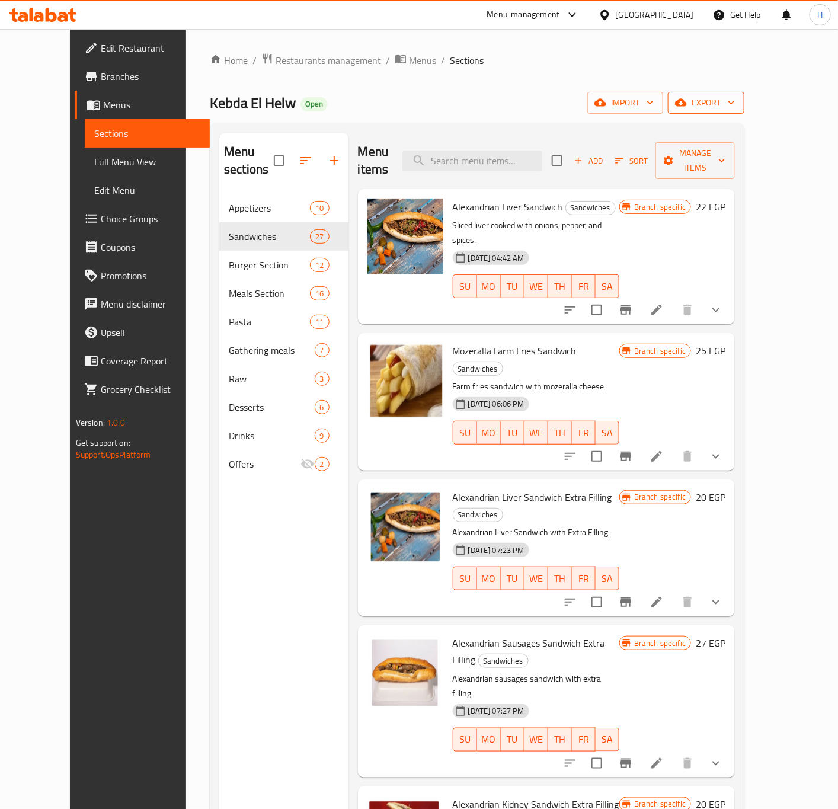
click at [737, 103] on icon "button" at bounding box center [731, 103] width 12 height 12
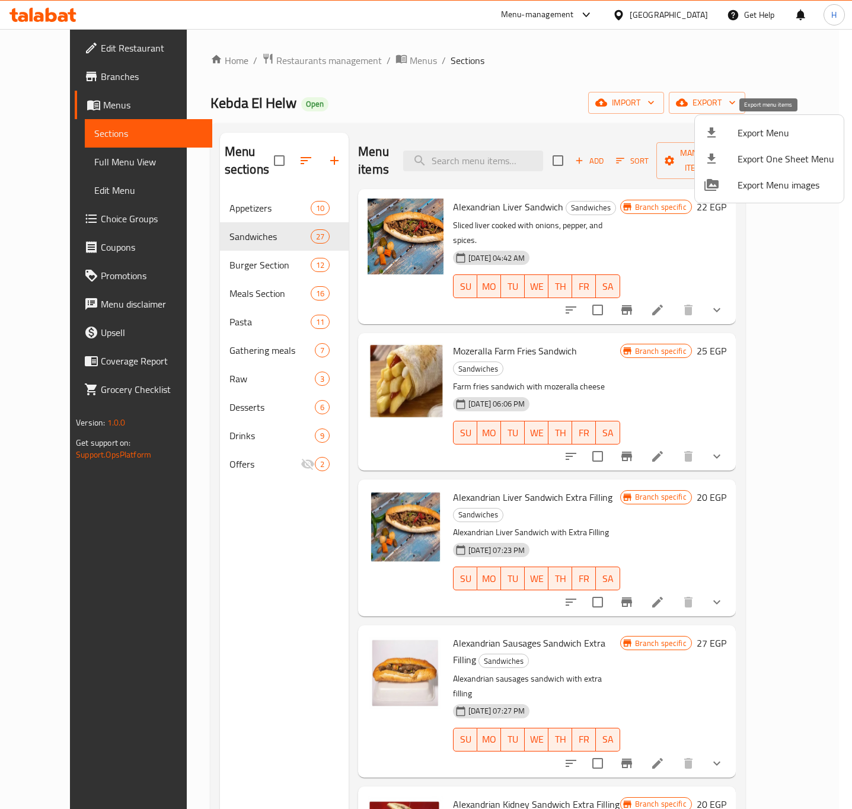
click at [760, 137] on span "Export Menu" at bounding box center [785, 133] width 97 height 14
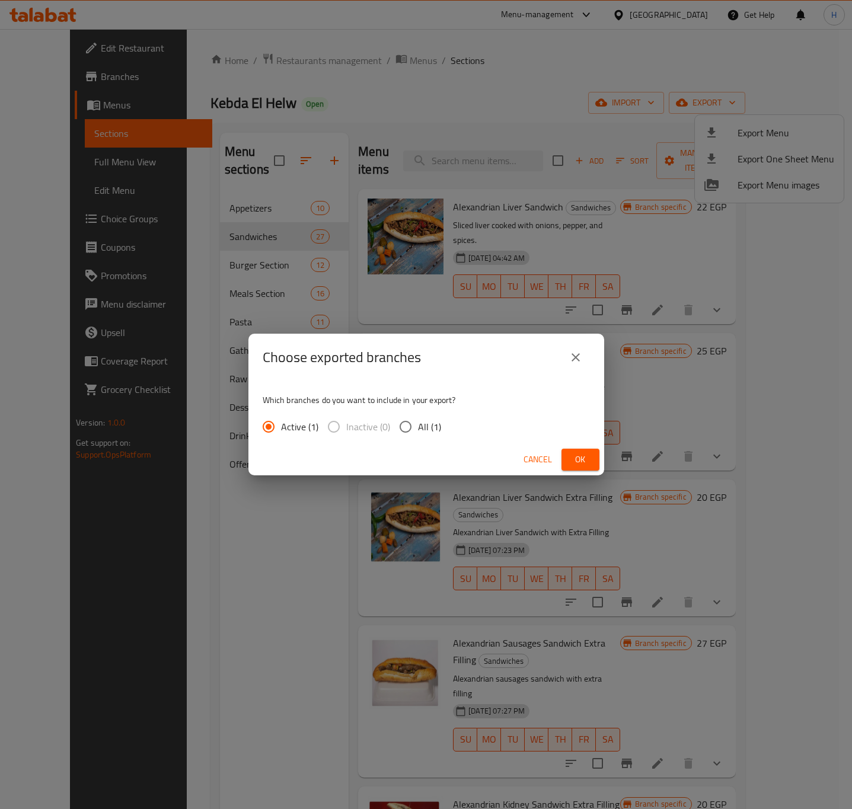
click at [588, 464] on span "Ok" at bounding box center [580, 459] width 19 height 15
